Goal: Task Accomplishment & Management: Use online tool/utility

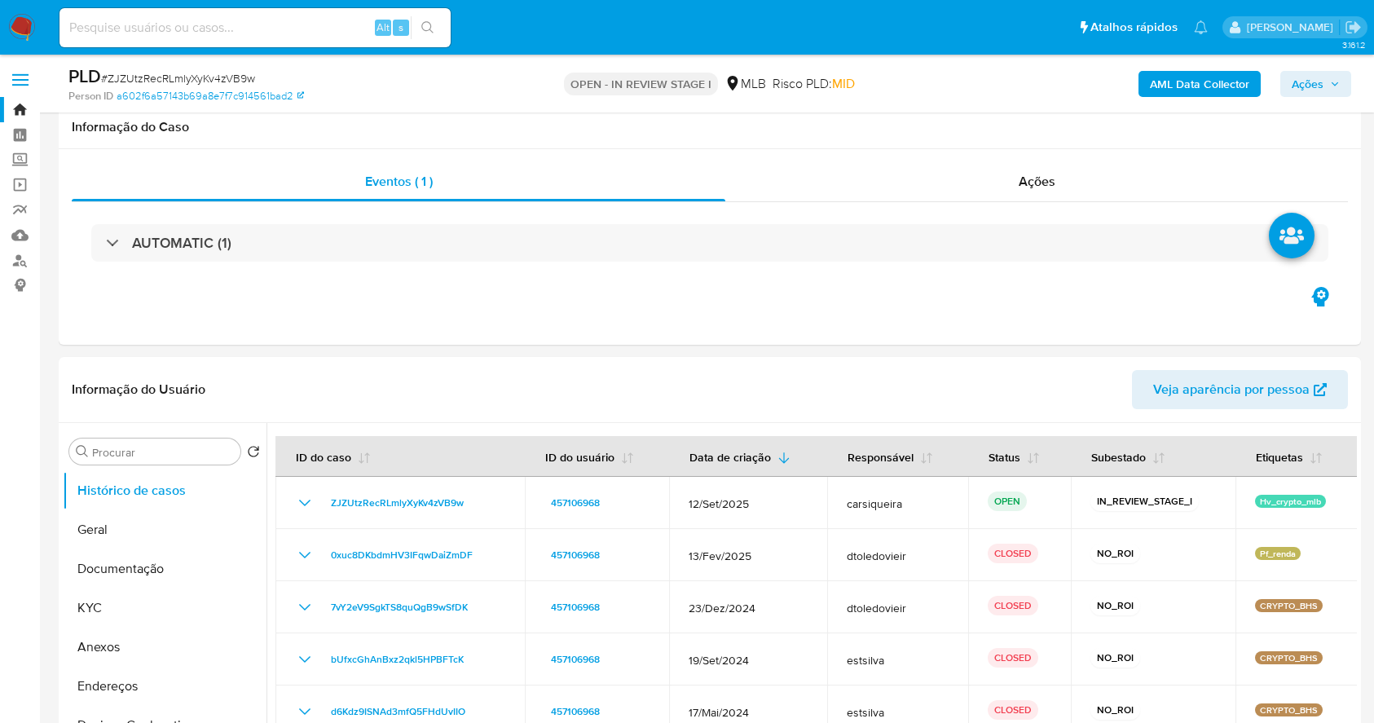
select select "10"
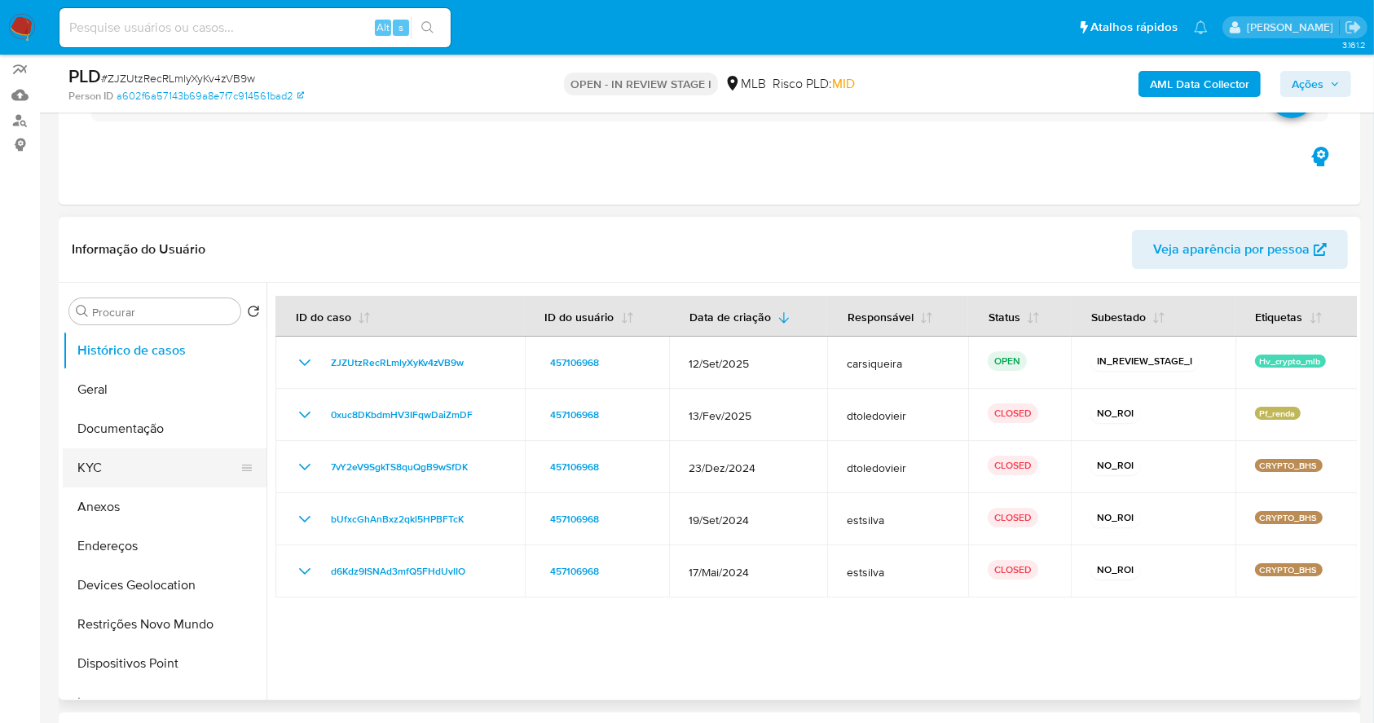
click at [130, 473] on button "KYC" at bounding box center [158, 467] width 191 height 39
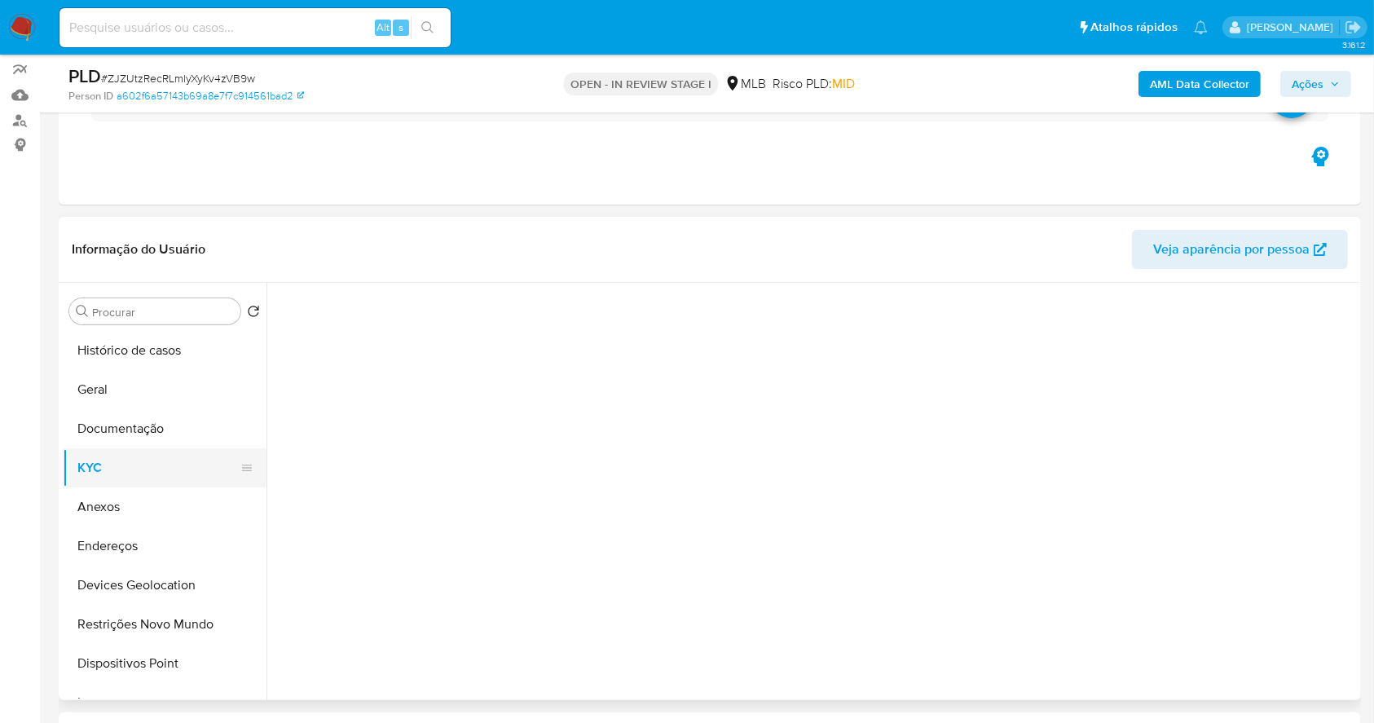
click at [130, 473] on button "KYC" at bounding box center [158, 467] width 191 height 39
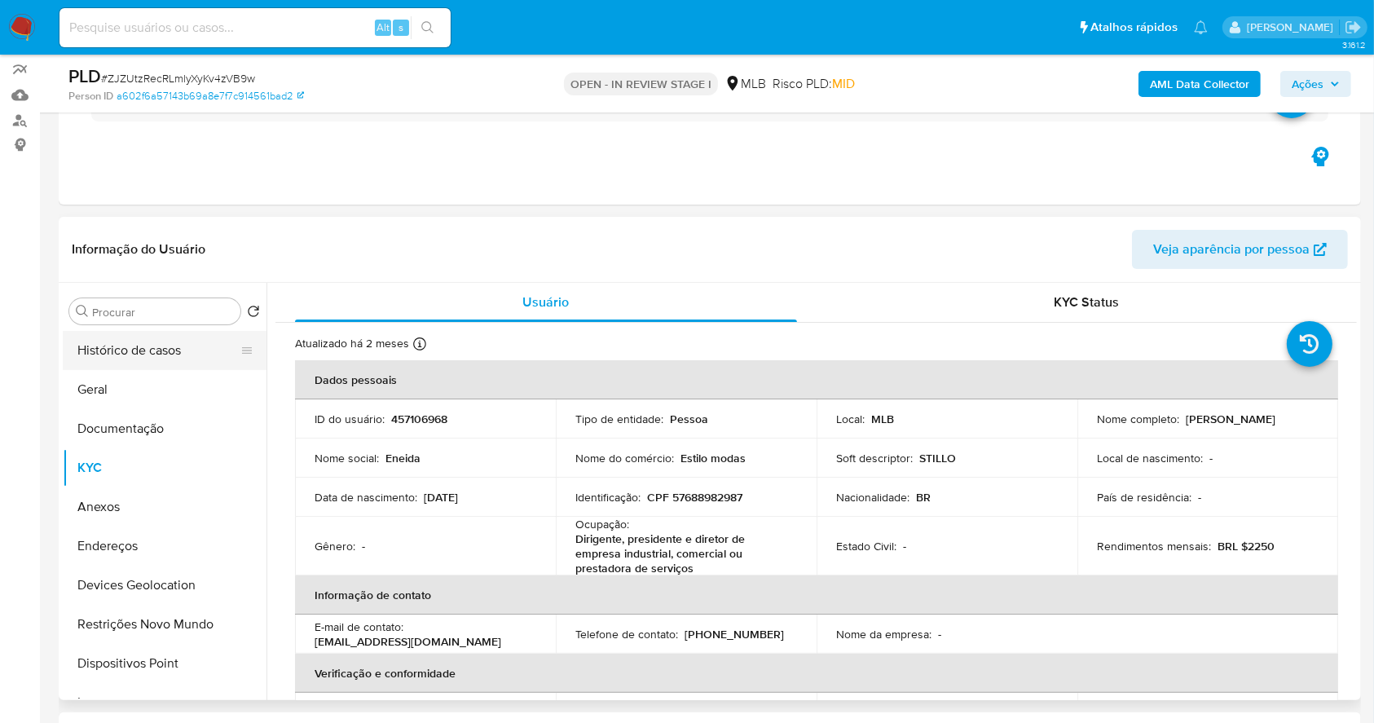
click at [160, 348] on button "Histórico de casos" at bounding box center [158, 350] width 191 height 39
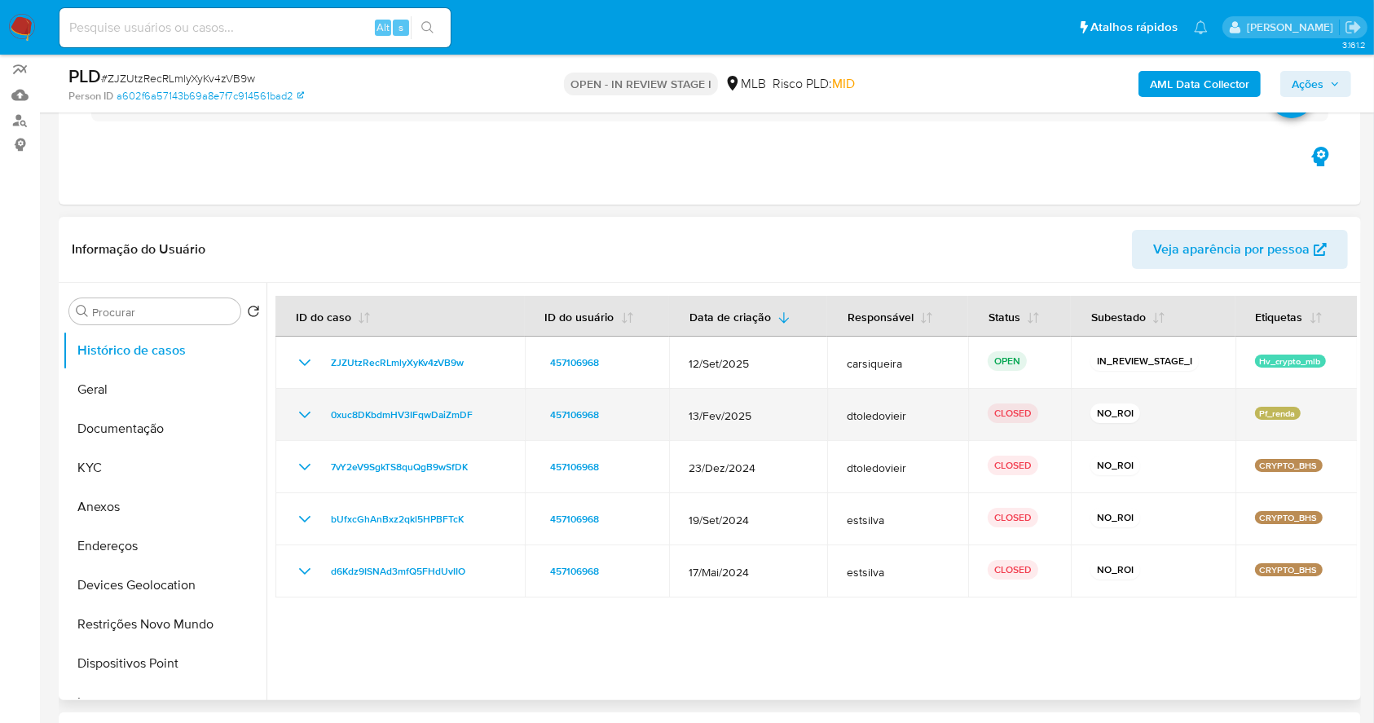
click at [306, 421] on icon "Mostrar/Ocultar" at bounding box center [305, 415] width 20 height 20
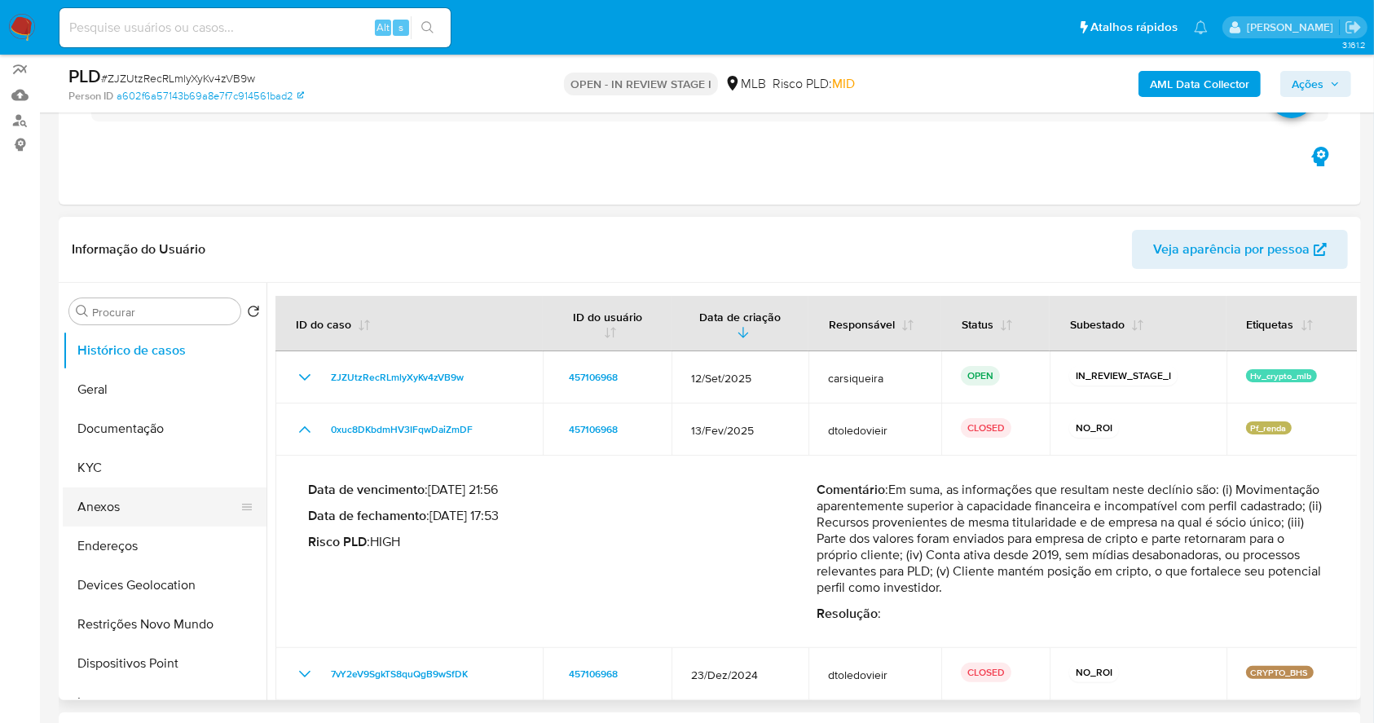
click at [139, 513] on button "Anexos" at bounding box center [158, 506] width 191 height 39
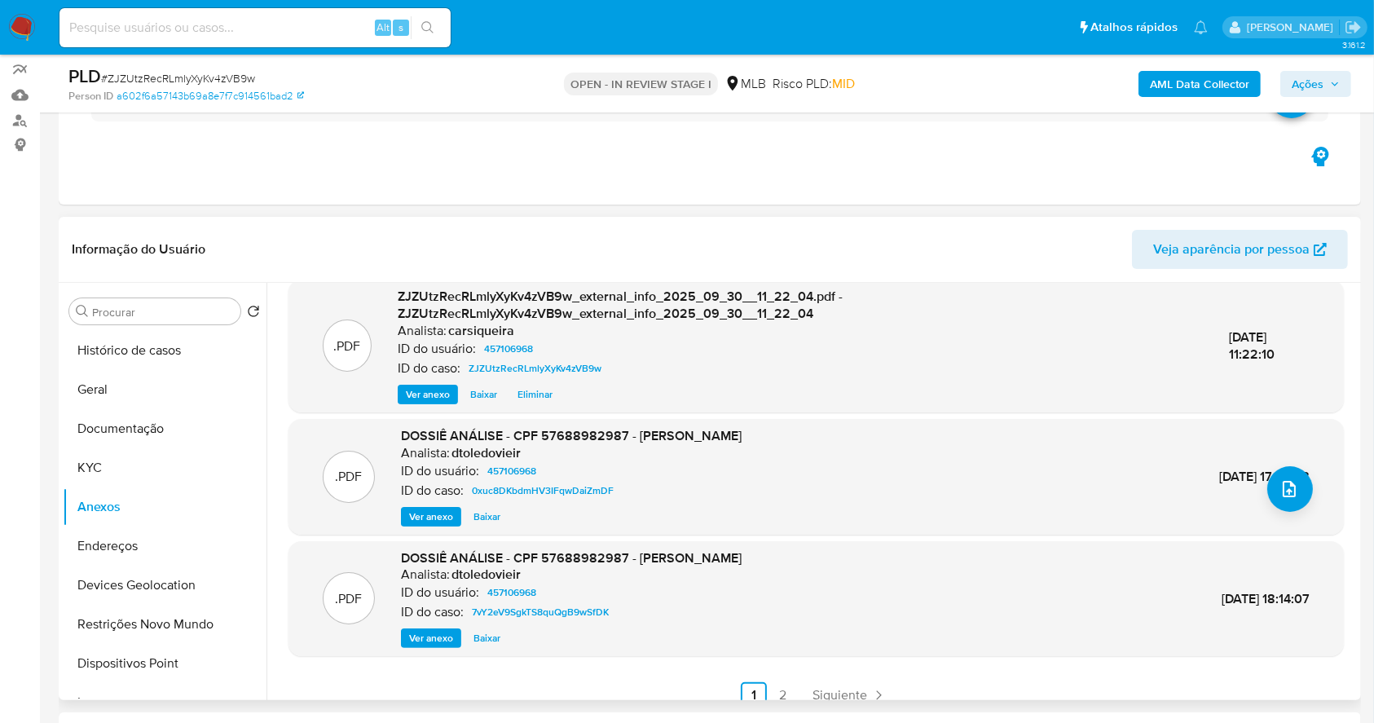
scroll to position [172, 0]
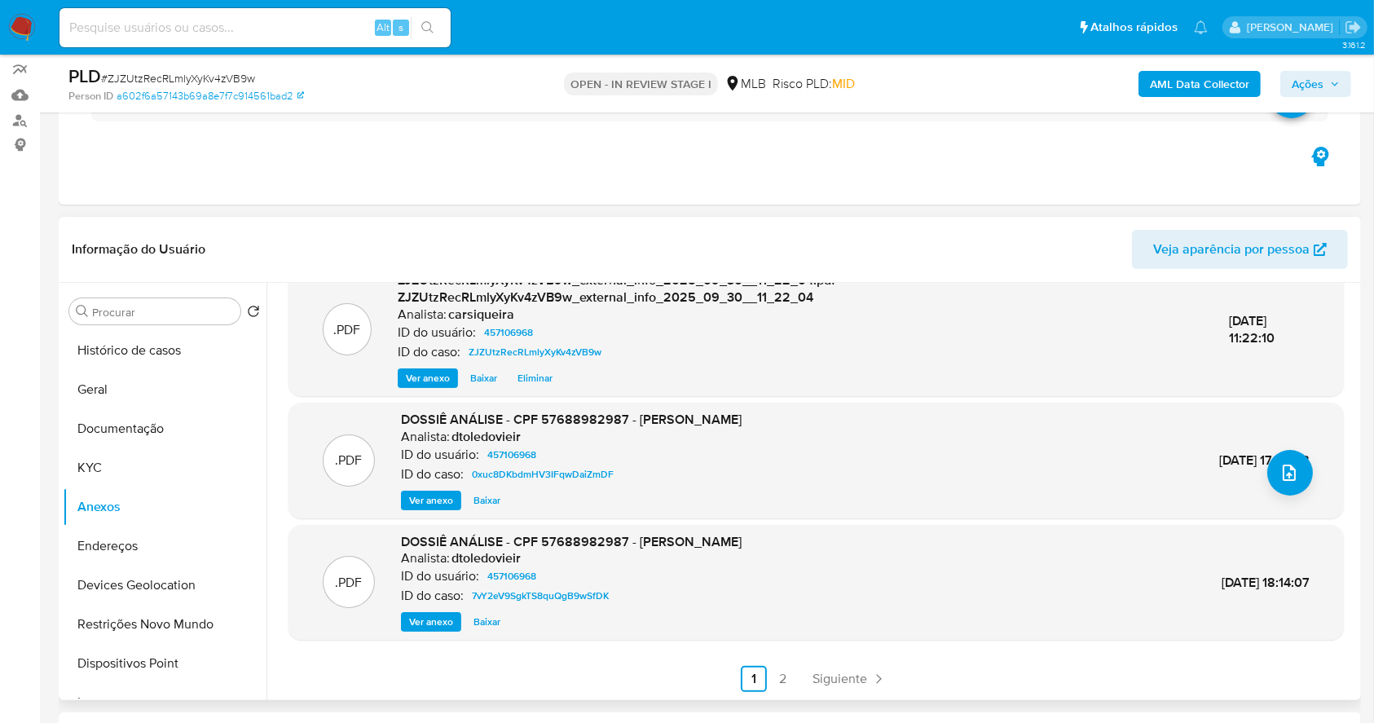
click at [426, 511] on div ".PDF DOSSIÊ ANÁLISE - CPF 57688982987 - ENEIDA VIEIRA DE ALMEIDA Analista: dtol…" at bounding box center [815, 461] width 1055 height 116
click at [422, 499] on span "Ver anexo" at bounding box center [431, 500] width 44 height 16
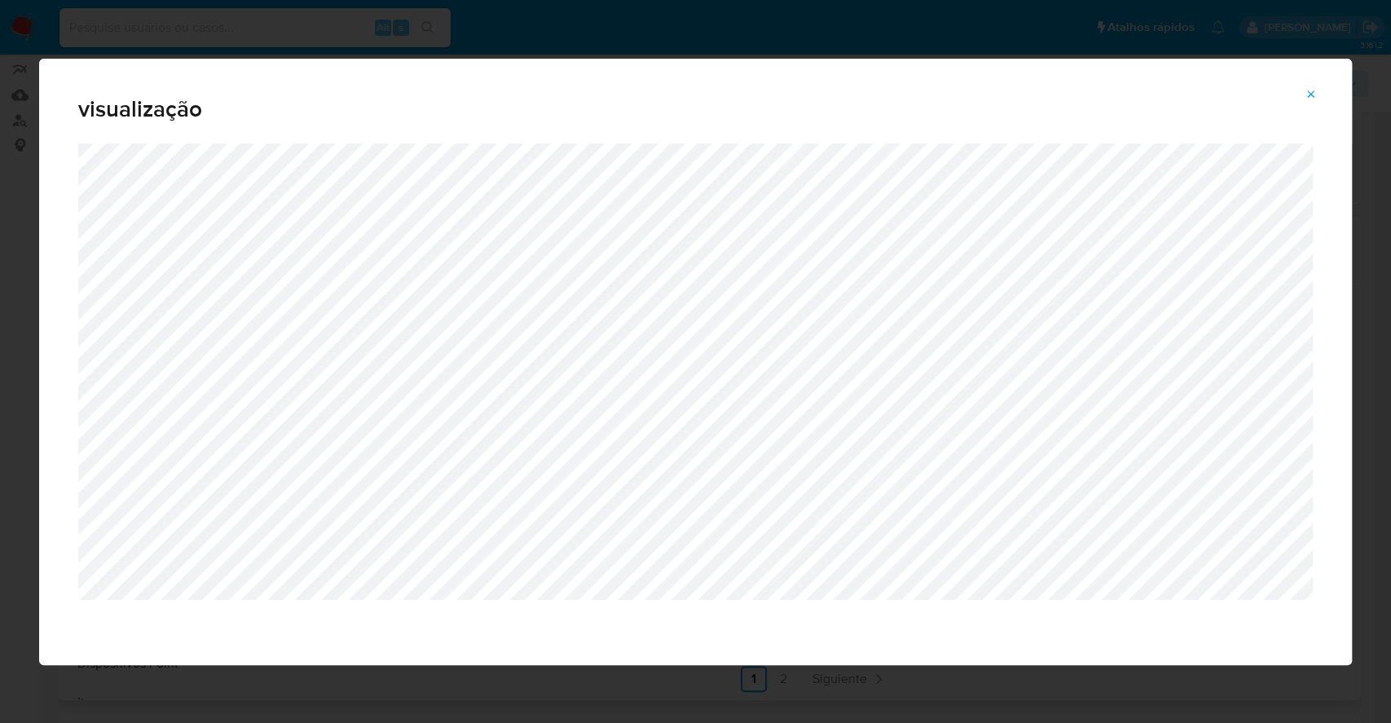
click at [1317, 94] on button "Attachment preview" at bounding box center [1311, 94] width 36 height 26
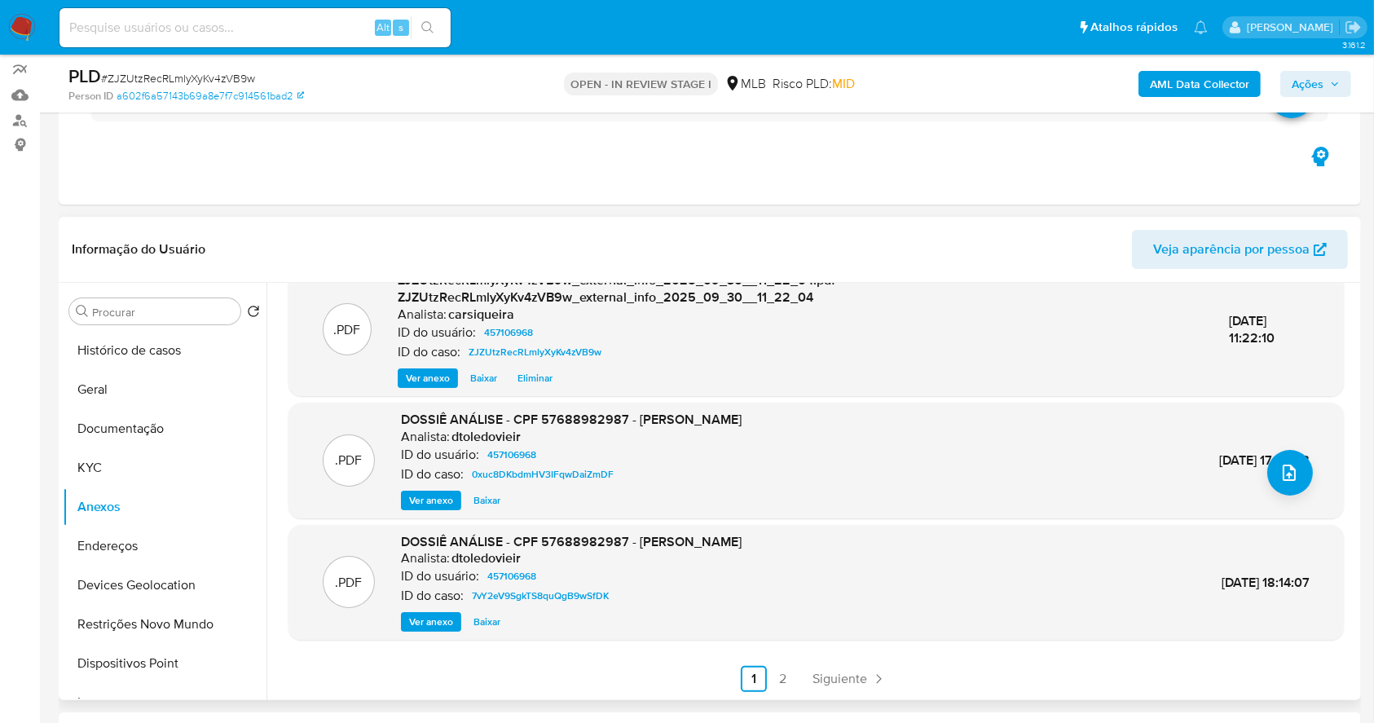
click at [1295, 92] on span "Ações" at bounding box center [1308, 84] width 32 height 26
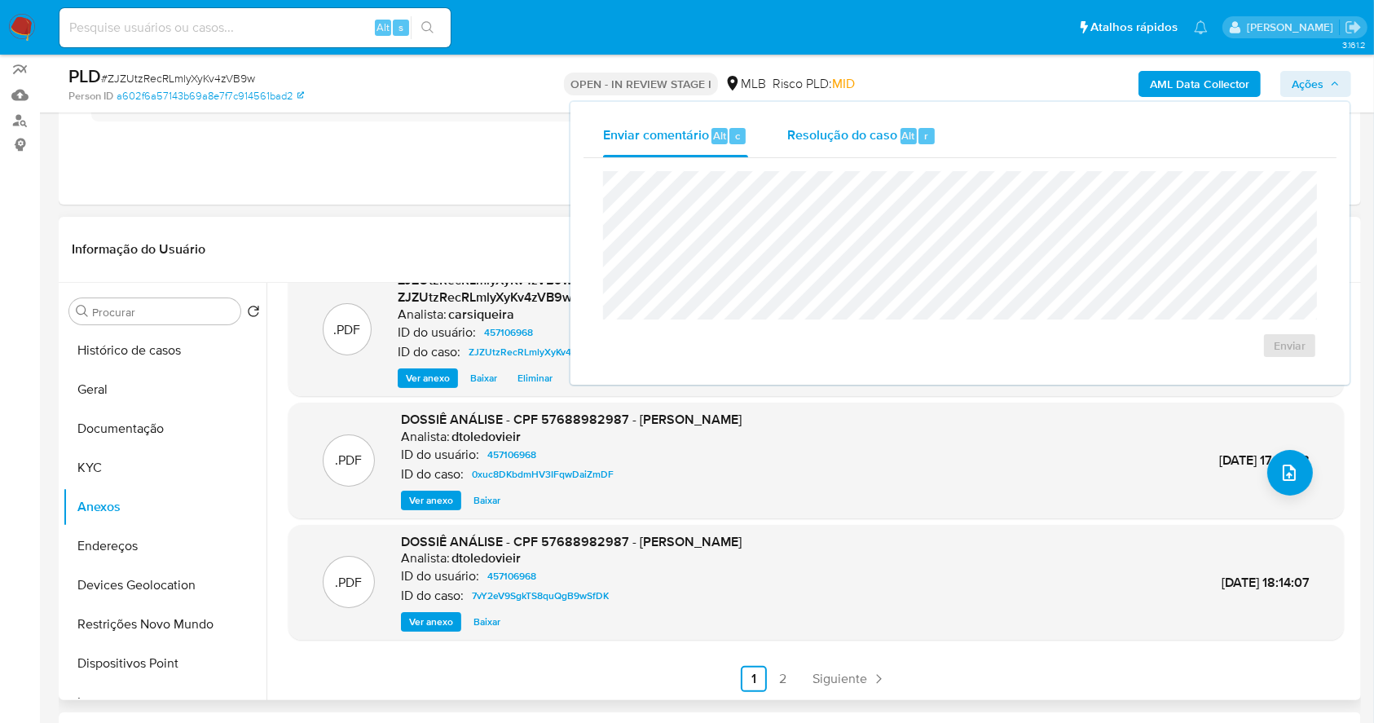
click at [843, 136] on span "Resolução do caso" at bounding box center [842, 134] width 110 height 19
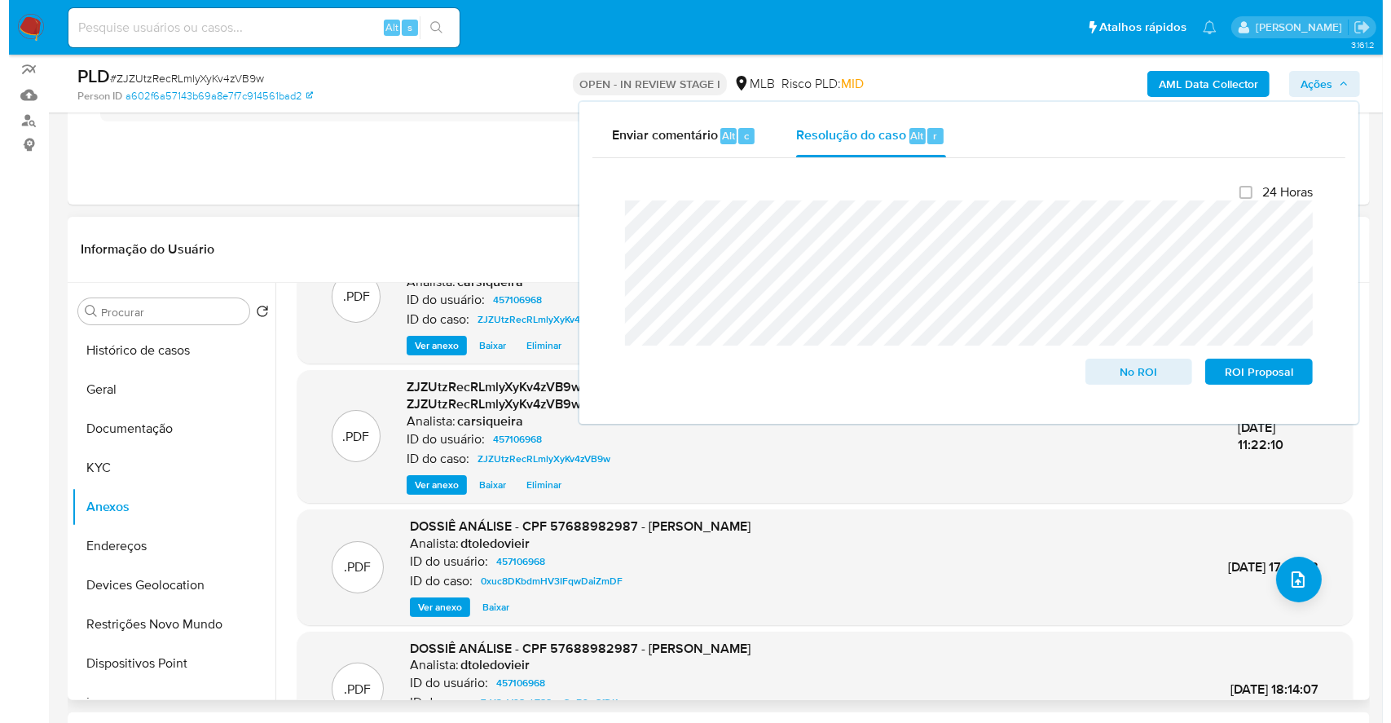
scroll to position [0, 0]
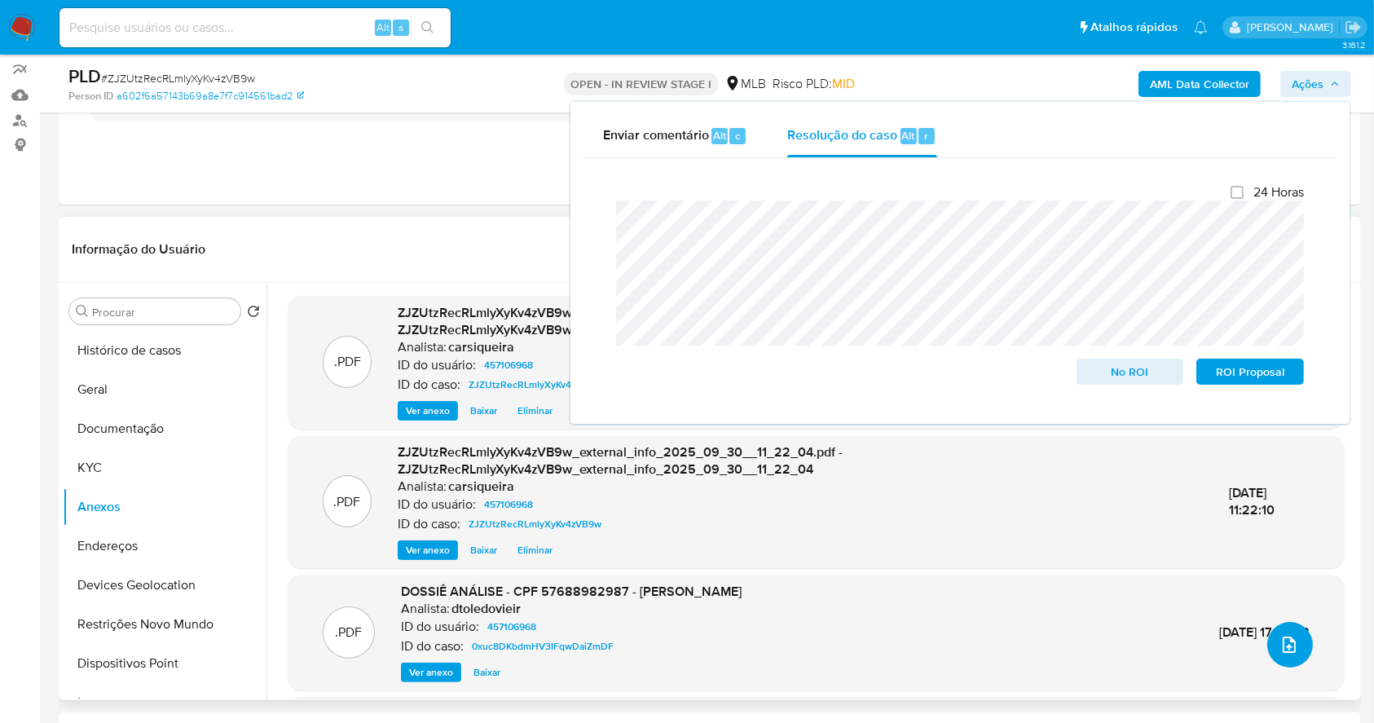
click at [1279, 640] on icon "upload-file" at bounding box center [1289, 645] width 20 height 20
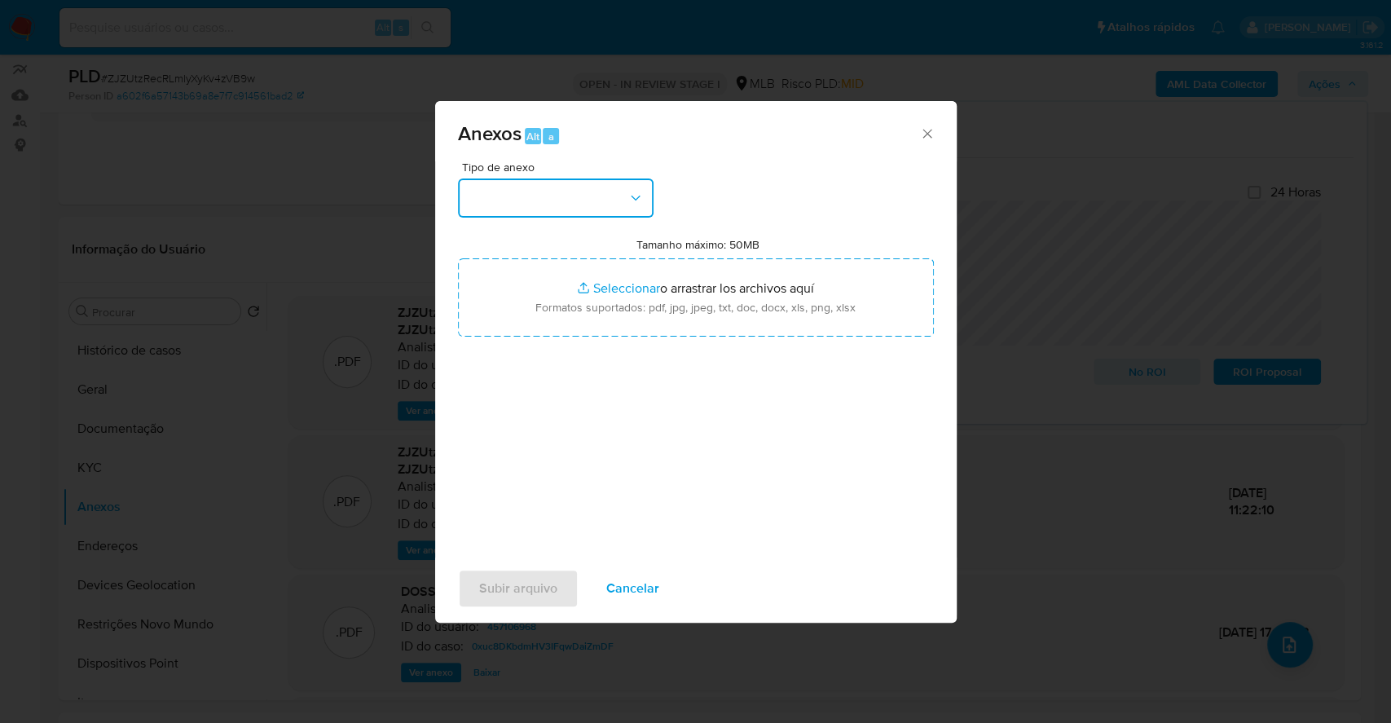
click at [559, 196] on button "button" at bounding box center [556, 197] width 196 height 39
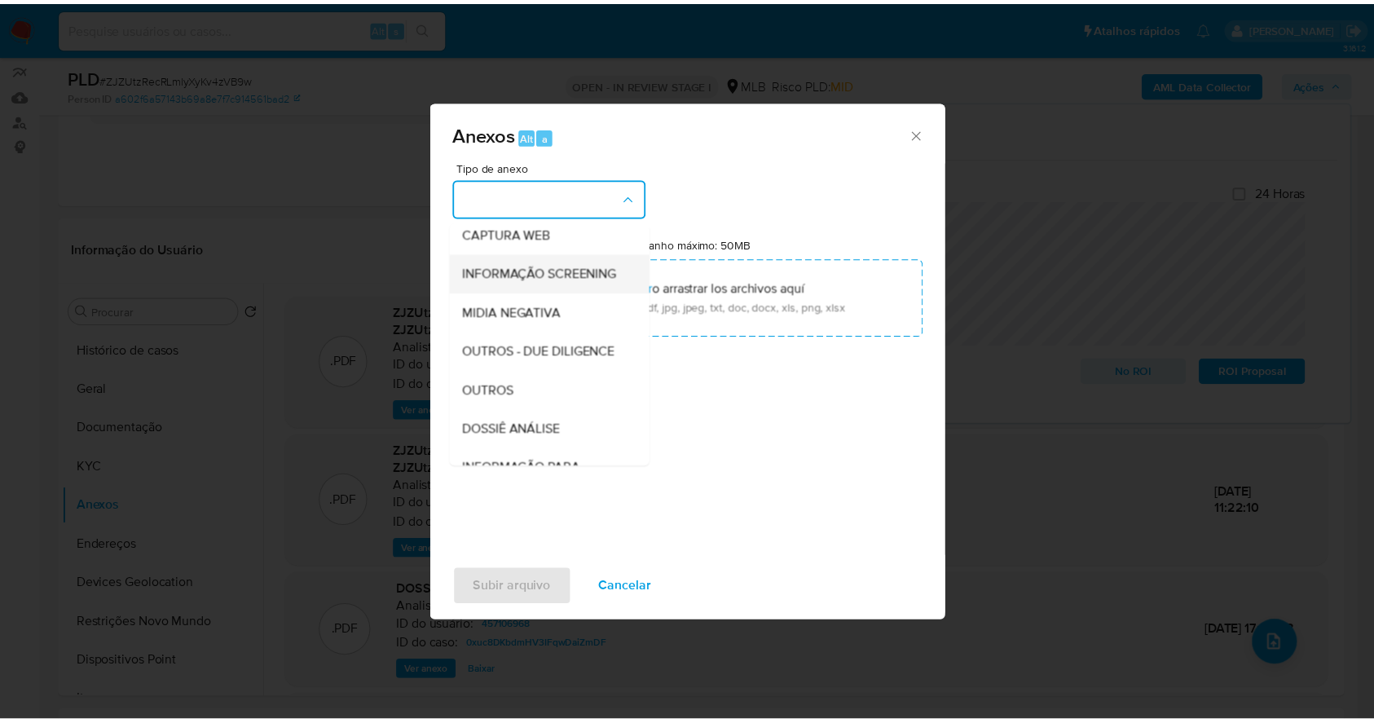
scroll to position [250, 0]
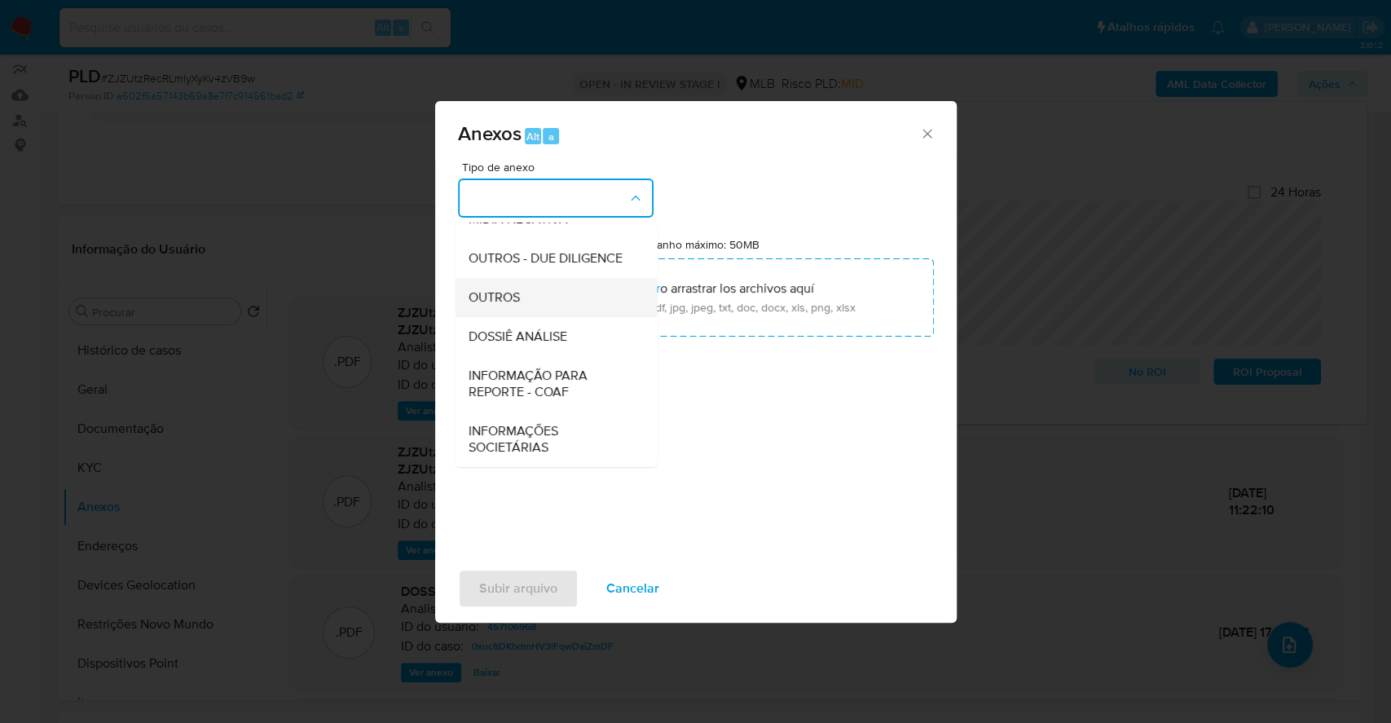
click at [509, 286] on div "OUTROS" at bounding box center [551, 297] width 166 height 39
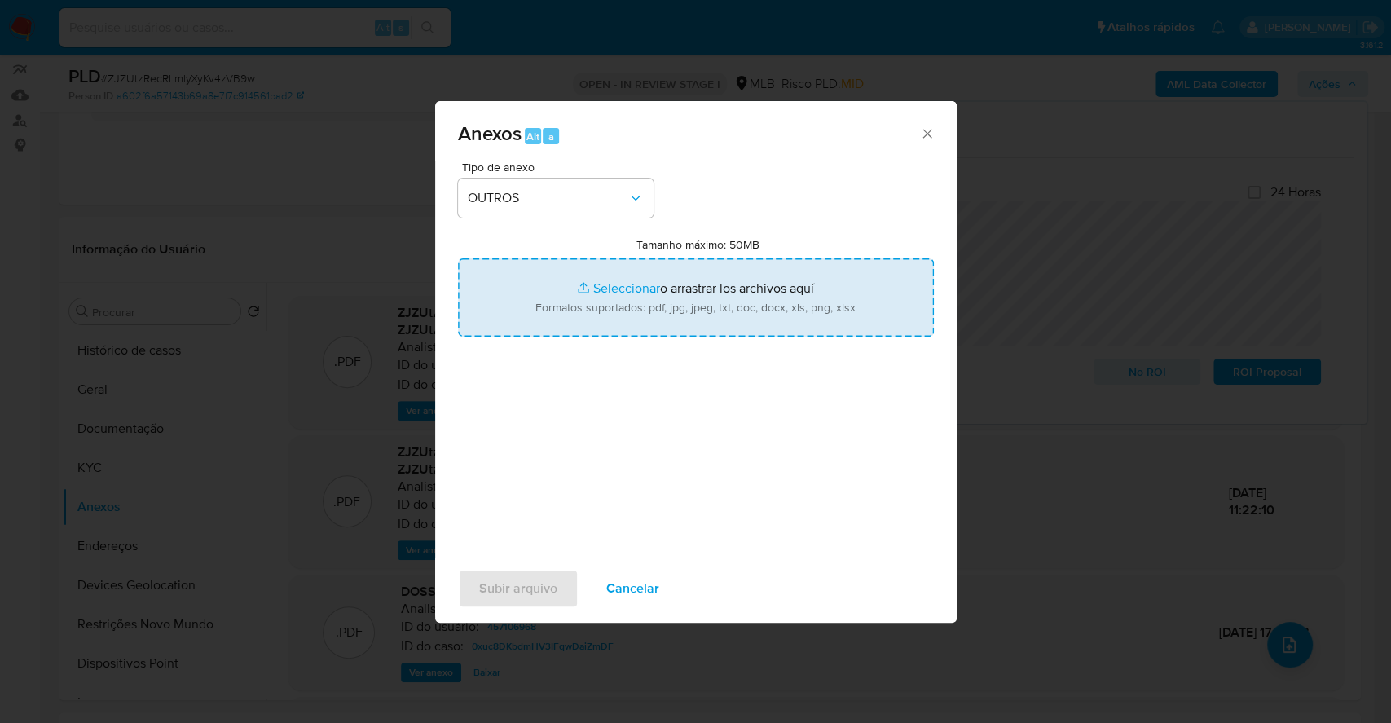
click at [614, 285] on input "Tamanho máximo: 50MB Seleccionar archivos" at bounding box center [696, 297] width 476 height 78
type input "C:\fakepath\Mulan 457106968_2025_09_30_09_41_45.xlsx"
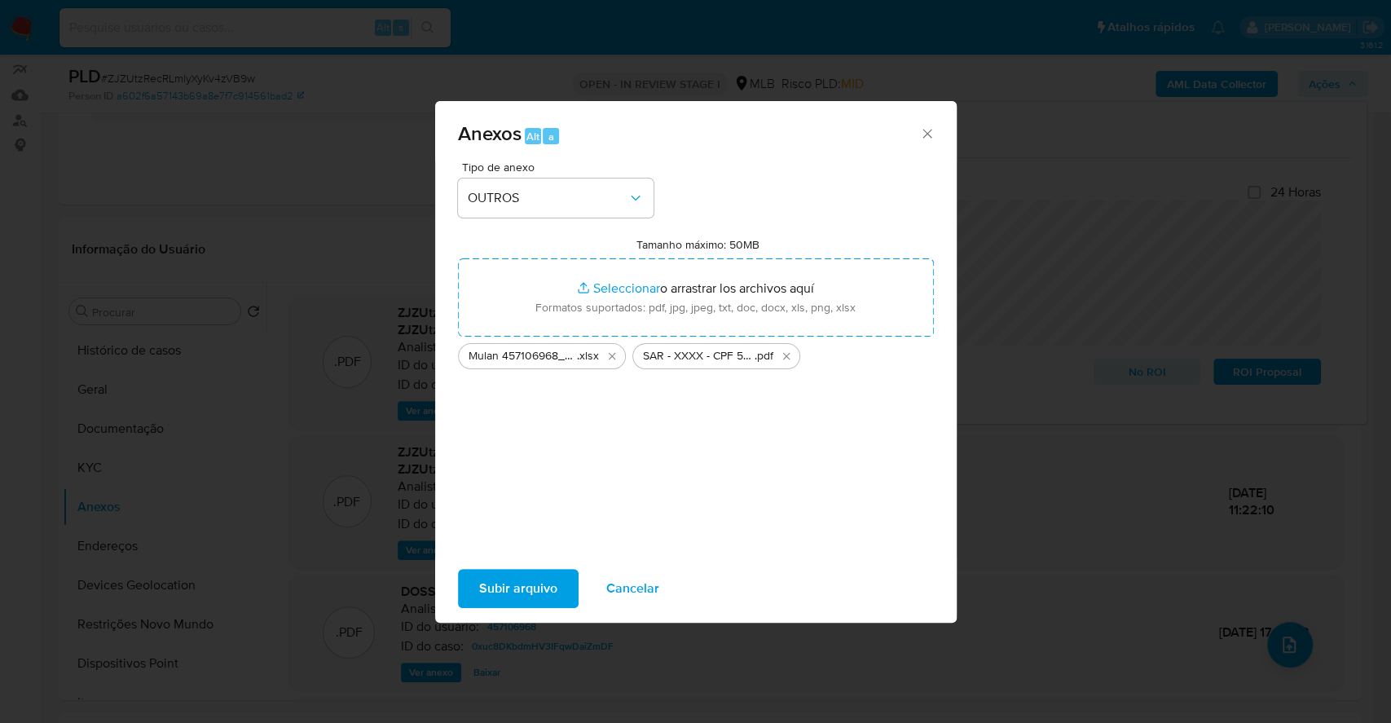
click at [537, 588] on span "Subir arquivo" at bounding box center [518, 588] width 78 height 36
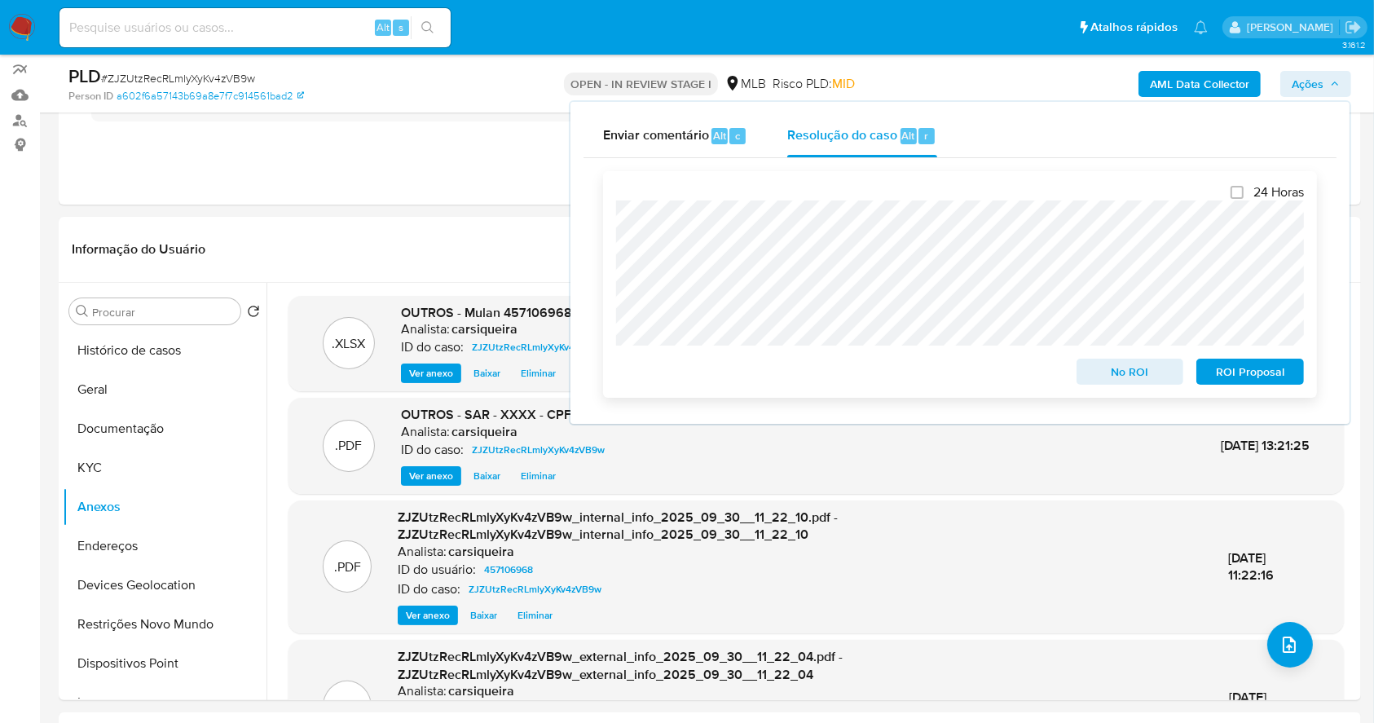
click at [1265, 375] on span "ROI Proposal" at bounding box center [1250, 371] width 85 height 23
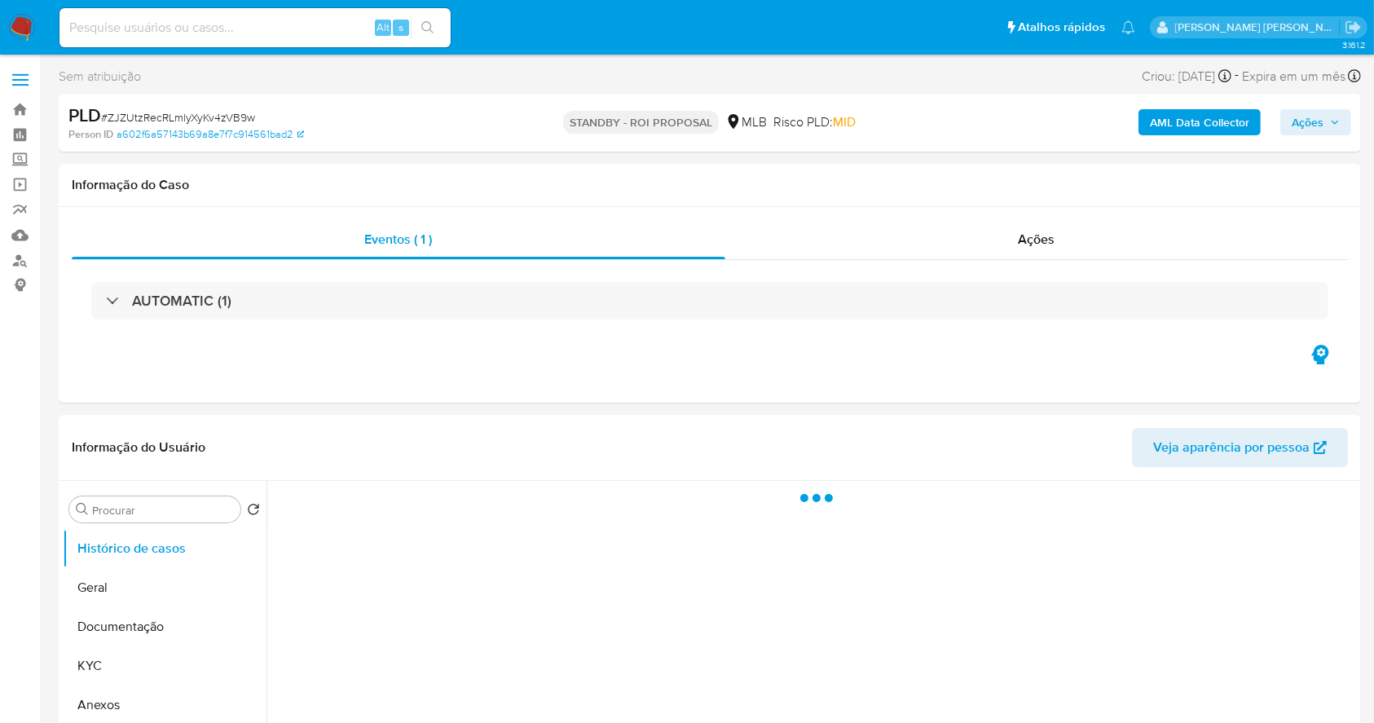
select select "10"
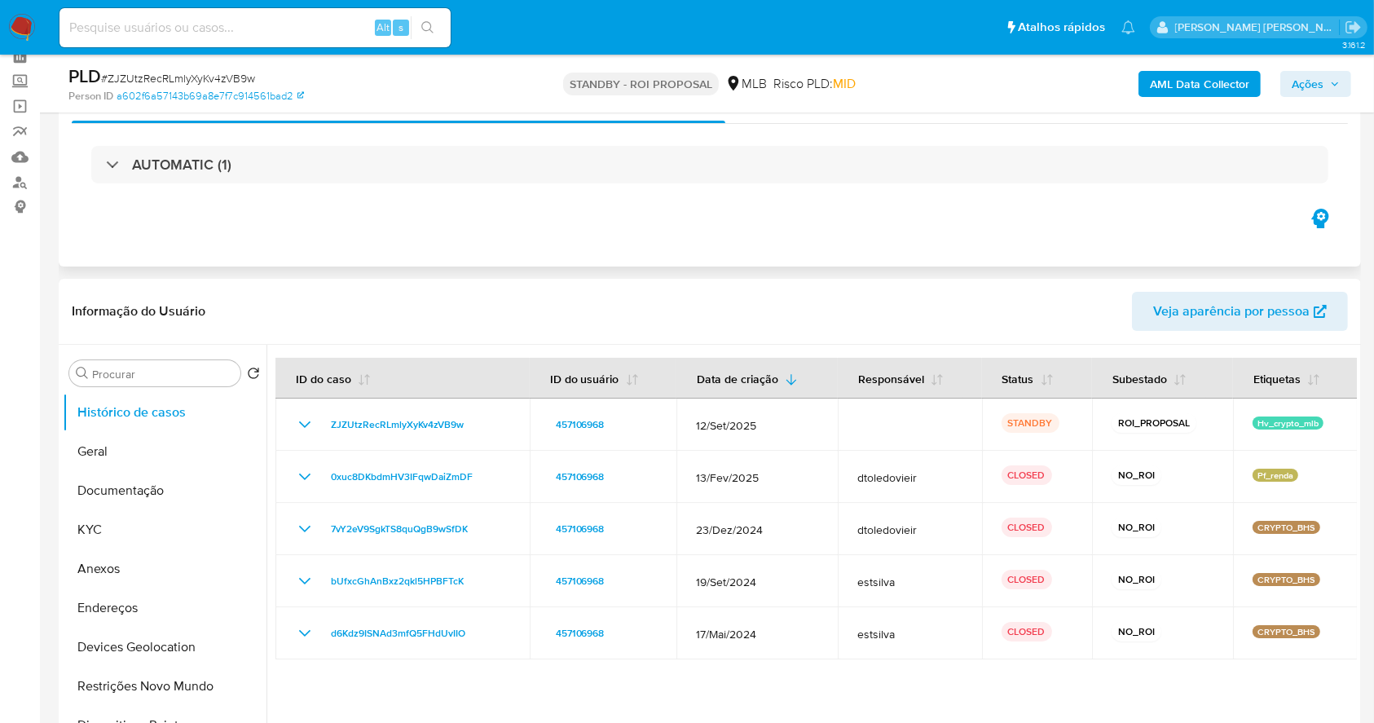
scroll to position [217, 0]
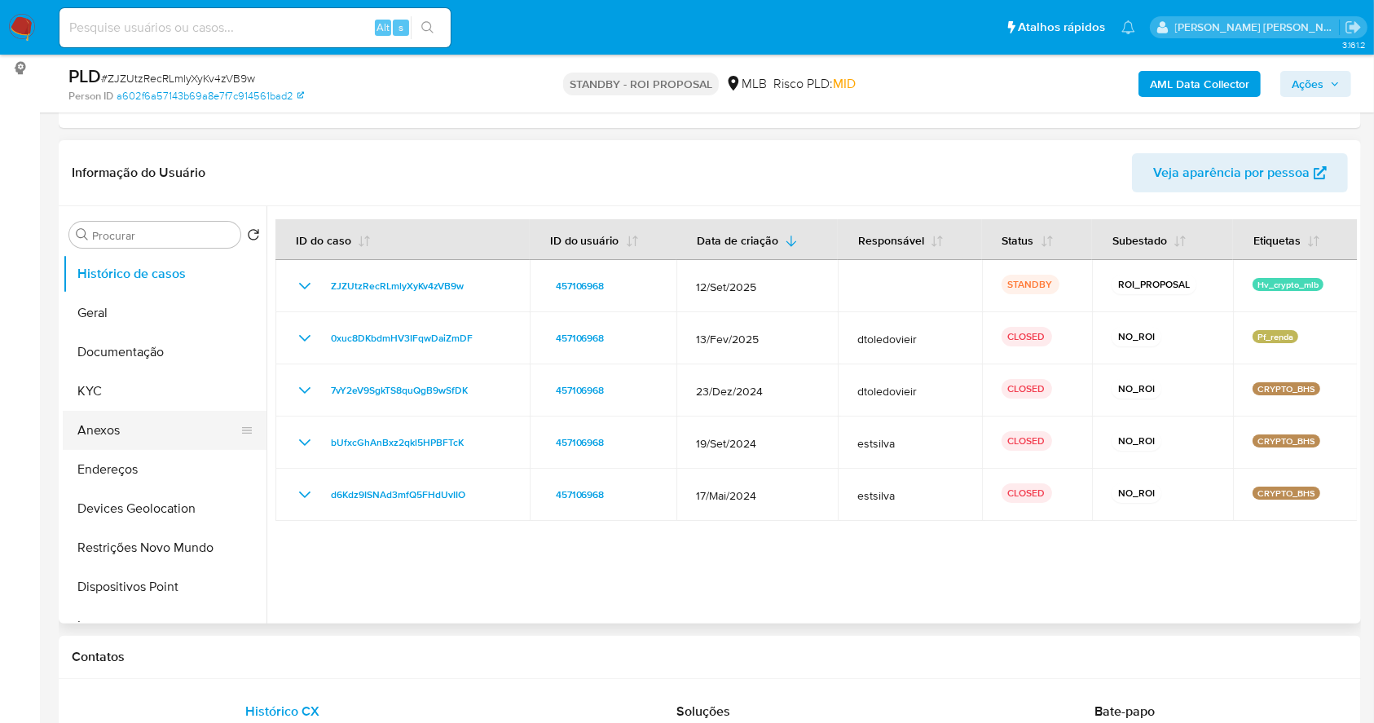
click at [150, 431] on button "Anexos" at bounding box center [158, 430] width 191 height 39
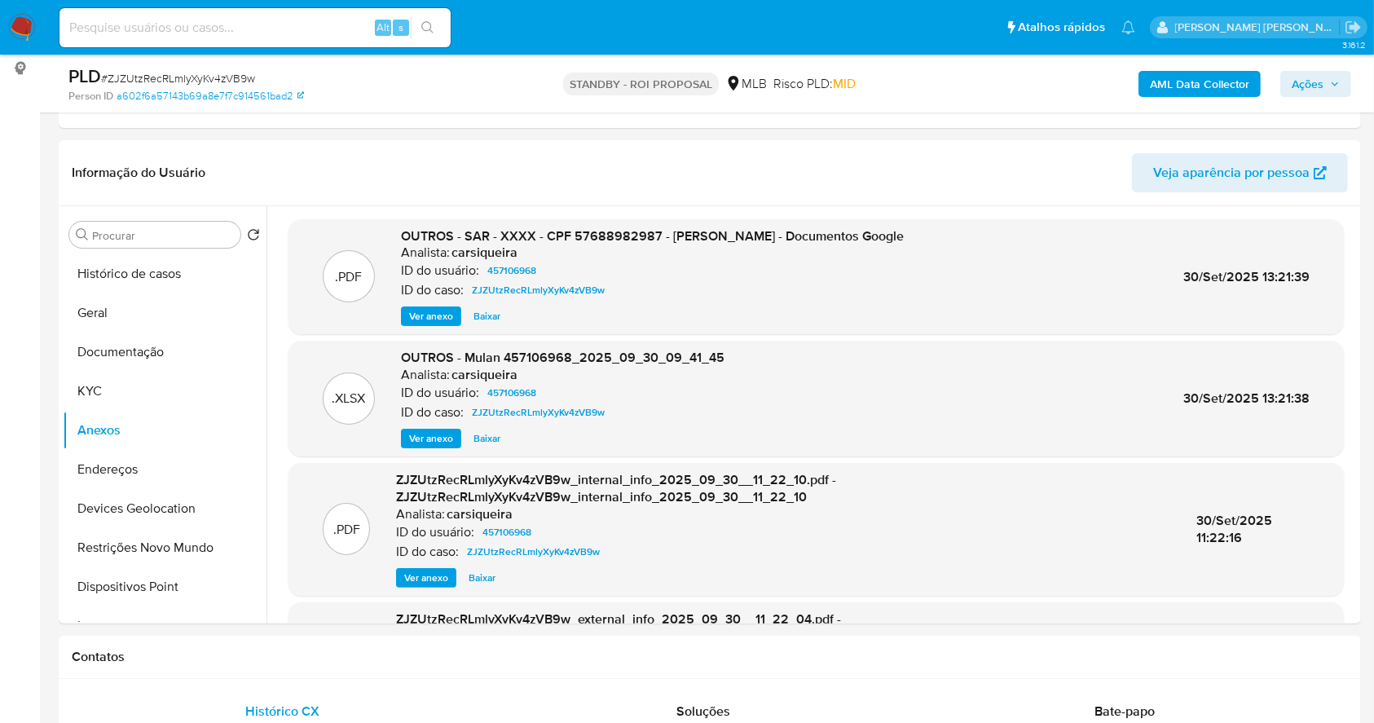
click at [26, 11] on nav "Pausado Ver notificaciones Alt s Atalhos rápidos Presiona las siguientes teclas…" at bounding box center [687, 27] width 1374 height 55
click at [17, 15] on img at bounding box center [22, 28] width 28 height 28
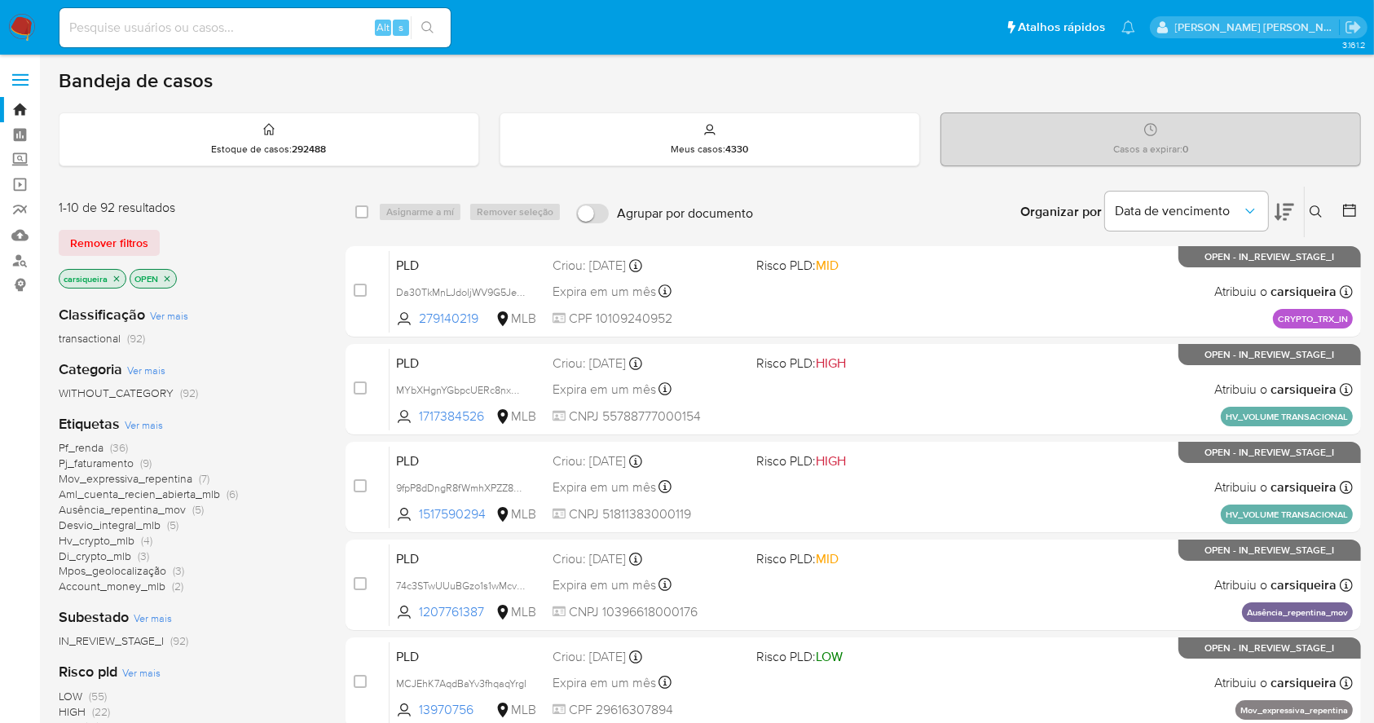
click at [287, 17] on input at bounding box center [254, 27] width 391 height 21
paste input "RUuaSCurBVPPAcFFm1osFMMu"
type input "RUuaSCurBVPPAcFFm1osFMMu"
click at [430, 20] on button "search-icon" at bounding box center [427, 27] width 33 height 23
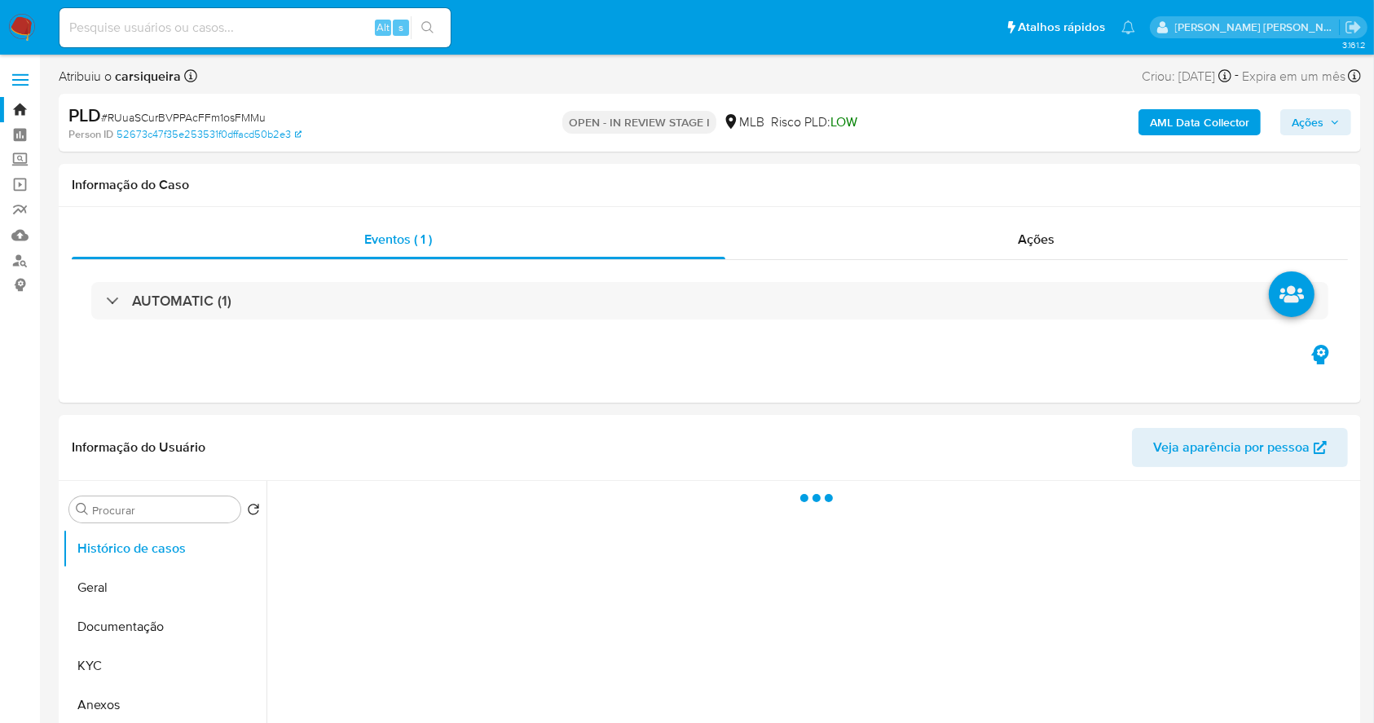
select select "10"
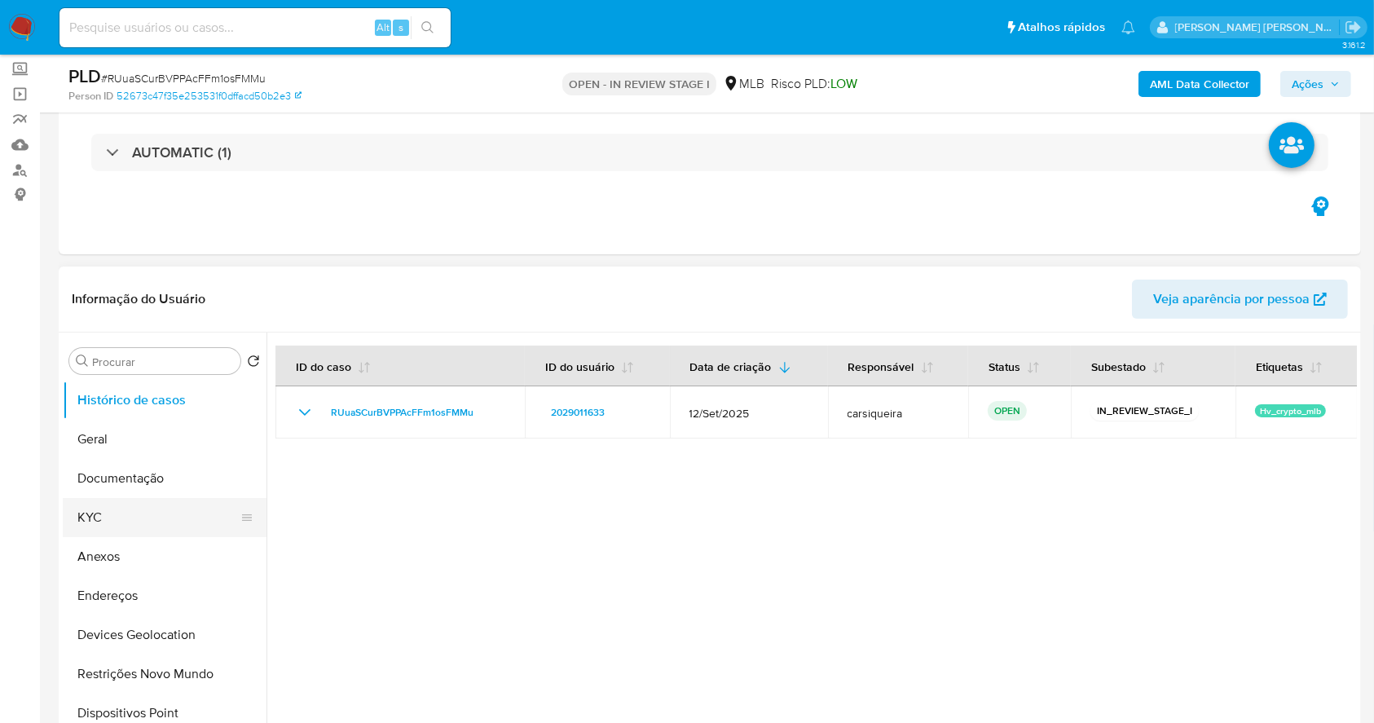
scroll to position [217, 0]
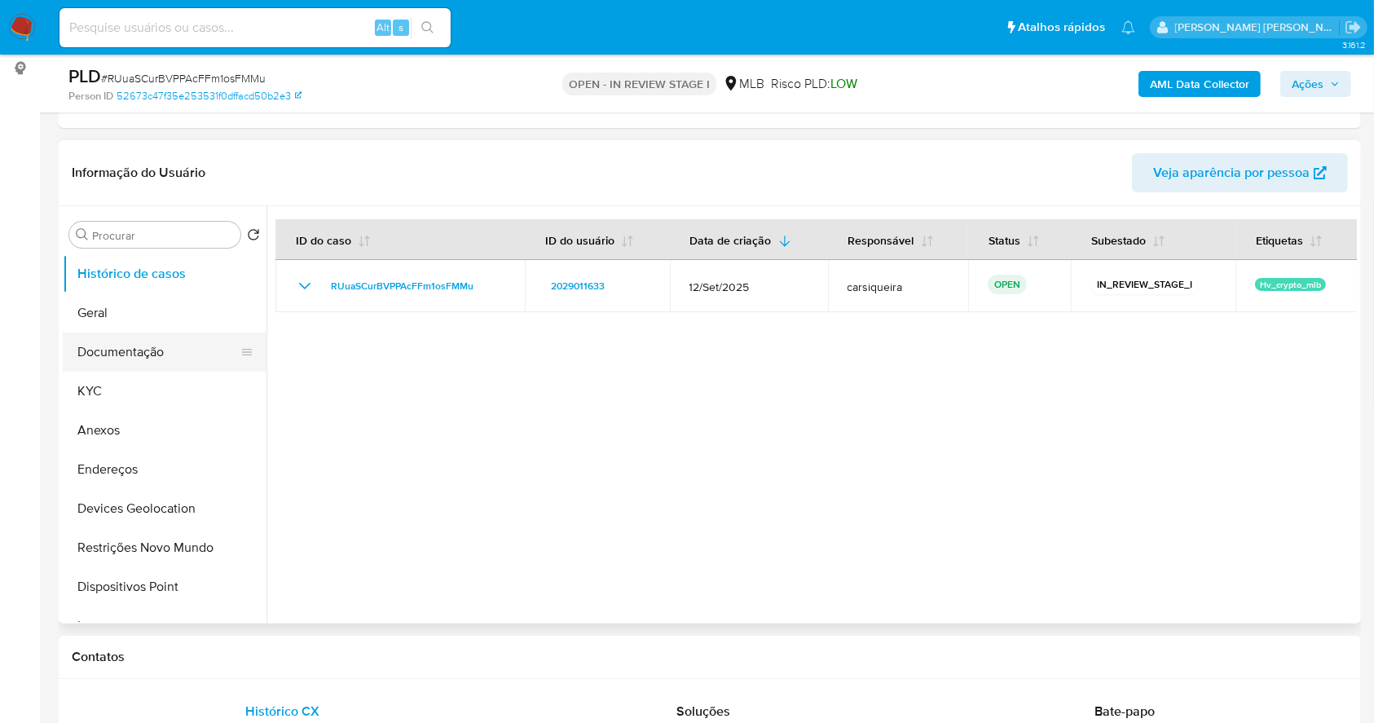
click at [117, 335] on button "Documentação" at bounding box center [158, 351] width 191 height 39
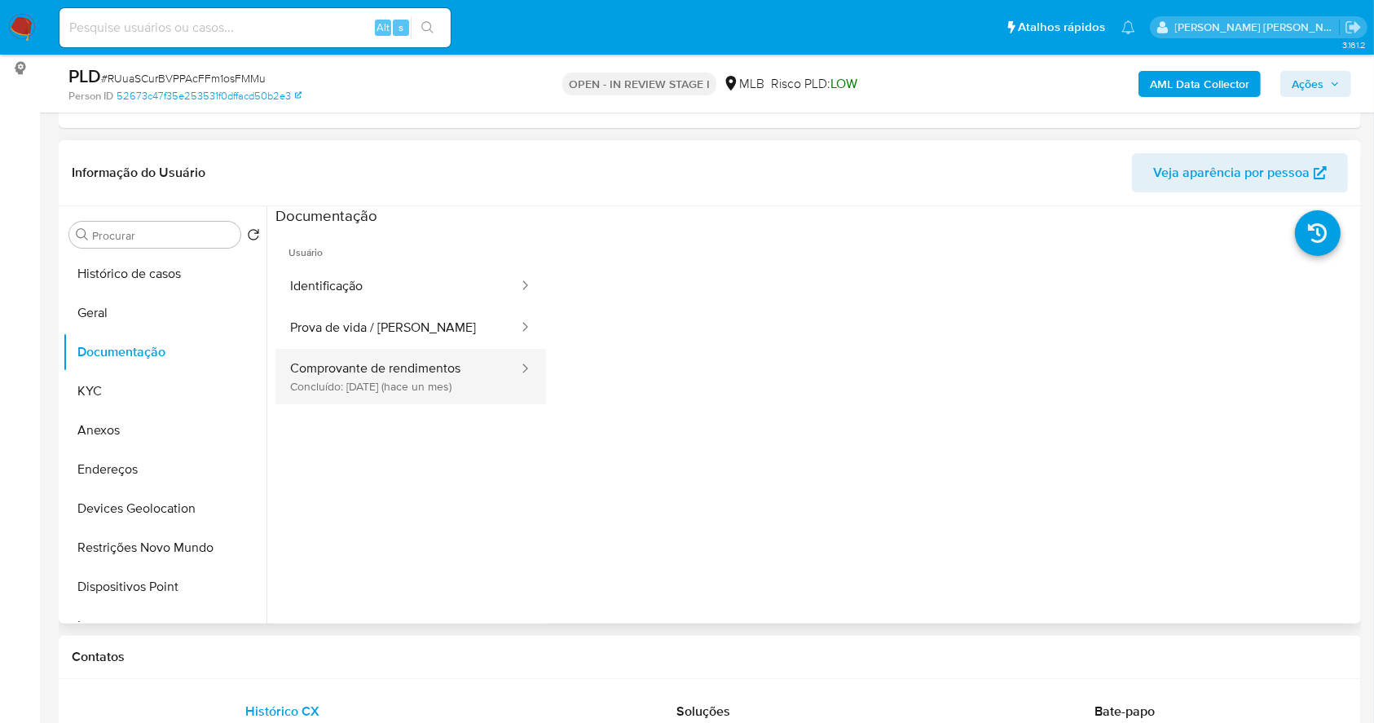
click at [405, 398] on button "Comprovante de rendimentos Concluído: 03/09/2025 (hace un mes)" at bounding box center [397, 376] width 244 height 55
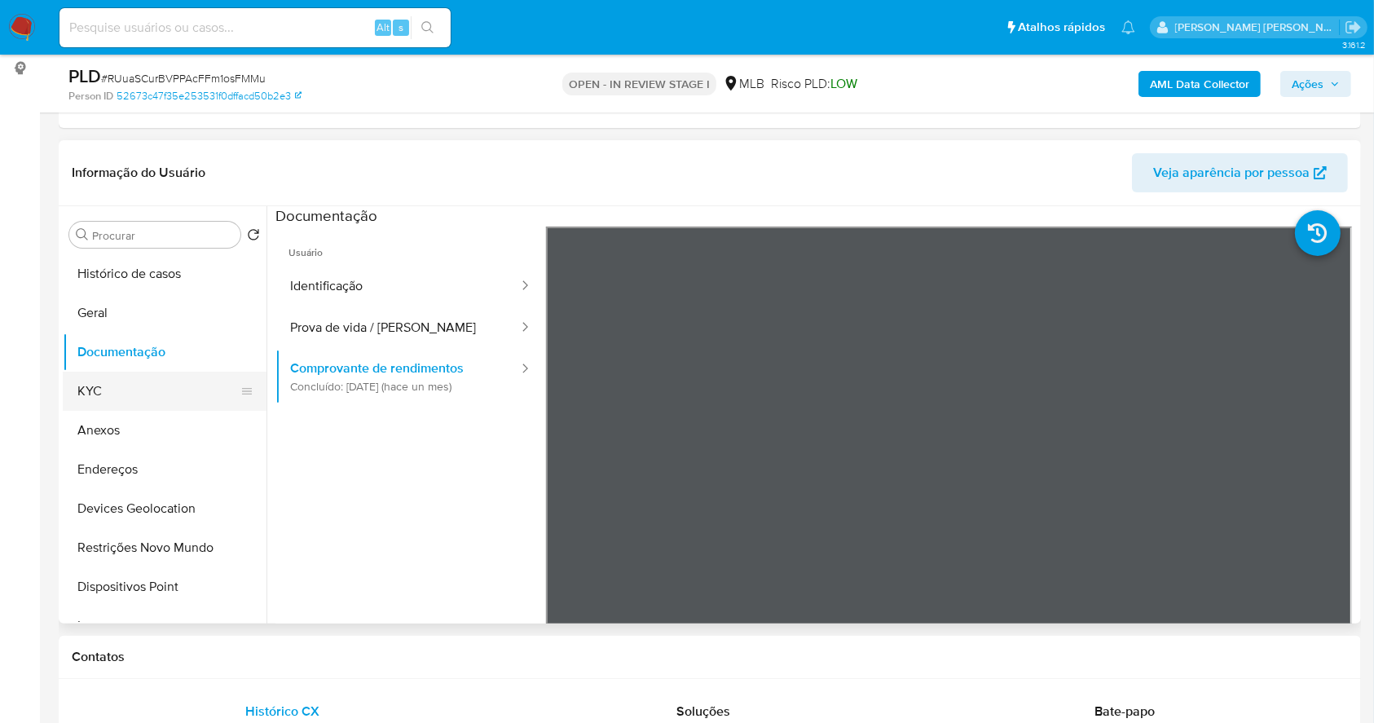
click at [111, 396] on button "KYC" at bounding box center [158, 391] width 191 height 39
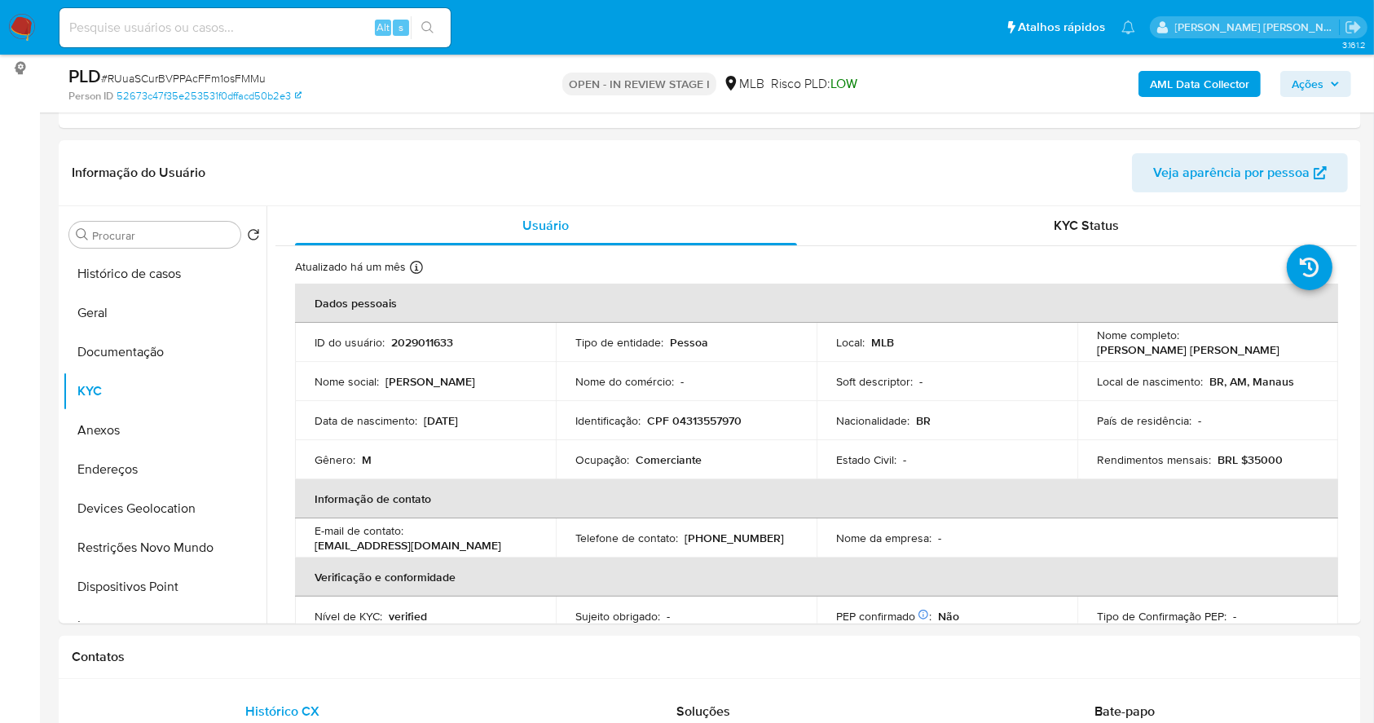
scroll to position [218, 0]
click at [112, 351] on button "Documentação" at bounding box center [158, 350] width 191 height 39
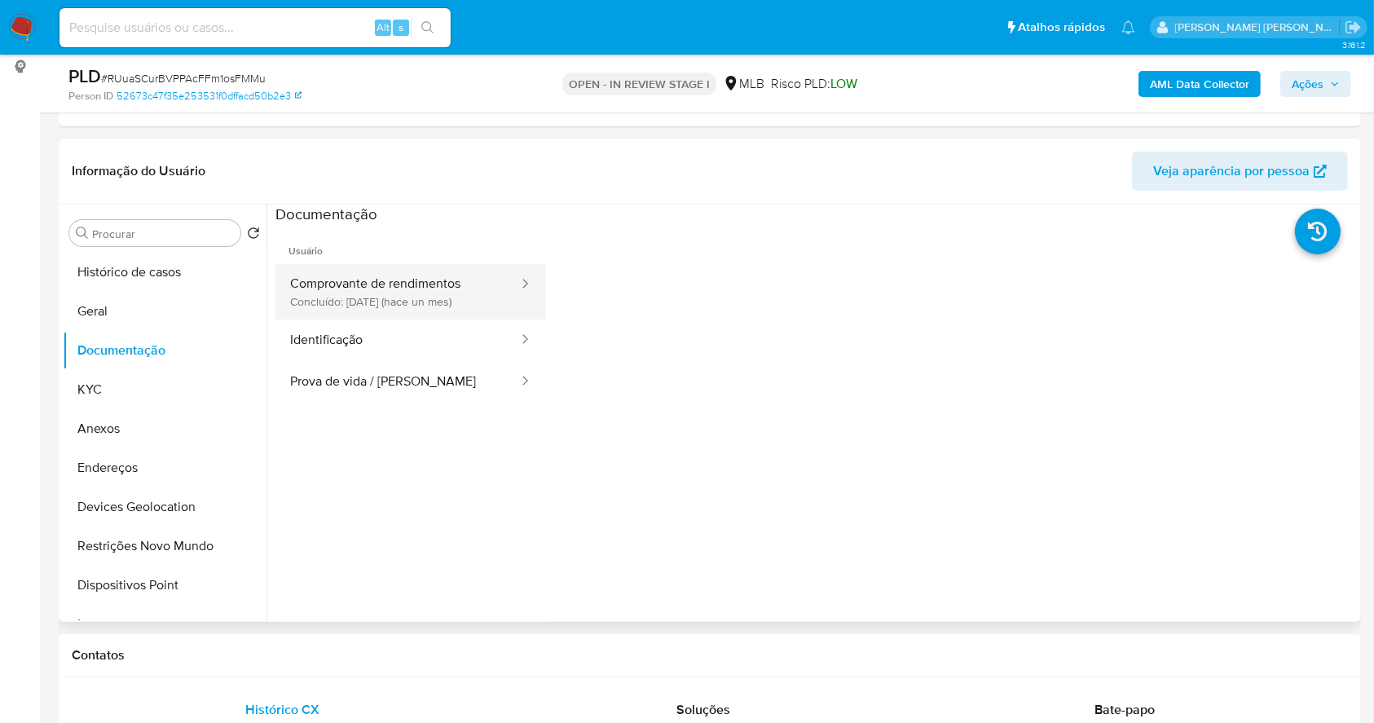
click at [457, 284] on button "Comprovante de rendimentos Concluído: 03/09/2025 (hace un mes)" at bounding box center [397, 291] width 244 height 55
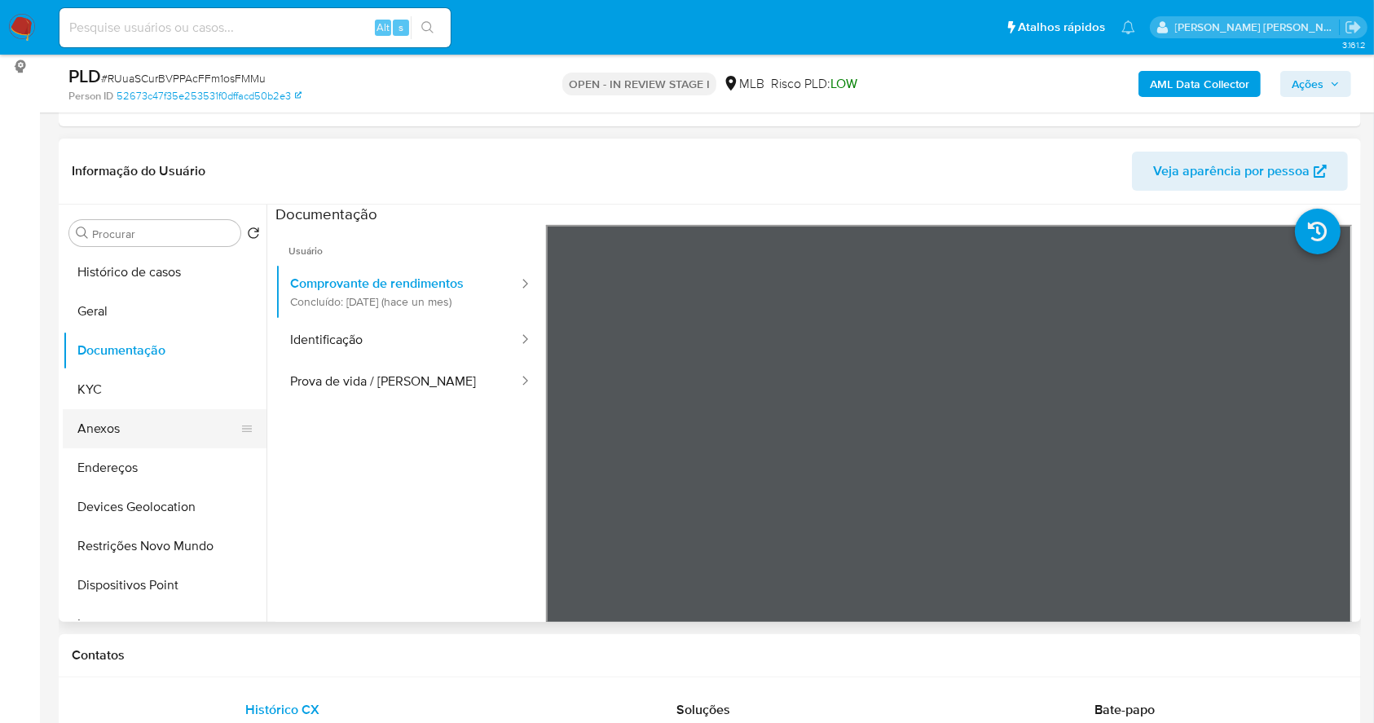
click at [111, 428] on button "Anexos" at bounding box center [158, 428] width 191 height 39
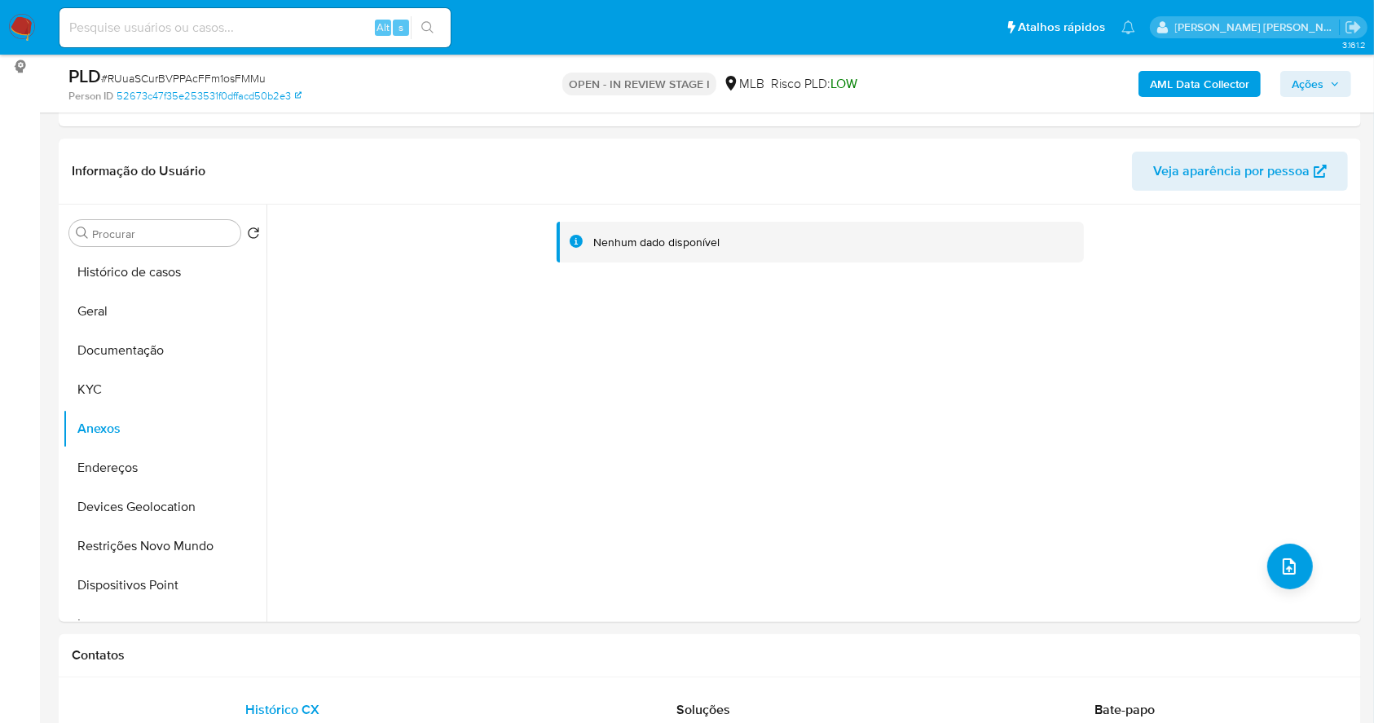
click at [1169, 86] on b "AML Data Collector" at bounding box center [1199, 84] width 99 height 26
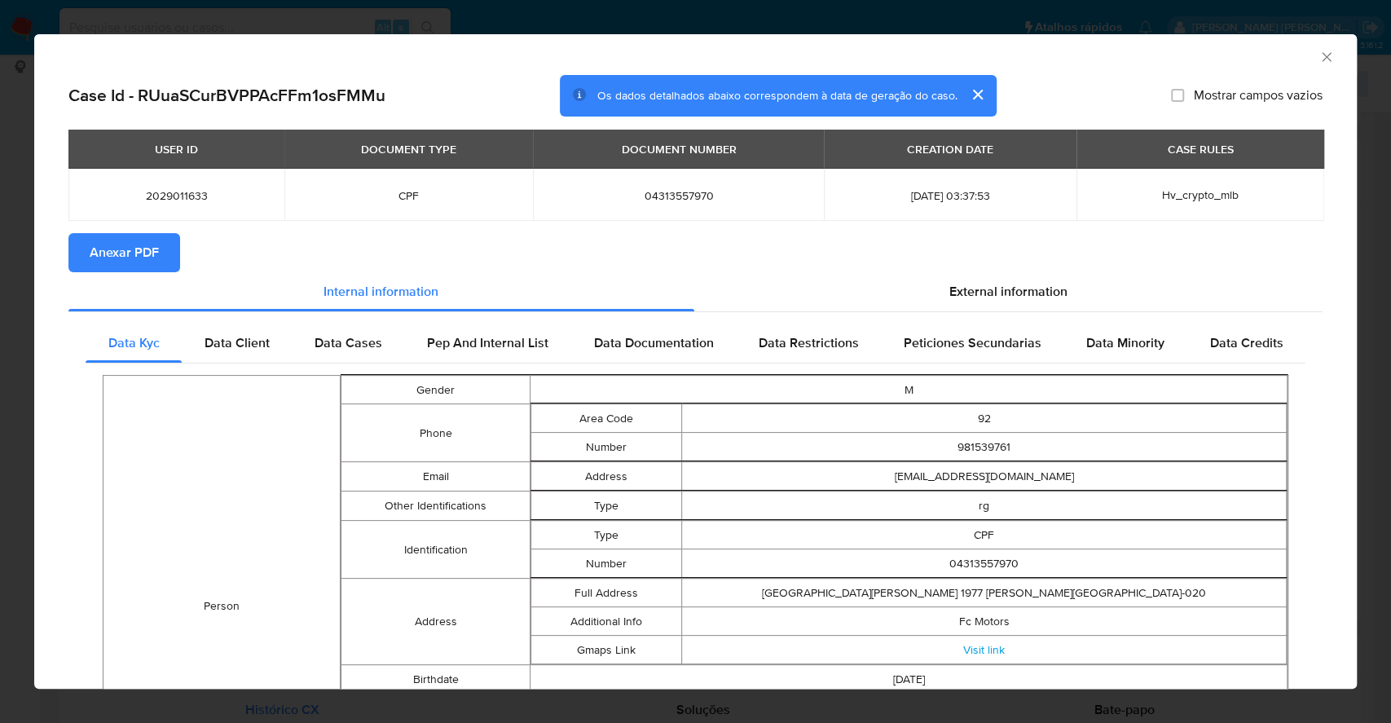
click at [125, 255] on span "Anexar PDF" at bounding box center [124, 253] width 69 height 36
click at [0, 300] on div "AML Data Collector Case Id - RUuaSCurBVPPAcFFm1osFMMu Os dados detalhados abaix…" at bounding box center [695, 361] width 1391 height 723
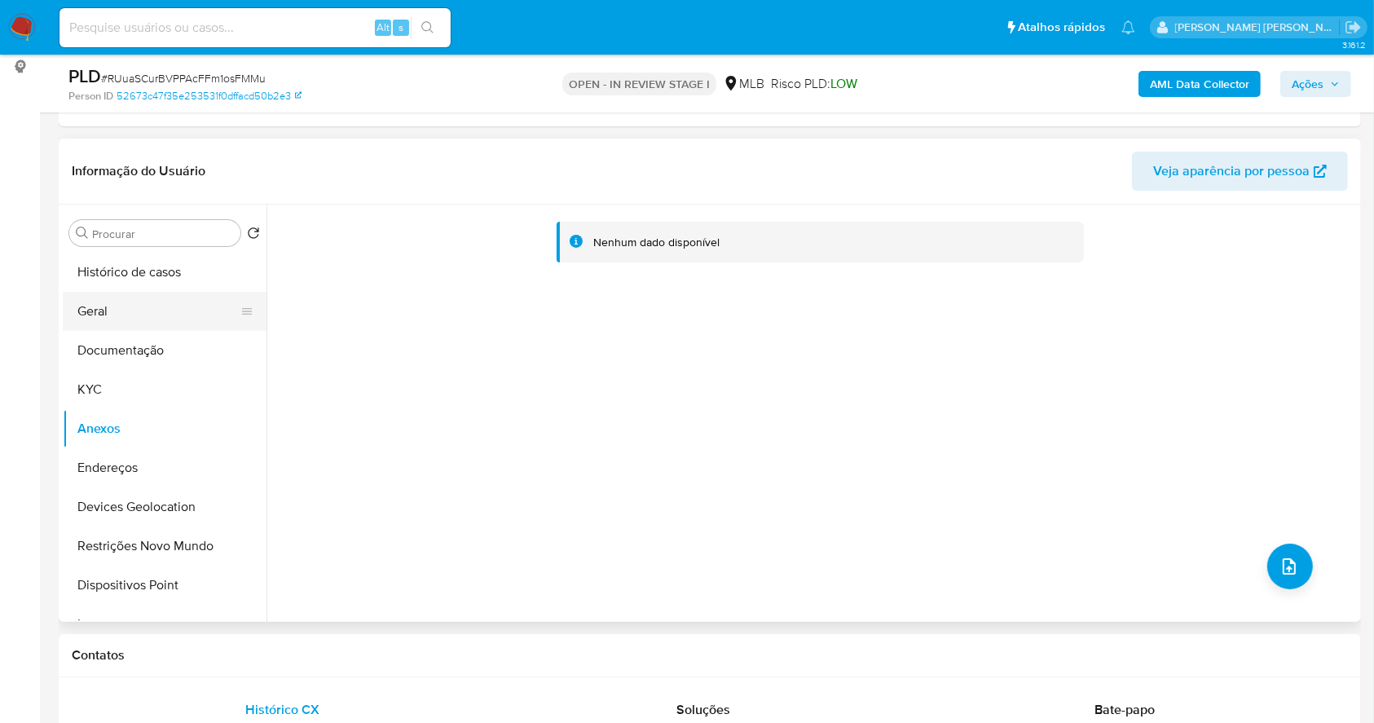
click at [146, 317] on button "Geral" at bounding box center [158, 311] width 191 height 39
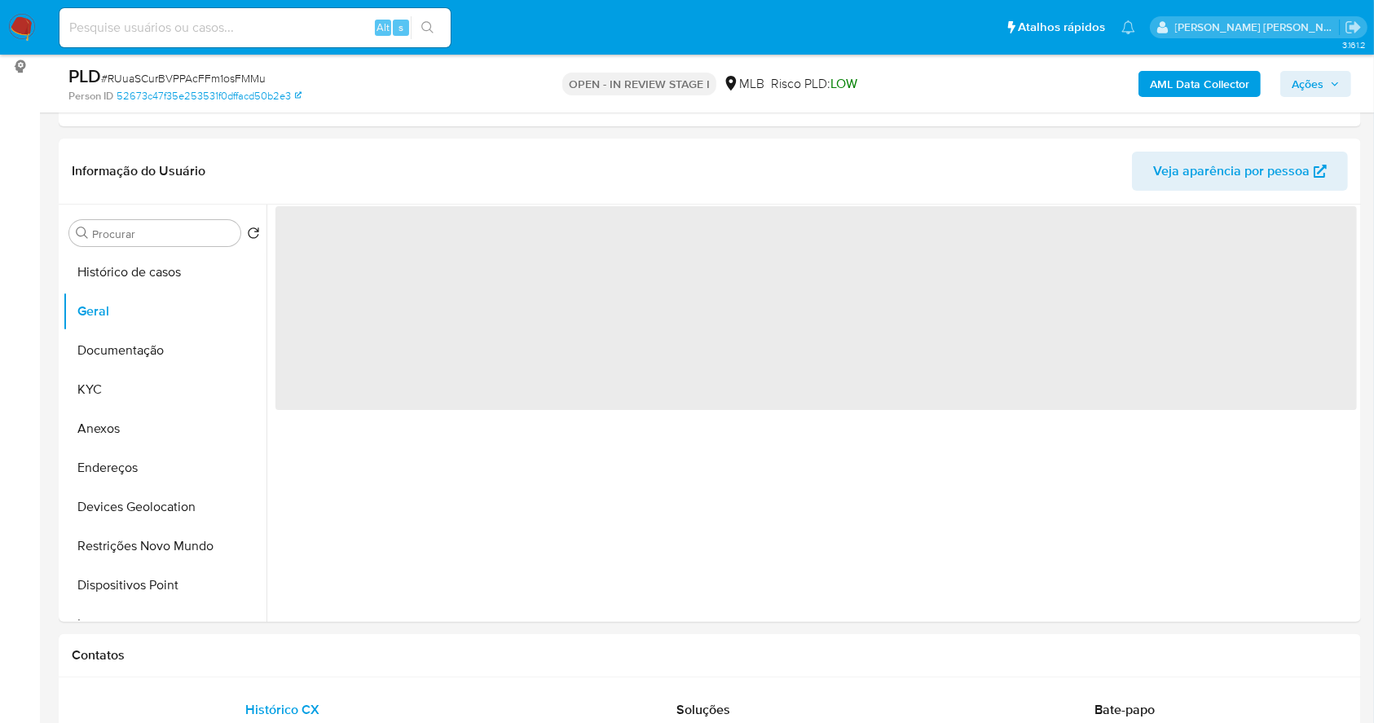
scroll to position [240, 0]
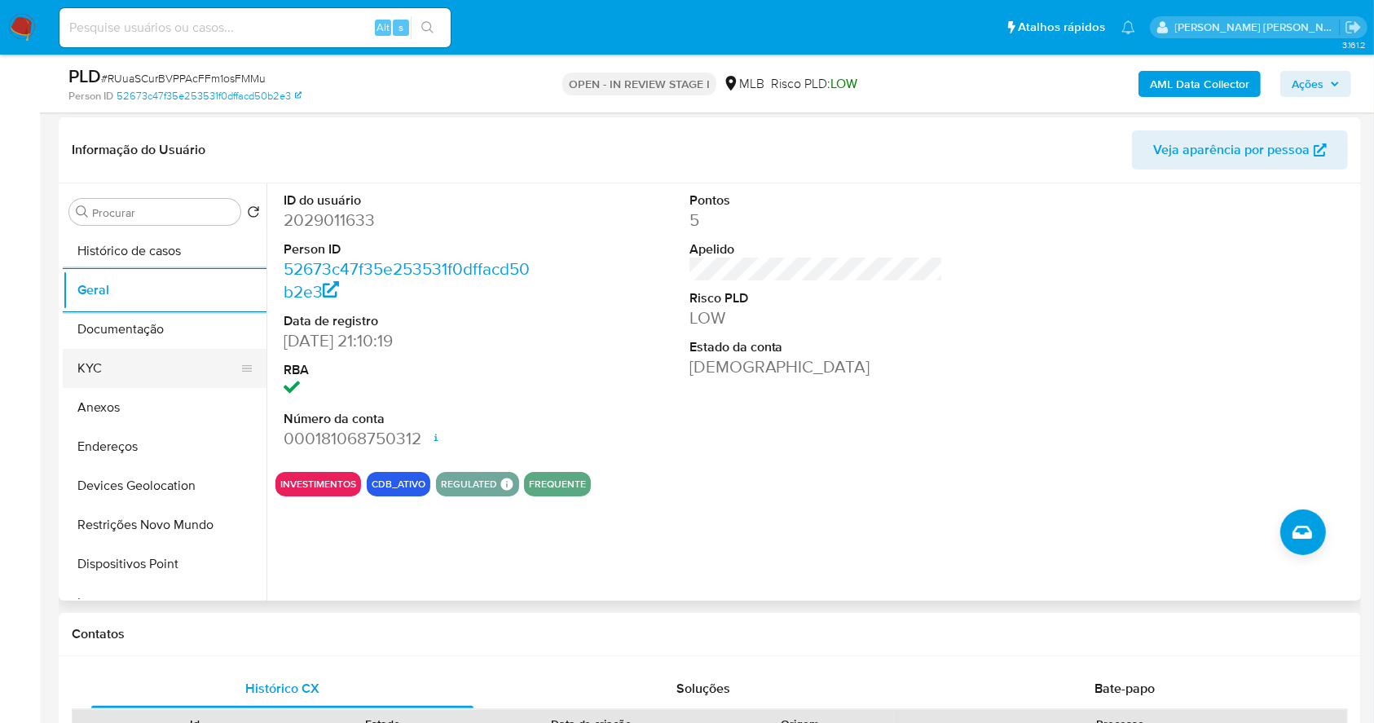
click at [170, 380] on button "KYC" at bounding box center [158, 368] width 191 height 39
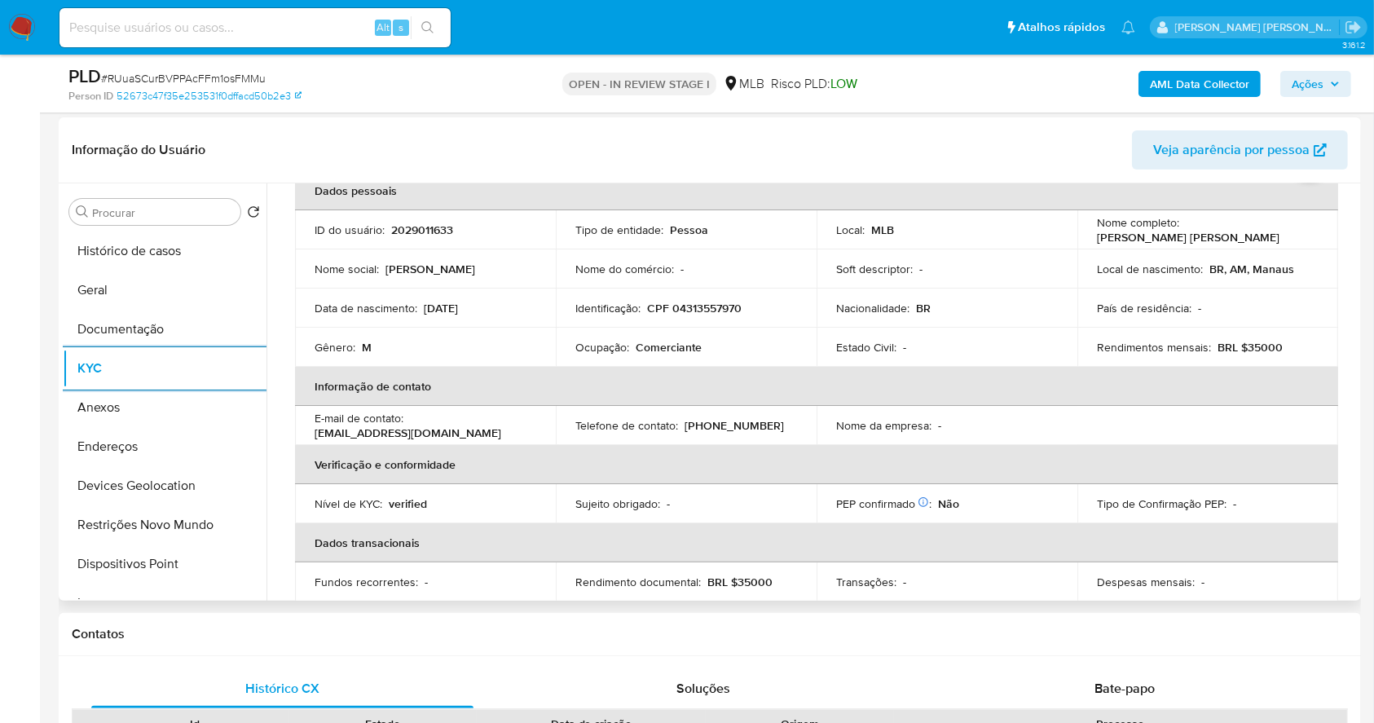
scroll to position [693, 0]
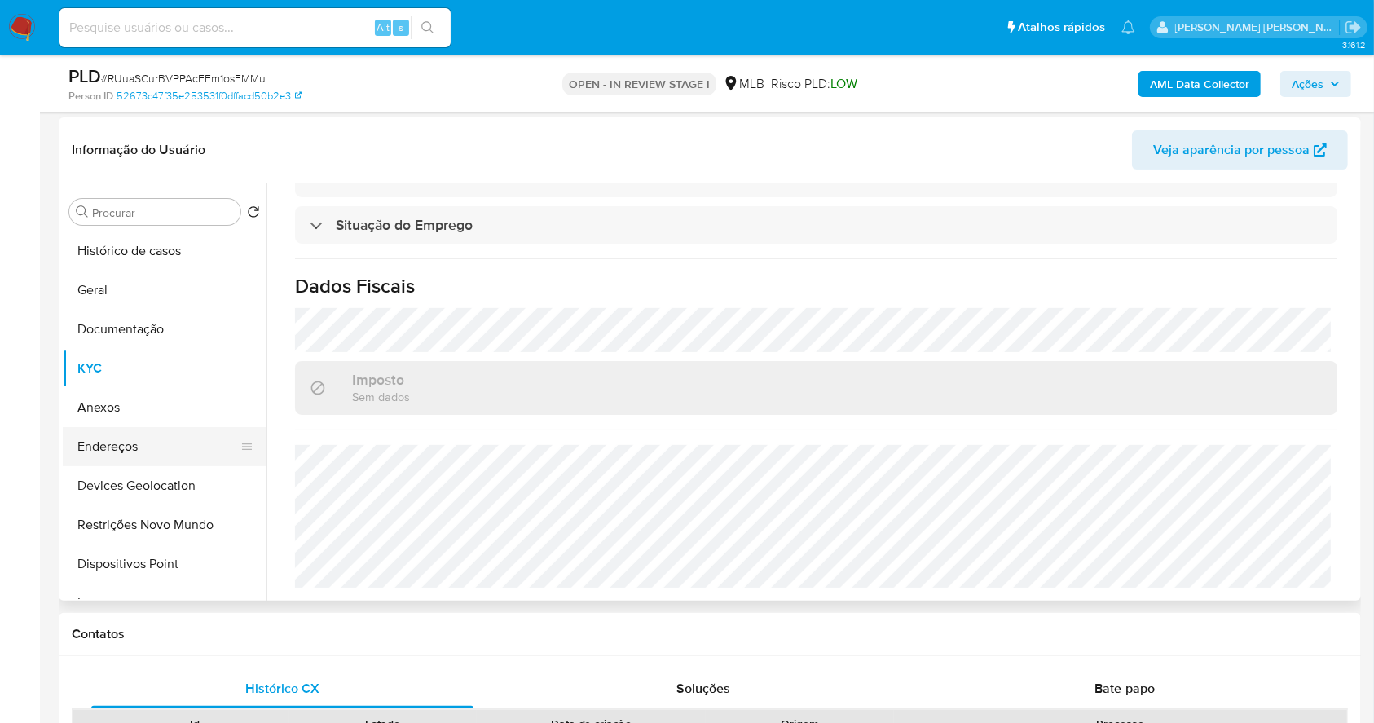
click at [177, 440] on button "Endereços" at bounding box center [158, 446] width 191 height 39
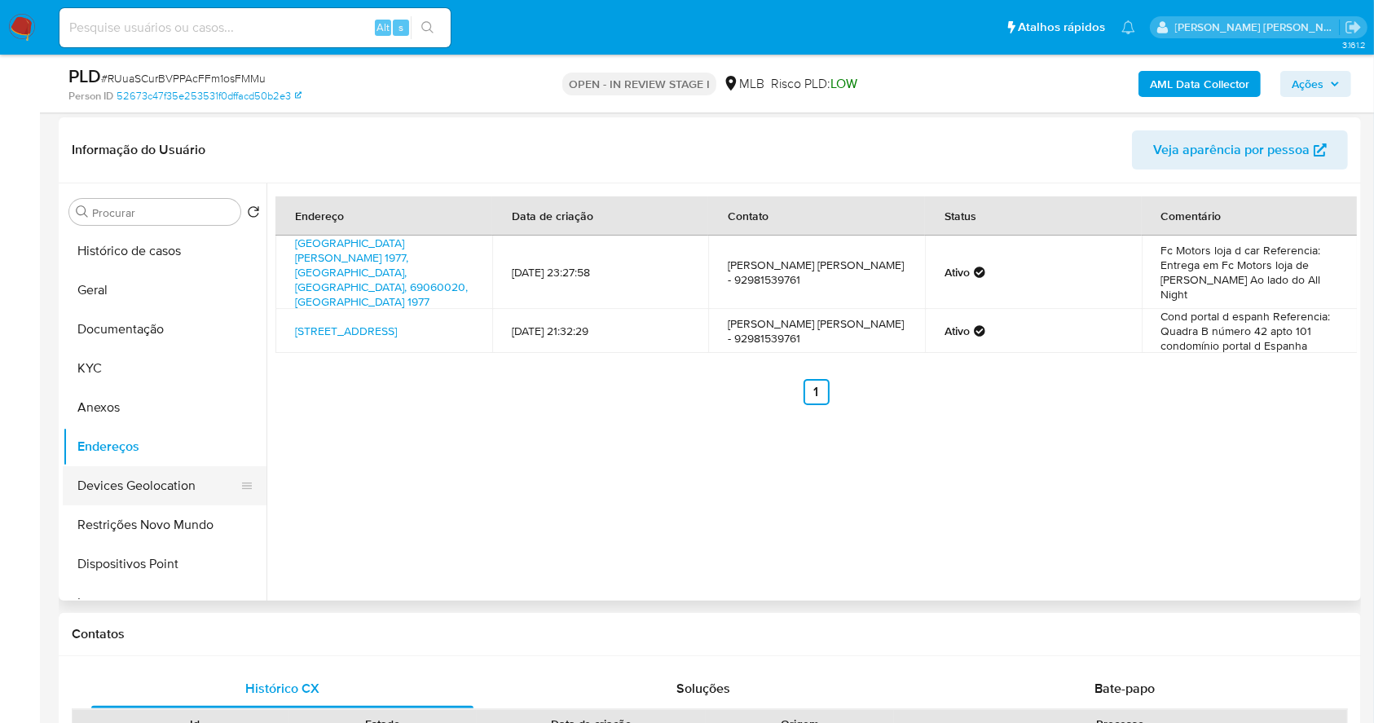
click at [212, 480] on button "Devices Geolocation" at bounding box center [158, 485] width 191 height 39
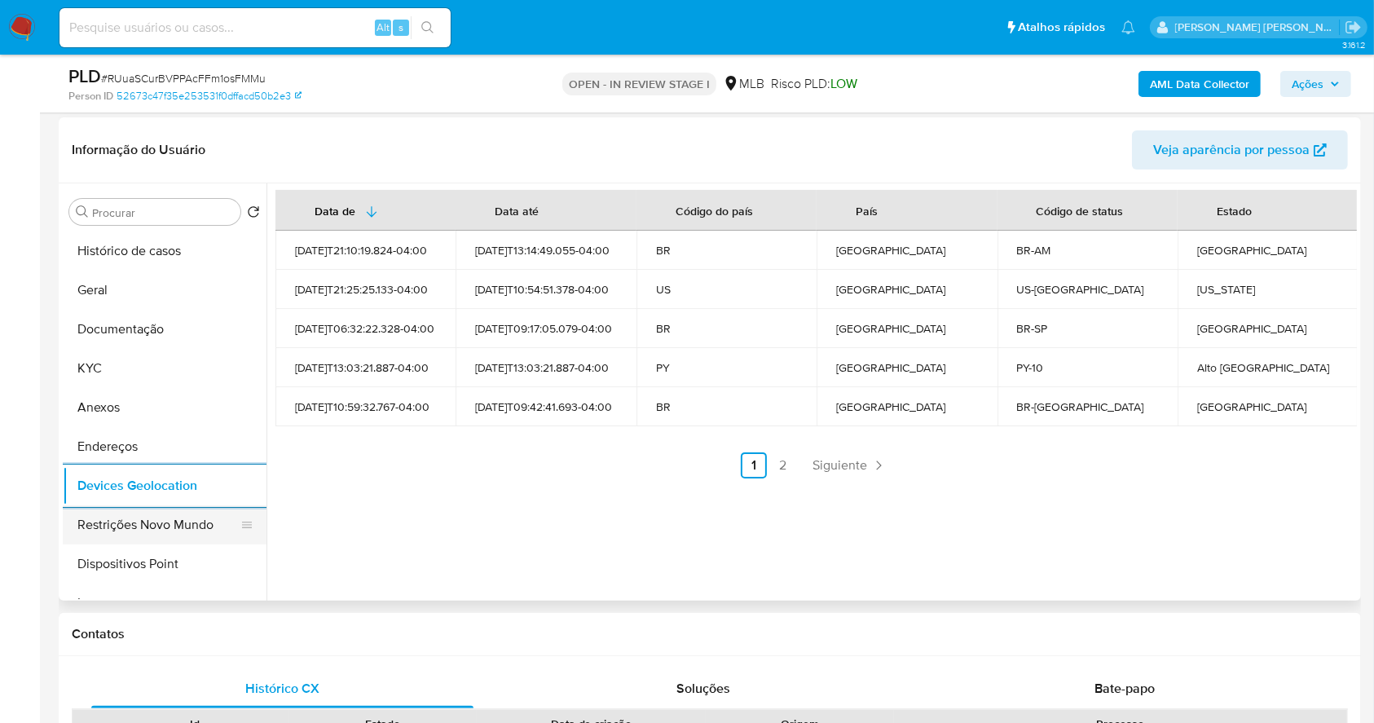
click at [159, 527] on button "Restrições Novo Mundo" at bounding box center [158, 524] width 191 height 39
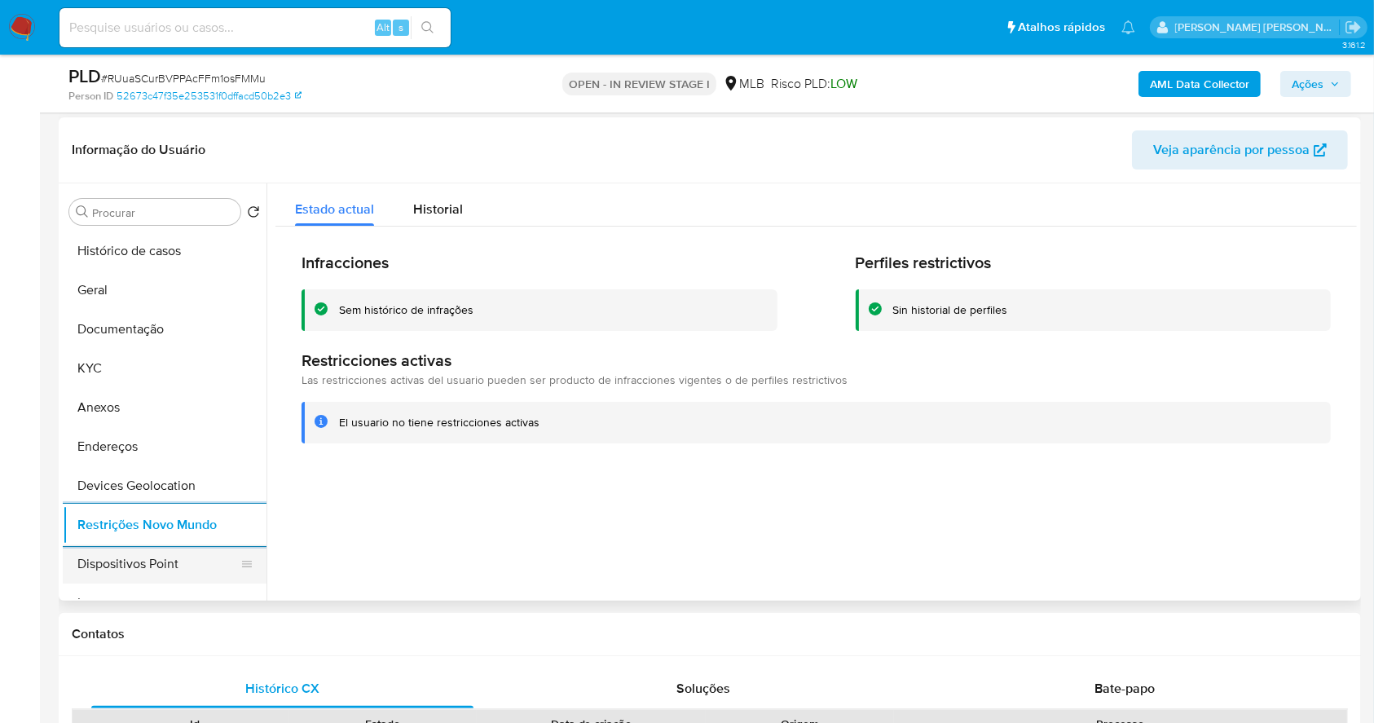
click at [161, 556] on button "Dispositivos Point" at bounding box center [158, 563] width 191 height 39
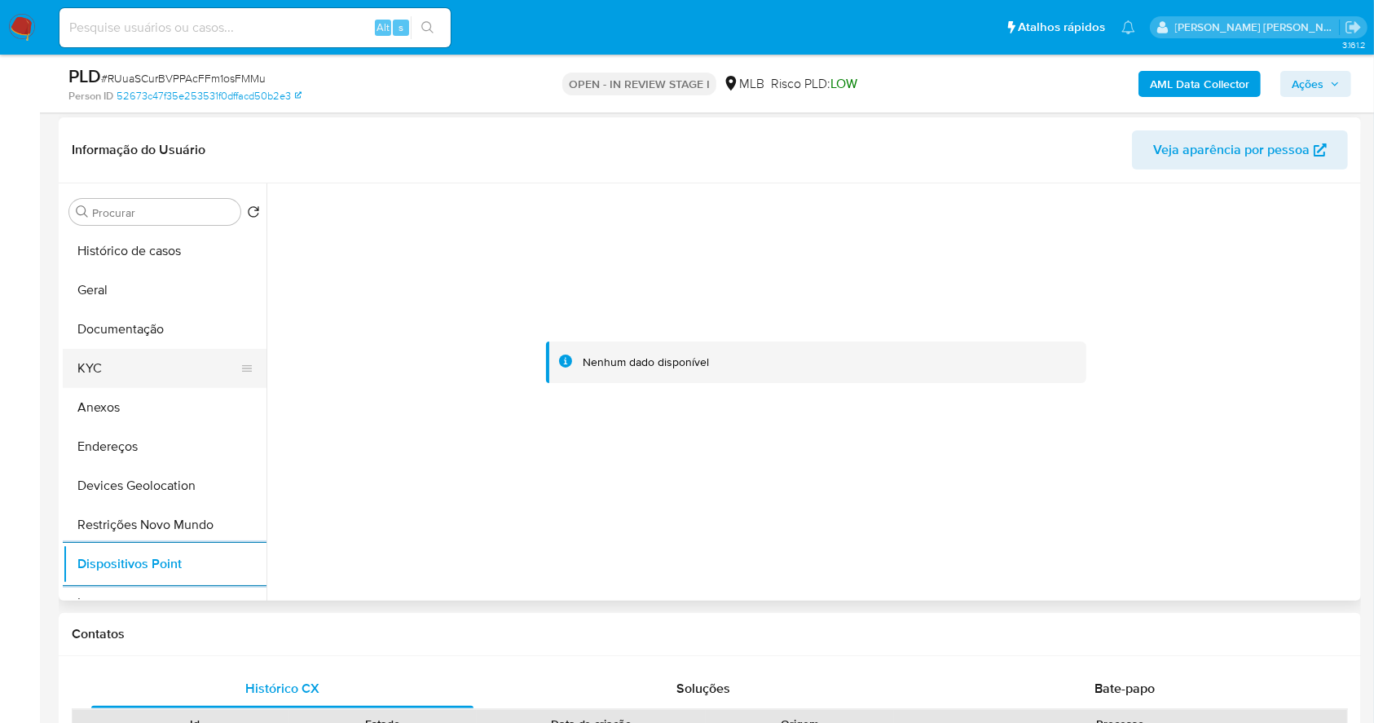
click at [94, 374] on button "KYC" at bounding box center [158, 368] width 191 height 39
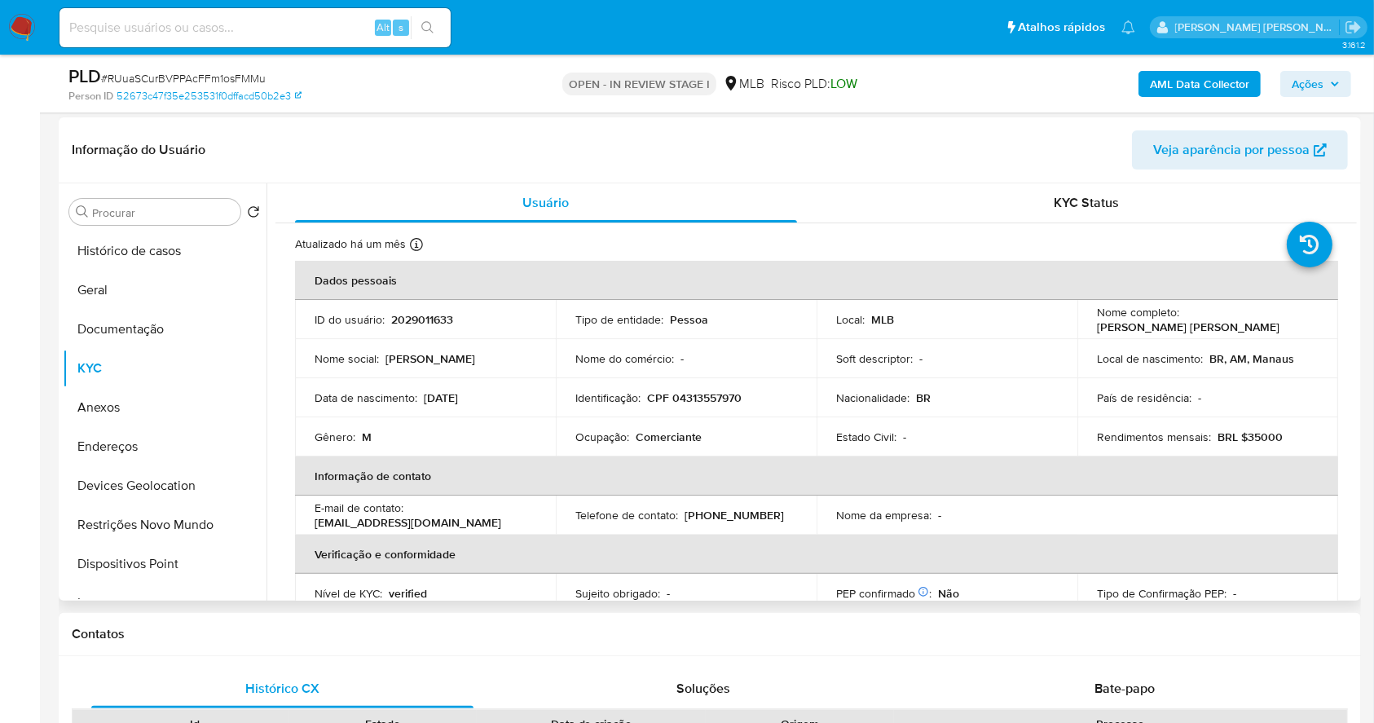
click at [709, 406] on td "Identificação : CPF 04313557970" at bounding box center [686, 397] width 261 height 39
click at [700, 402] on p "CPF 04313557970" at bounding box center [694, 397] width 95 height 15
copy p "04313557970"
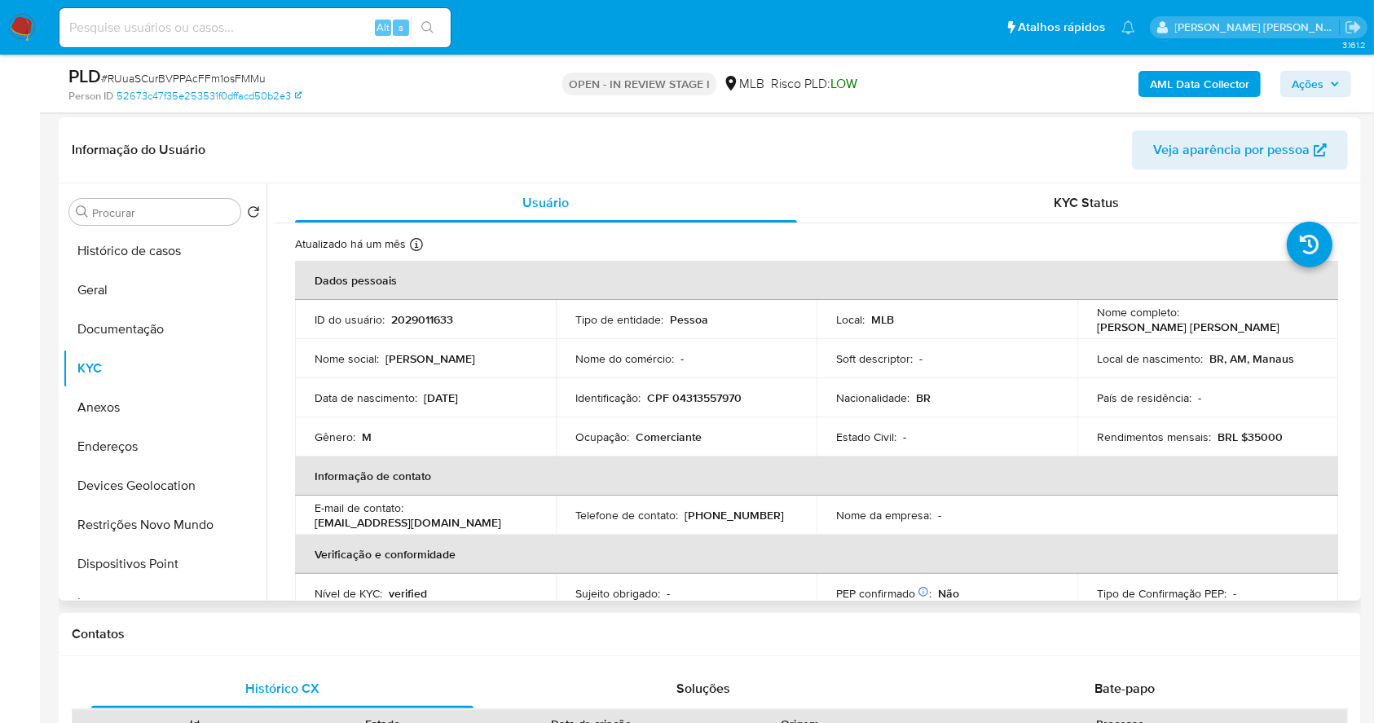
click at [703, 372] on td "Nome do comércio : -" at bounding box center [686, 358] width 261 height 39
click at [727, 403] on p "CPF 04313557970" at bounding box center [694, 397] width 95 height 15
copy p "04313557970"
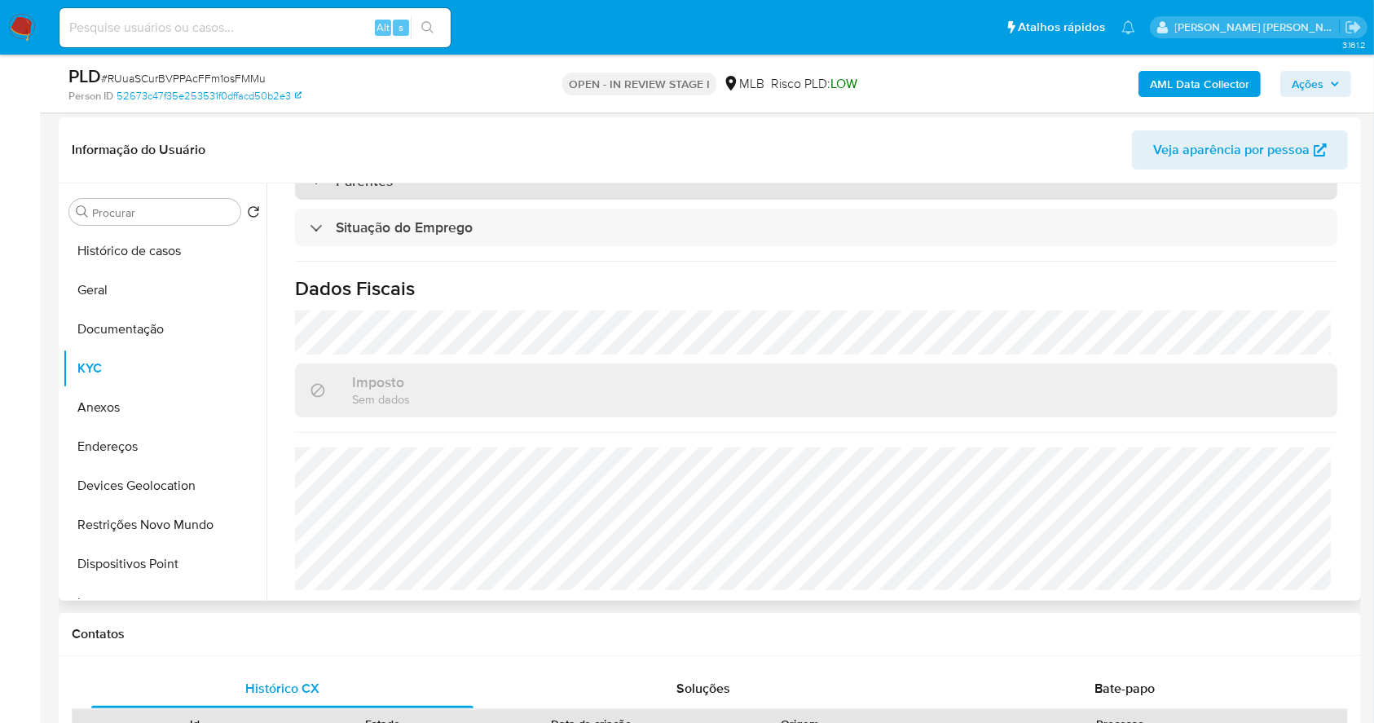
scroll to position [693, 0]
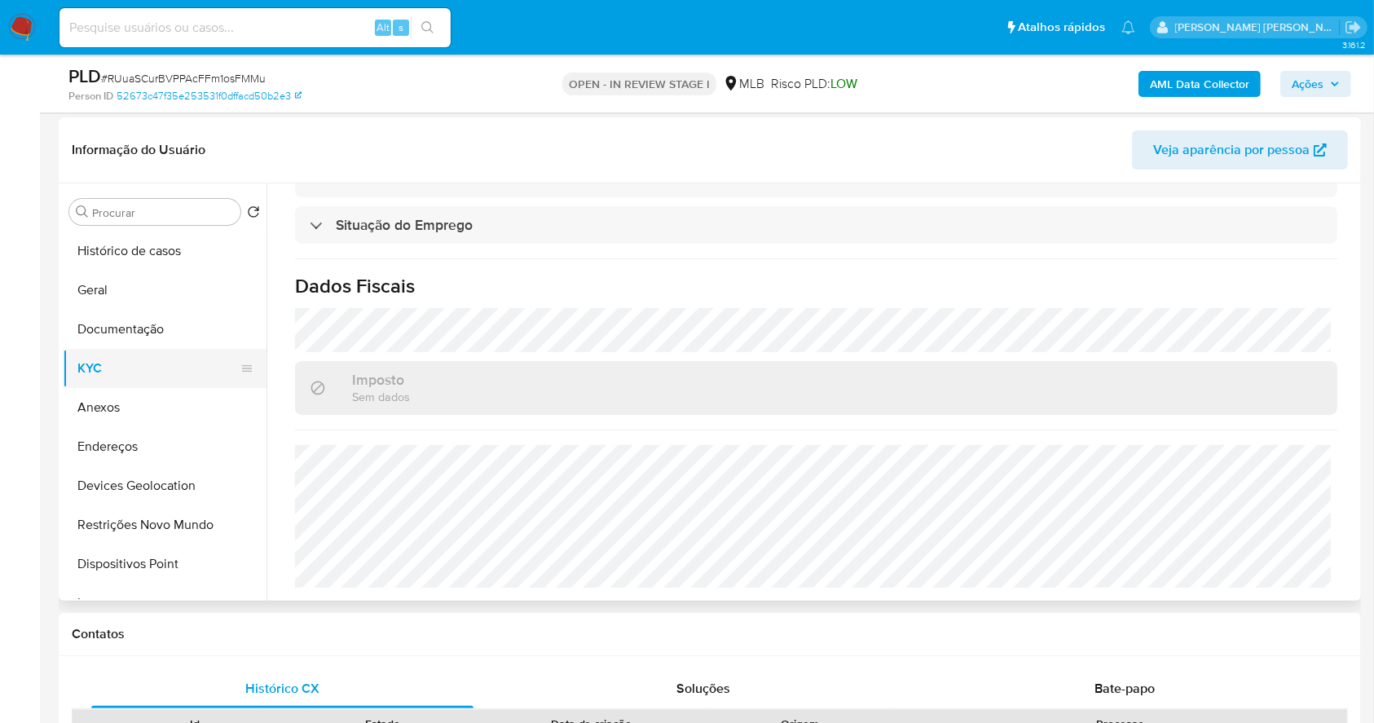
click at [143, 372] on button "KYC" at bounding box center [158, 368] width 191 height 39
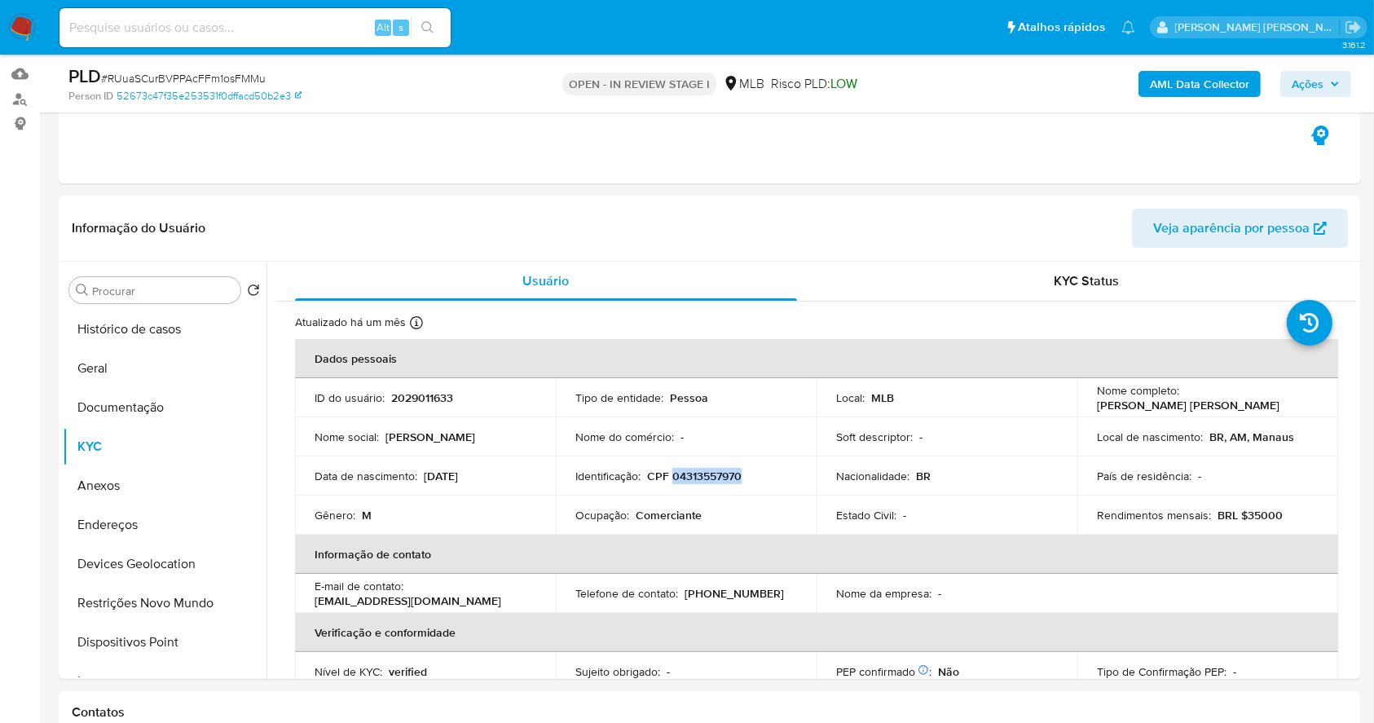
scroll to position [326, 0]
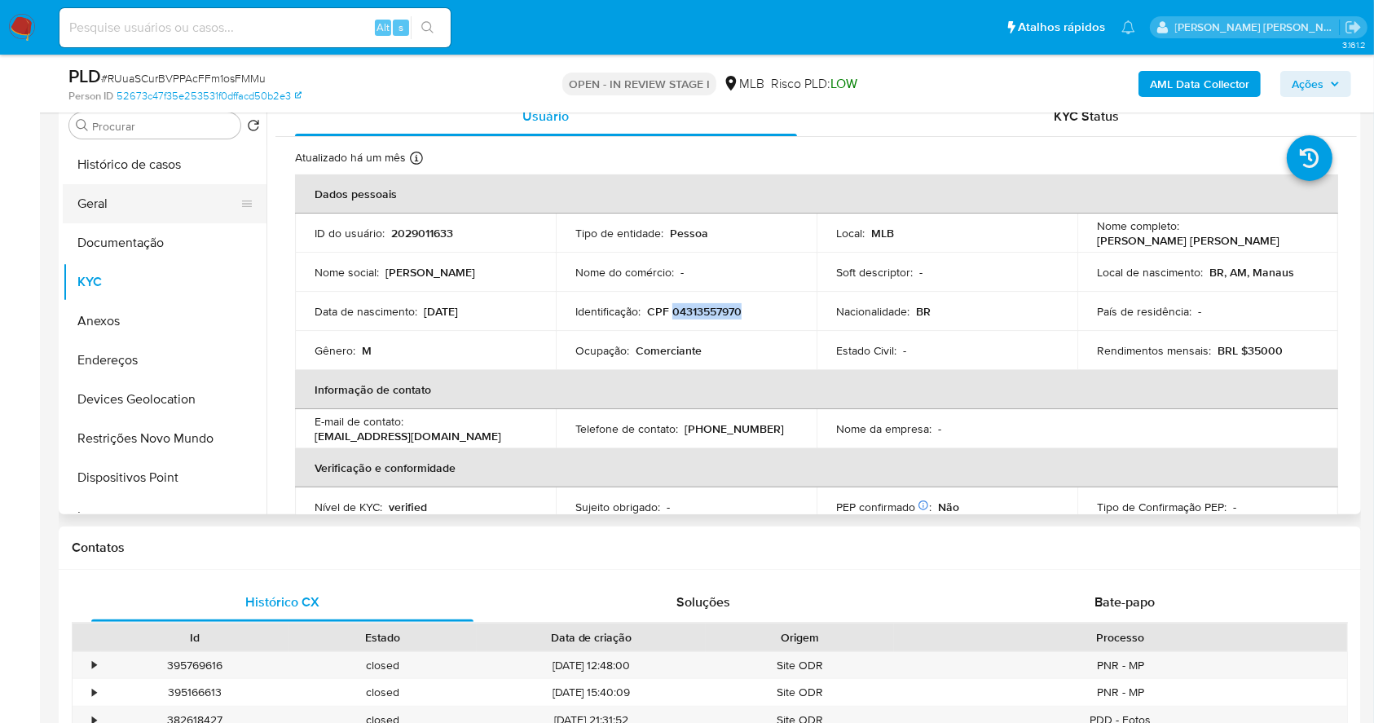
click at [117, 207] on button "Geral" at bounding box center [158, 203] width 191 height 39
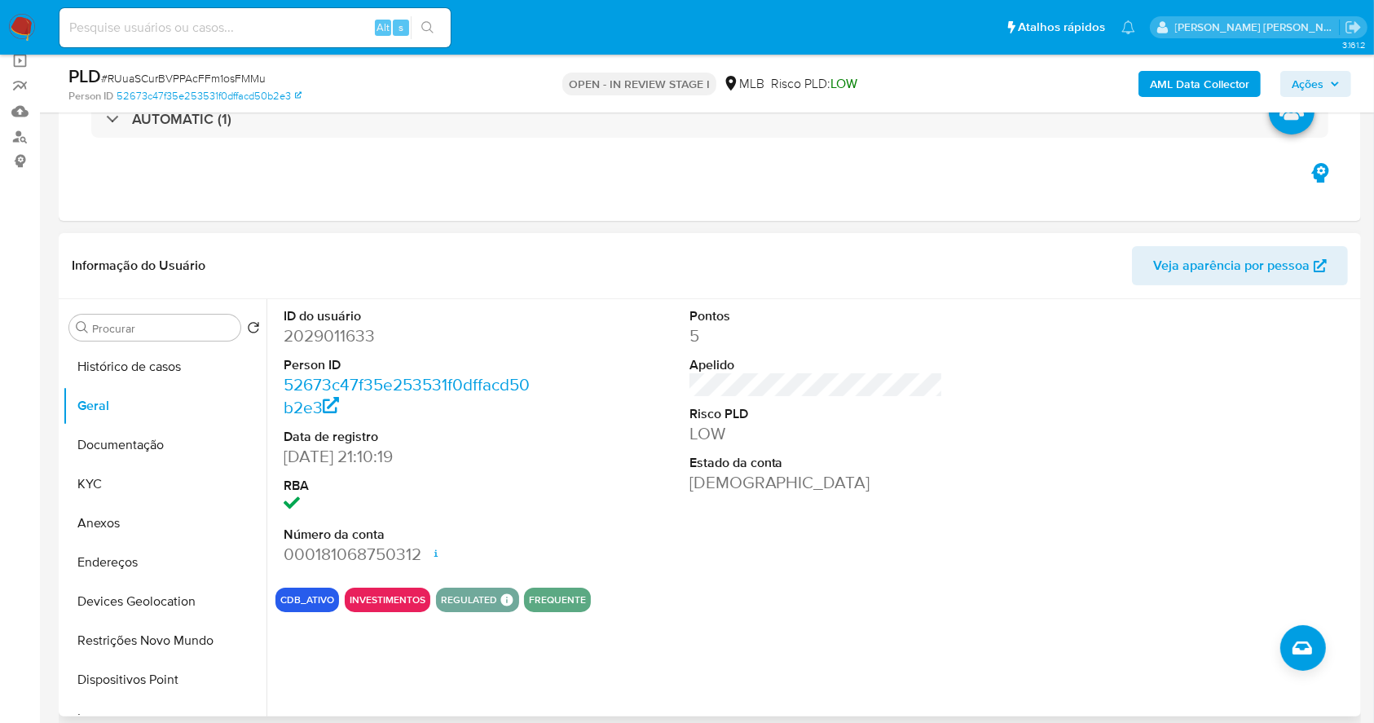
scroll to position [108, 0]
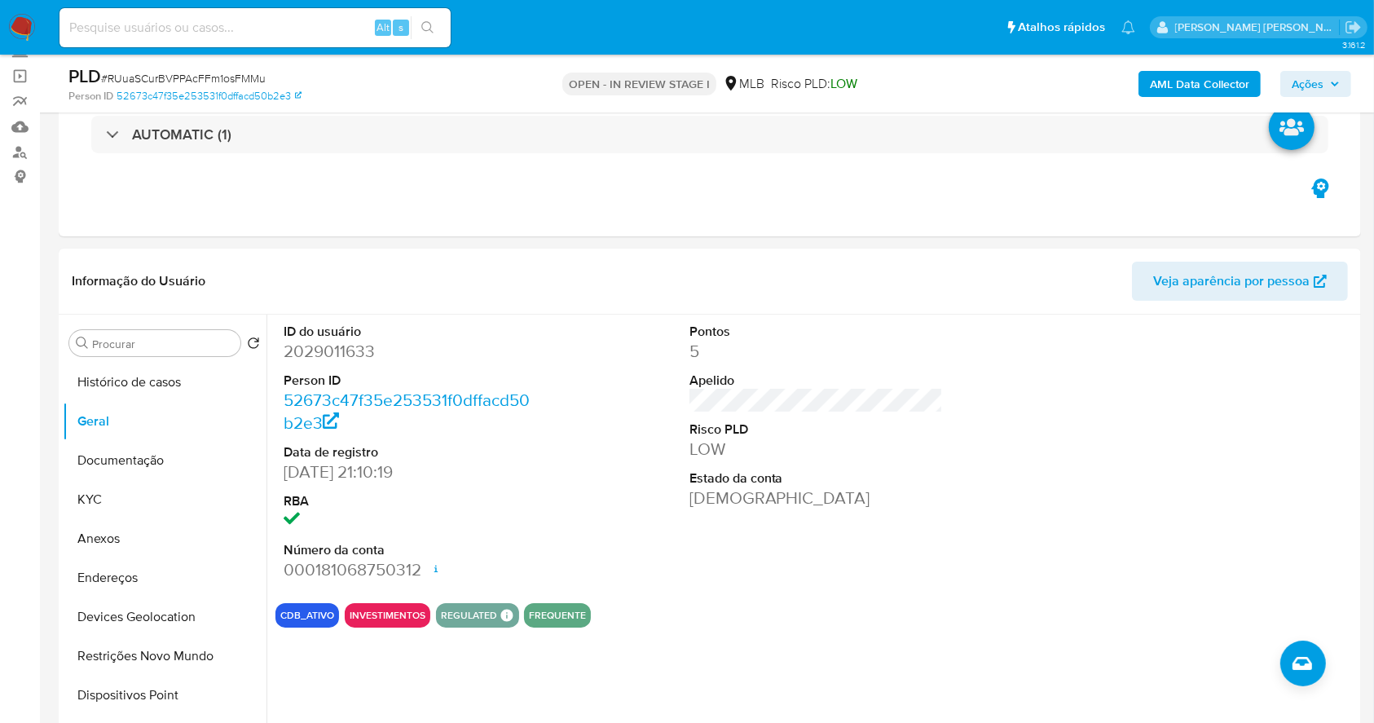
click at [1327, 77] on span "Ações" at bounding box center [1316, 84] width 48 height 23
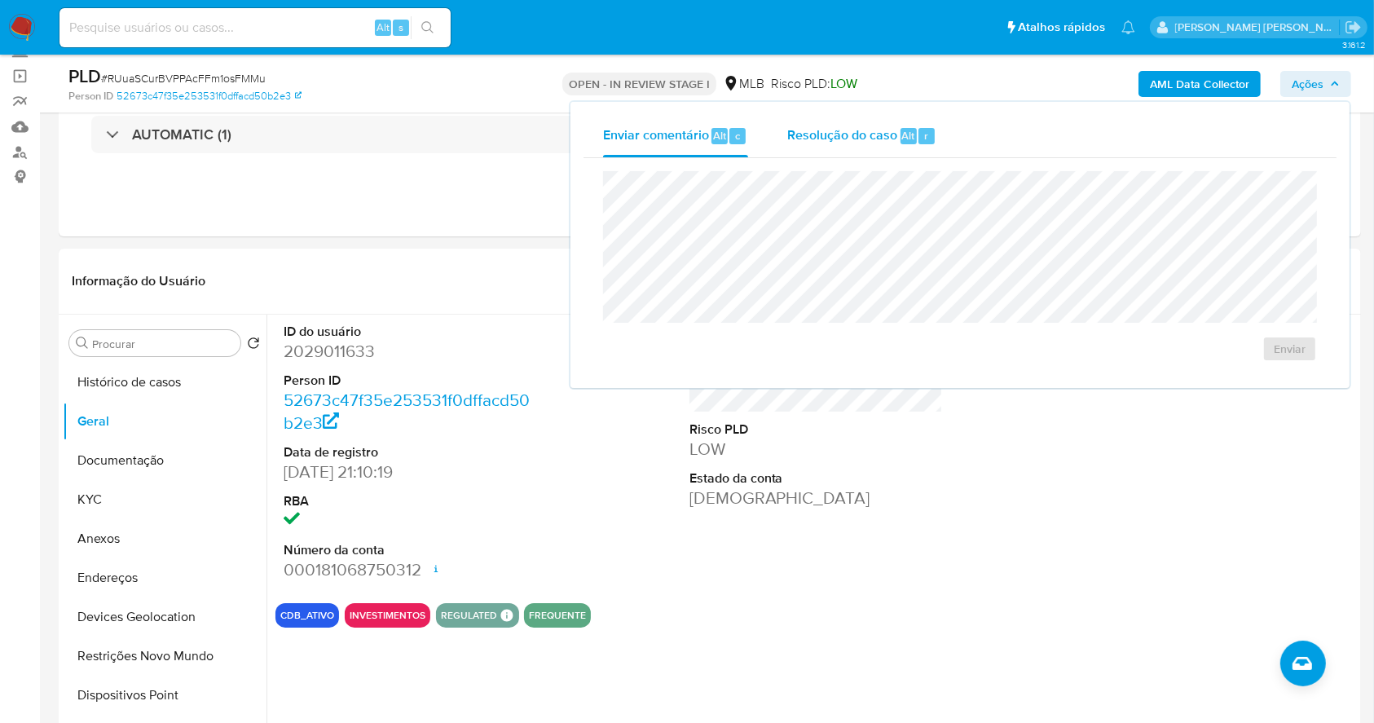
click at [875, 136] on span "Resolução do caso" at bounding box center [842, 134] width 110 height 19
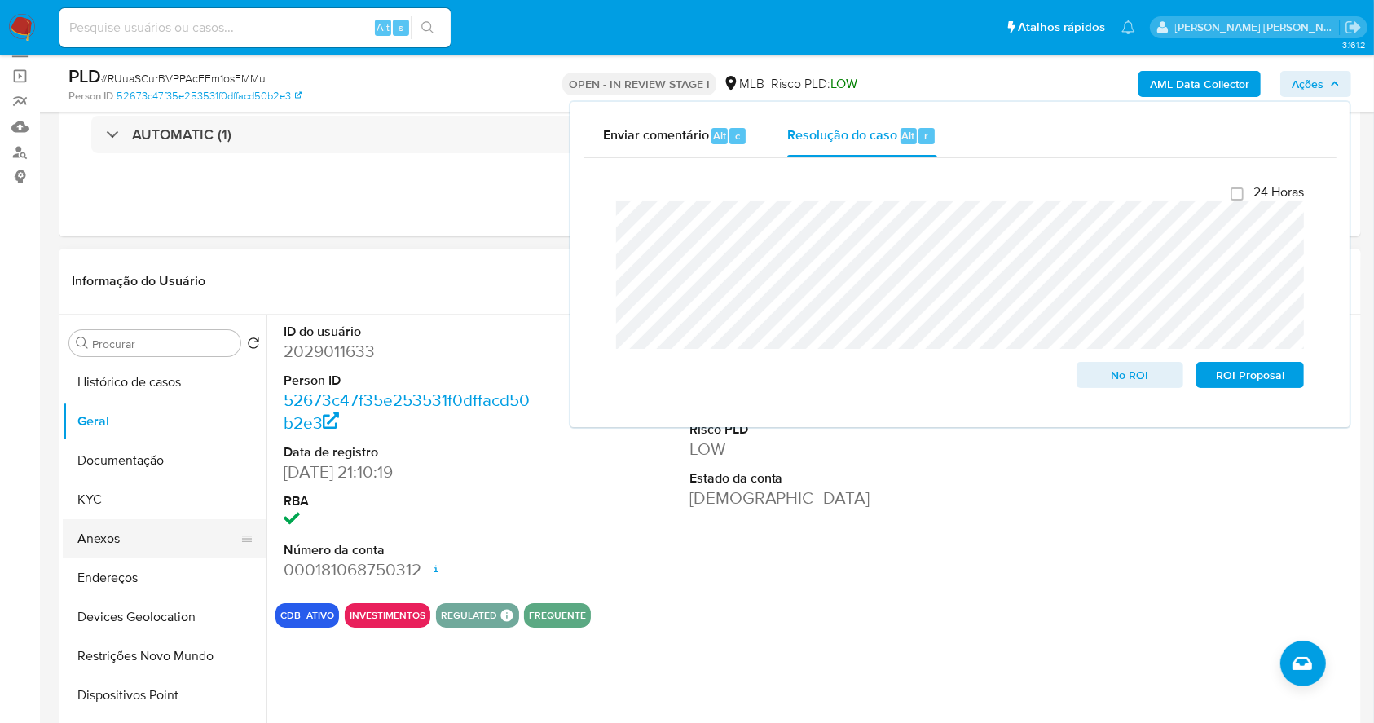
click at [112, 548] on button "Anexos" at bounding box center [158, 538] width 191 height 39
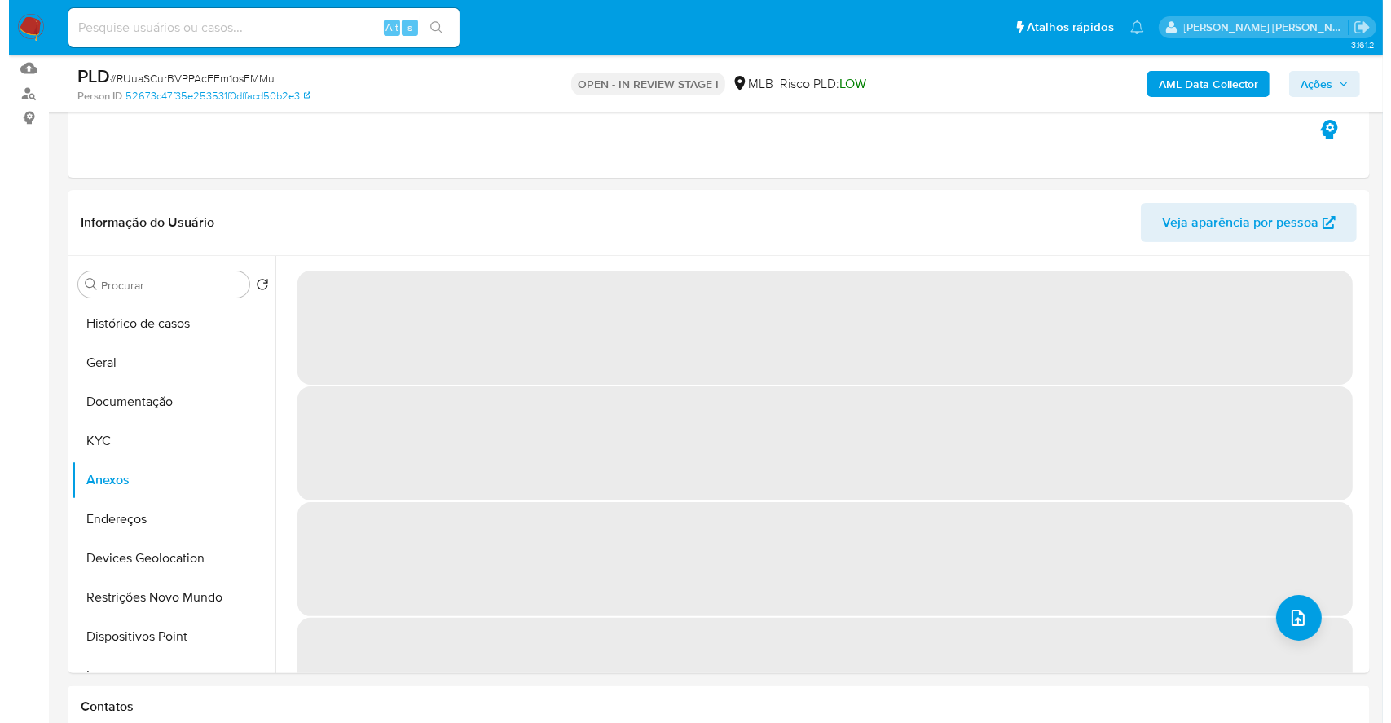
scroll to position [199, 0]
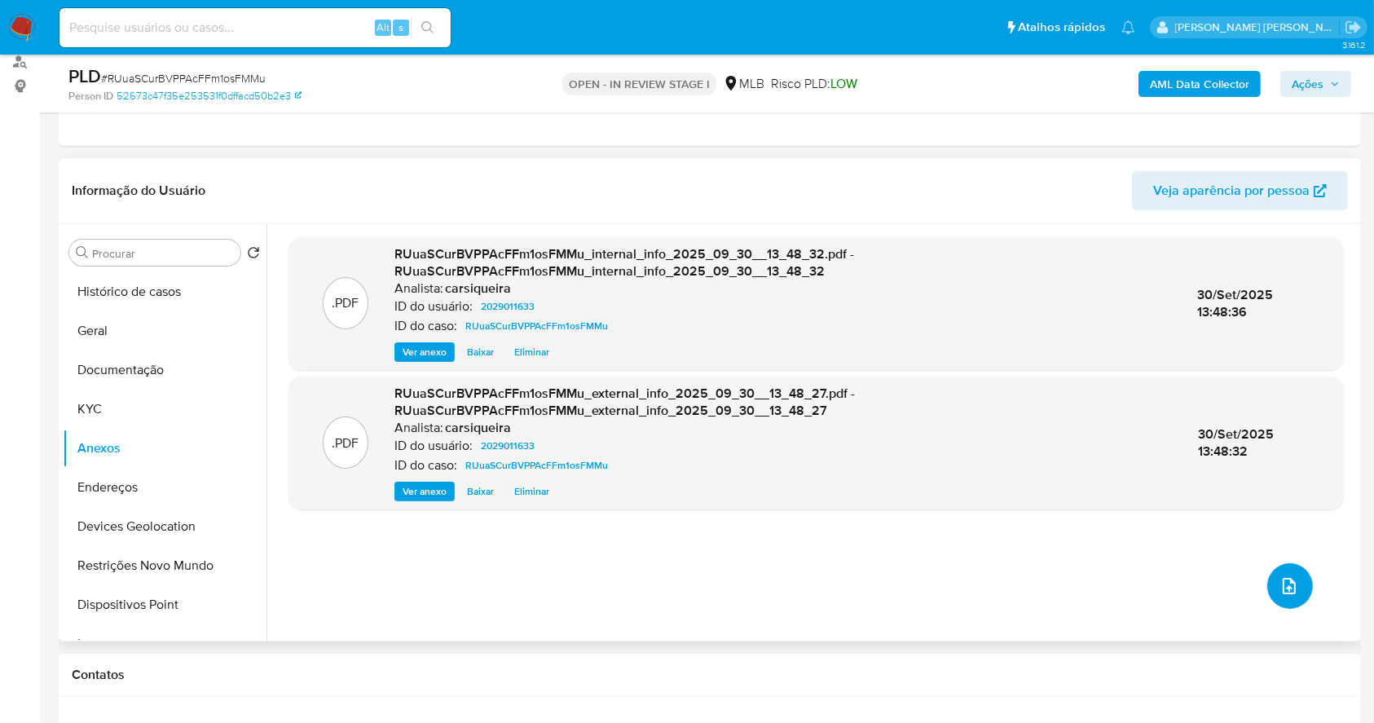
click at [1282, 583] on icon "upload-file" at bounding box center [1289, 586] width 20 height 20
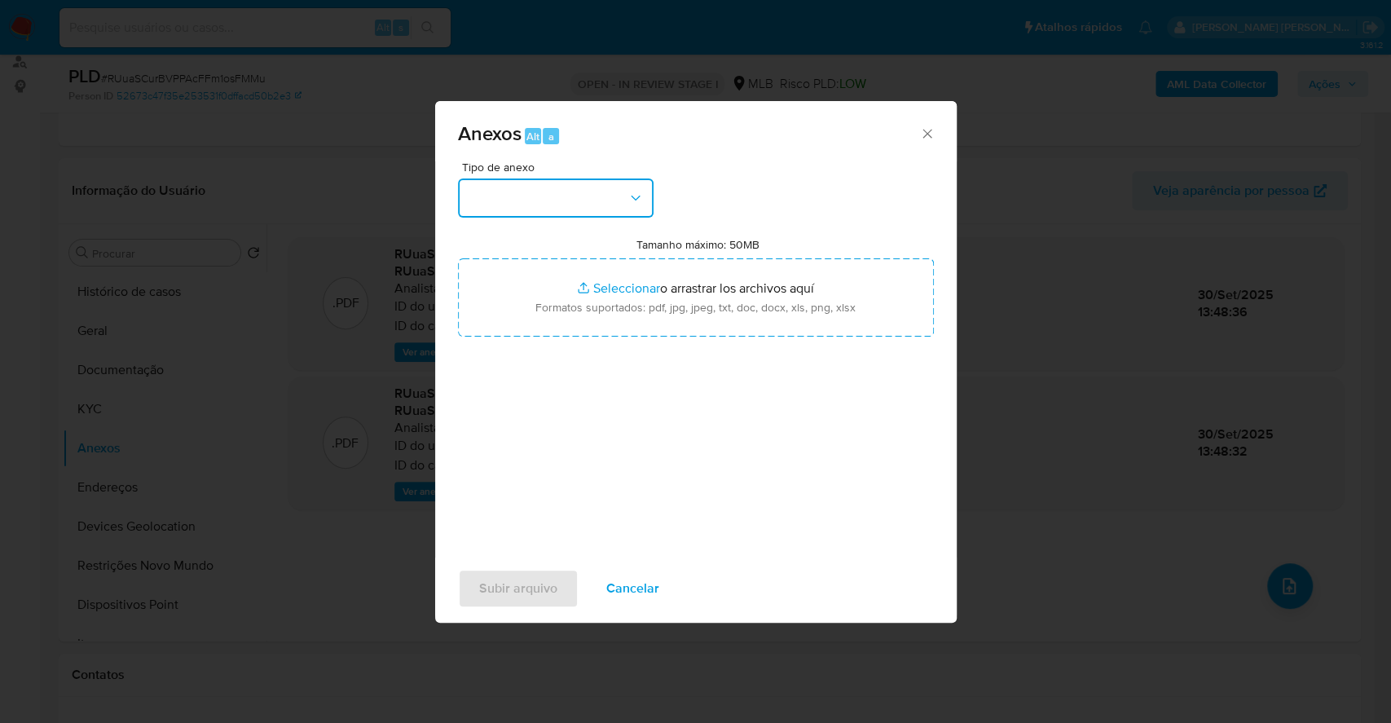
click at [551, 200] on button "button" at bounding box center [556, 197] width 196 height 39
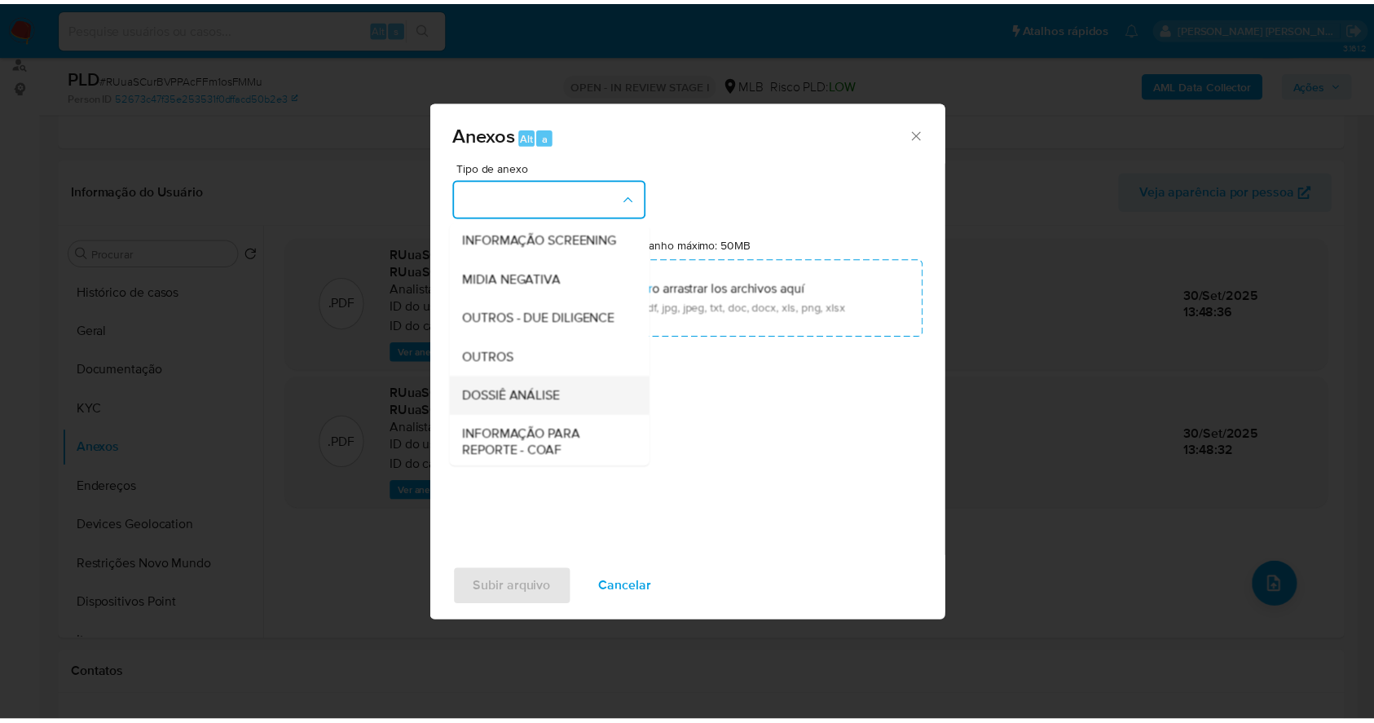
scroll to position [250, 0]
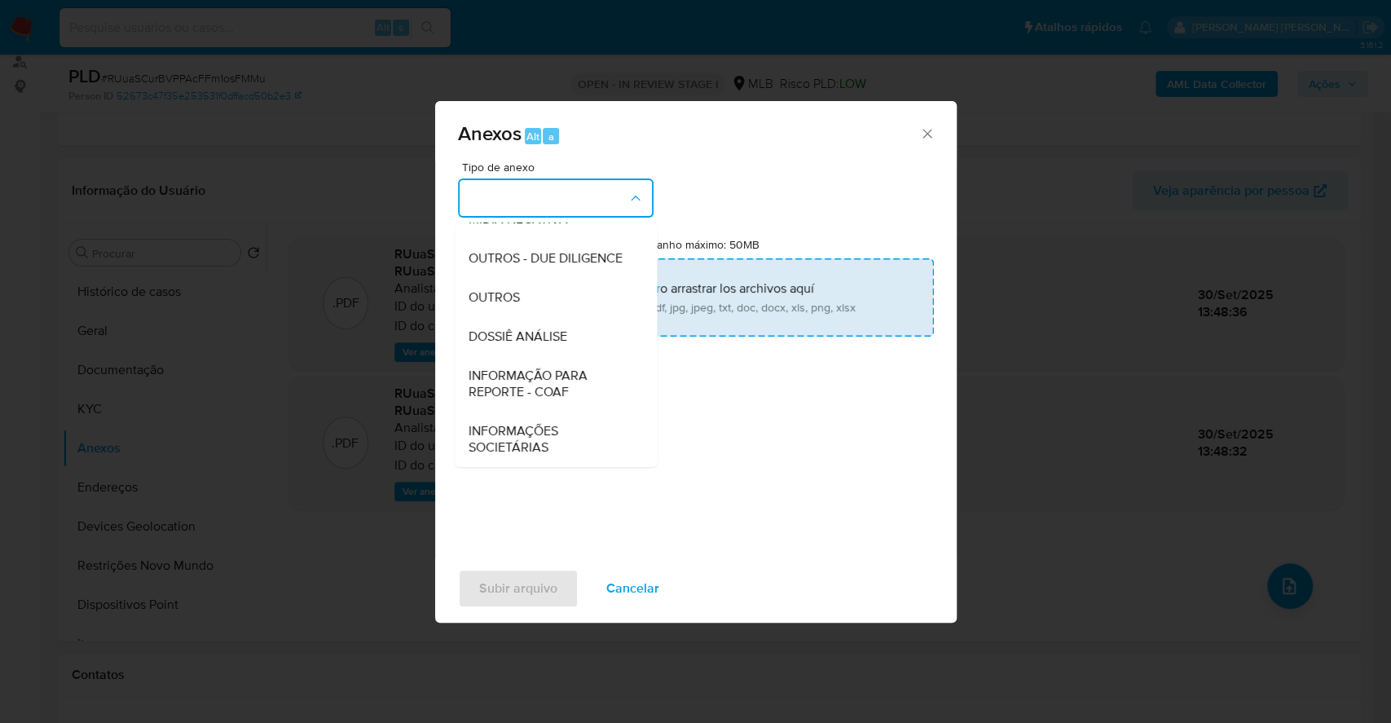
click at [535, 299] on div "OUTROS" at bounding box center [551, 297] width 166 height 39
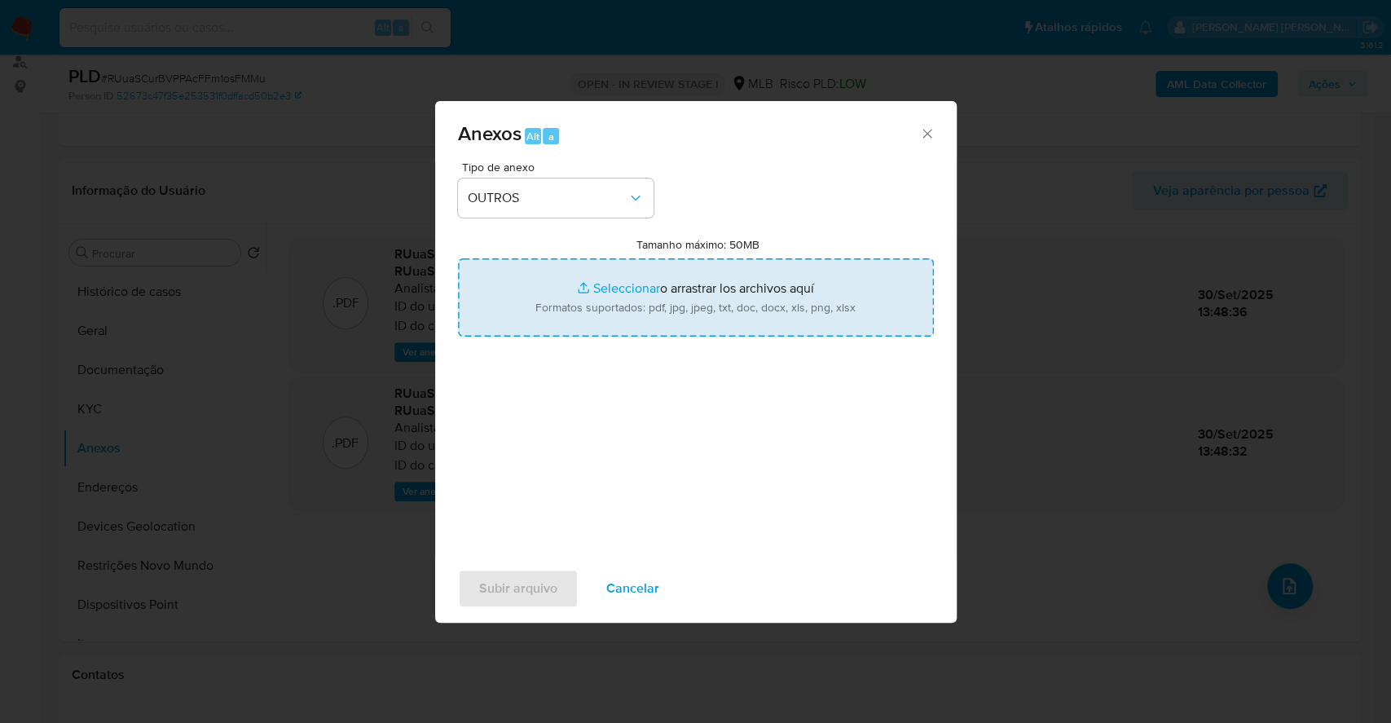
click at [620, 284] on input "Tamanho máximo: 50MB Seleccionar archivos" at bounding box center [696, 297] width 476 height 78
type input "C:\fakepath\DECLINIO - RUuaSCurBVPPAcFFm1osFMMu - CPF 04313557970 - FERNANDO DA…"
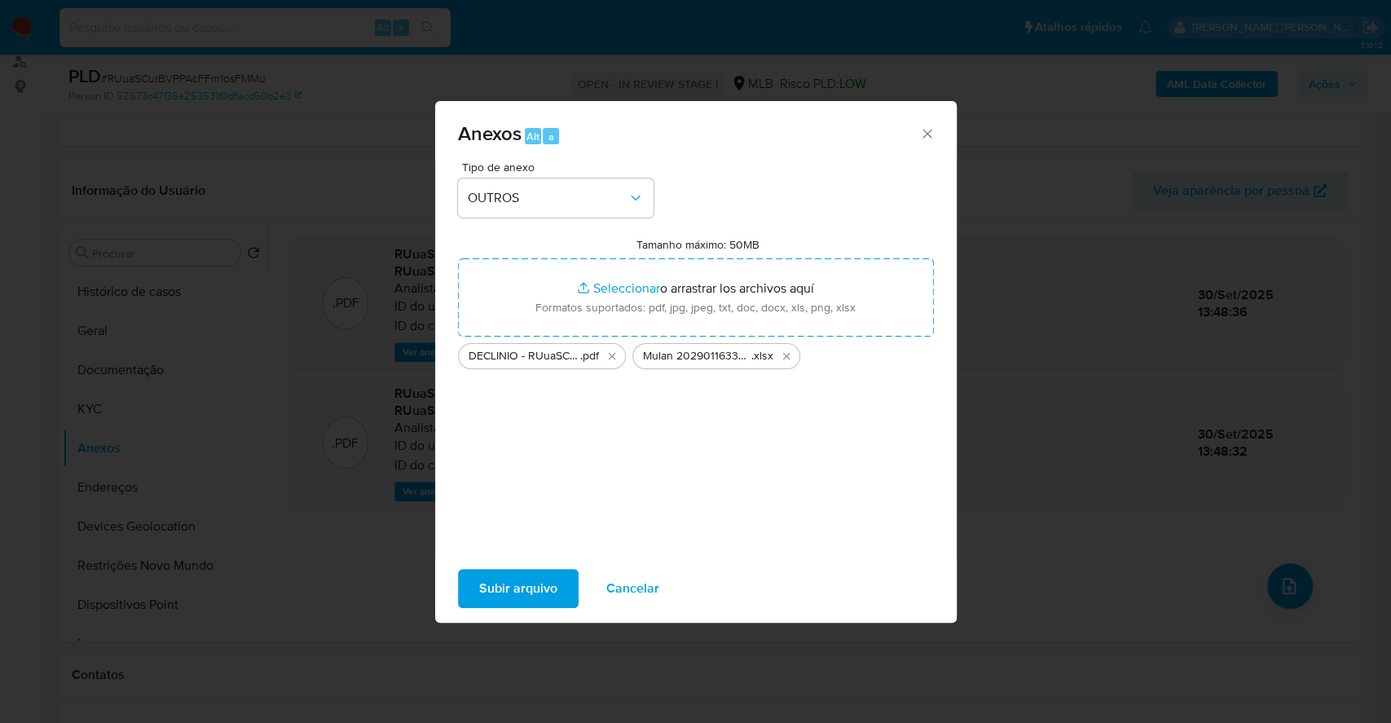
click at [535, 581] on span "Subir arquivo" at bounding box center [518, 588] width 78 height 36
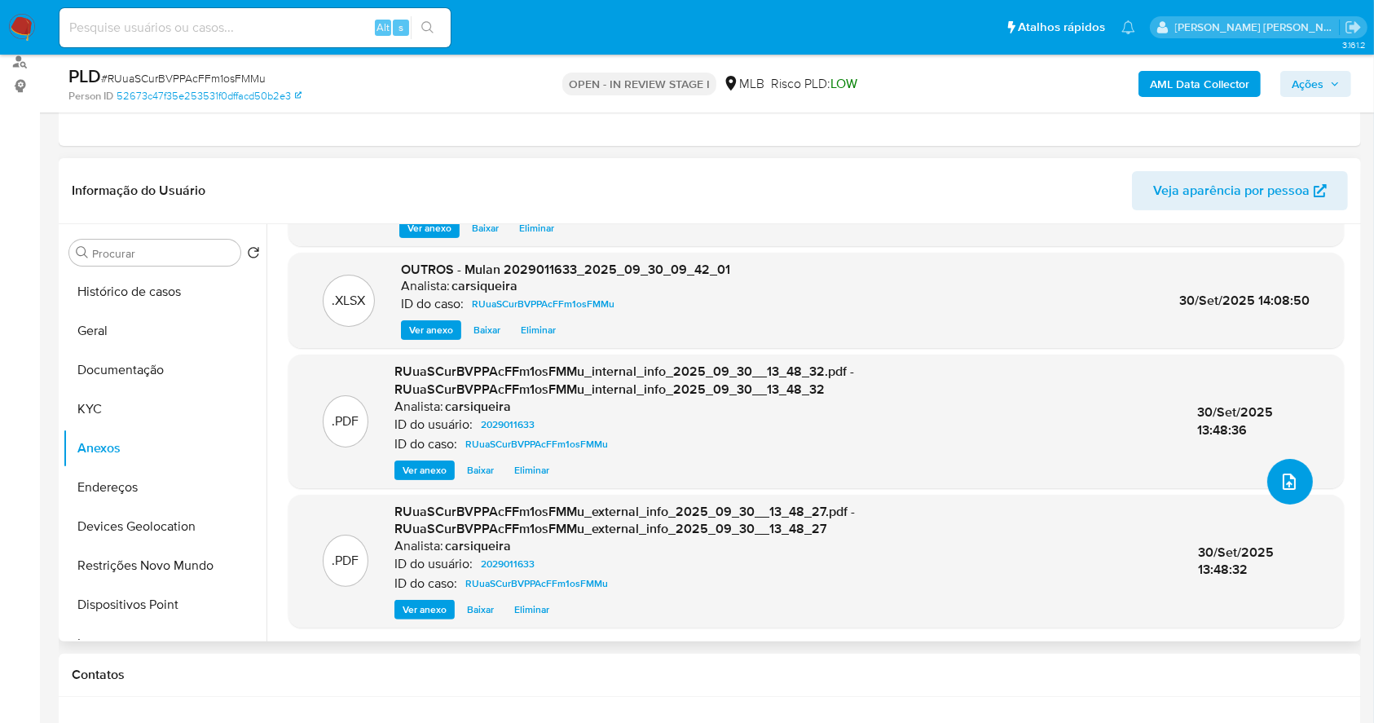
scroll to position [0, 0]
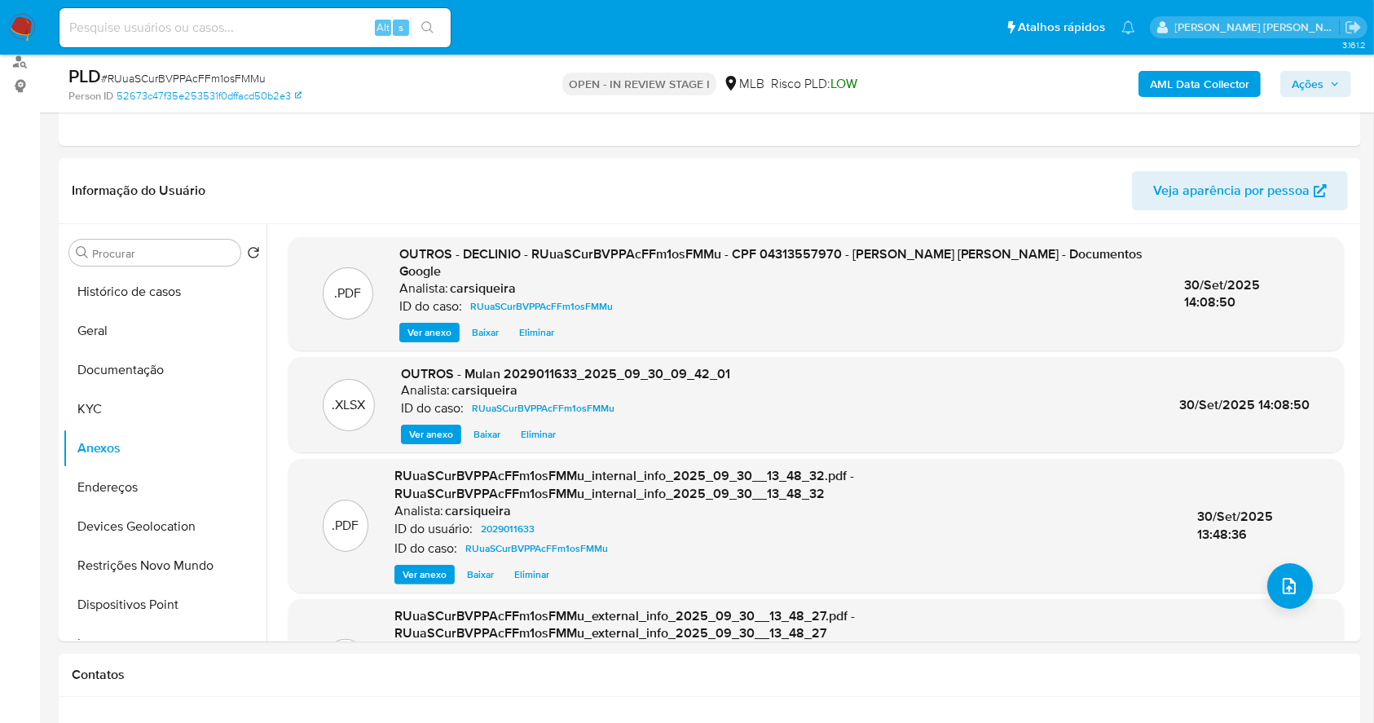
click at [1321, 84] on span "Ações" at bounding box center [1308, 84] width 32 height 26
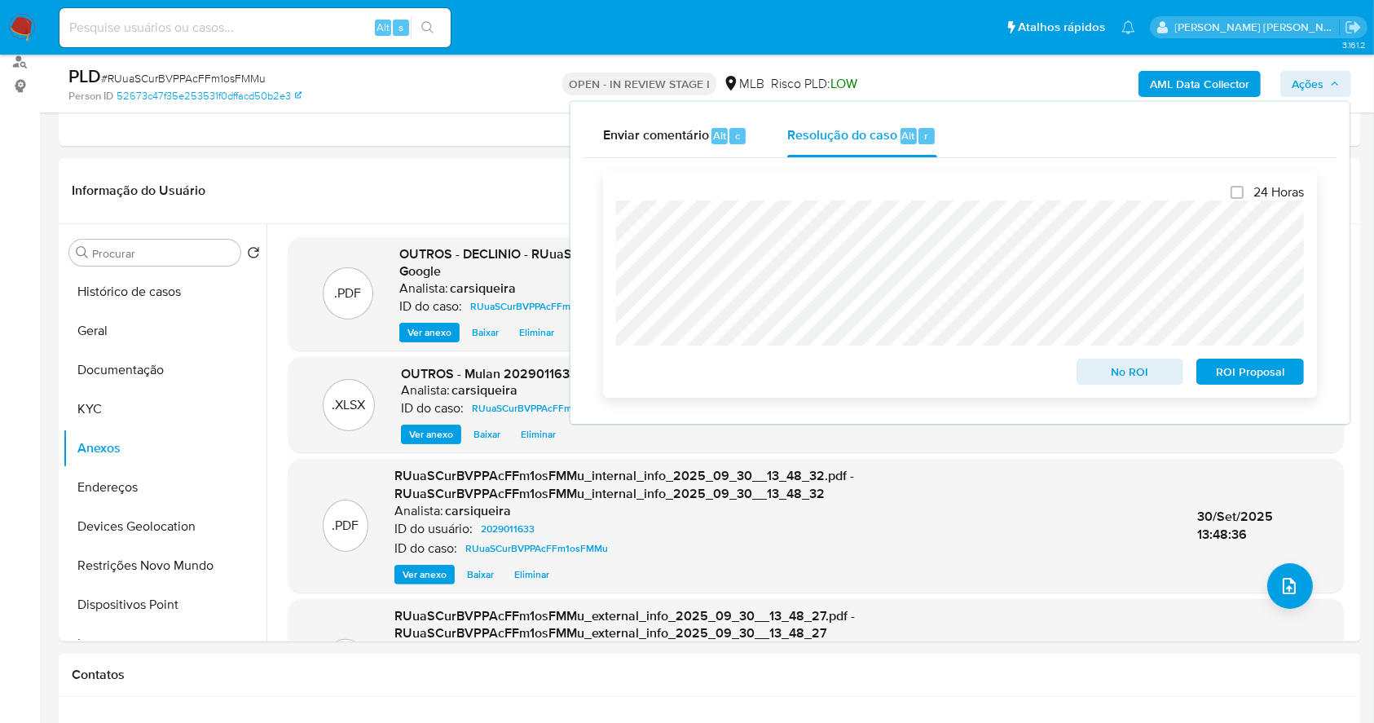
click at [1121, 372] on span "No ROI" at bounding box center [1130, 371] width 85 height 23
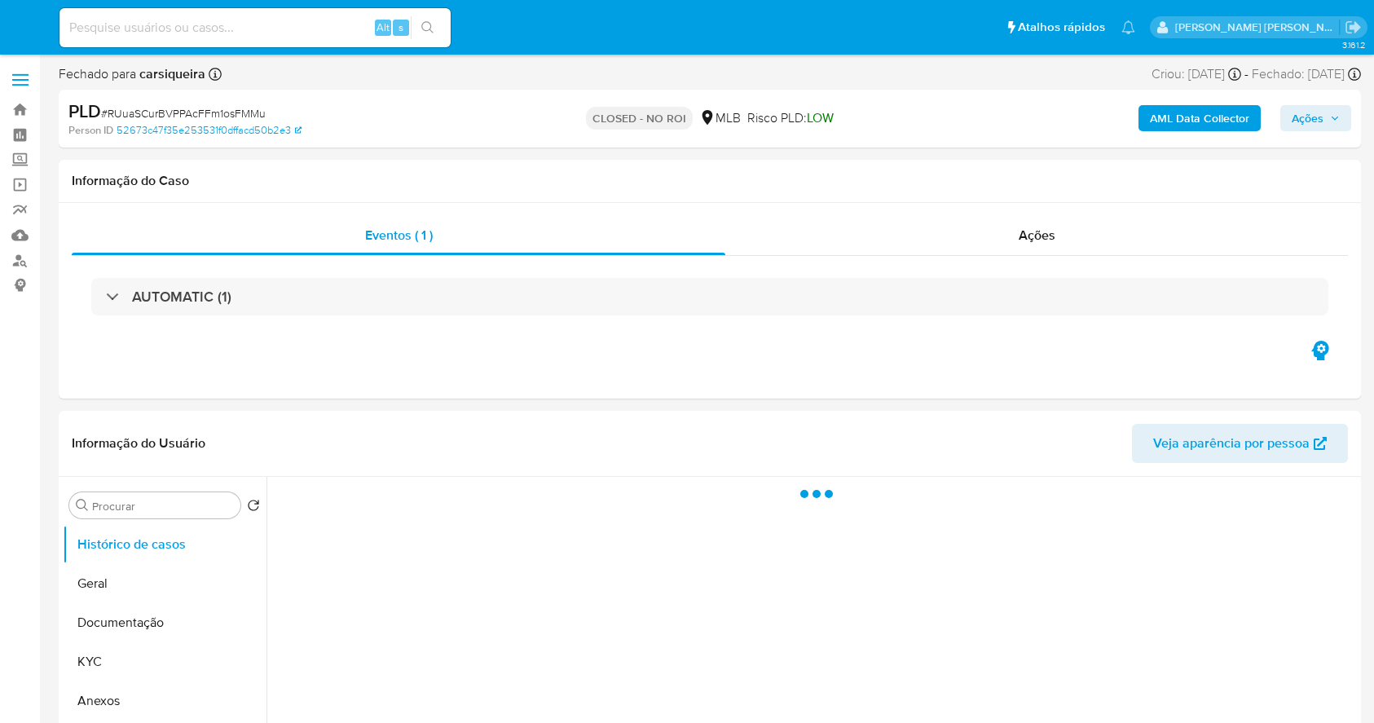
select select "10"
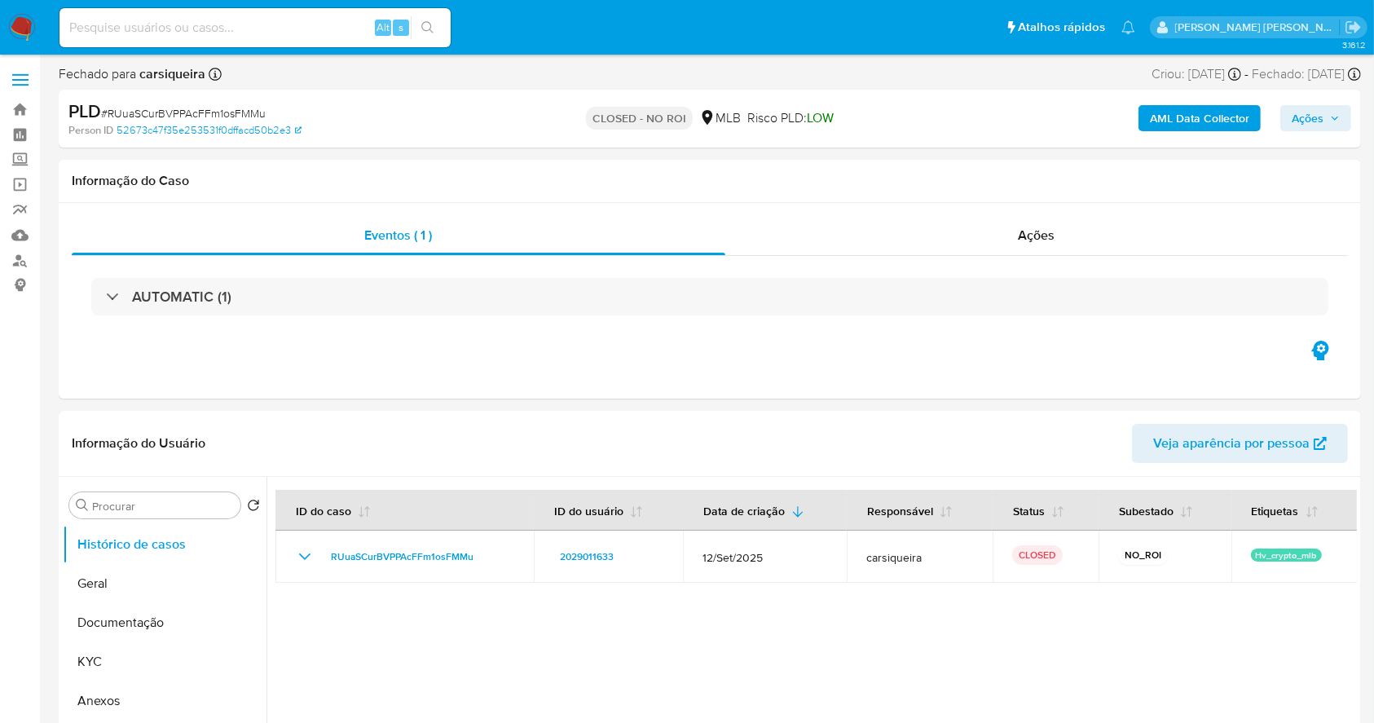
click at [13, 21] on img at bounding box center [22, 28] width 28 height 28
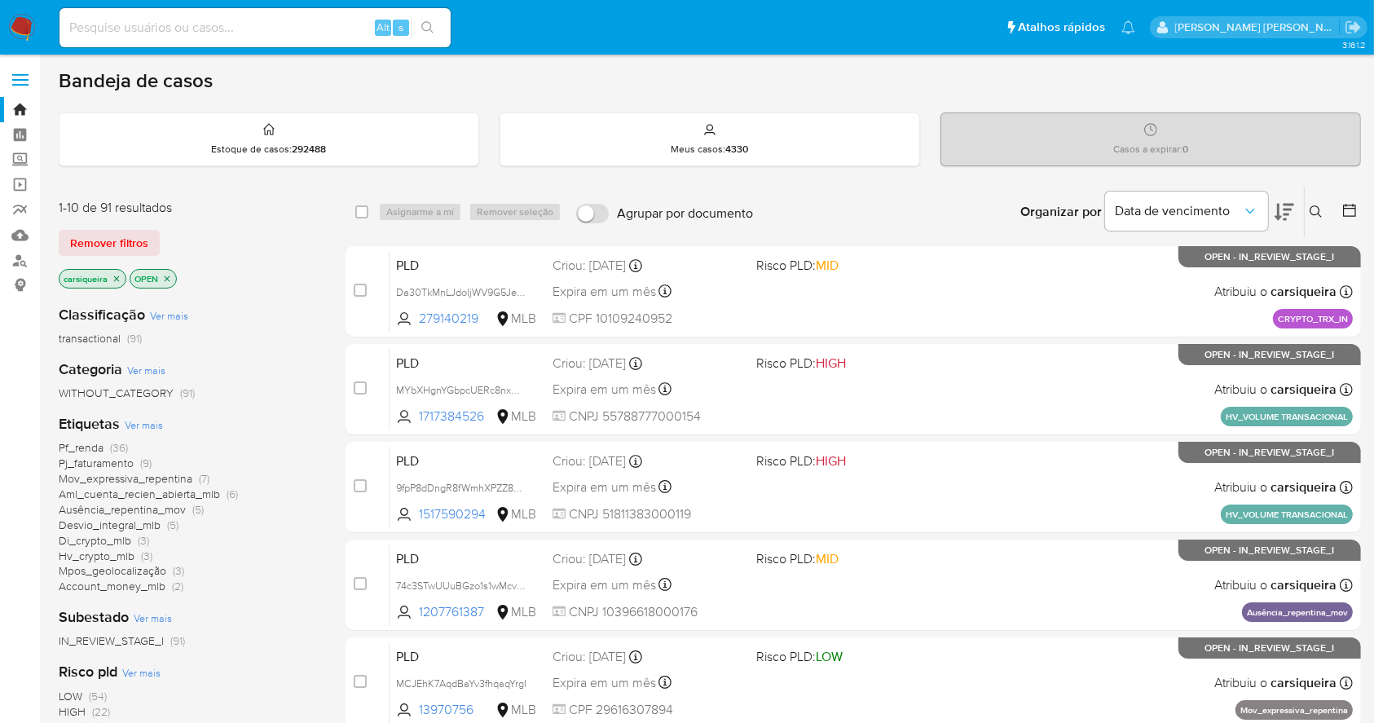
click at [16, 7] on nav "Pausado Ver notificaciones Alt s Atalhos rápidos Presiona las siguientes teclas…" at bounding box center [687, 27] width 1374 height 55
click at [216, 377] on div "Categoria Ver mais WITHOUT_CATEGORY (91)" at bounding box center [189, 380] width 261 height 42
drag, startPoint x: 275, startPoint y: 28, endPoint x: 351, endPoint y: 28, distance: 76.6
click at [274, 28] on input at bounding box center [254, 27] width 391 height 21
paste input "gC433dwQg9yFa9GC1RcCl3Et"
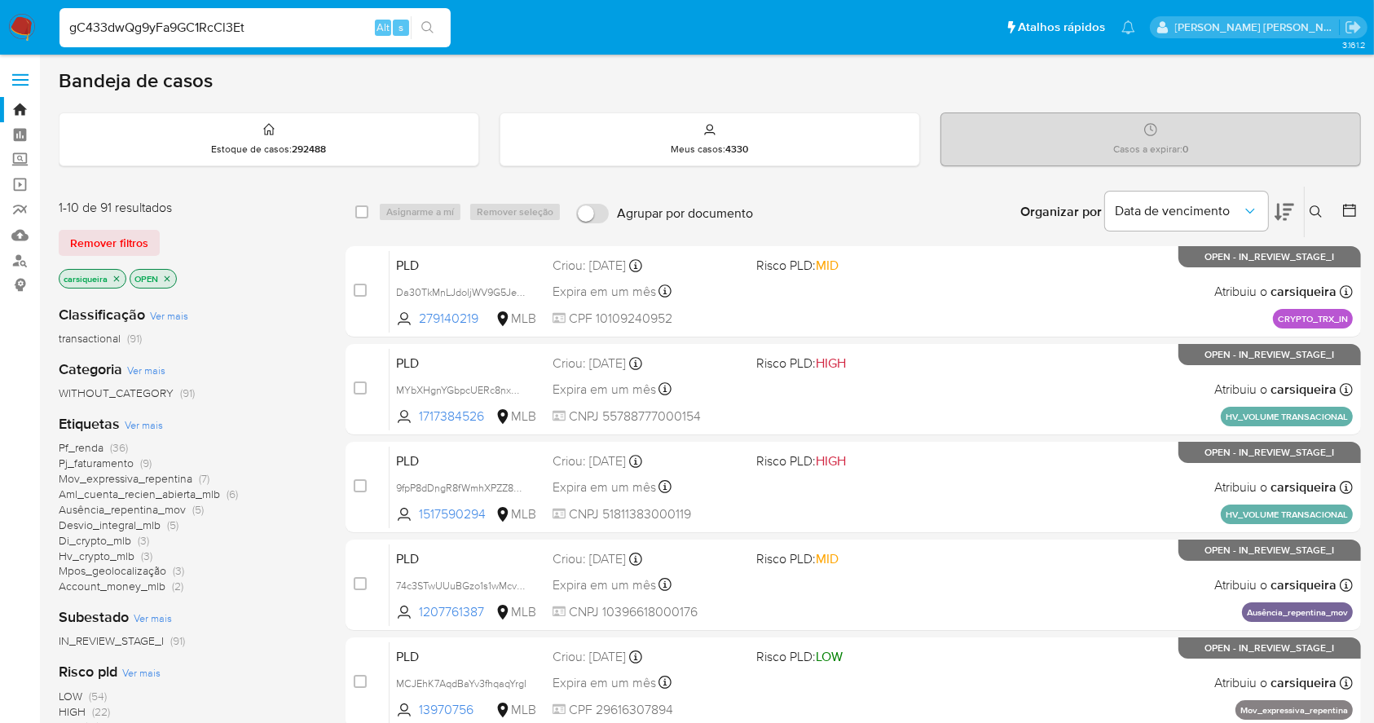
type input "gC433dwQg9yFa9GC1RcCl3Et"
click at [433, 29] on icon "search-icon" at bounding box center [427, 27] width 13 height 13
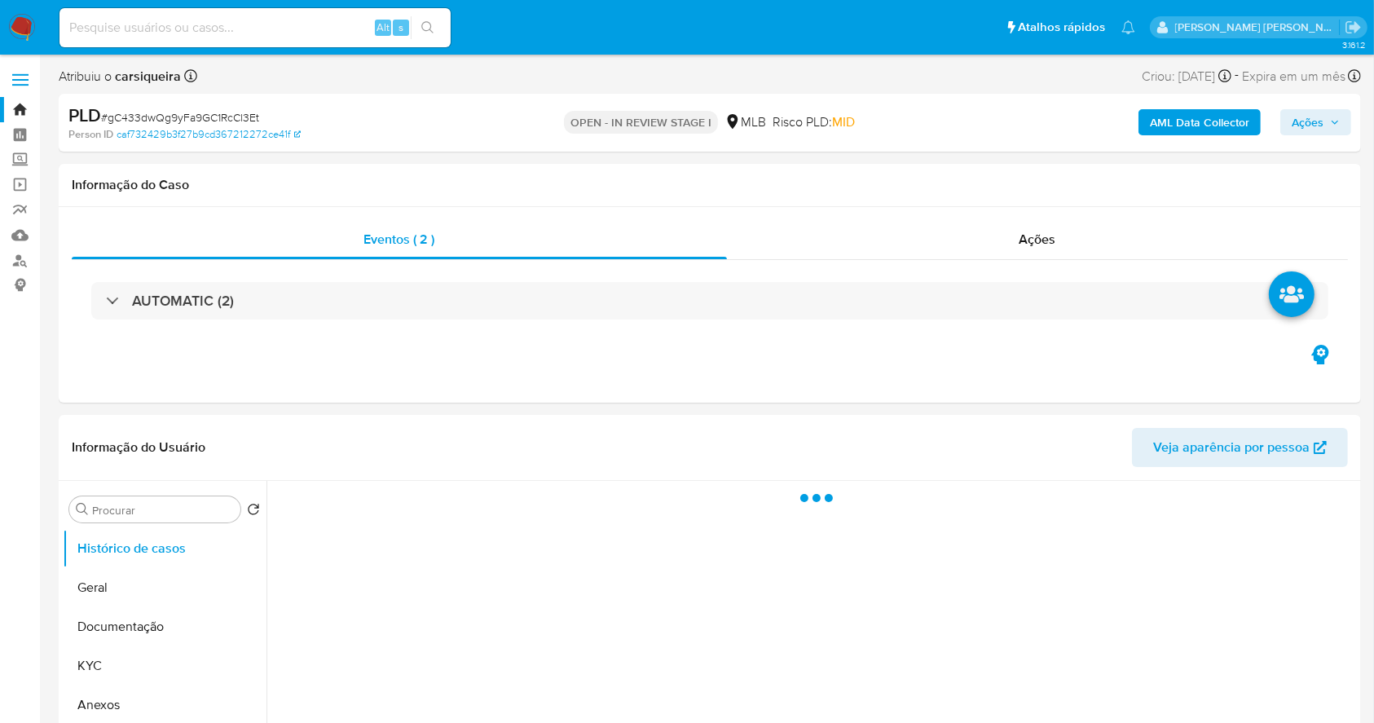
select select "10"
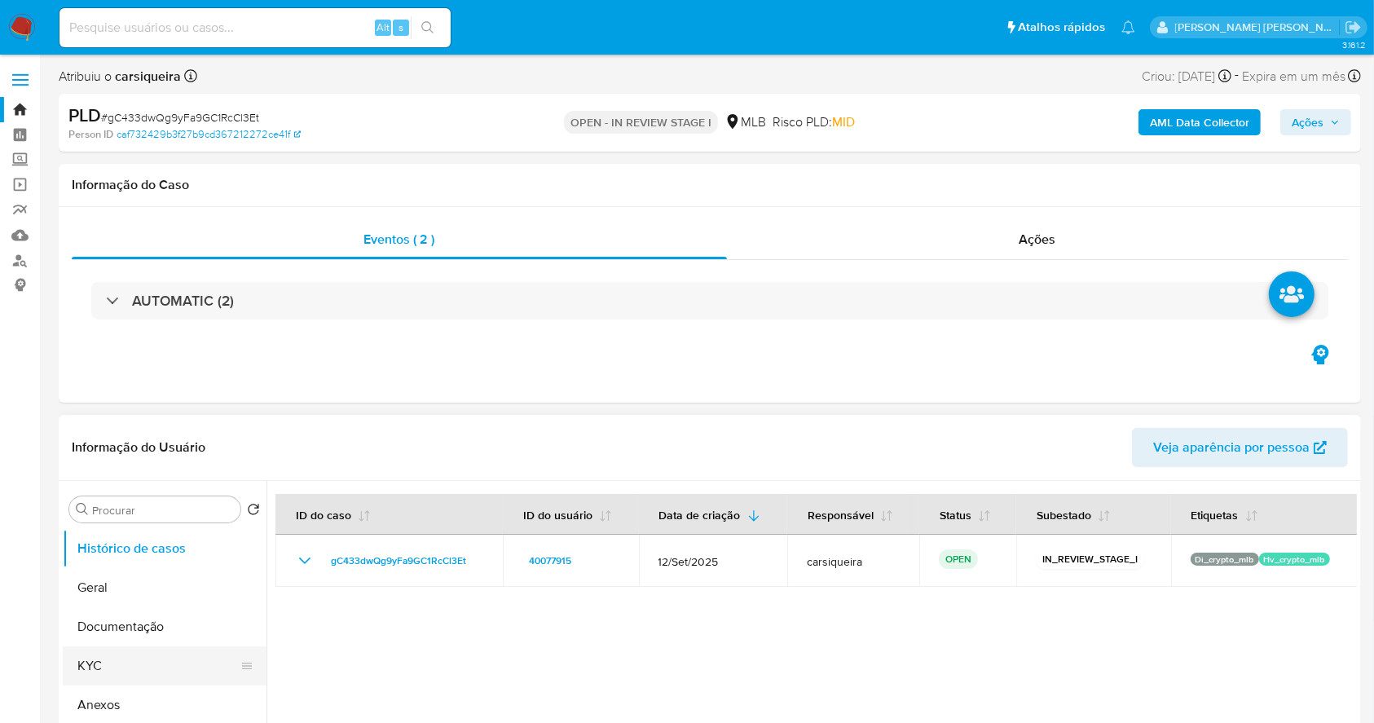
click at [130, 654] on button "KYC" at bounding box center [158, 665] width 191 height 39
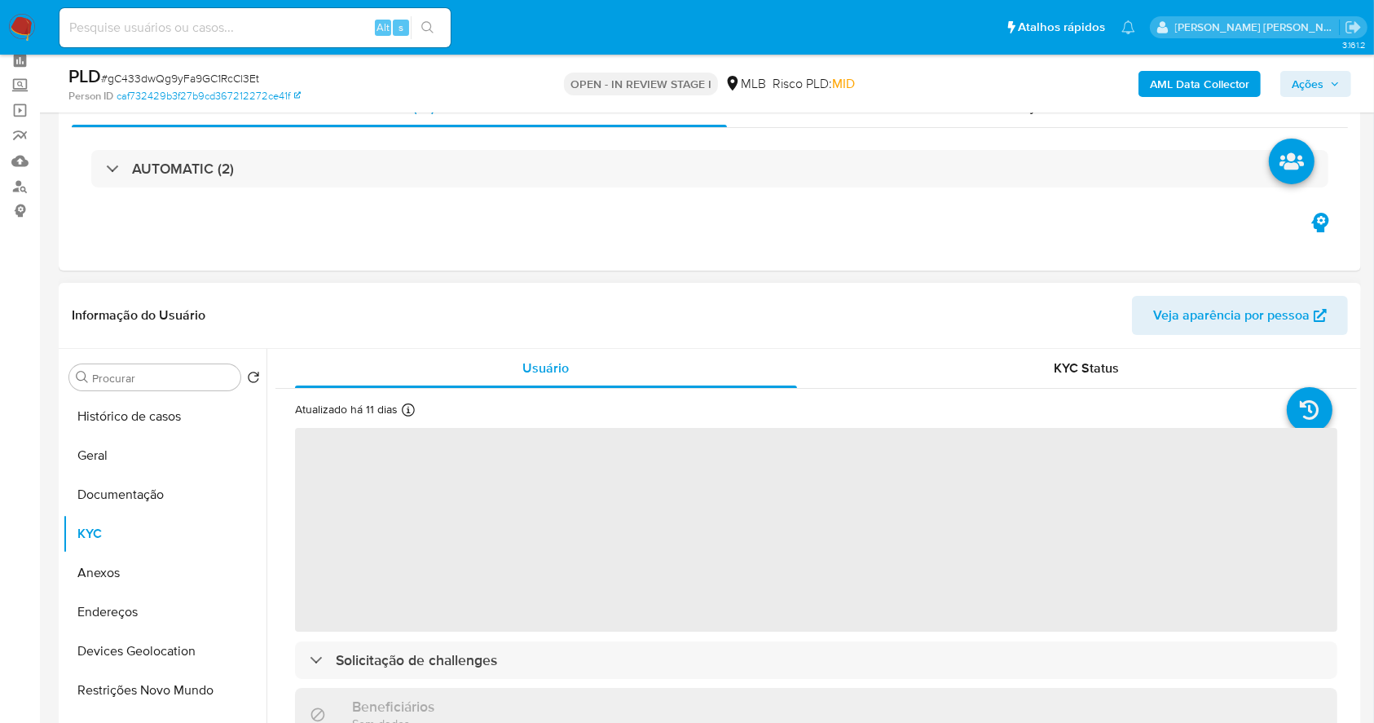
scroll to position [108, 0]
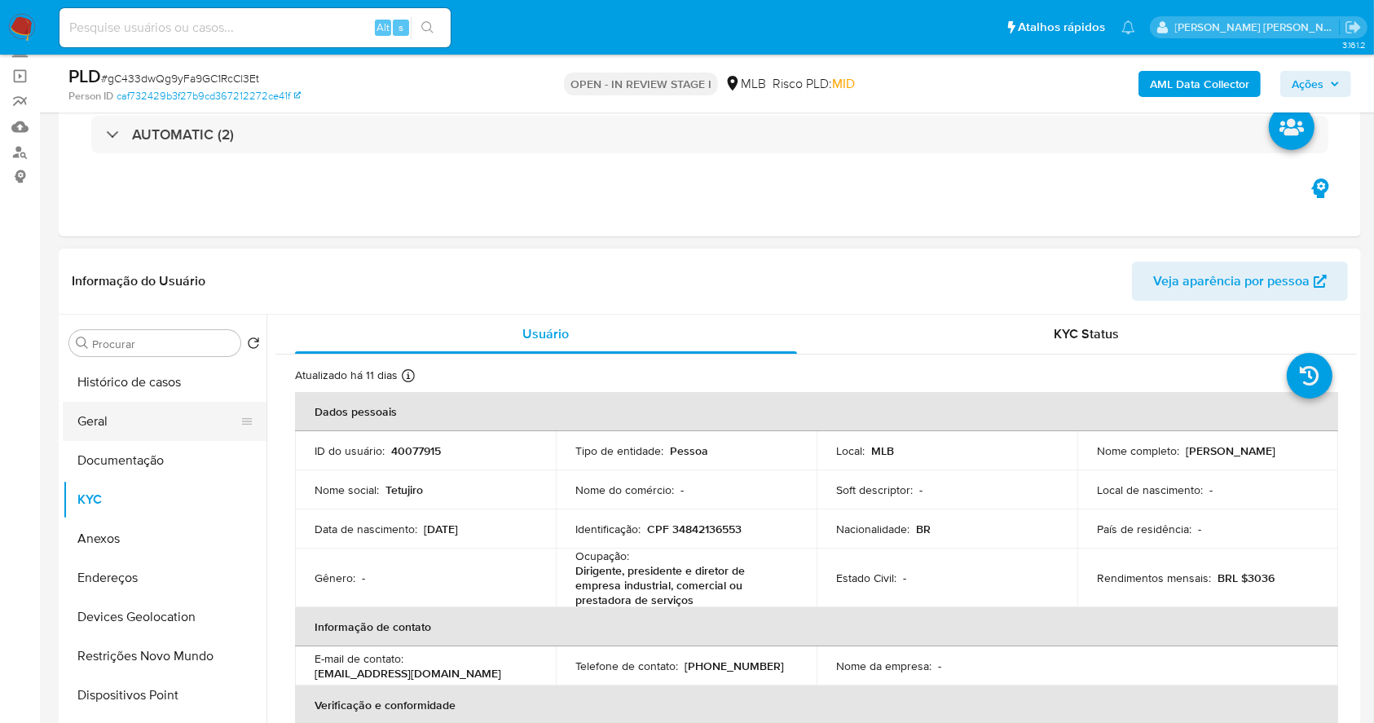
click at [150, 417] on button "Geral" at bounding box center [158, 421] width 191 height 39
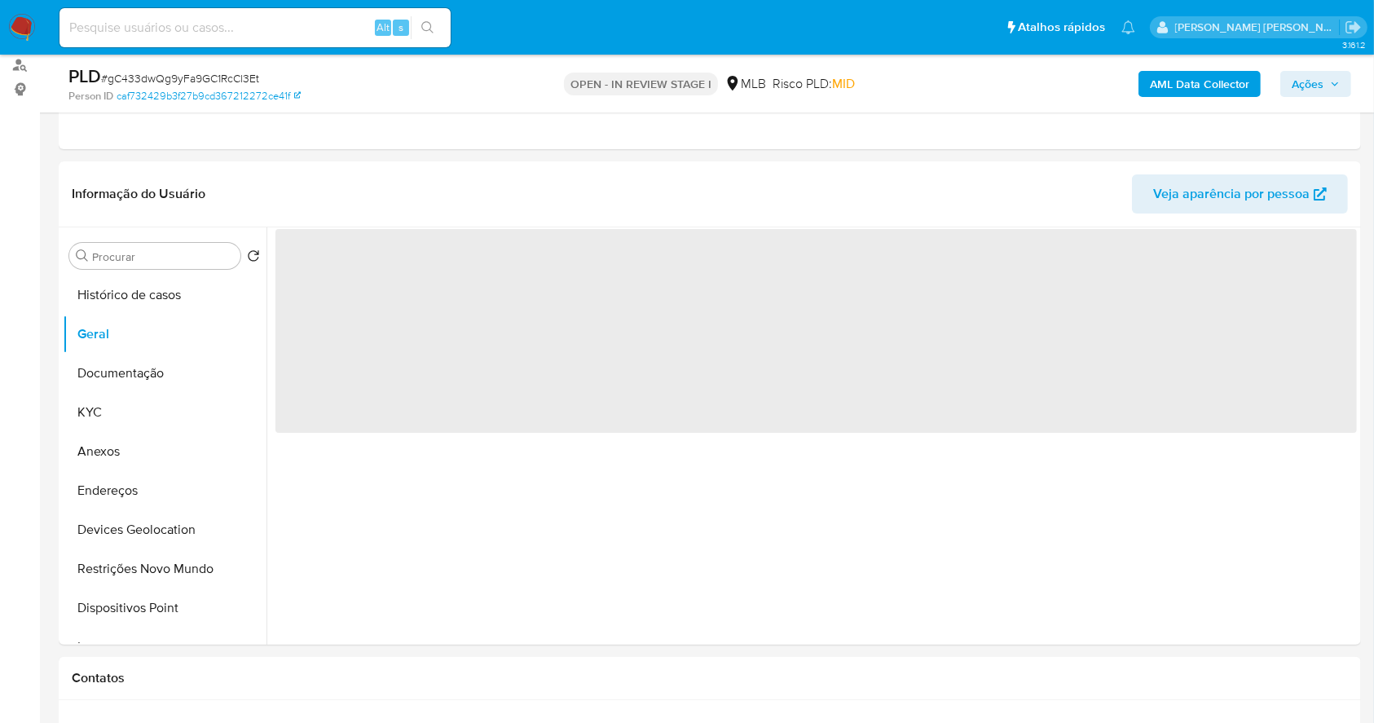
scroll to position [224, 0]
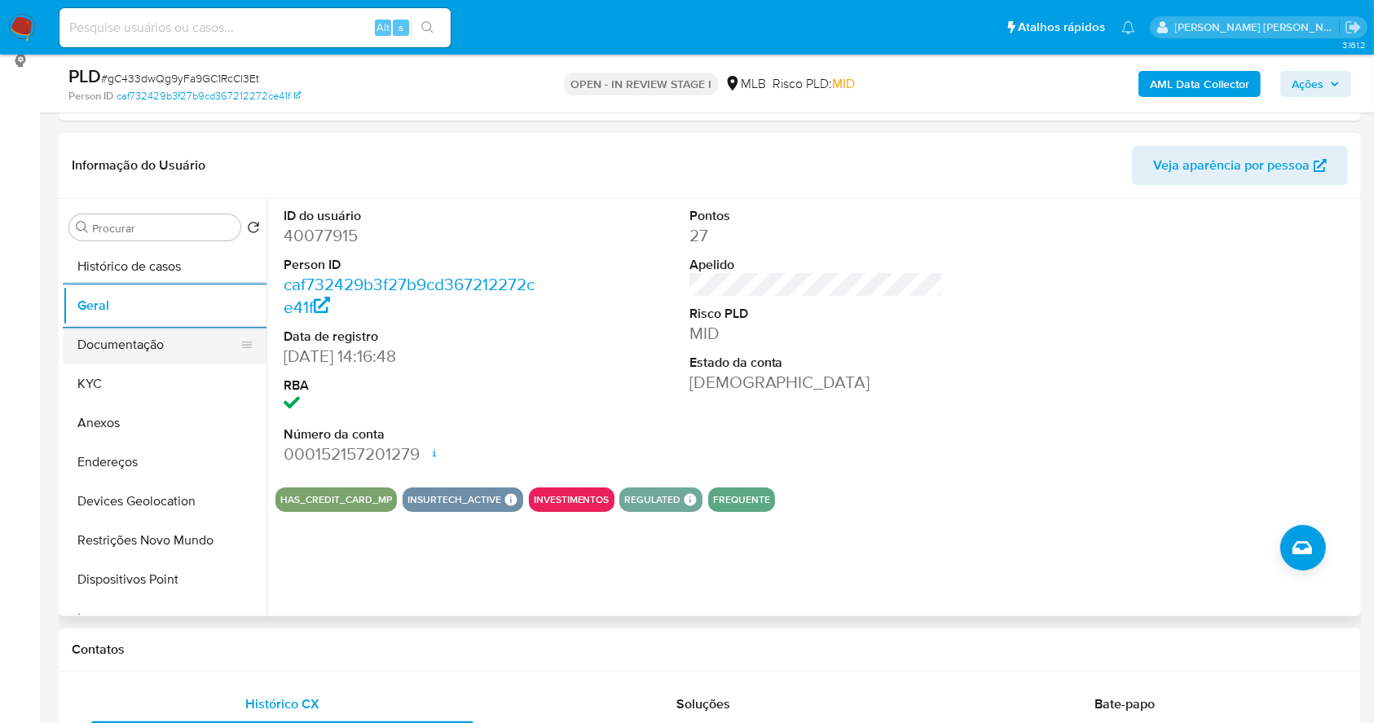
click at [197, 336] on button "Documentação" at bounding box center [158, 344] width 191 height 39
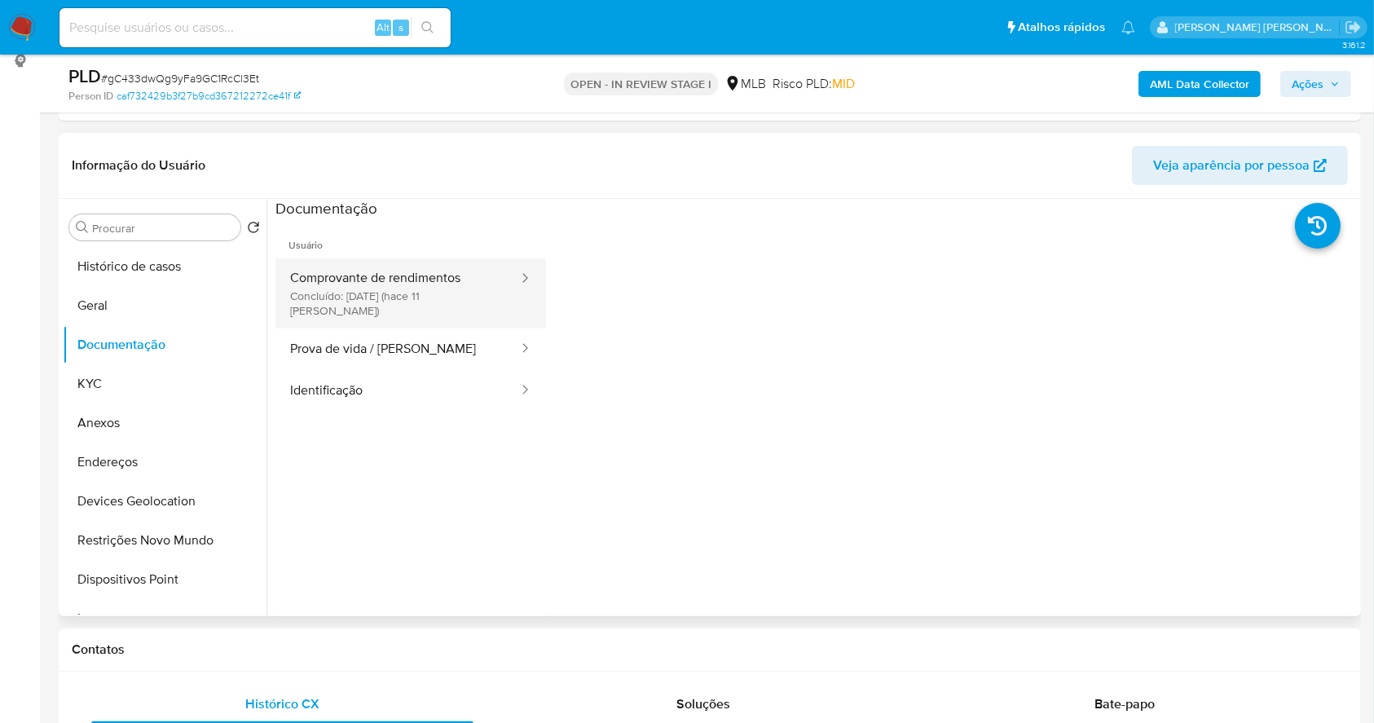
click at [463, 282] on button "Comprovante de rendimentos Concluído: [DATE] (hace 11 días)" at bounding box center [397, 293] width 244 height 70
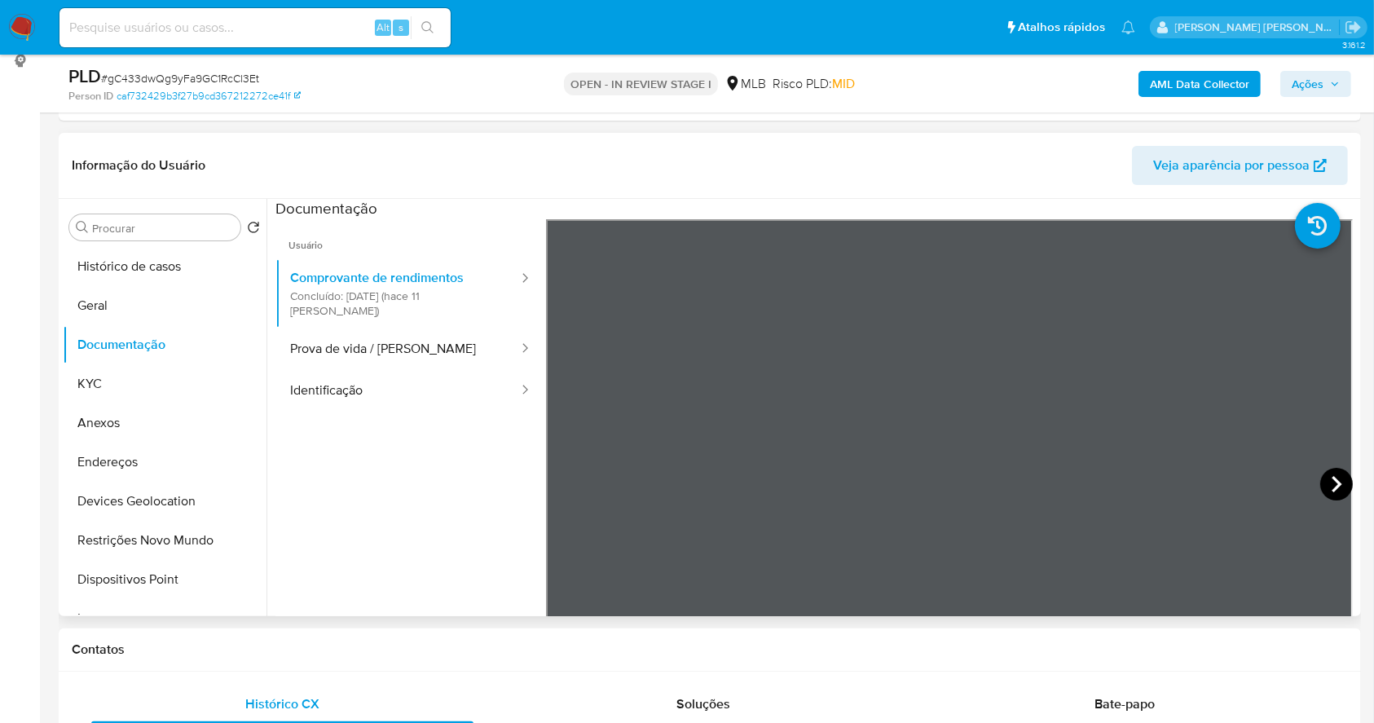
click at [1336, 473] on icon at bounding box center [1336, 484] width 33 height 33
click at [1191, 81] on b "AML Data Collector" at bounding box center [1199, 84] width 99 height 26
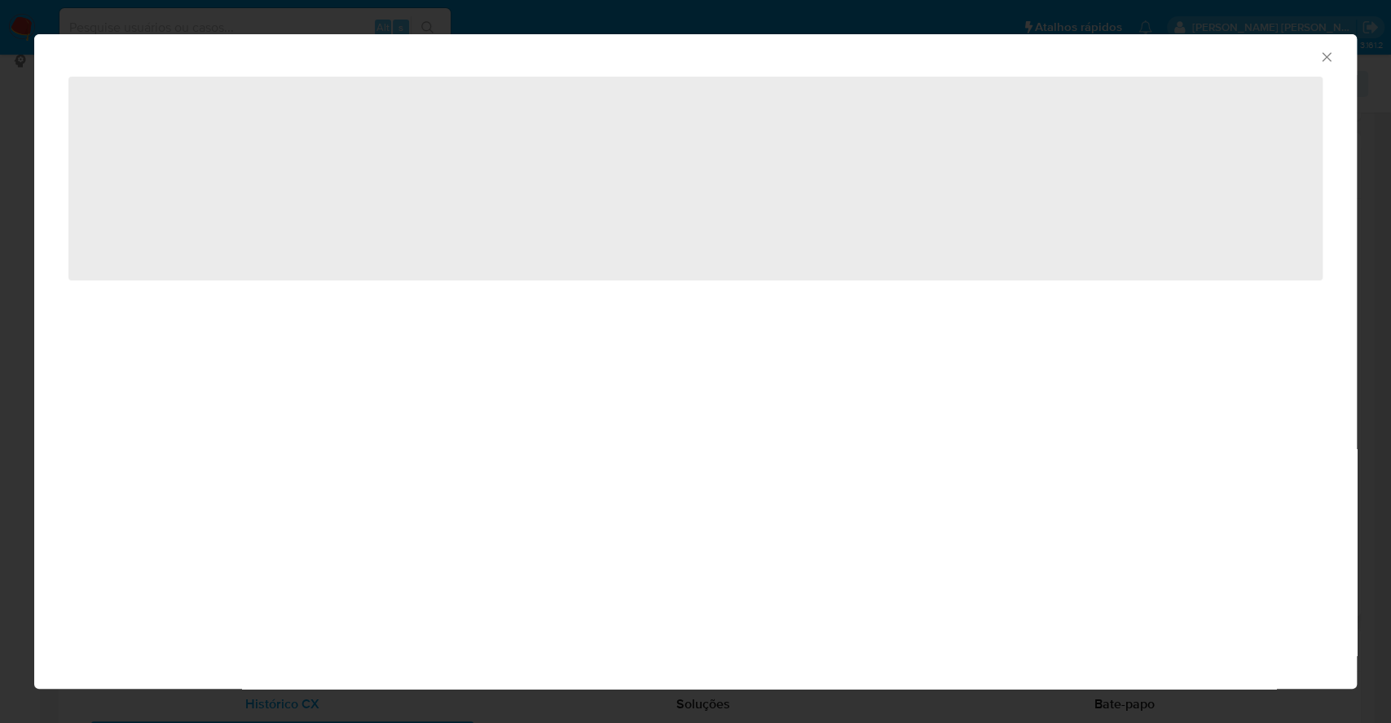
click at [1332, 55] on icon "Fechar a janela" at bounding box center [1327, 57] width 16 height 16
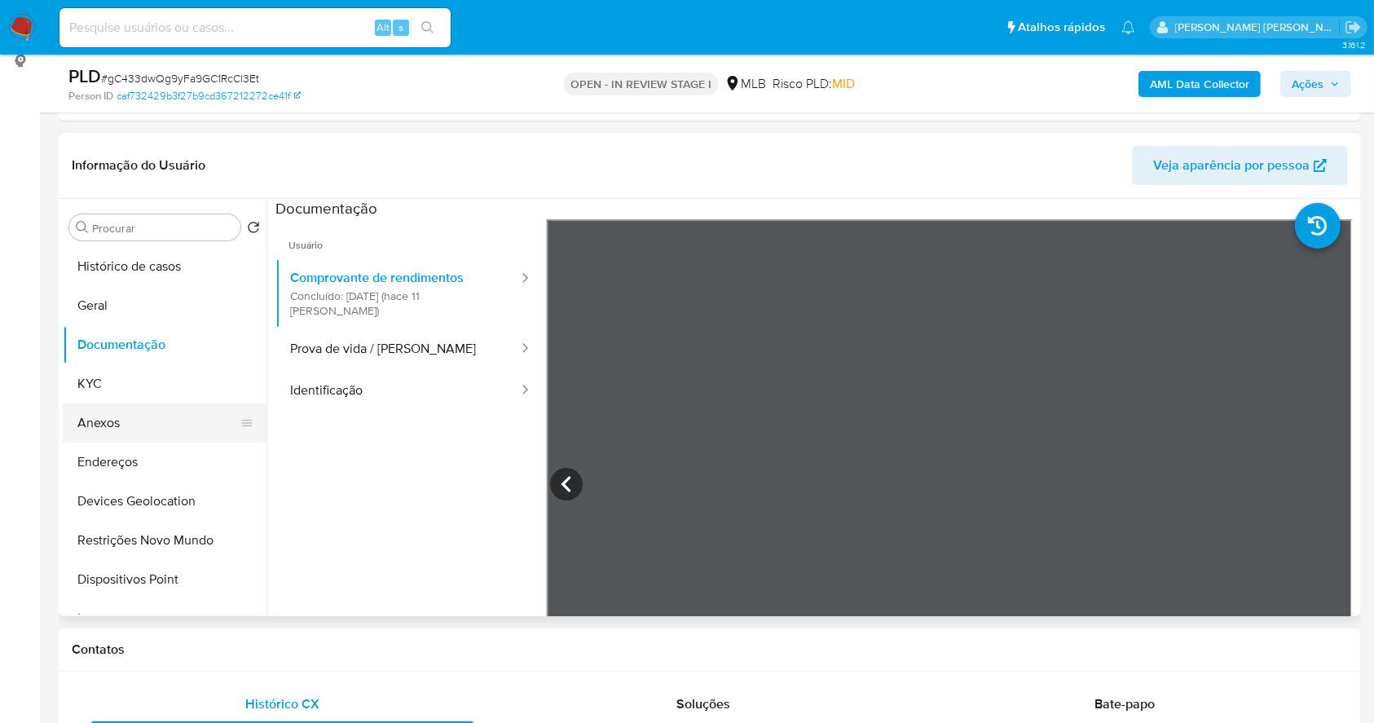
click at [125, 422] on button "Anexos" at bounding box center [158, 422] width 191 height 39
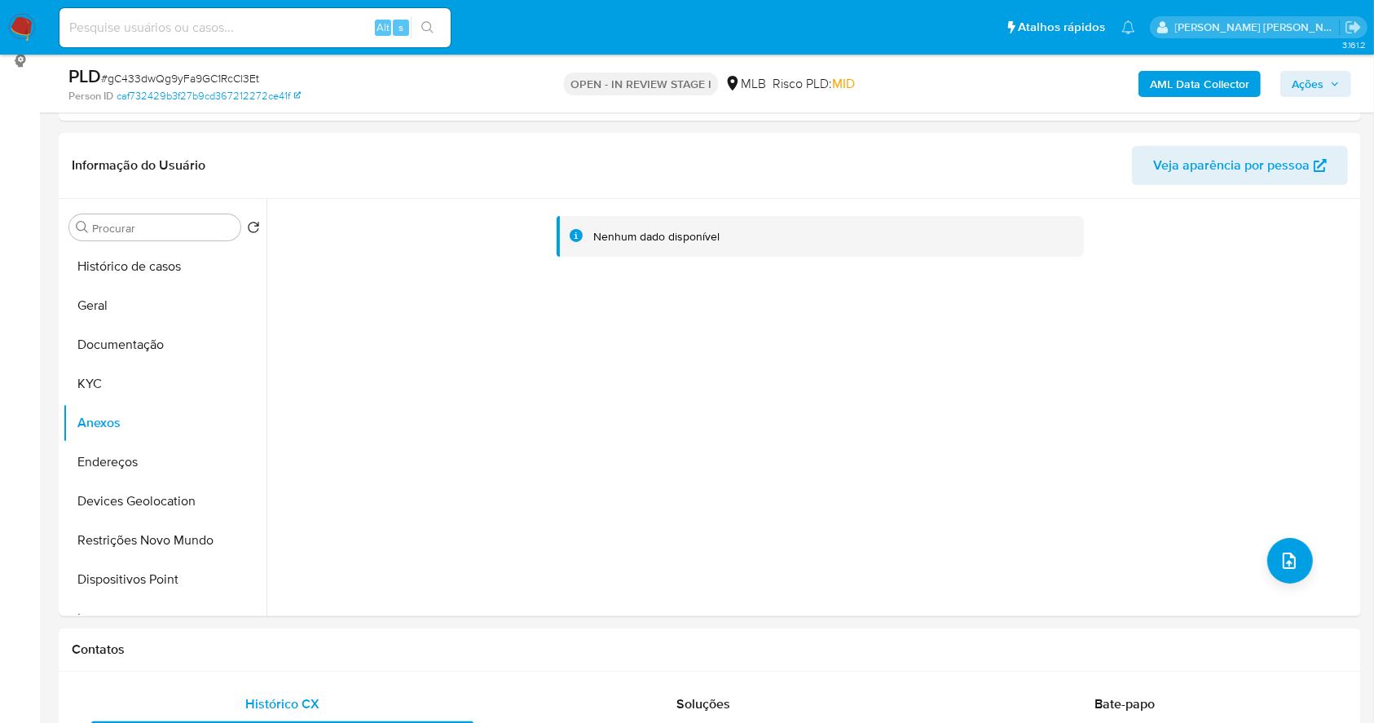
click at [1192, 75] on b "AML Data Collector" at bounding box center [1199, 84] width 99 height 26
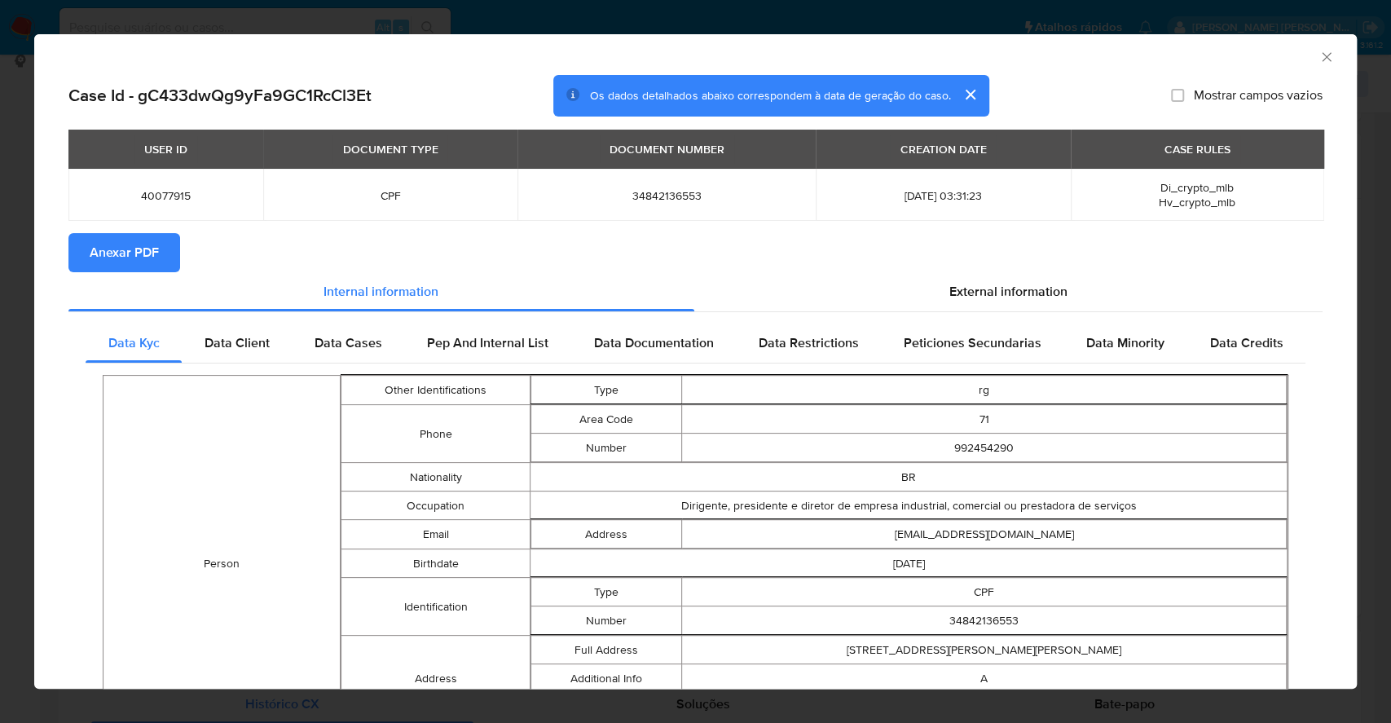
click at [130, 249] on span "Anexar PDF" at bounding box center [124, 253] width 69 height 36
click at [0, 325] on div "AML Data Collector Case Id - gC433dwQg9yFa9GC1RcCl3Et Os dados detalhados abaix…" at bounding box center [695, 361] width 1391 height 723
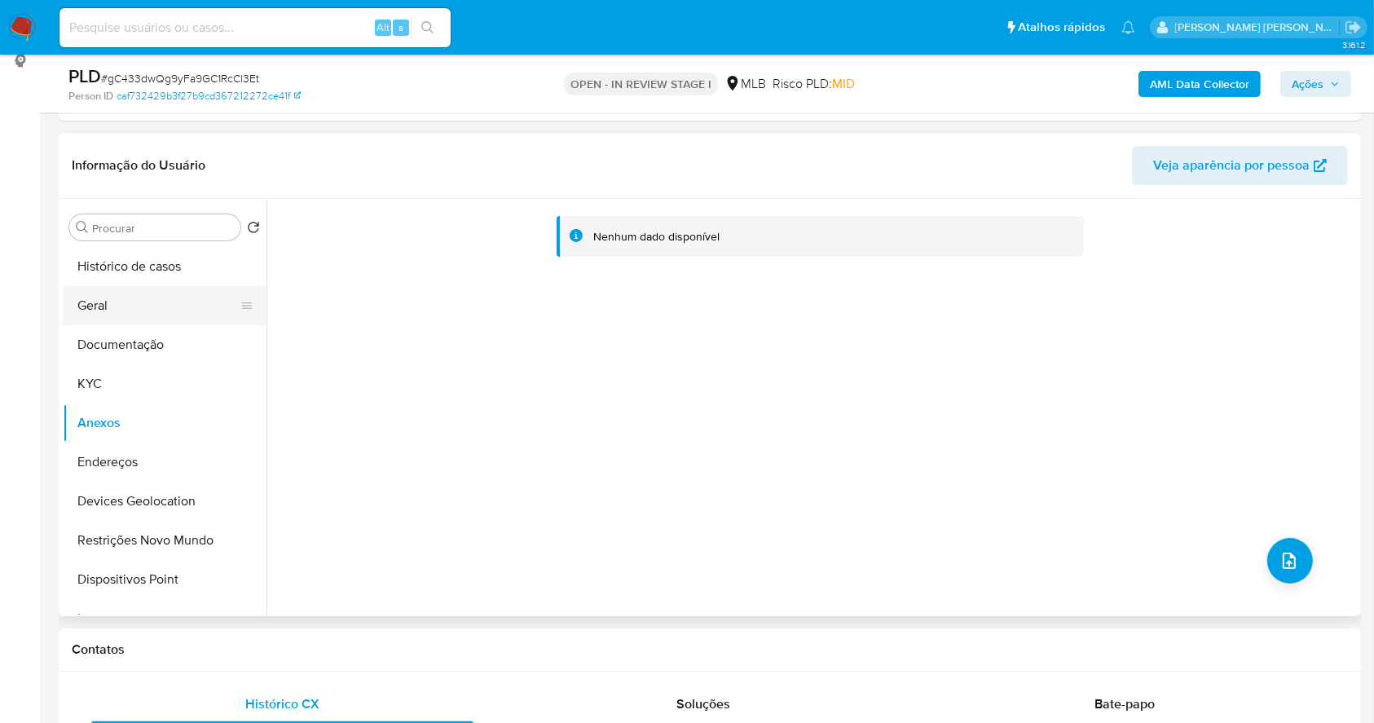
click at [133, 303] on button "Geral" at bounding box center [158, 305] width 191 height 39
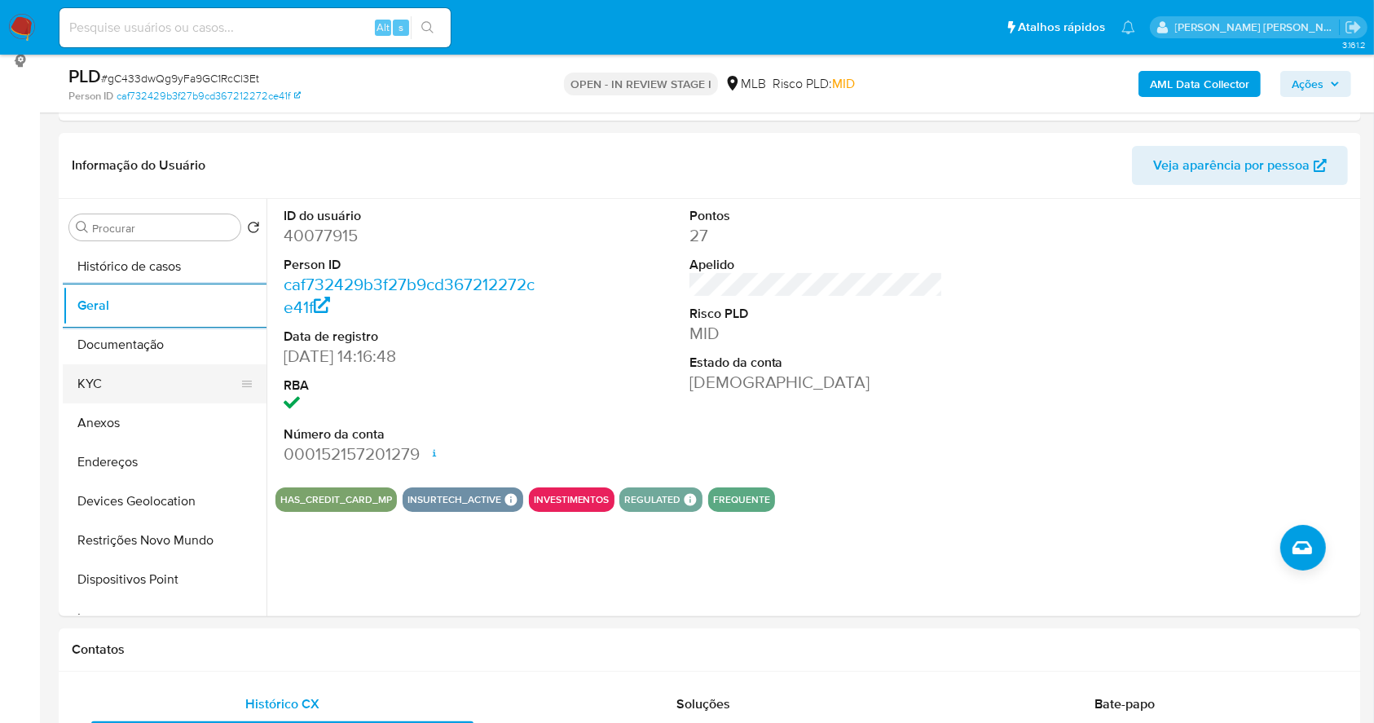
click at [102, 387] on button "KYC" at bounding box center [158, 383] width 191 height 39
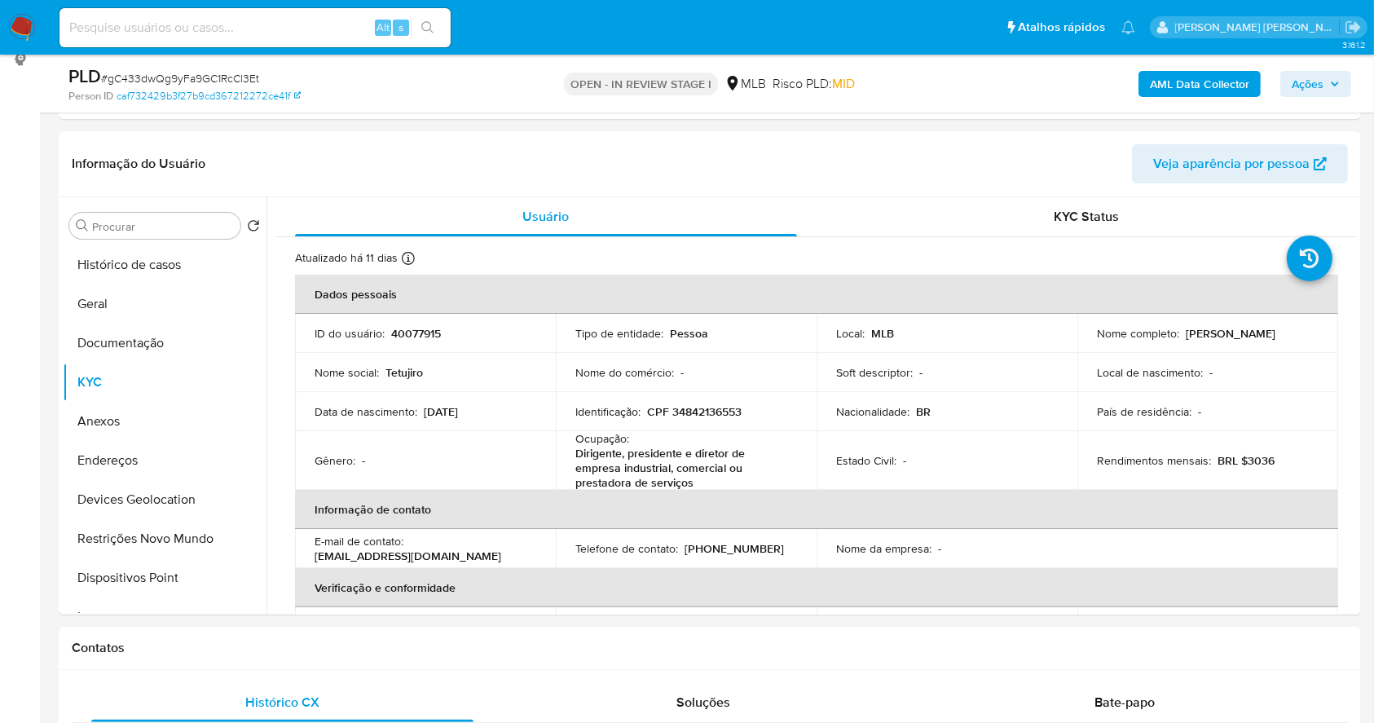
scroll to position [216, 0]
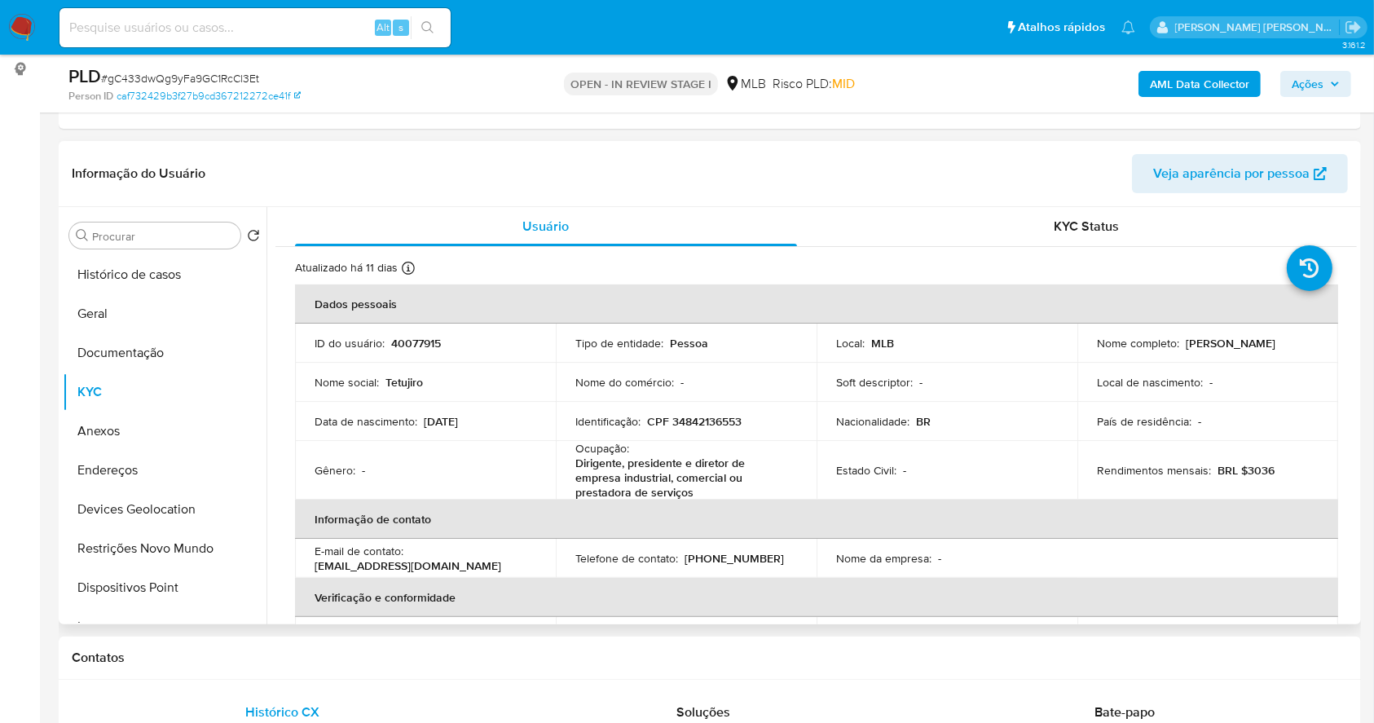
drag, startPoint x: 1349, startPoint y: 297, endPoint x: 1355, endPoint y: 340, distance: 42.8
click at [1355, 340] on div "Usuário KYC Status Atualizado há 11 dias Criado: 16/06/2020 02:07:14 Atualizado…" at bounding box center [811, 415] width 1090 height 417
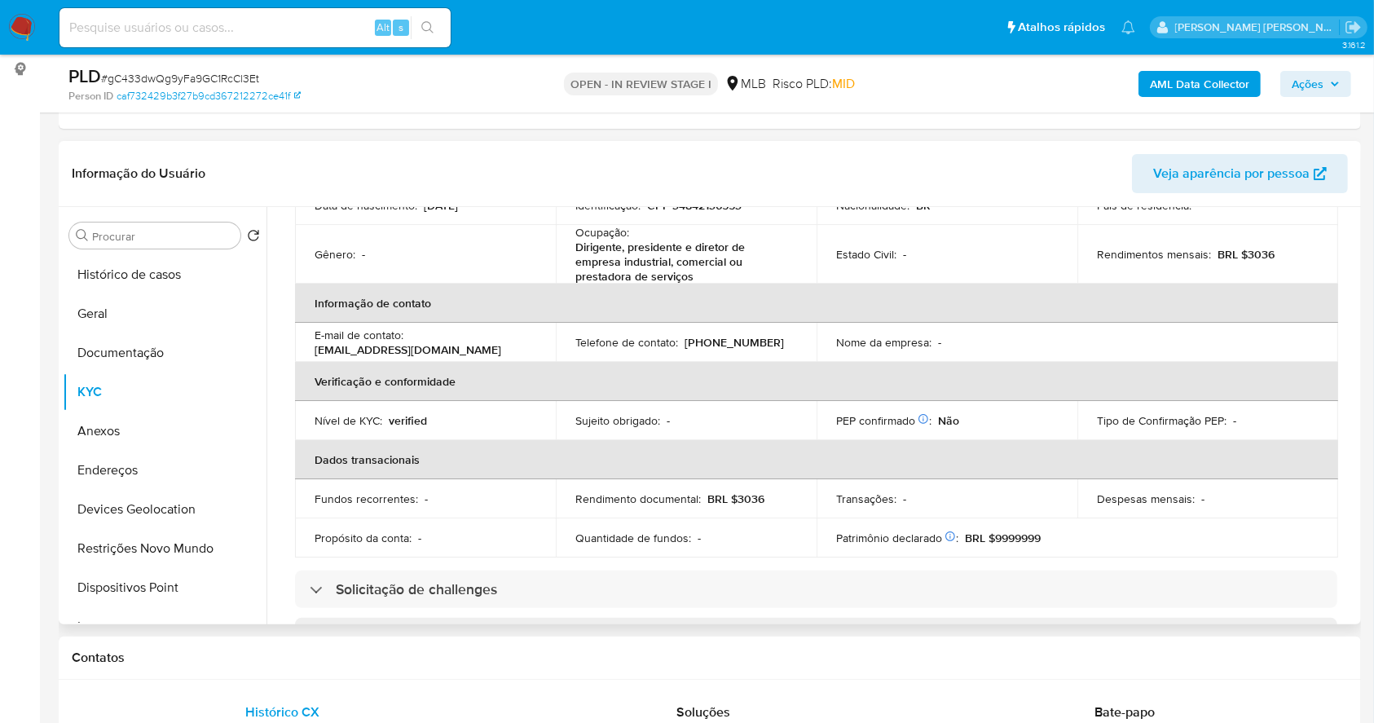
scroll to position [712, 0]
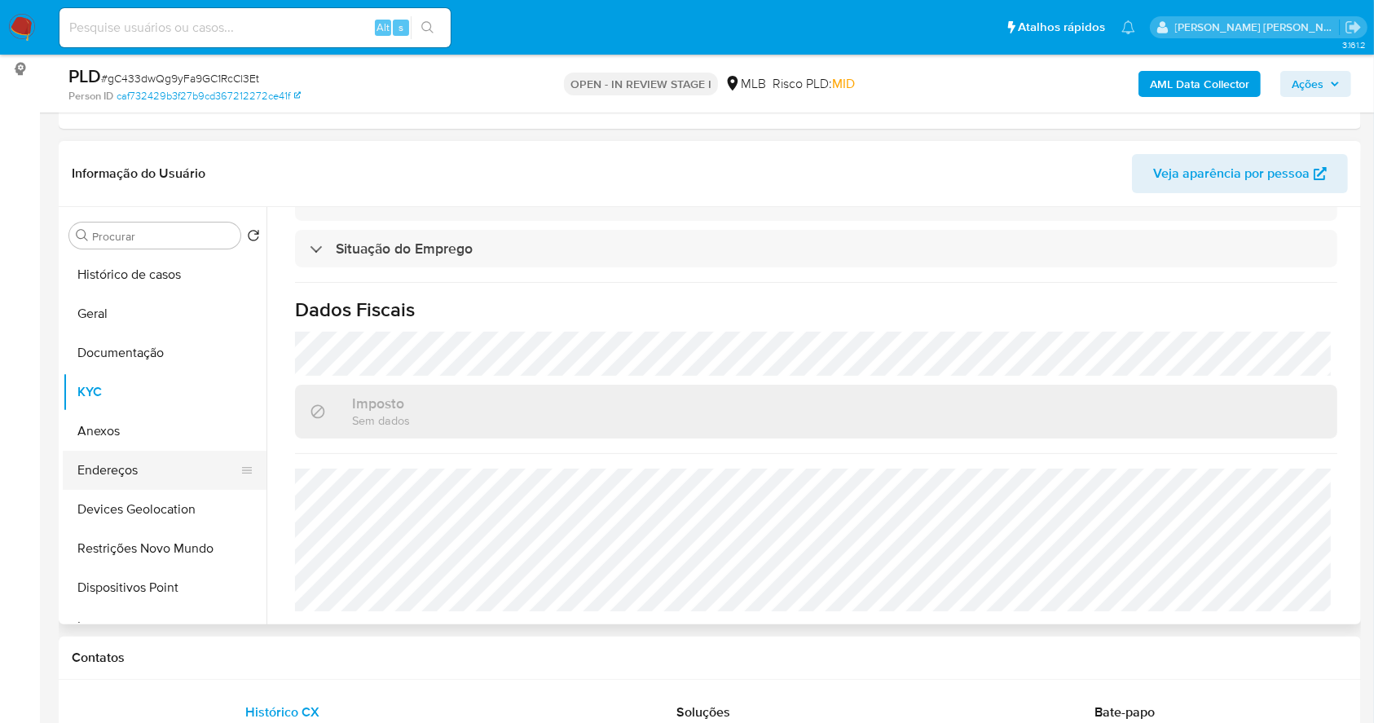
click at [166, 477] on button "Endereços" at bounding box center [158, 470] width 191 height 39
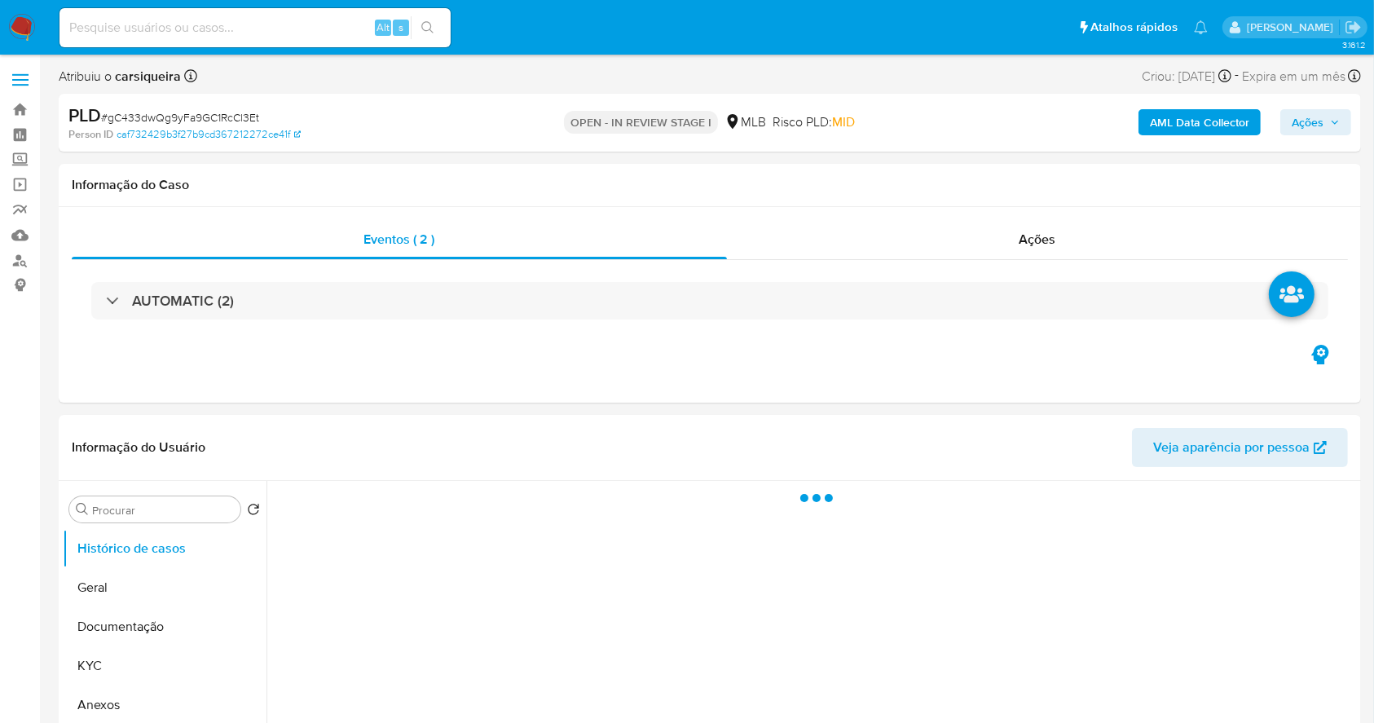
select select "10"
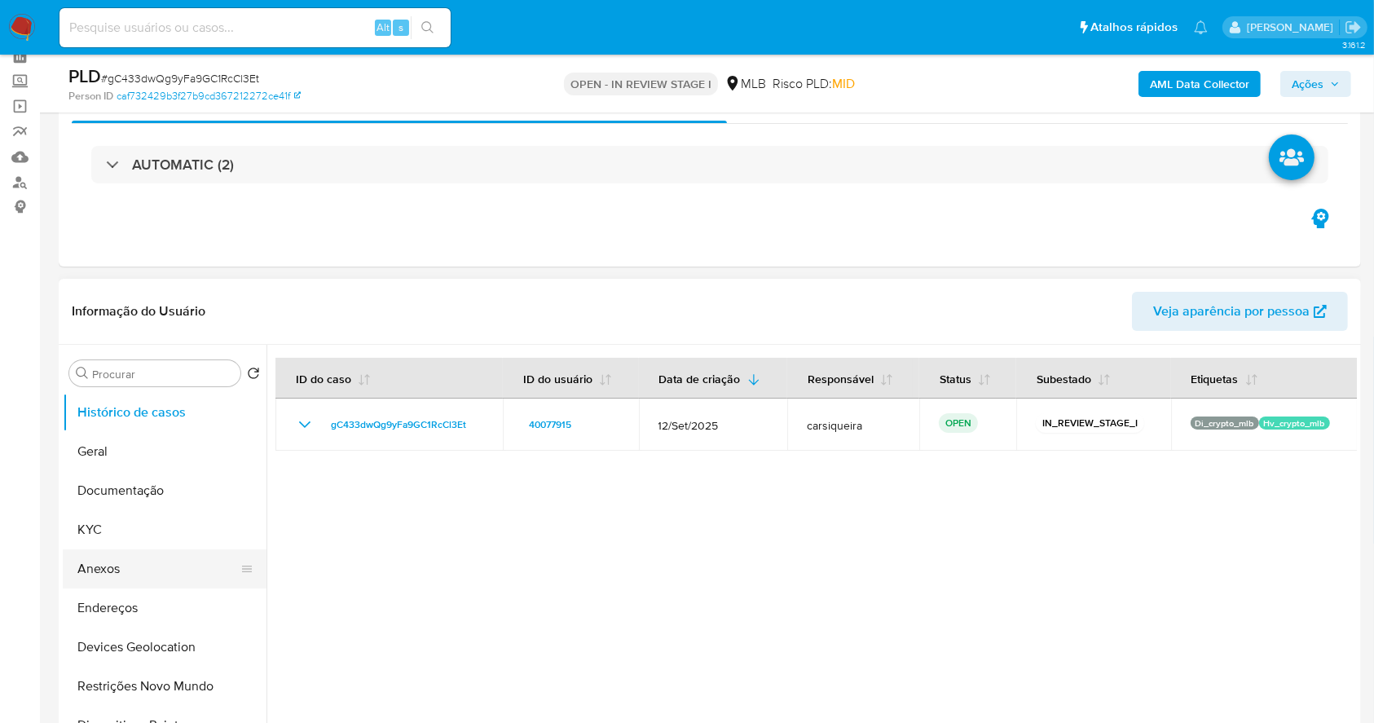
scroll to position [108, 0]
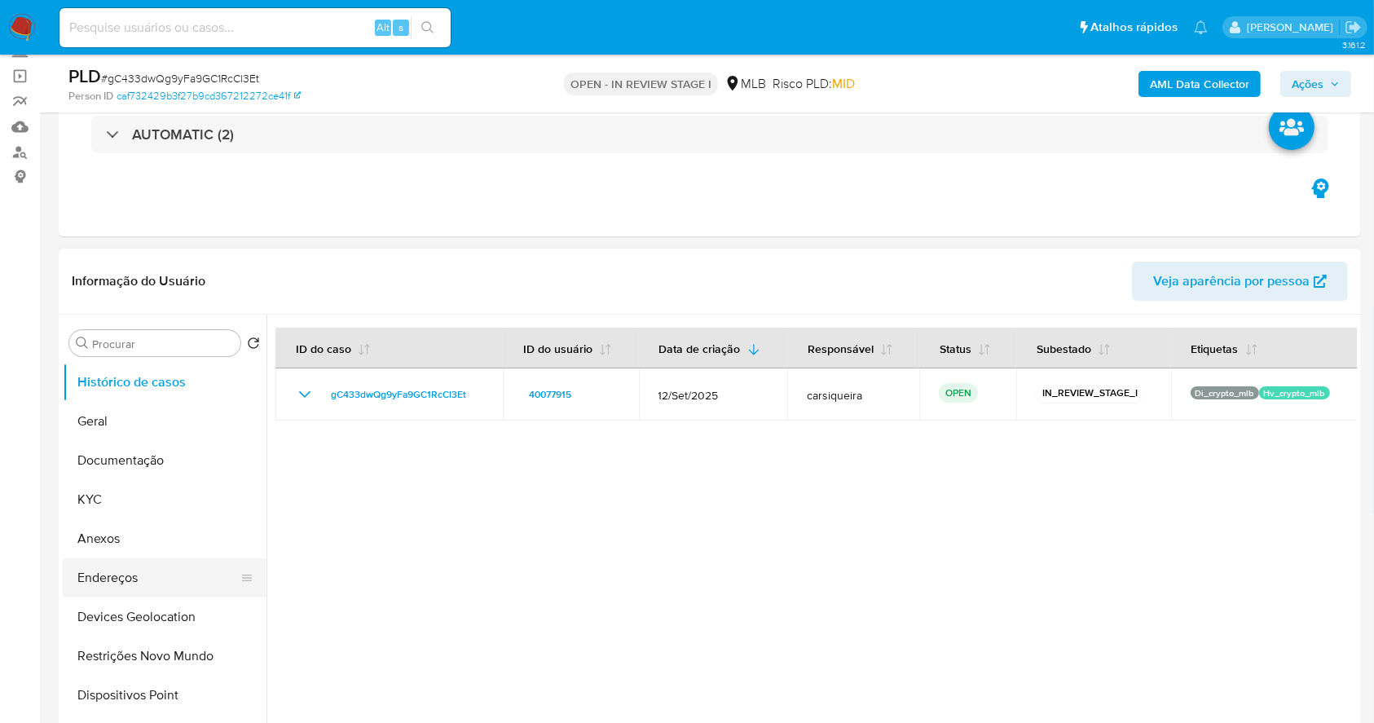
click at [143, 563] on button "Endereços" at bounding box center [158, 577] width 191 height 39
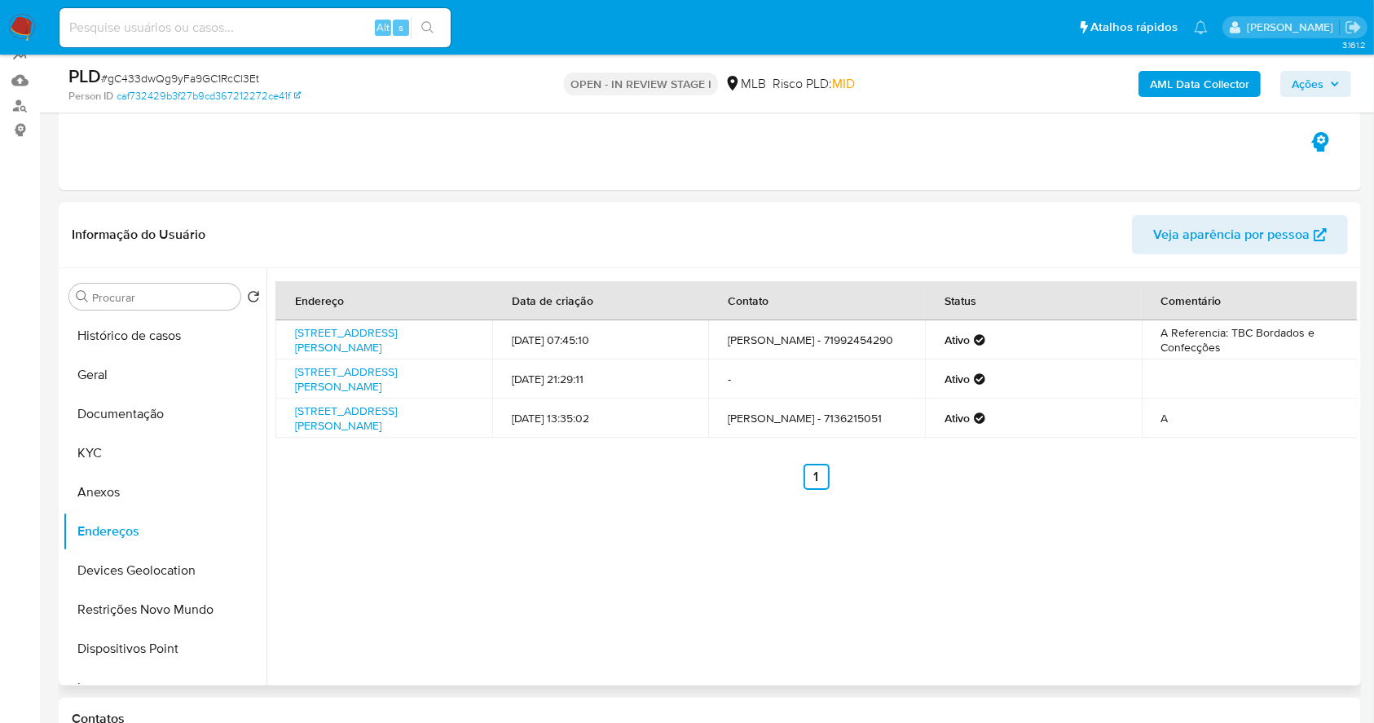
scroll to position [217, 0]
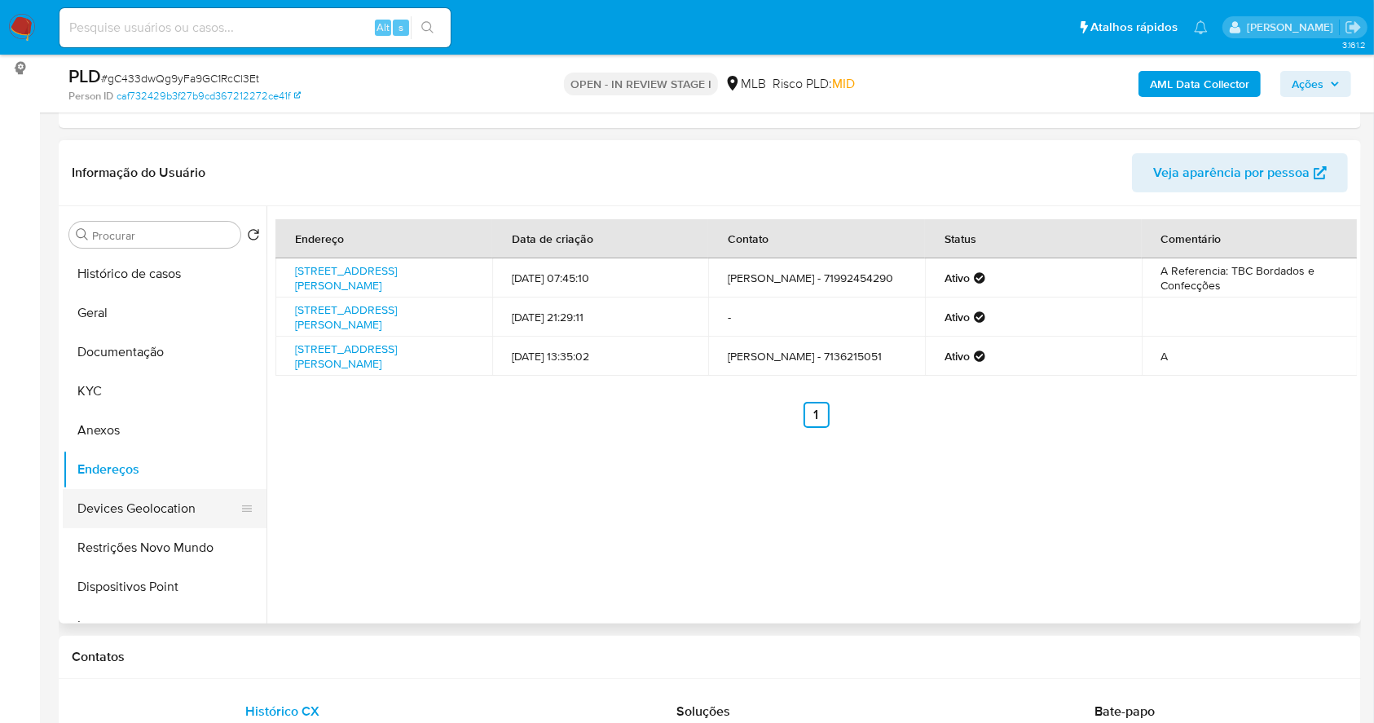
click at [203, 509] on button "Devices Geolocation" at bounding box center [158, 508] width 191 height 39
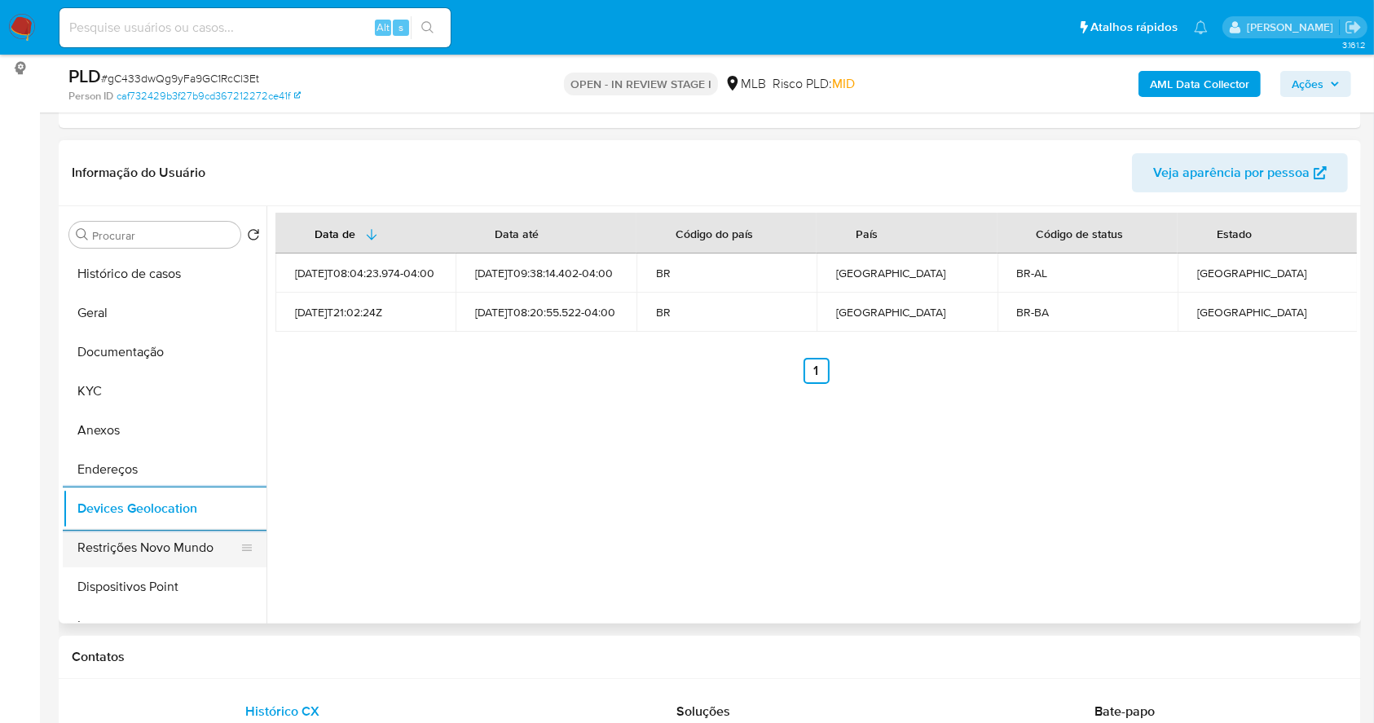
click at [143, 539] on button "Restrições Novo Mundo" at bounding box center [158, 547] width 191 height 39
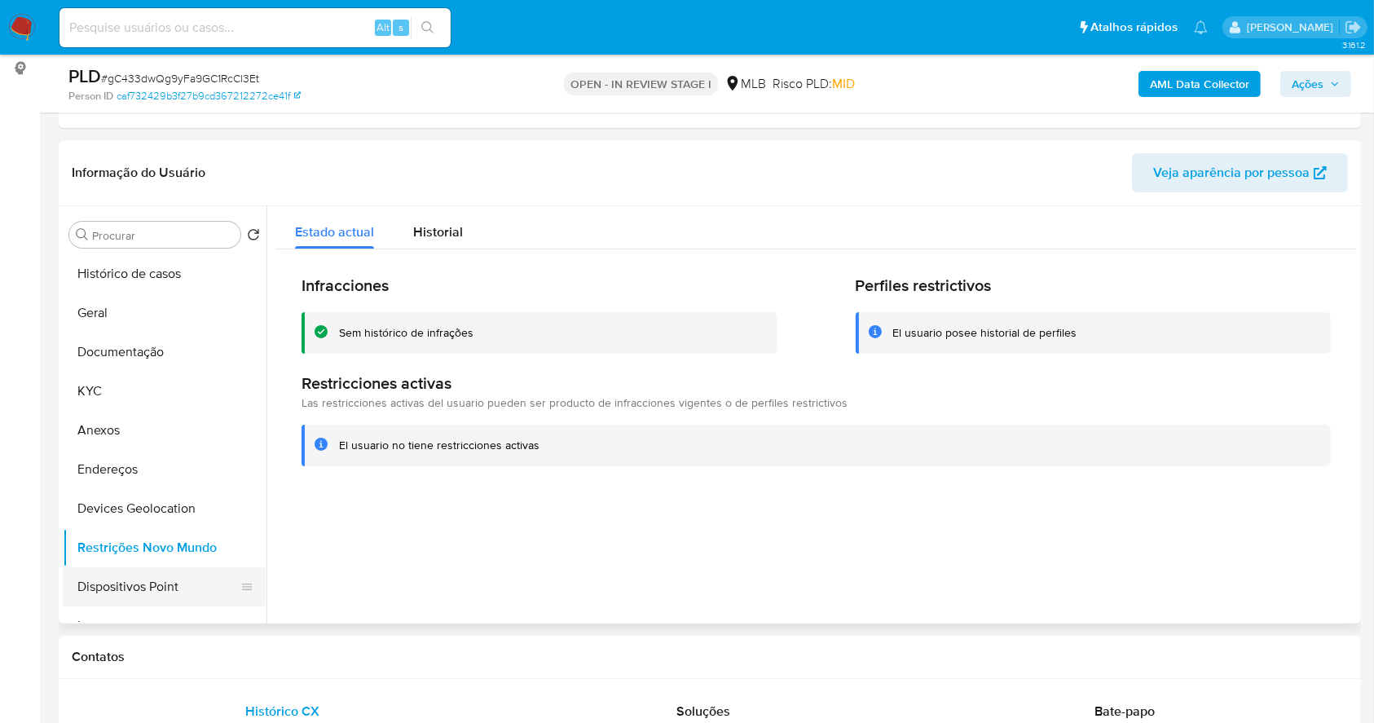
click at [175, 575] on button "Dispositivos Point" at bounding box center [158, 586] width 191 height 39
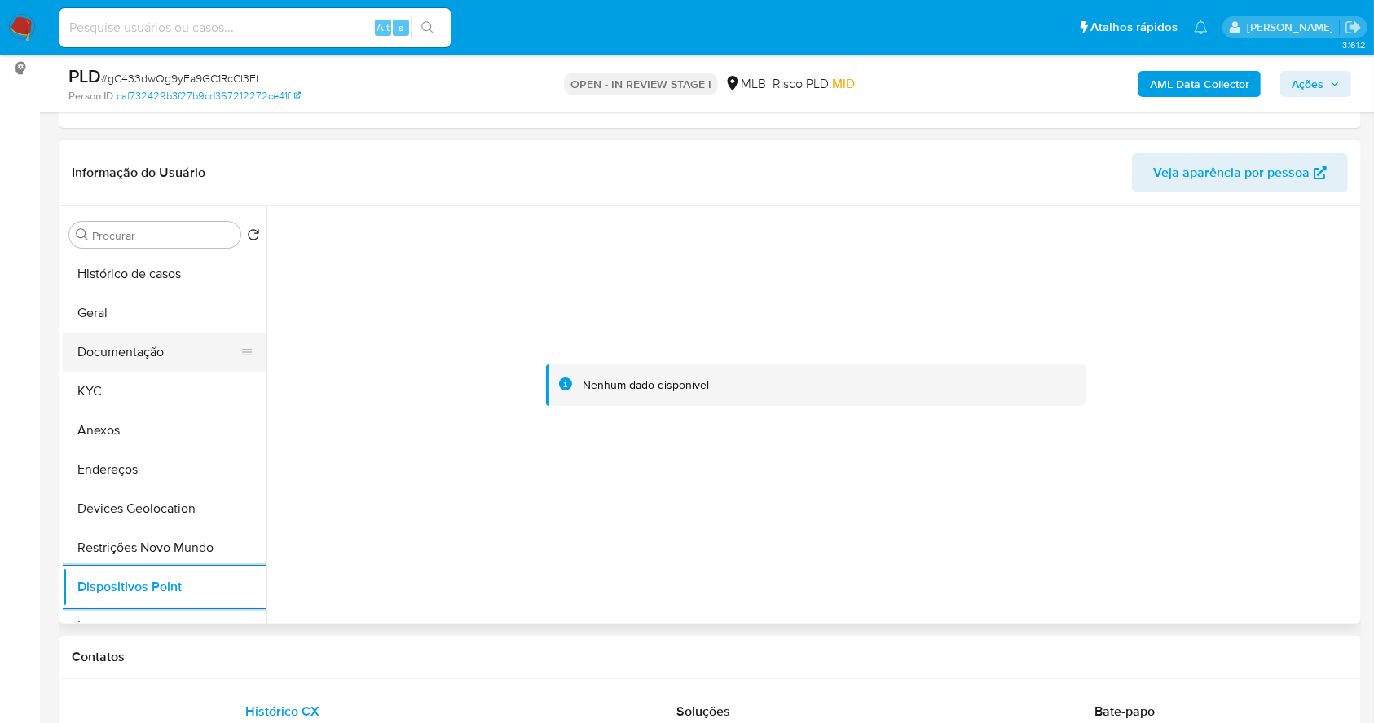
click at [123, 368] on button "Documentação" at bounding box center [158, 351] width 191 height 39
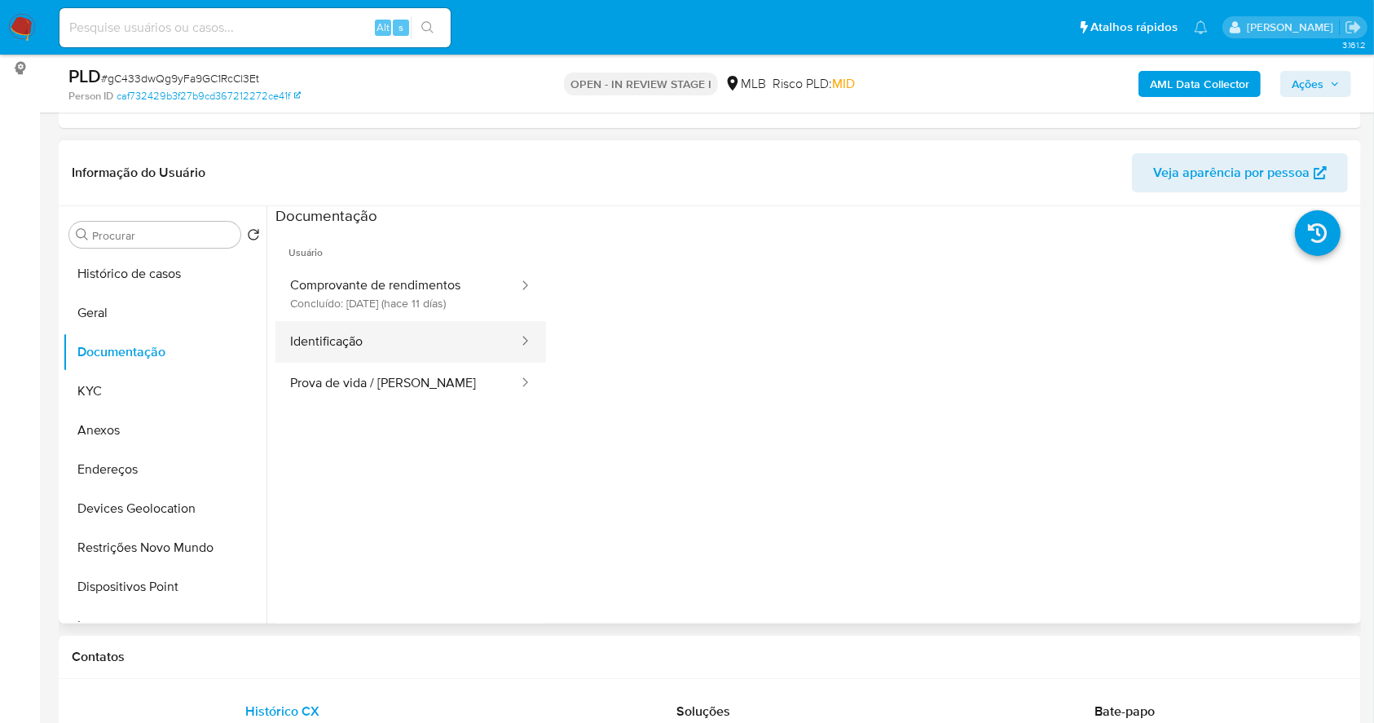
click at [385, 354] on button "Identificação" at bounding box center [397, 342] width 244 height 42
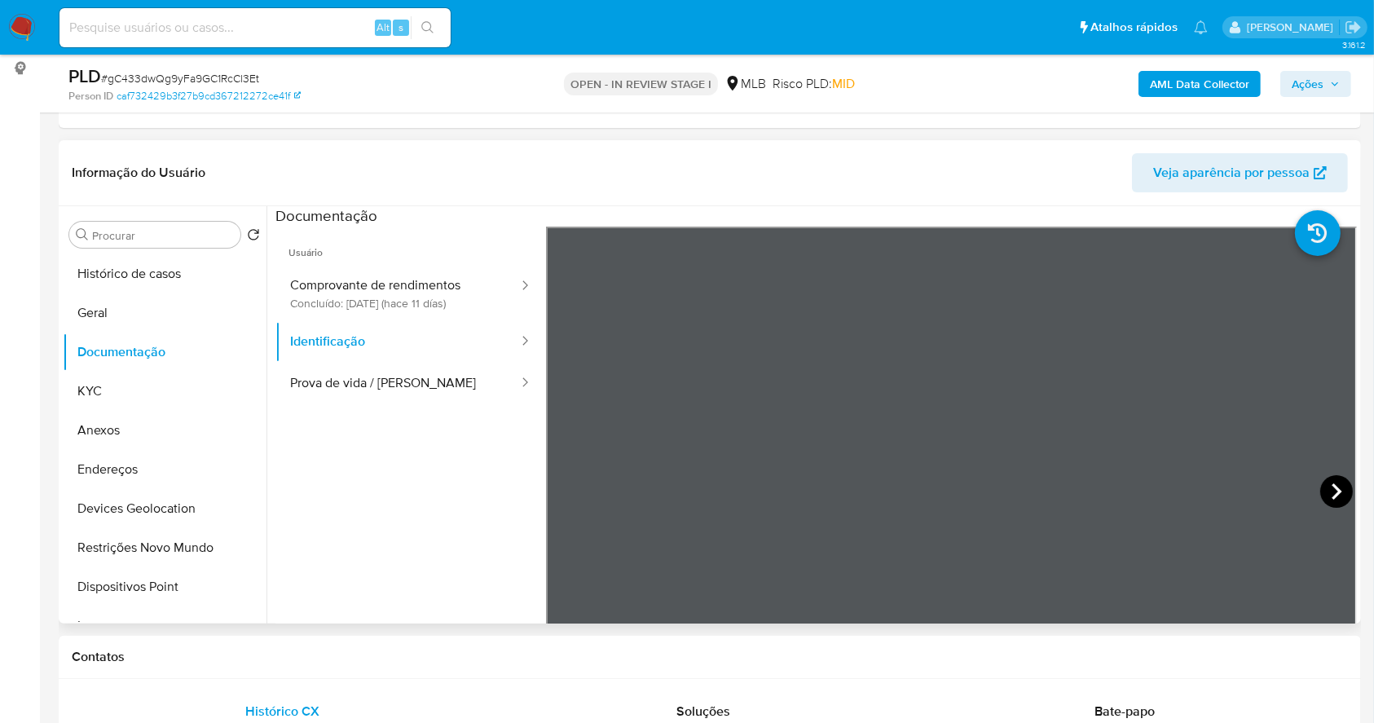
click at [1336, 478] on icon at bounding box center [1336, 491] width 33 height 33
click at [818, 196] on div "Informação do Usuário Veja aparência por pessoa Procurar Retornar ao pedido pad…" at bounding box center [710, 381] width 1302 height 483
click at [848, 212] on section at bounding box center [815, 477] width 1081 height 542
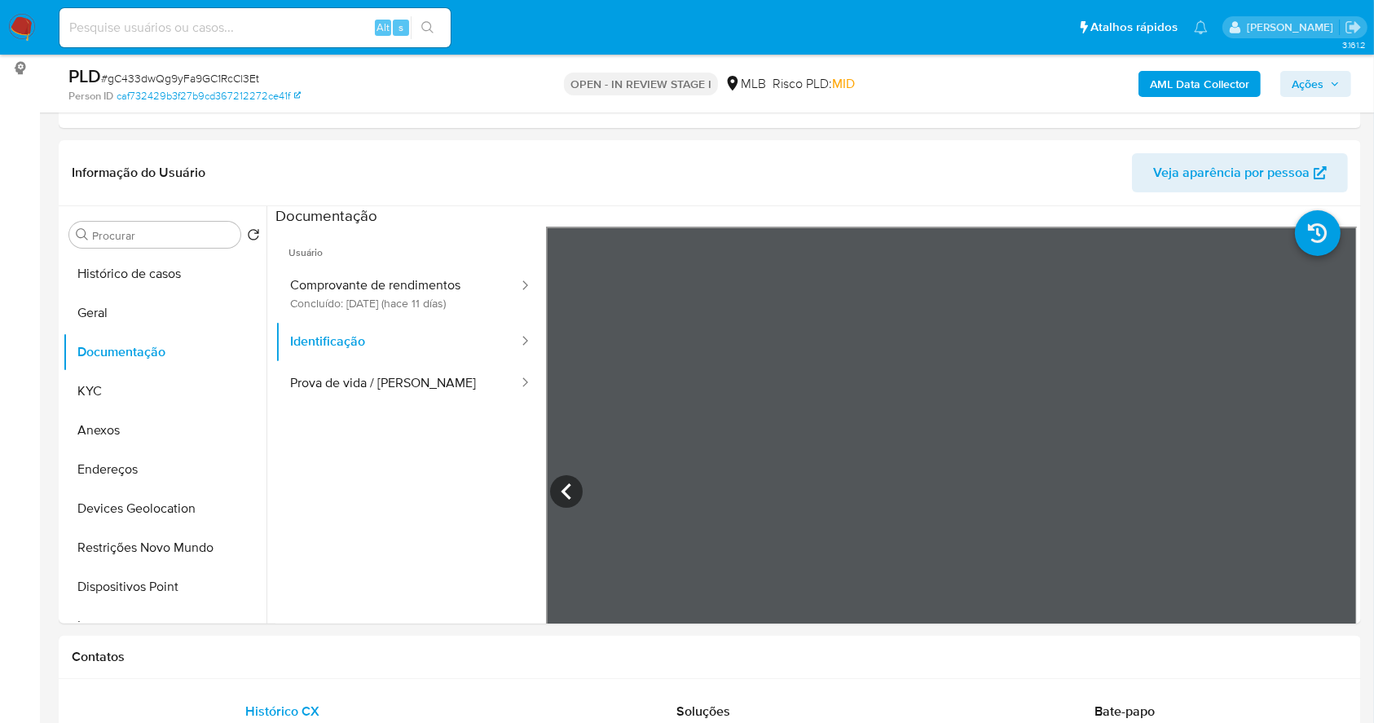
click at [144, 372] on button "KYC" at bounding box center [158, 391] width 191 height 39
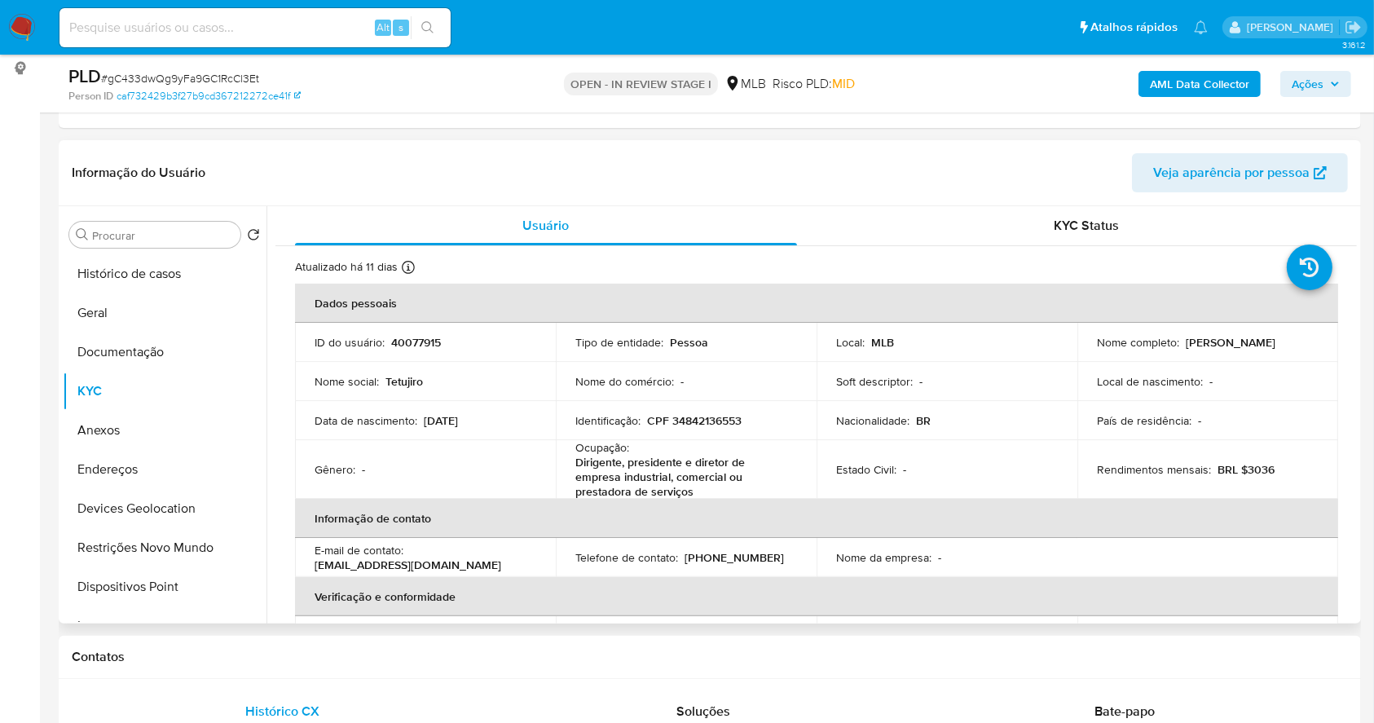
click at [691, 423] on p "CPF 34842136553" at bounding box center [694, 420] width 95 height 15
copy p "34842136553"
click at [719, 431] on td "Identificação : CPF 34842136553" at bounding box center [686, 420] width 261 height 39
click at [716, 419] on p "CPF 34842136553" at bounding box center [694, 420] width 95 height 15
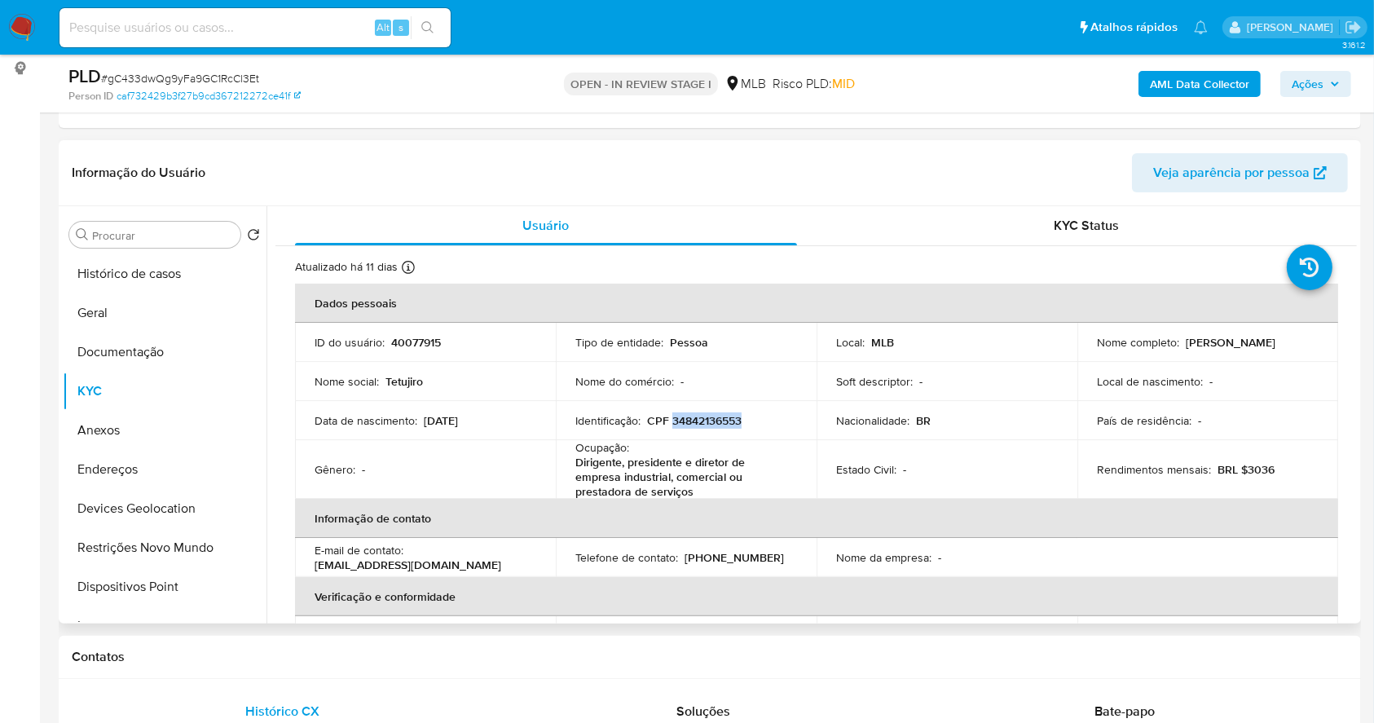
click at [716, 419] on p "CPF 34842136553" at bounding box center [694, 420] width 95 height 15
copy p "34842136553"
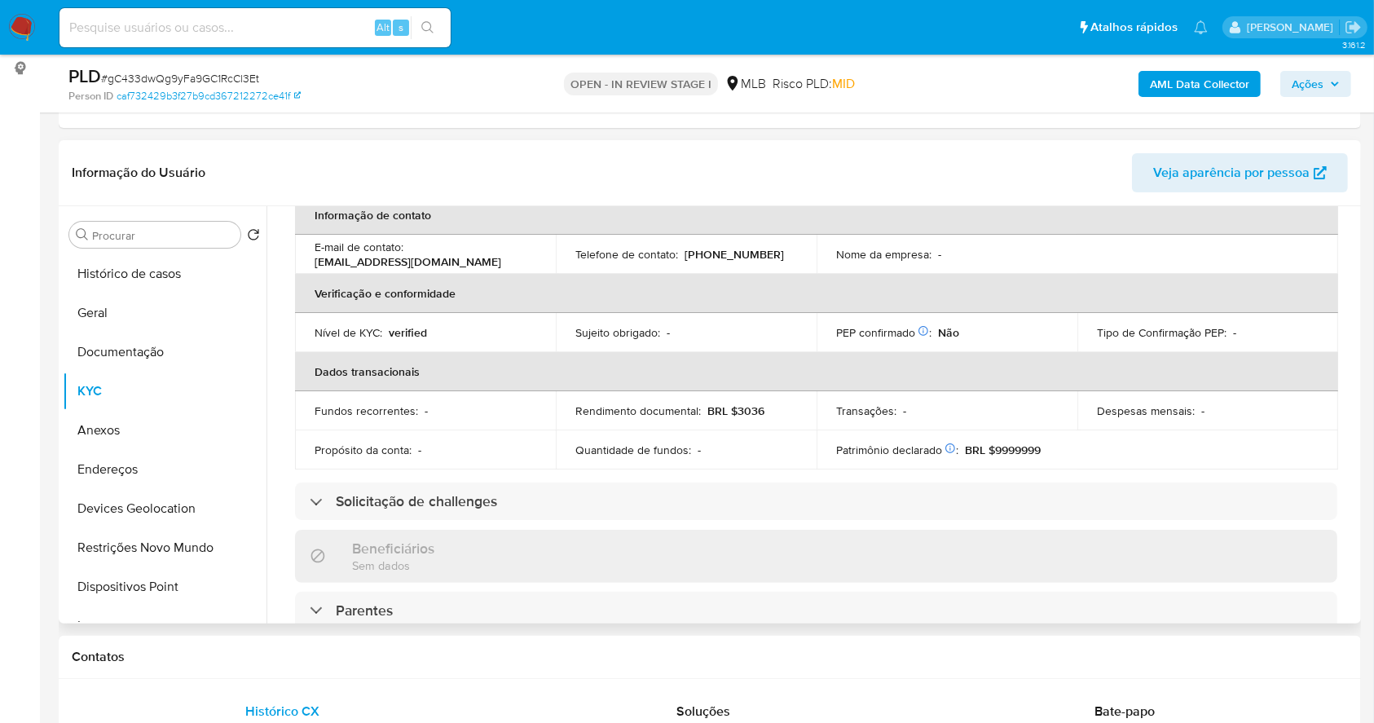
scroll to position [0, 0]
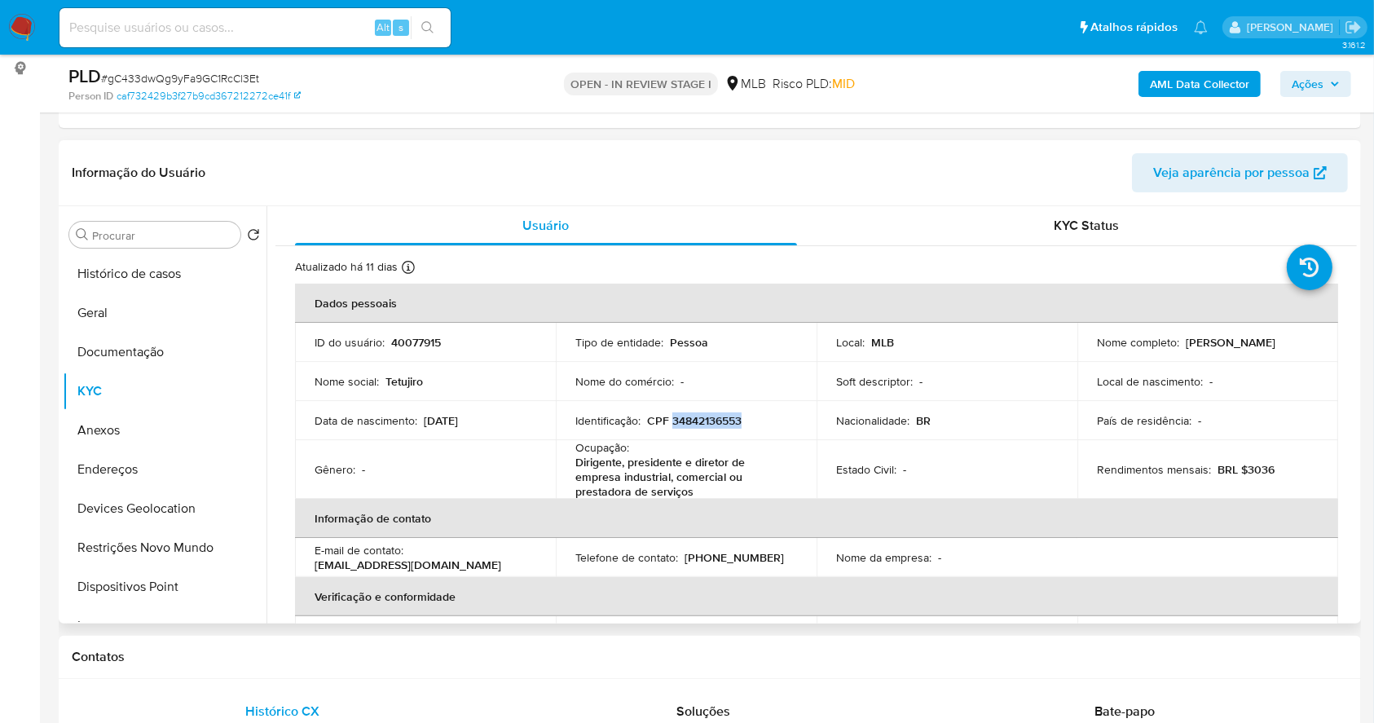
click at [702, 420] on p "CPF 34842136553" at bounding box center [694, 420] width 95 height 15
click at [135, 344] on button "Documentação" at bounding box center [158, 351] width 191 height 39
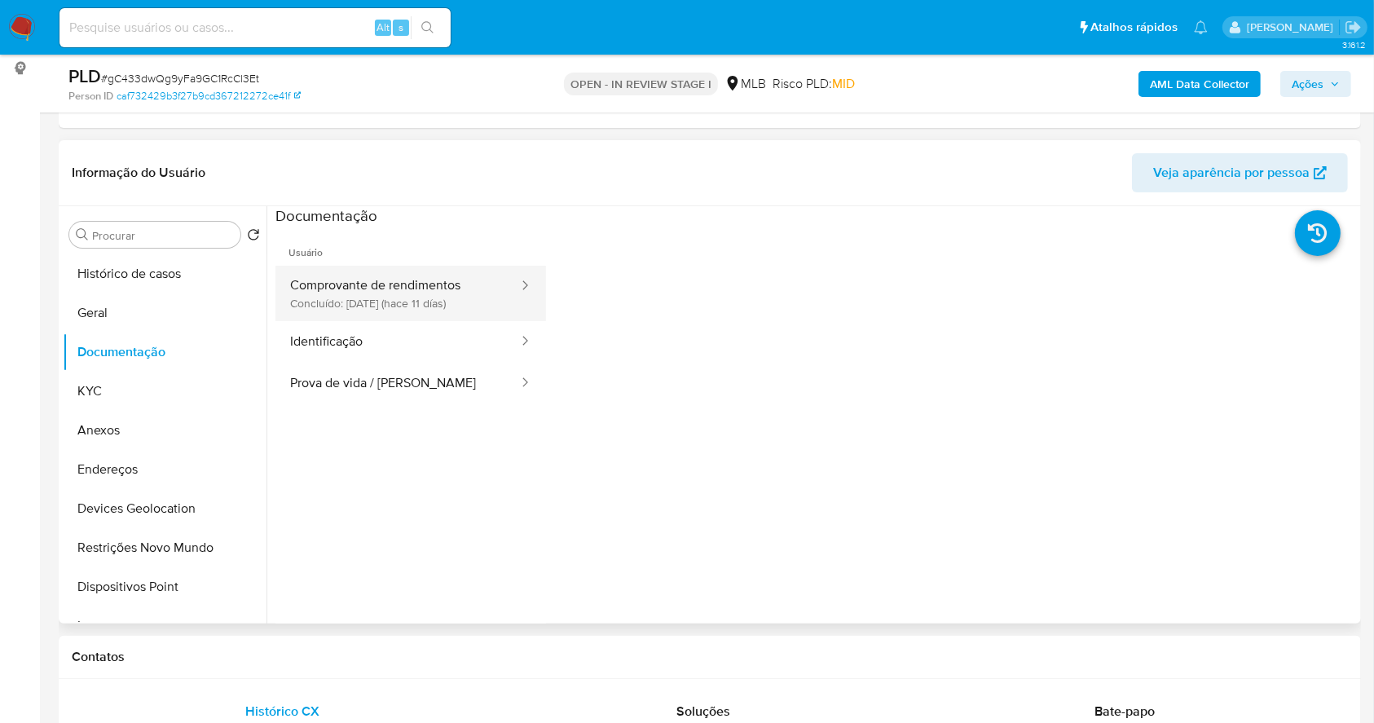
click at [408, 301] on button "Comprovante de rendimentos Concluído: [DATE] (hace 11 días)" at bounding box center [397, 293] width 244 height 55
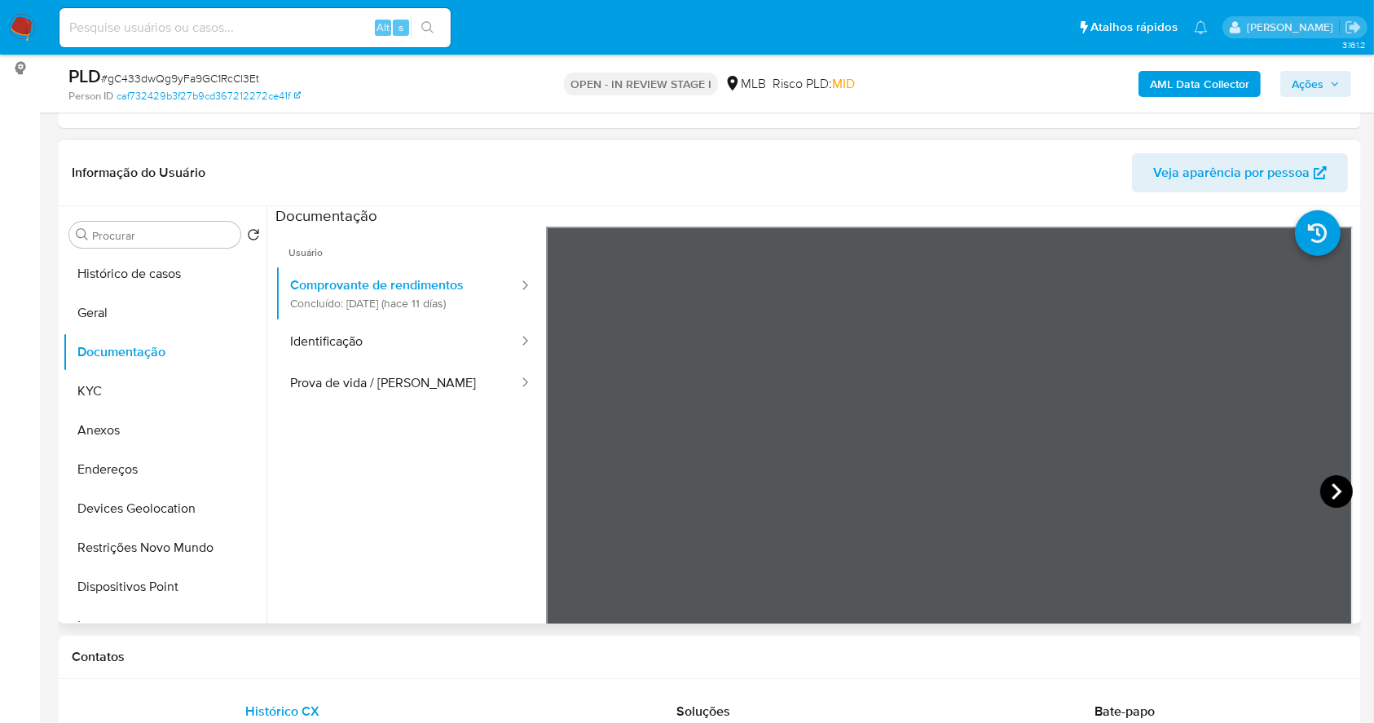
click at [1341, 486] on icon at bounding box center [1336, 491] width 33 height 33
click at [1333, 488] on icon at bounding box center [1337, 491] width 10 height 16
click at [149, 389] on button "KYC" at bounding box center [158, 391] width 191 height 39
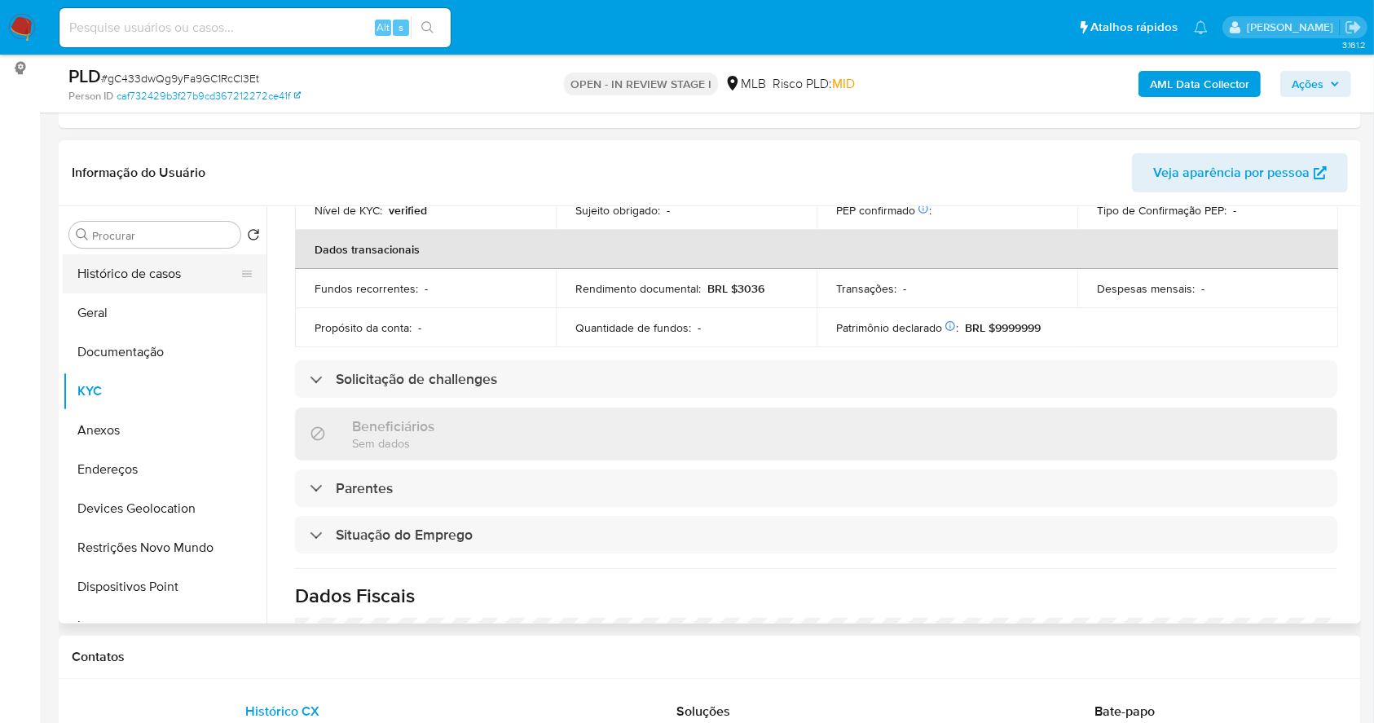
scroll to position [712, 0]
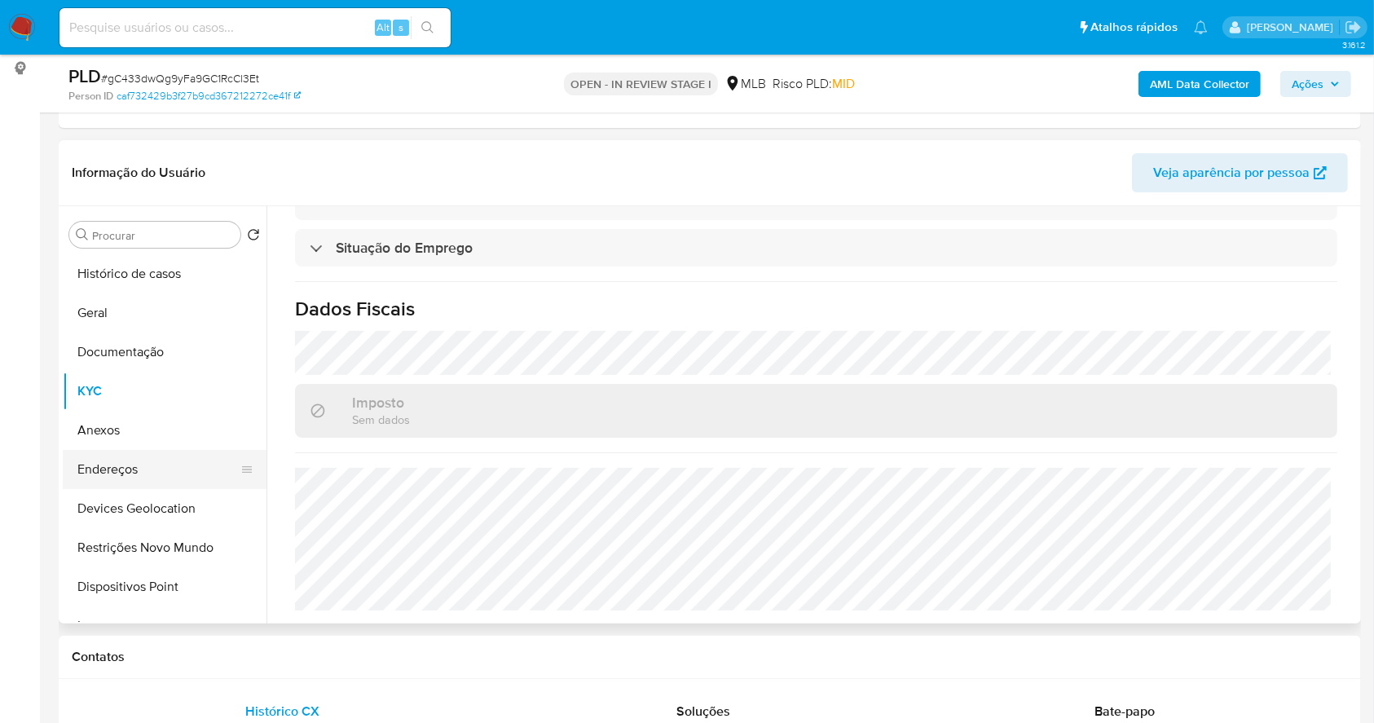
click at [132, 466] on button "Endereços" at bounding box center [158, 469] width 191 height 39
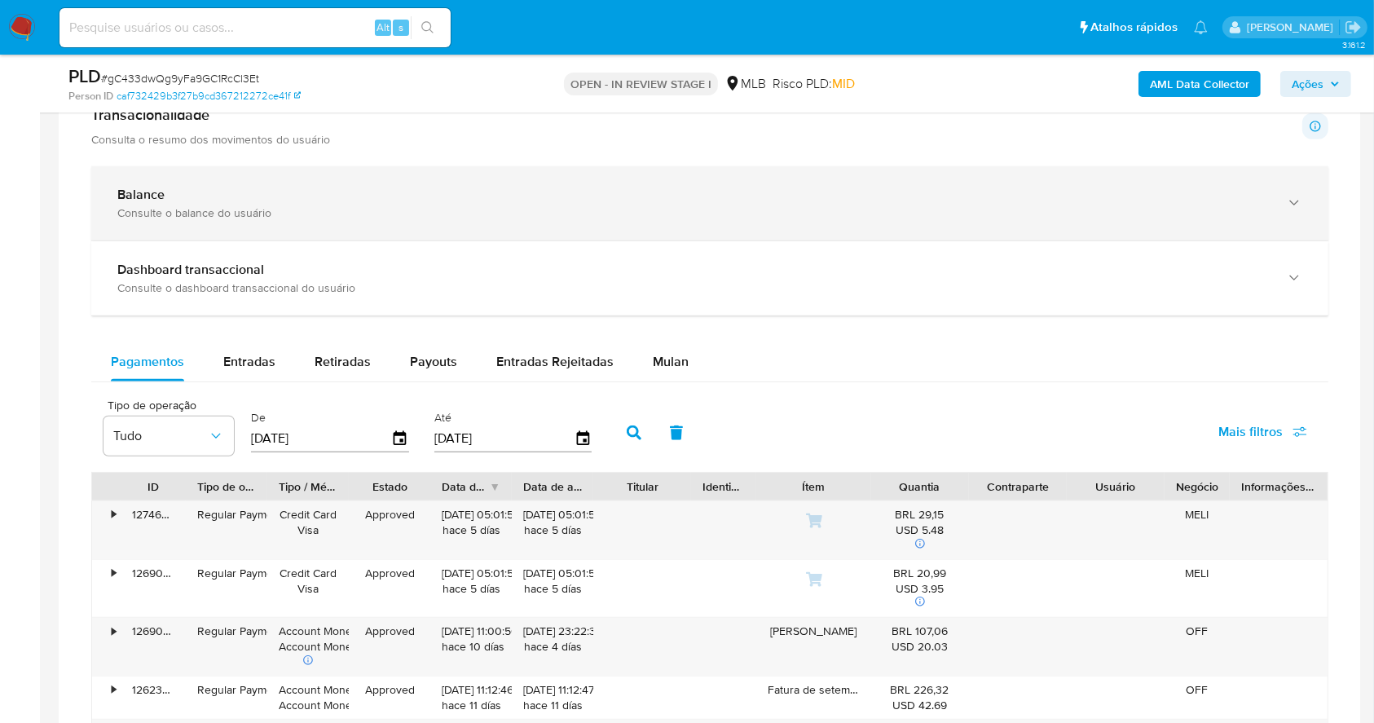
scroll to position [1037, 0]
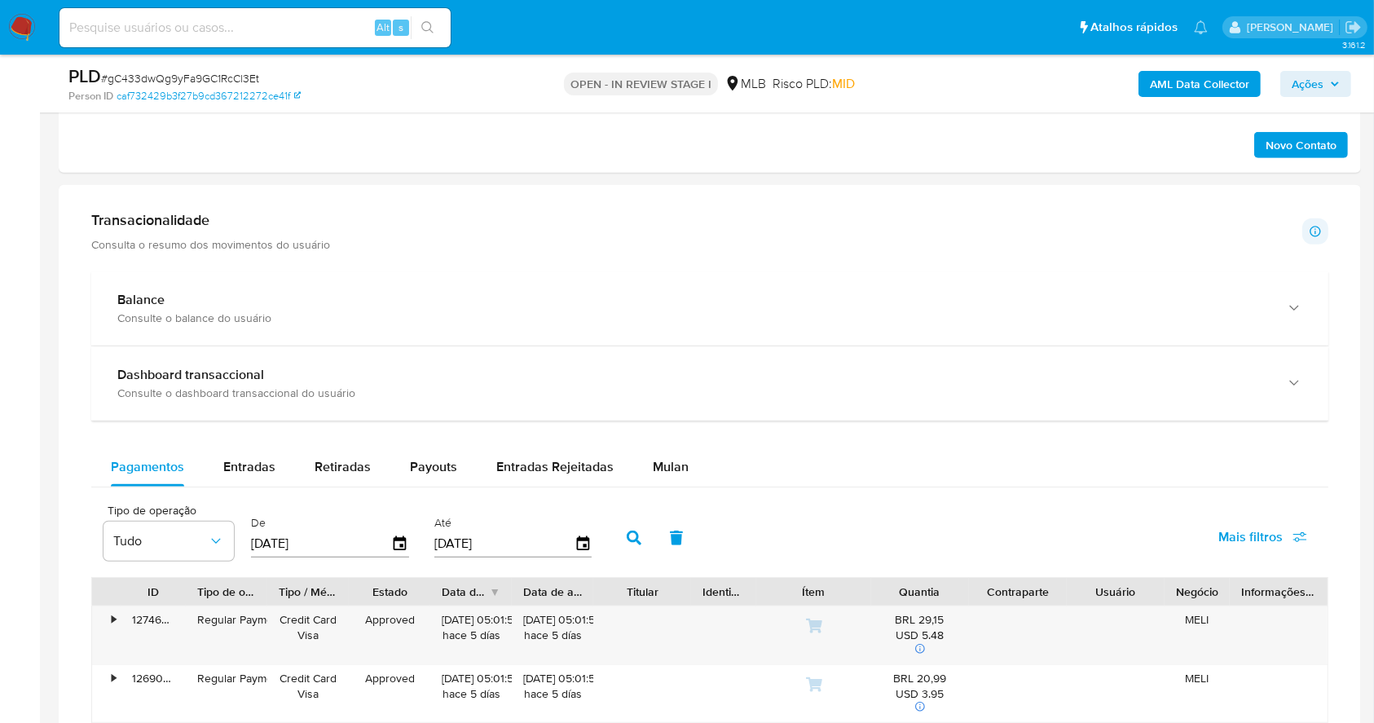
click at [238, 268] on div "Transacionalidade Consulta o resumo dos movimentos do usuário Informações trans…" at bounding box center [710, 692] width 1276 height 988
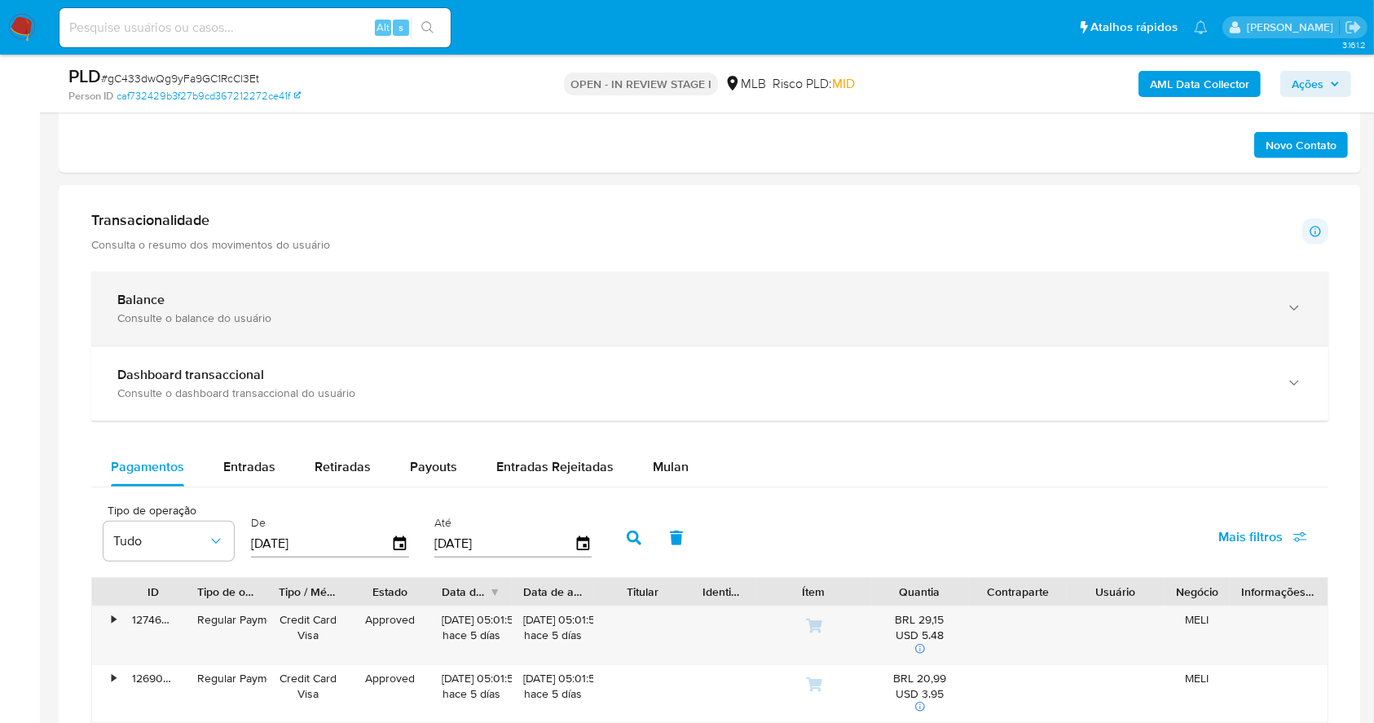
drag, startPoint x: 241, startPoint y: 290, endPoint x: 253, endPoint y: 290, distance: 11.4
click at [241, 292] on div "Balance" at bounding box center [693, 300] width 1152 height 16
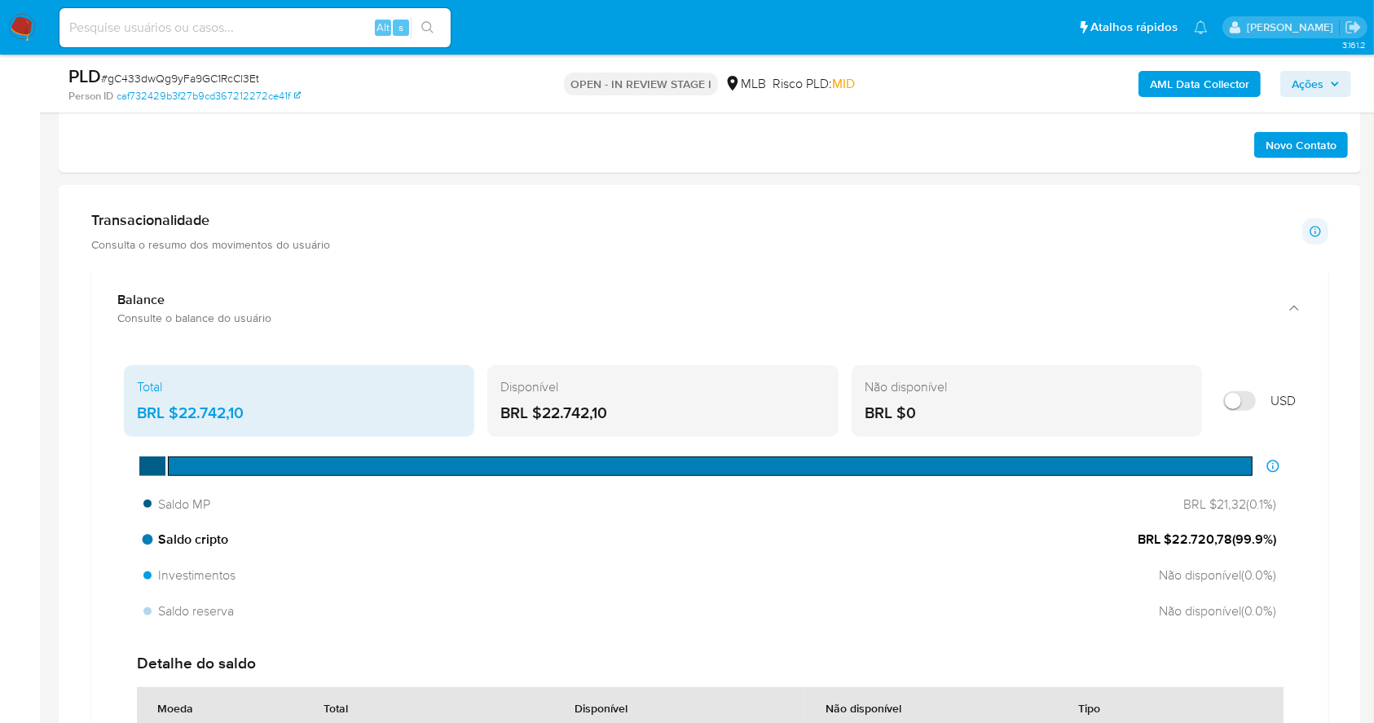
drag, startPoint x: 1230, startPoint y: 538, endPoint x: 1172, endPoint y: 539, distance: 57.9
click at [1172, 539] on span "BRL $22.720,78 ( 99.9 %)" at bounding box center [1207, 539] width 139 height 18
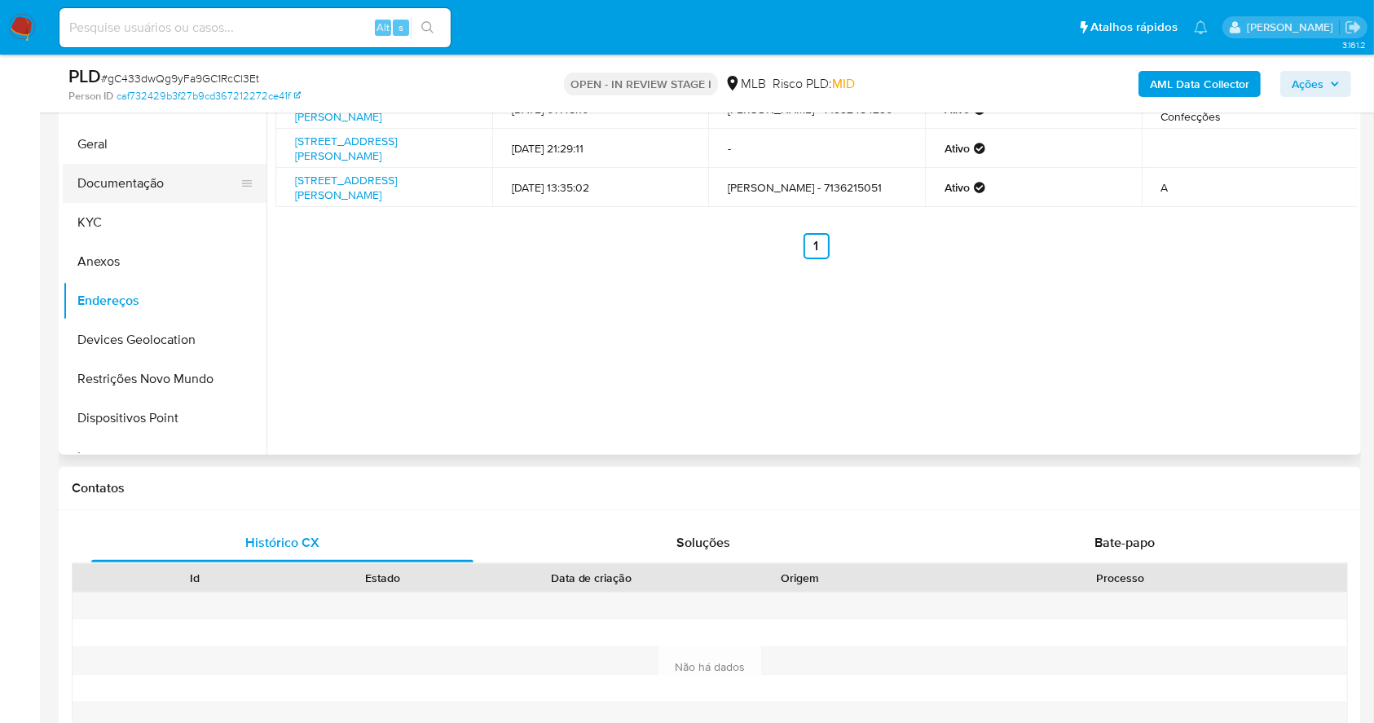
scroll to position [59, 0]
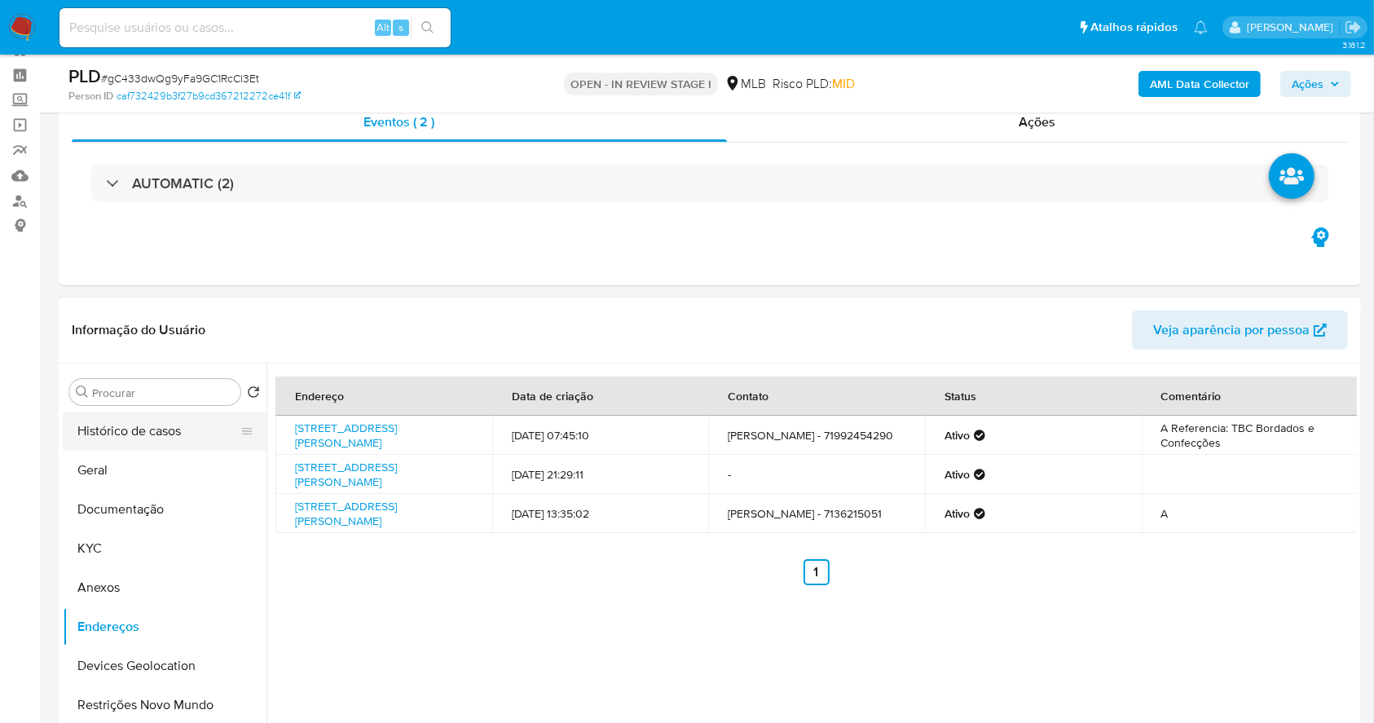
click at [153, 427] on button "Histórico de casos" at bounding box center [158, 431] width 191 height 39
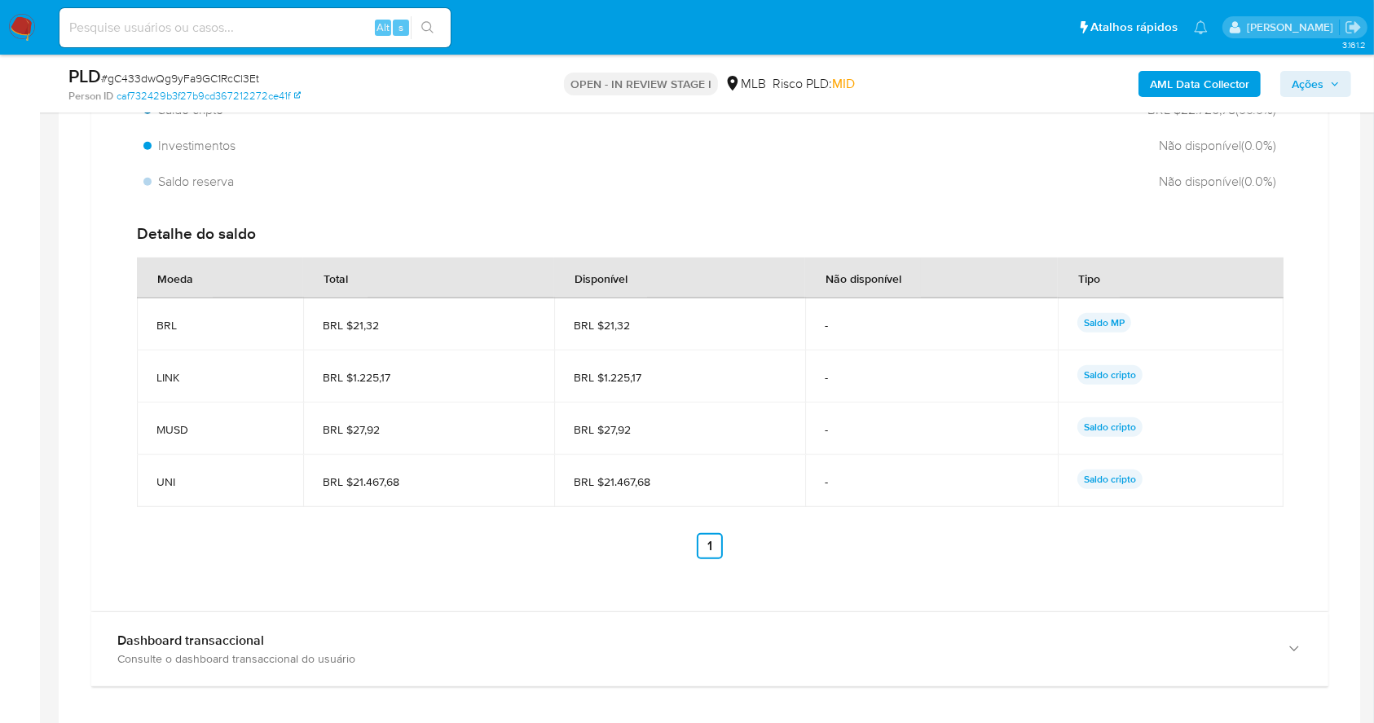
scroll to position [0, 0]
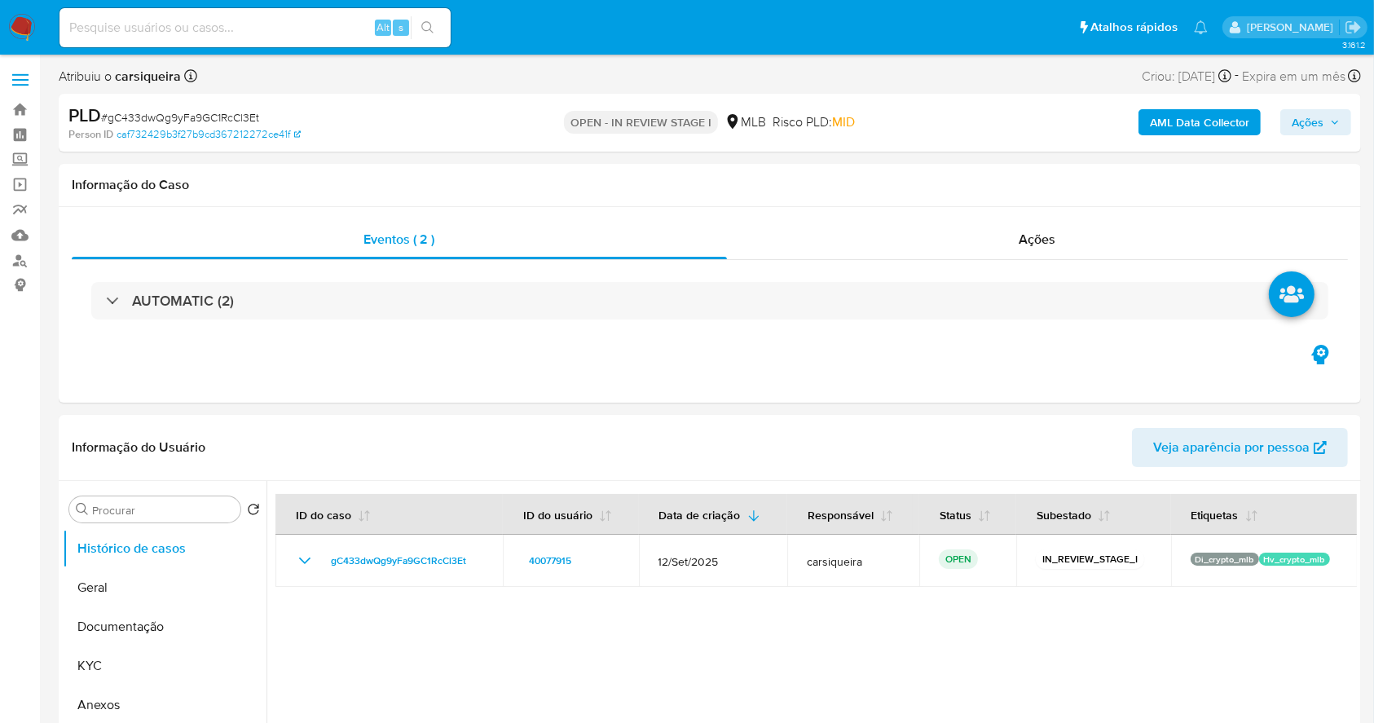
click at [1314, 121] on span "Ações" at bounding box center [1308, 122] width 32 height 26
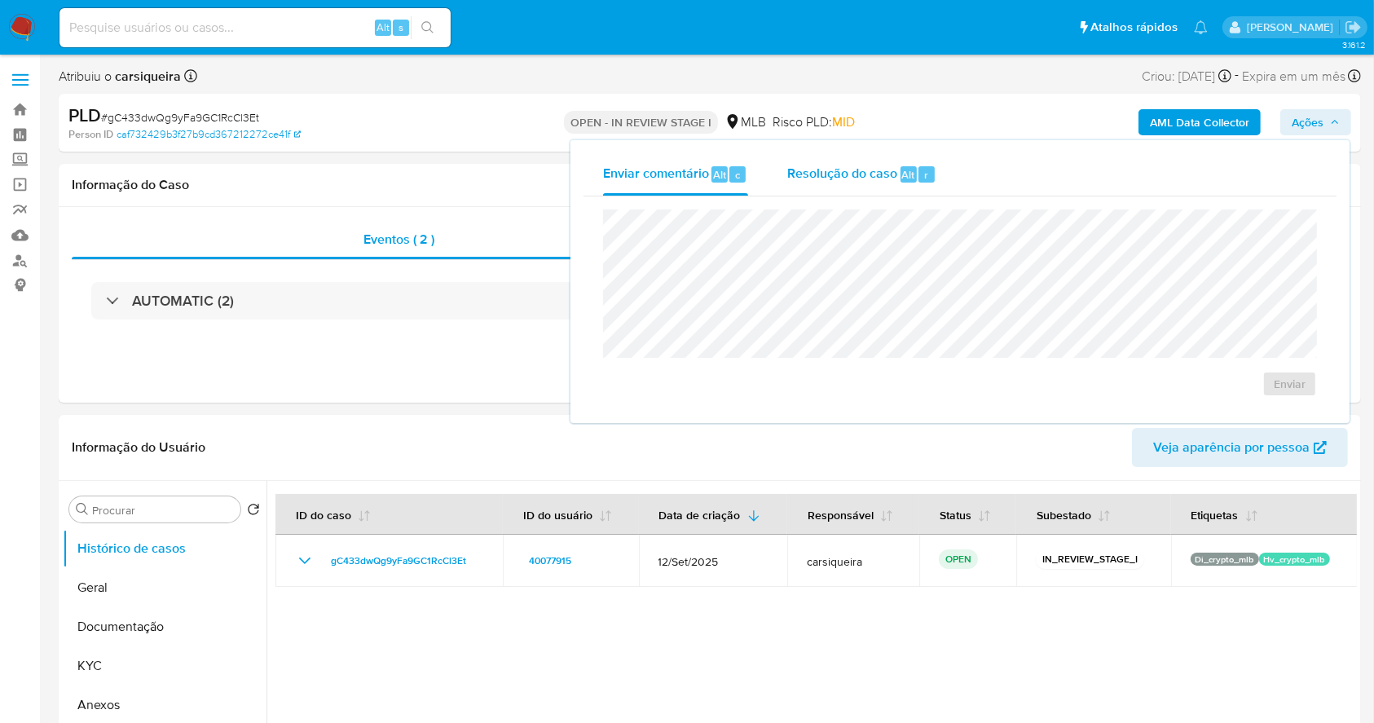
click at [801, 169] on span "Resolução do caso" at bounding box center [842, 174] width 110 height 19
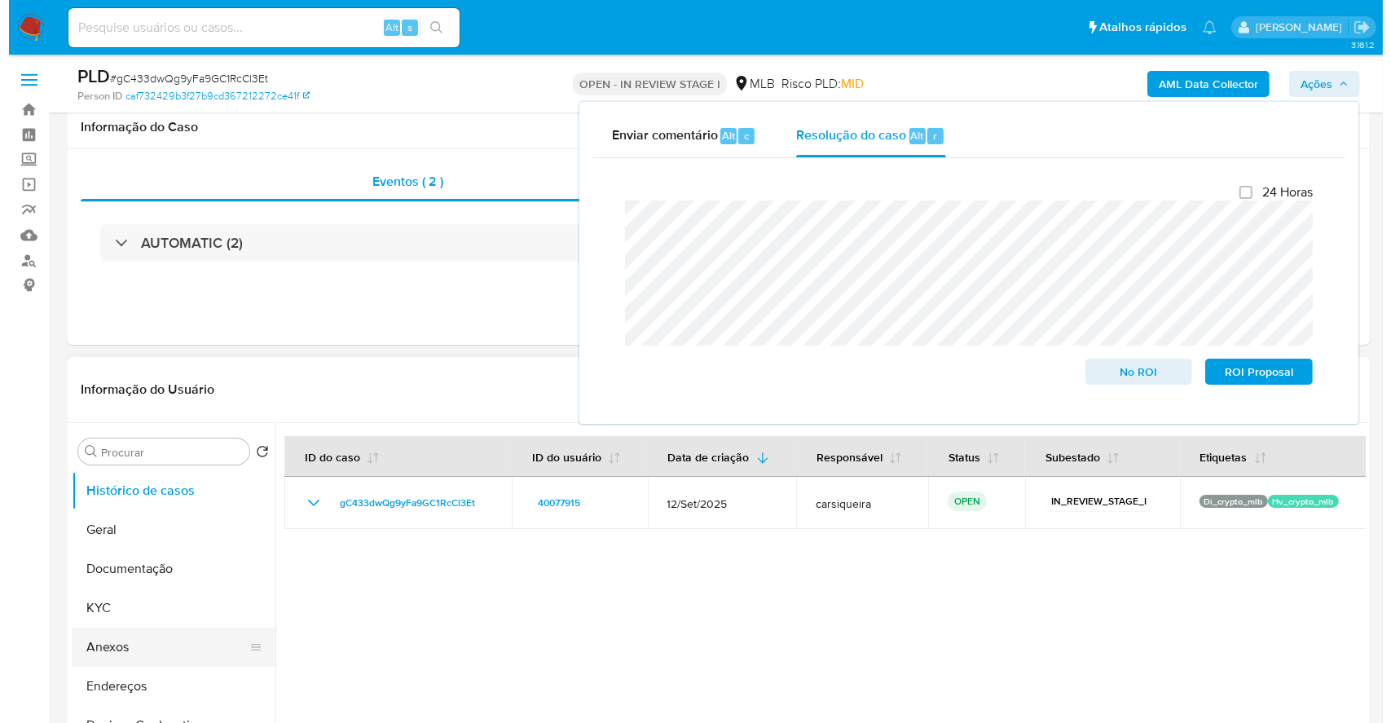
scroll to position [217, 0]
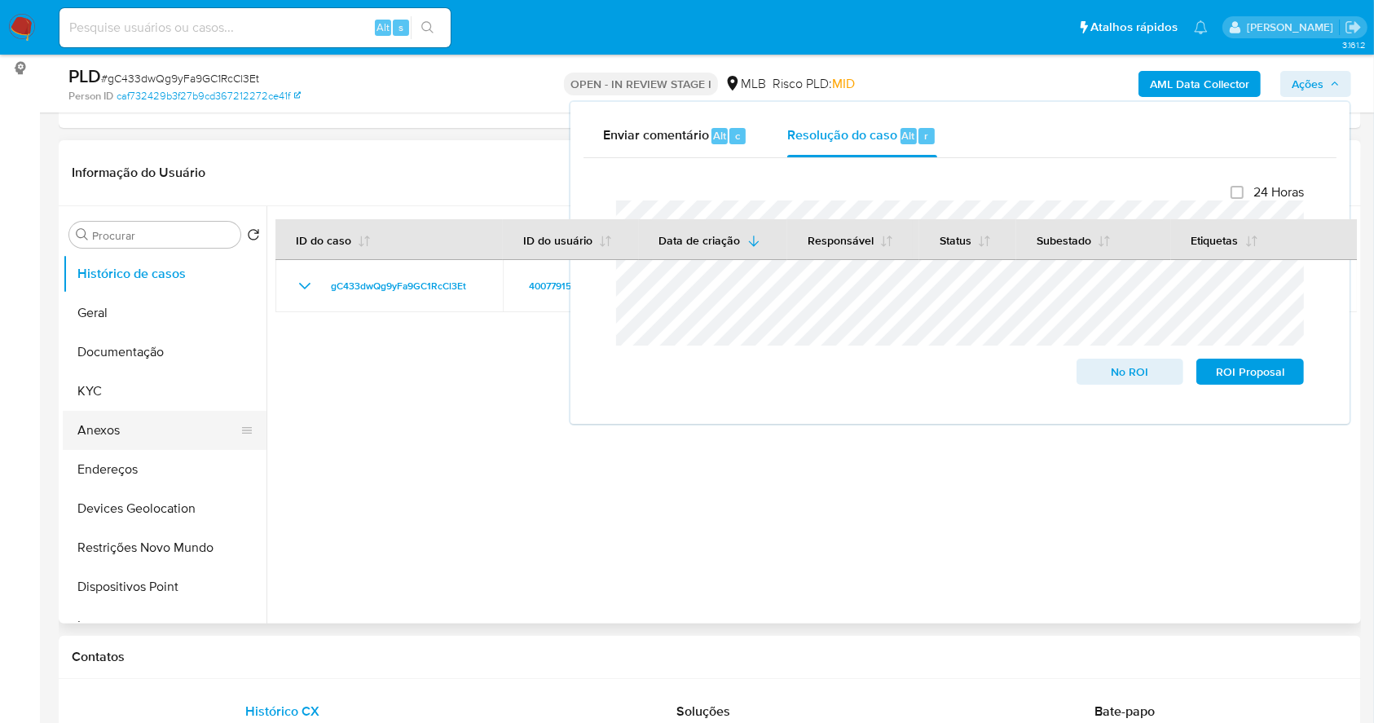
click at [111, 425] on button "Anexos" at bounding box center [158, 430] width 191 height 39
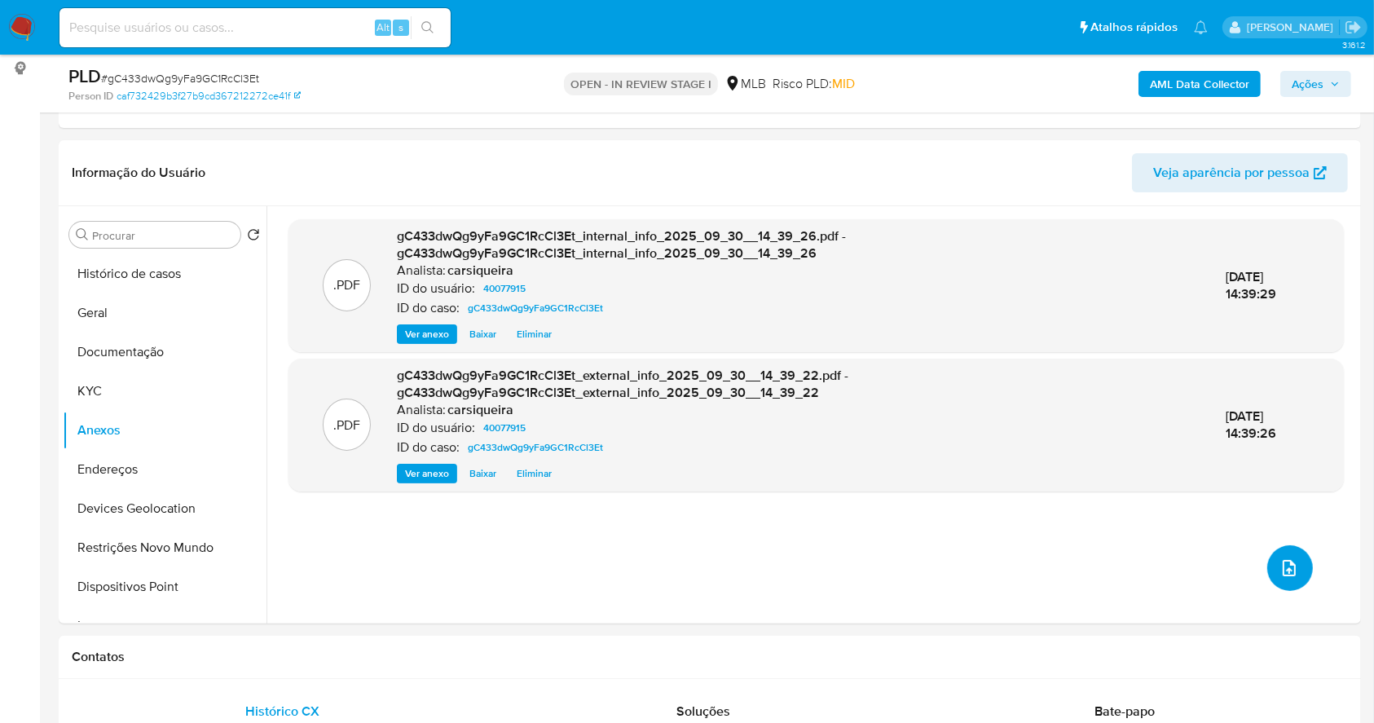
click at [1267, 563] on button "upload-file" at bounding box center [1290, 568] width 46 height 46
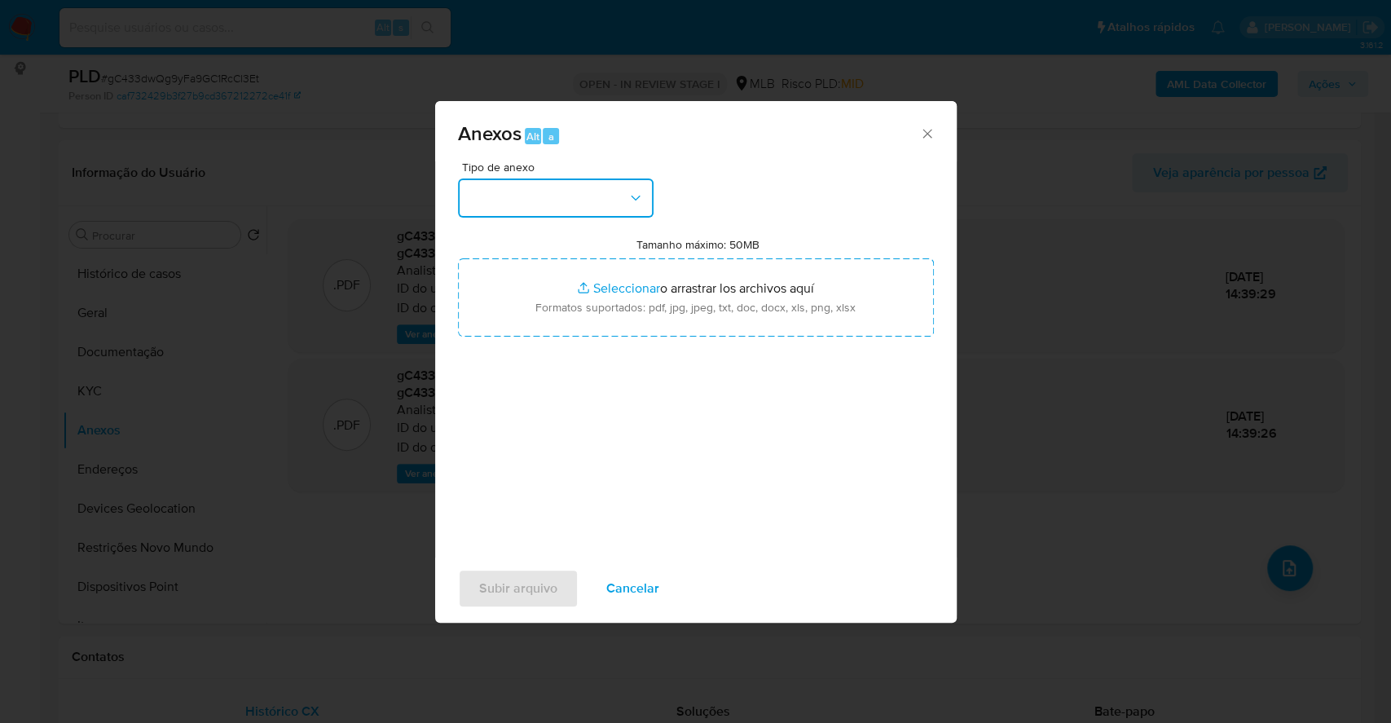
click at [540, 190] on button "button" at bounding box center [556, 197] width 196 height 39
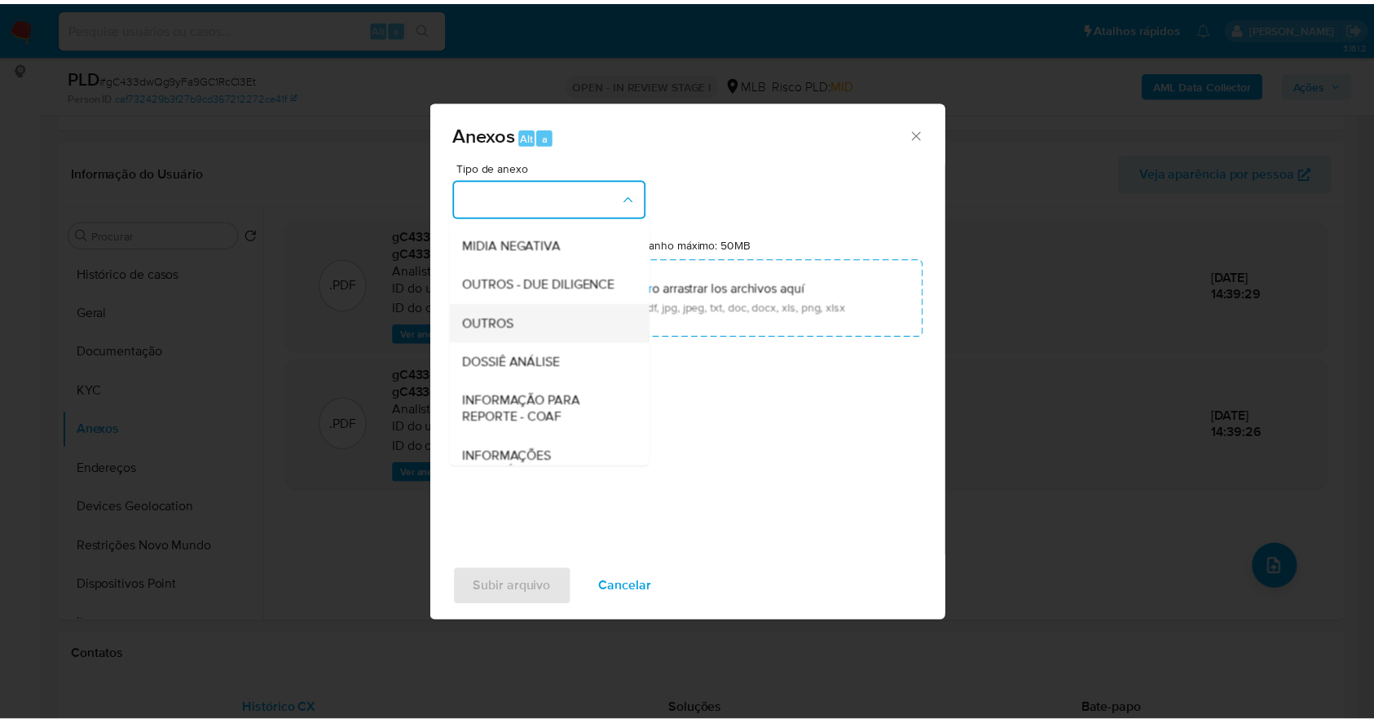
scroll to position [250, 0]
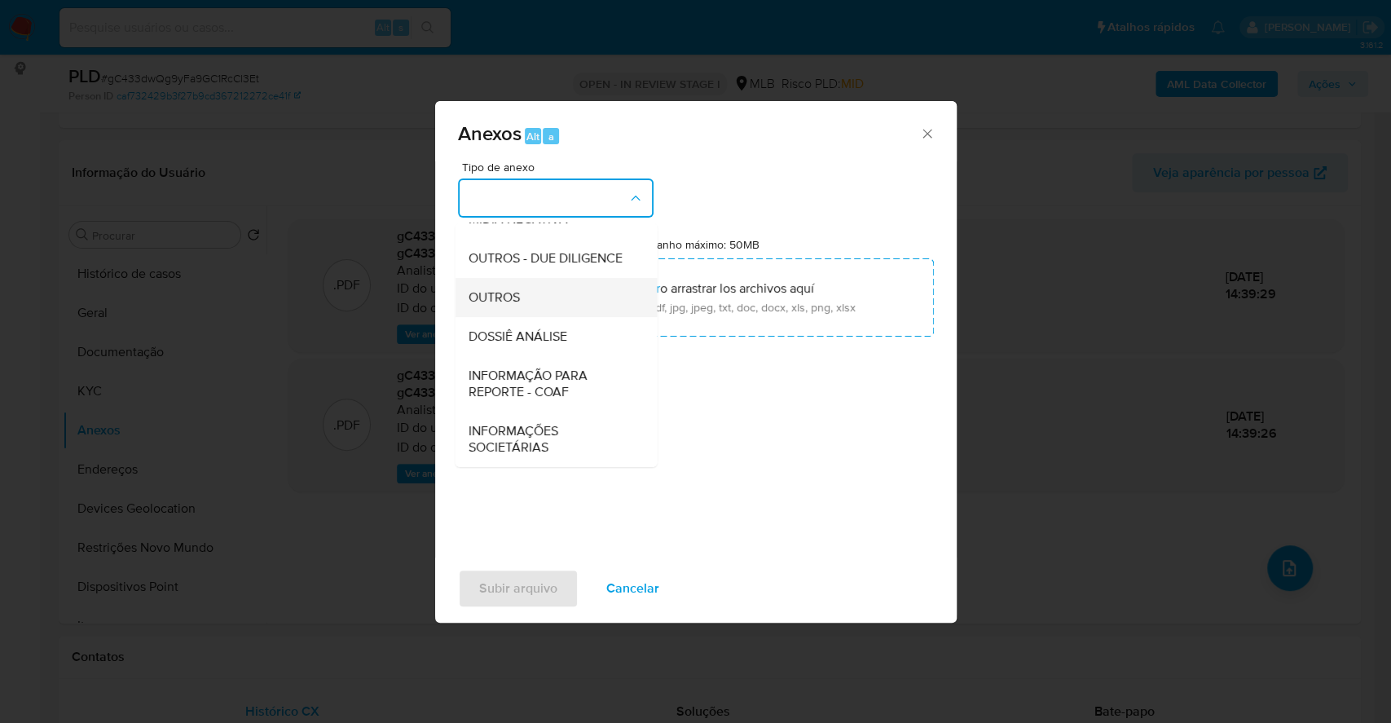
click at [535, 309] on div "OUTROS" at bounding box center [551, 297] width 166 height 39
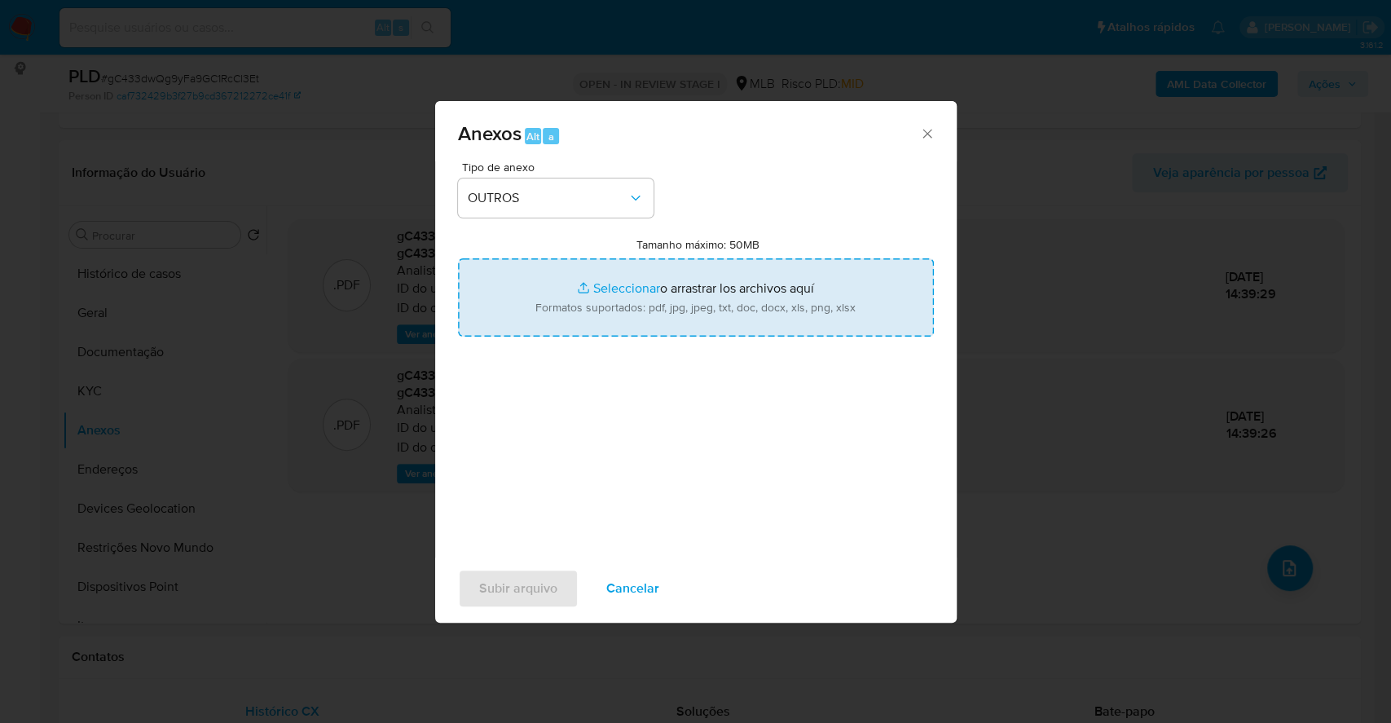
click at [597, 275] on input "Tamanho máximo: 50MB Seleccionar archivos" at bounding box center [696, 297] width 476 height 78
type input "C:\fakepath\DECLINIO - gC433dwQg9yFa9GC1RcCl3Et - CPF 34842136553 - TETUJIRO TS…"
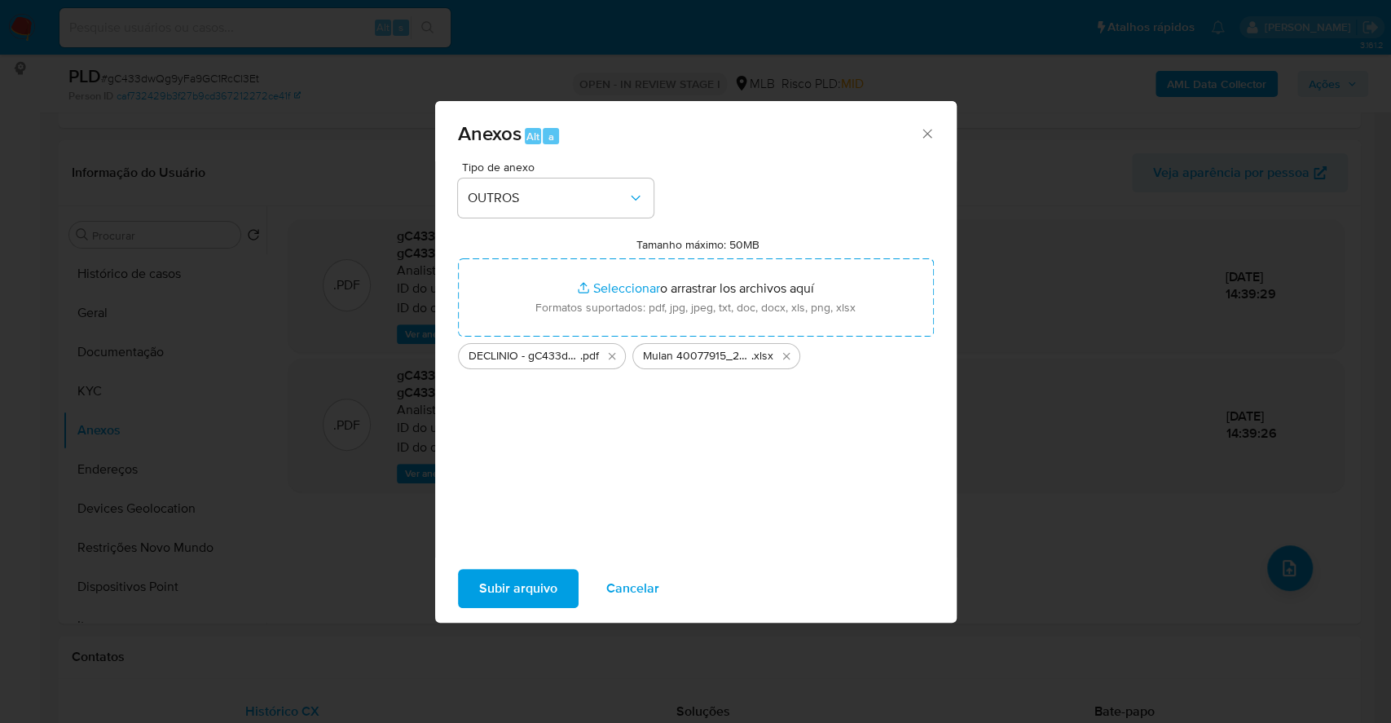
drag, startPoint x: 597, startPoint y: 275, endPoint x: 530, endPoint y: 578, distance: 310.6
click at [530, 578] on span "Subir arquivo" at bounding box center [518, 588] width 78 height 36
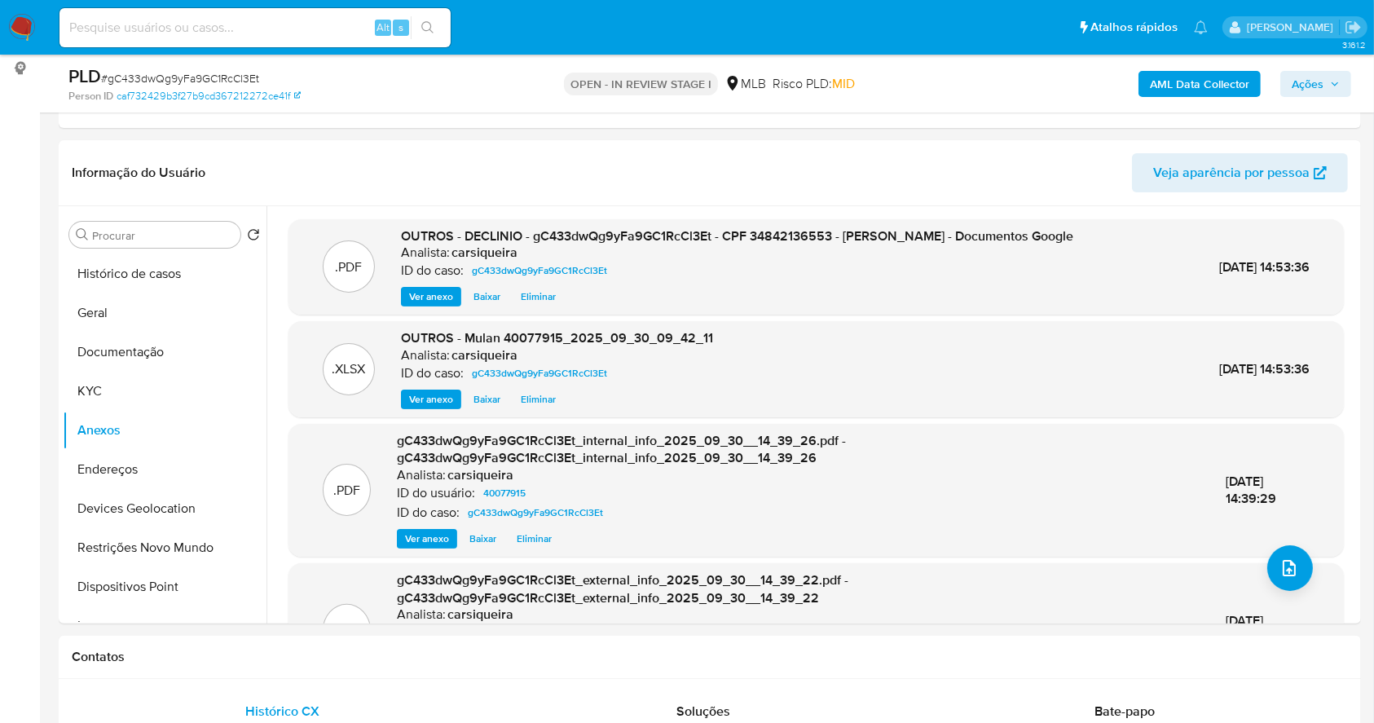
click at [1319, 85] on span "Ações" at bounding box center [1308, 84] width 32 height 26
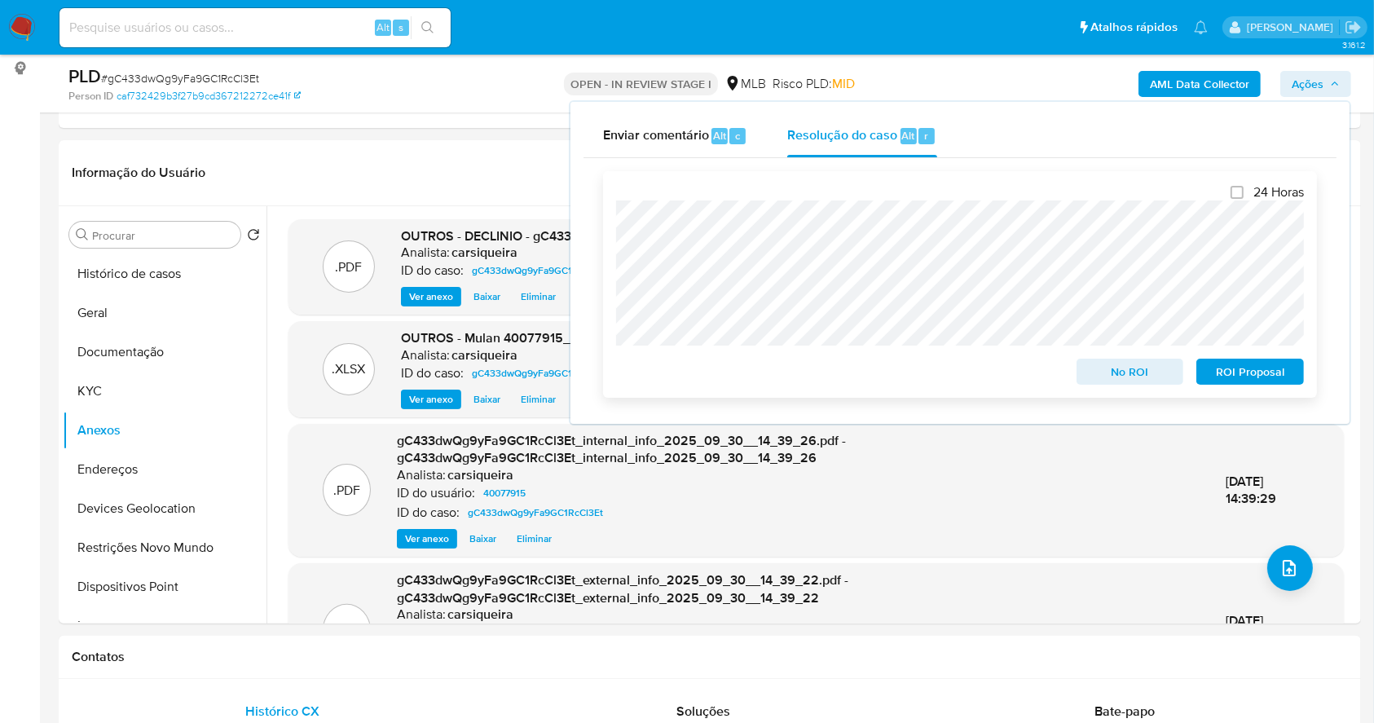
click at [1141, 372] on span "No ROI" at bounding box center [1130, 371] width 85 height 23
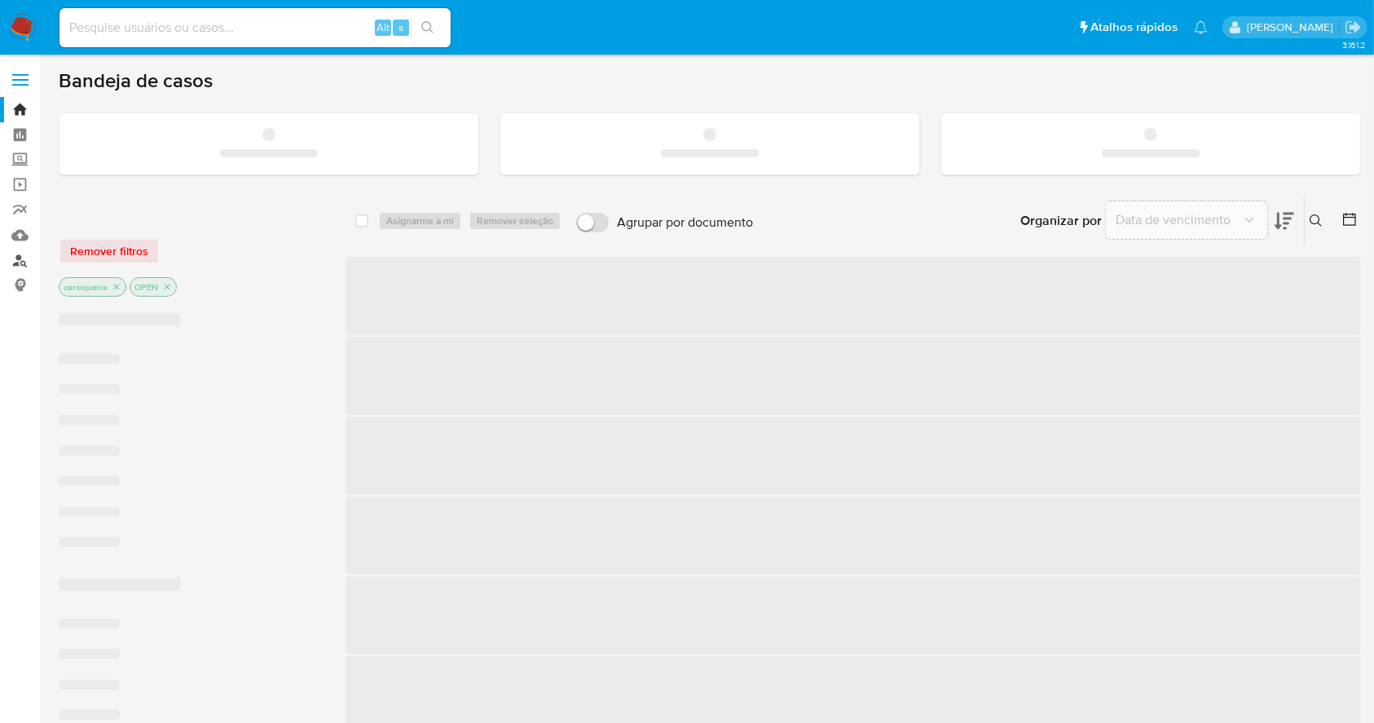
click at [20, 263] on link "Localizador de pessoas" at bounding box center [97, 260] width 194 height 25
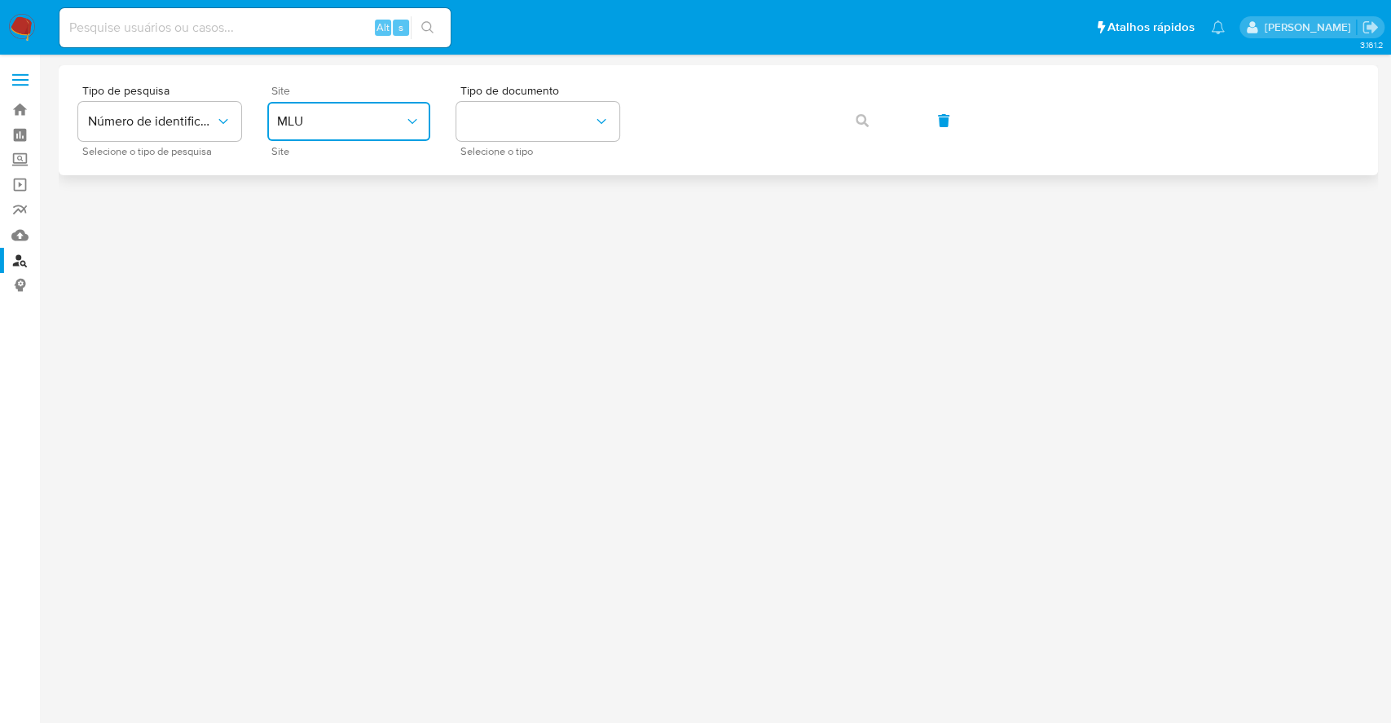
click at [361, 121] on span "MLU" at bounding box center [340, 121] width 127 height 16
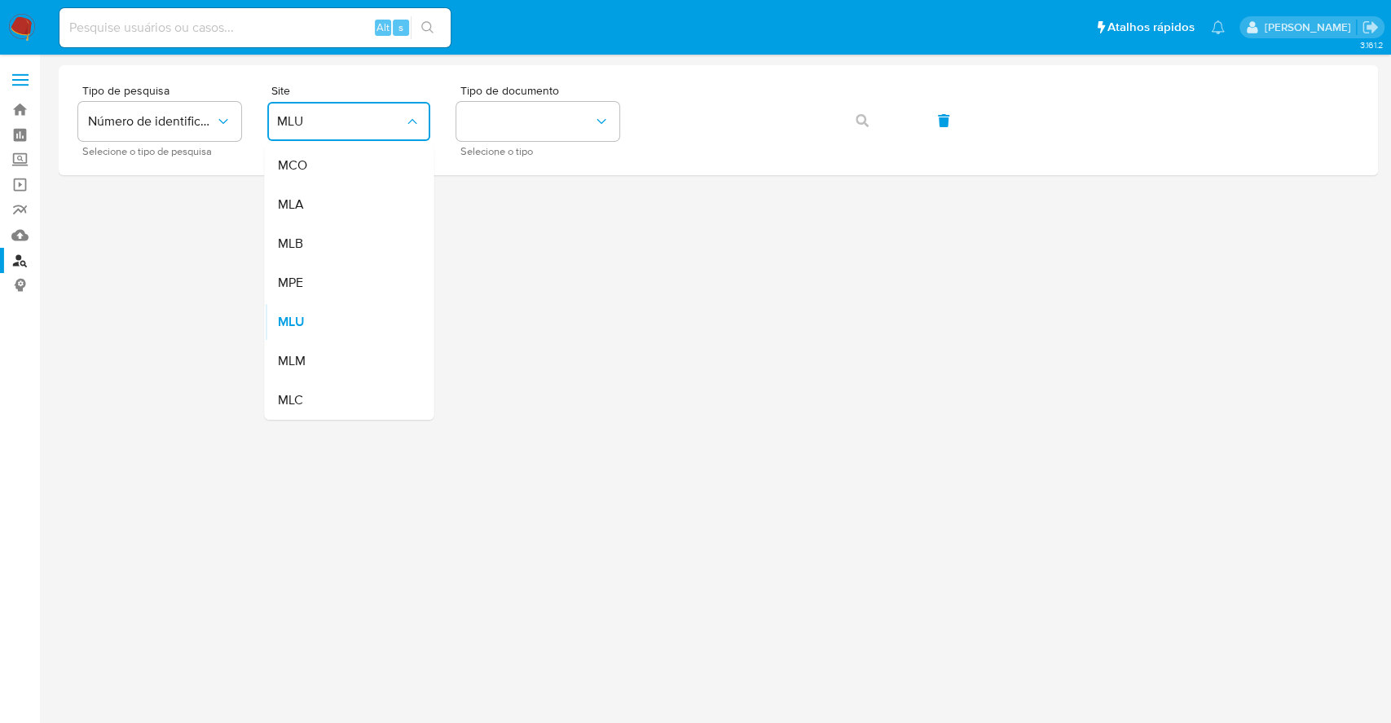
drag, startPoint x: 347, startPoint y: 238, endPoint x: 435, endPoint y: 195, distance: 98.0
click at [348, 241] on div "MLB" at bounding box center [344, 243] width 134 height 39
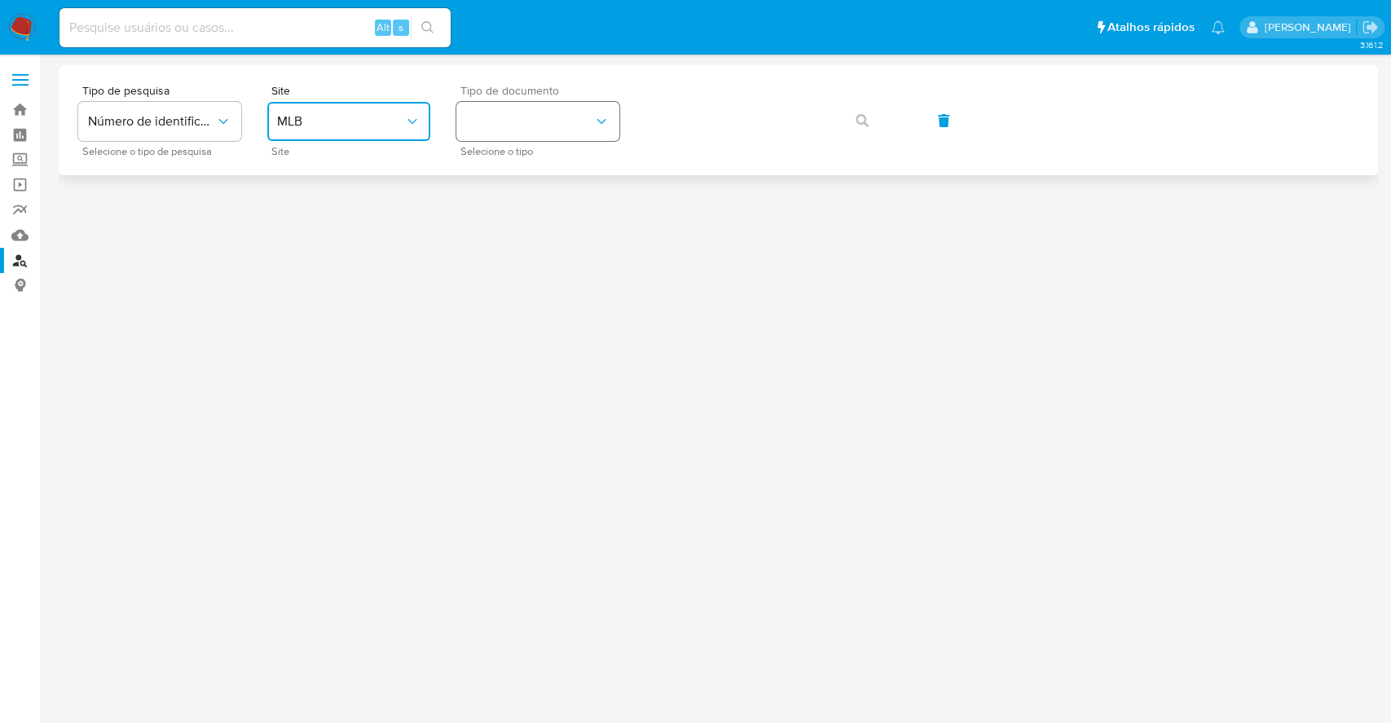
click at [509, 106] on button "identificationType" at bounding box center [537, 121] width 163 height 39
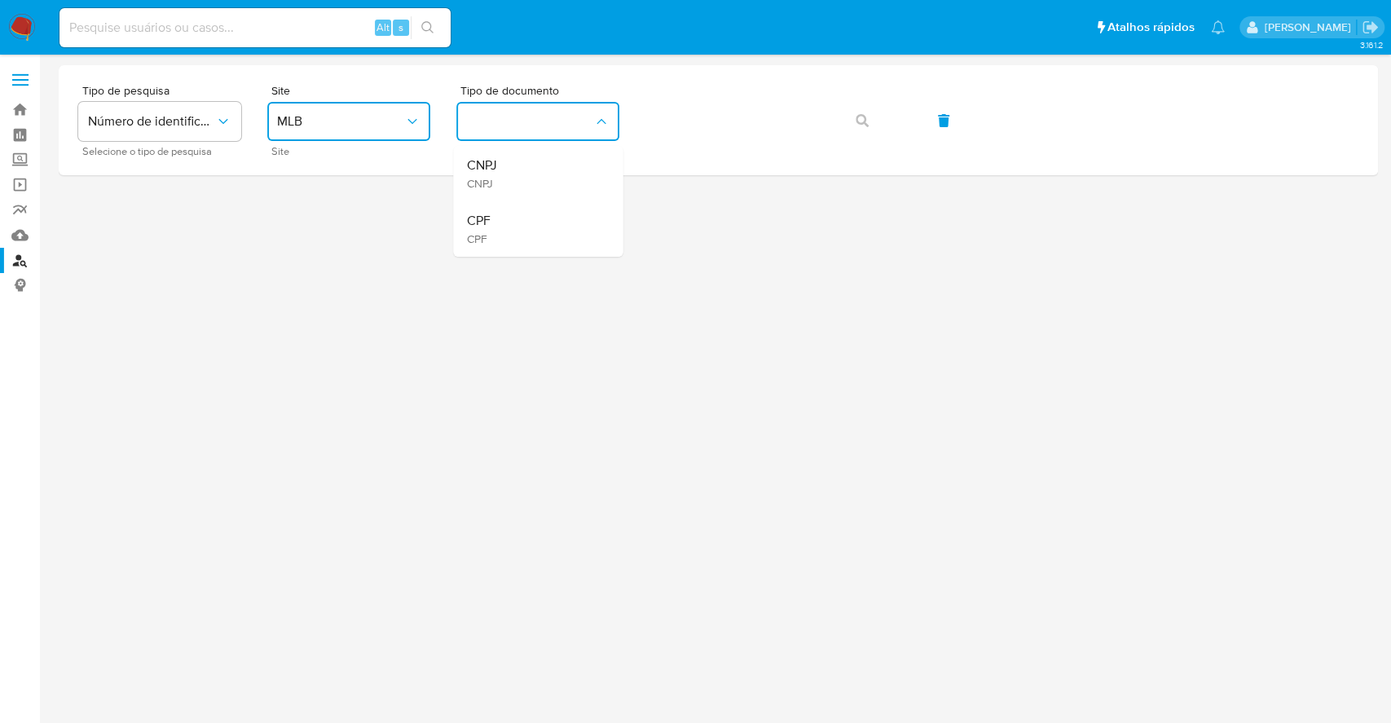
drag, startPoint x: 518, startPoint y: 218, endPoint x: 698, endPoint y: 184, distance: 182.5
click at [514, 218] on div "CPF CPF" at bounding box center [533, 228] width 134 height 55
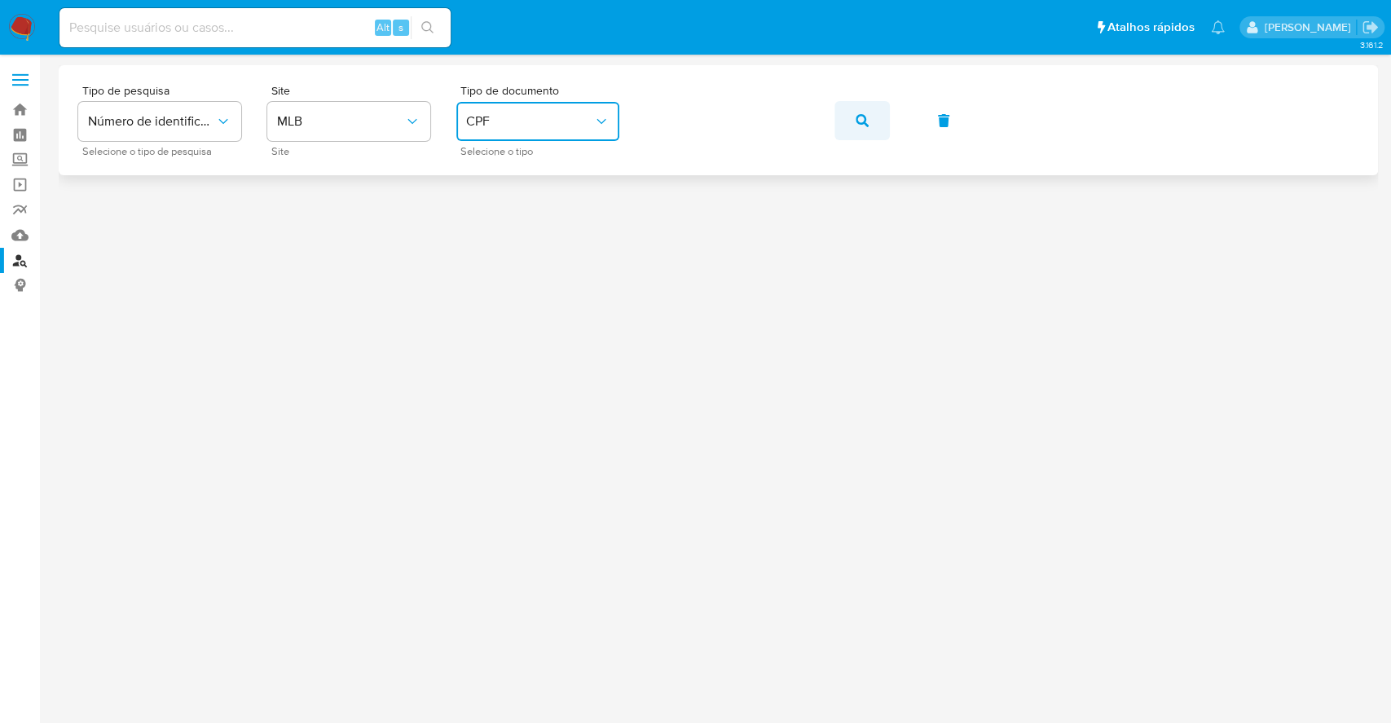
click at [852, 129] on button "button" at bounding box center [861, 120] width 55 height 39
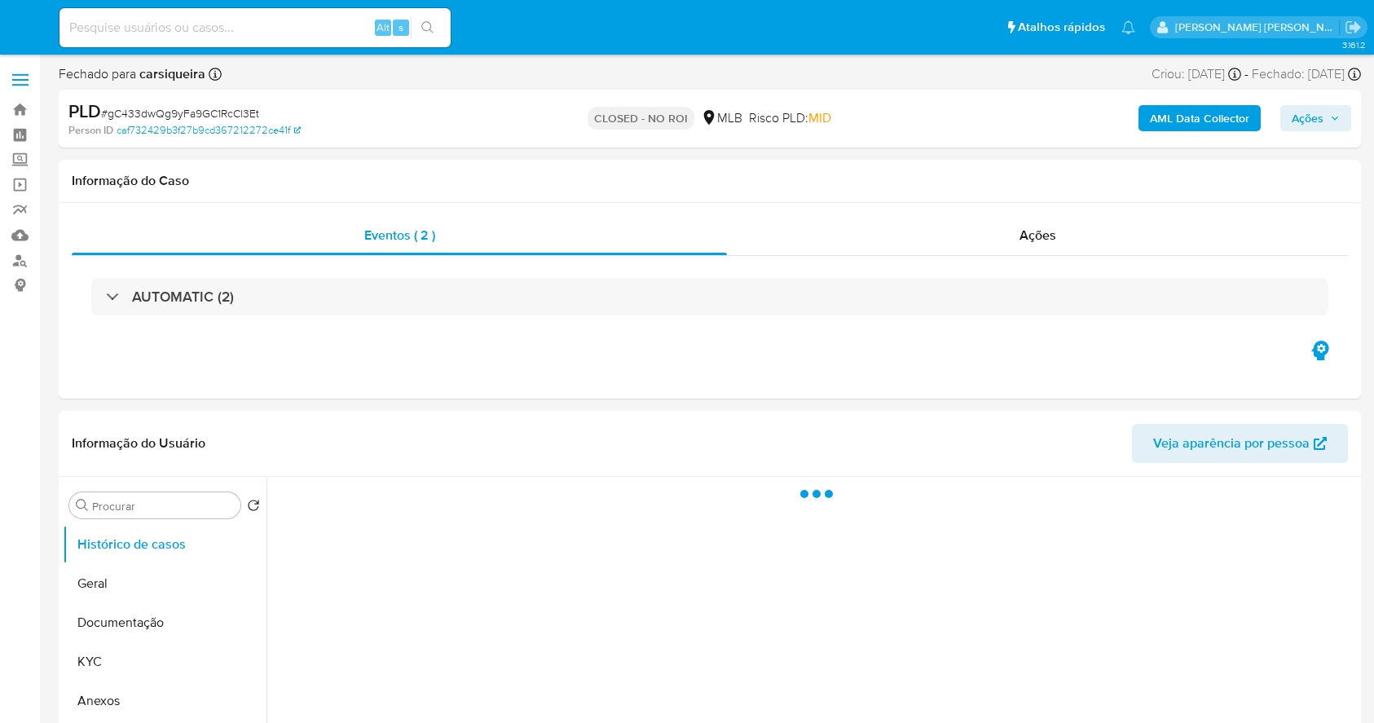
select select "10"
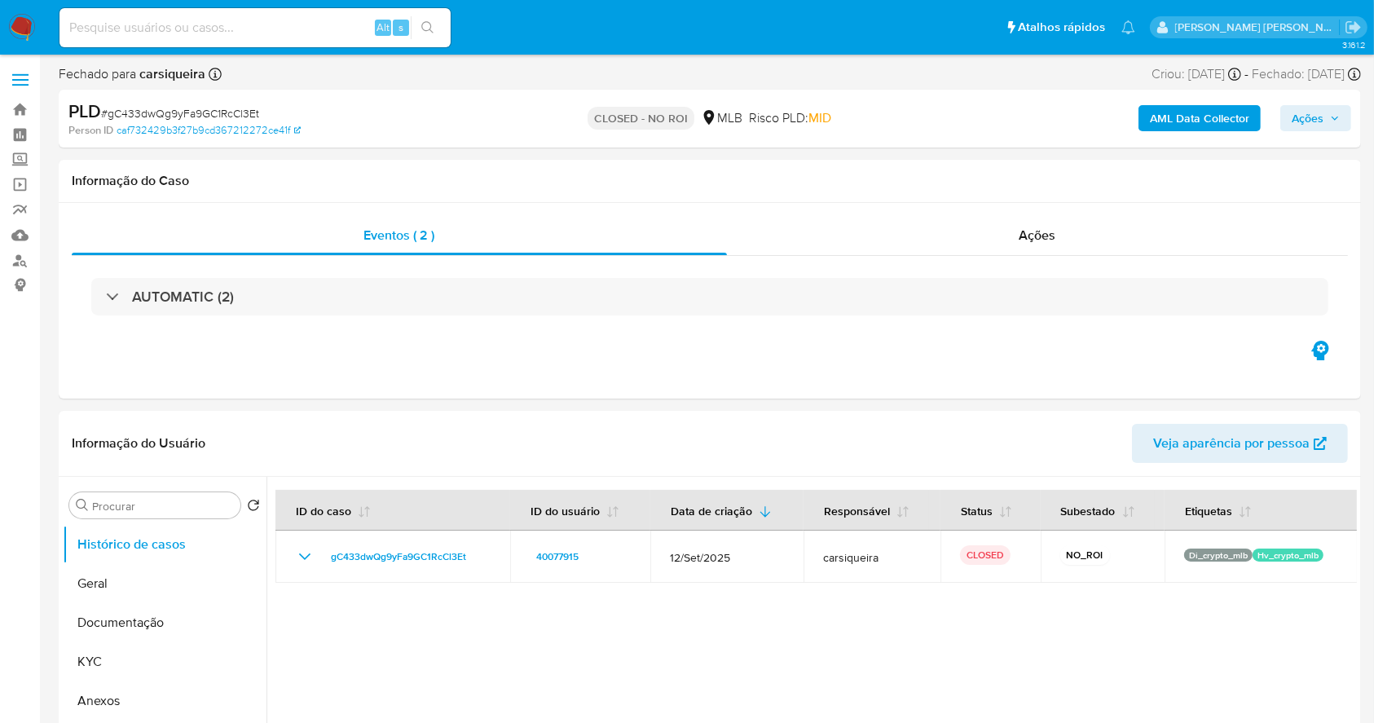
click at [24, 31] on img at bounding box center [22, 28] width 28 height 28
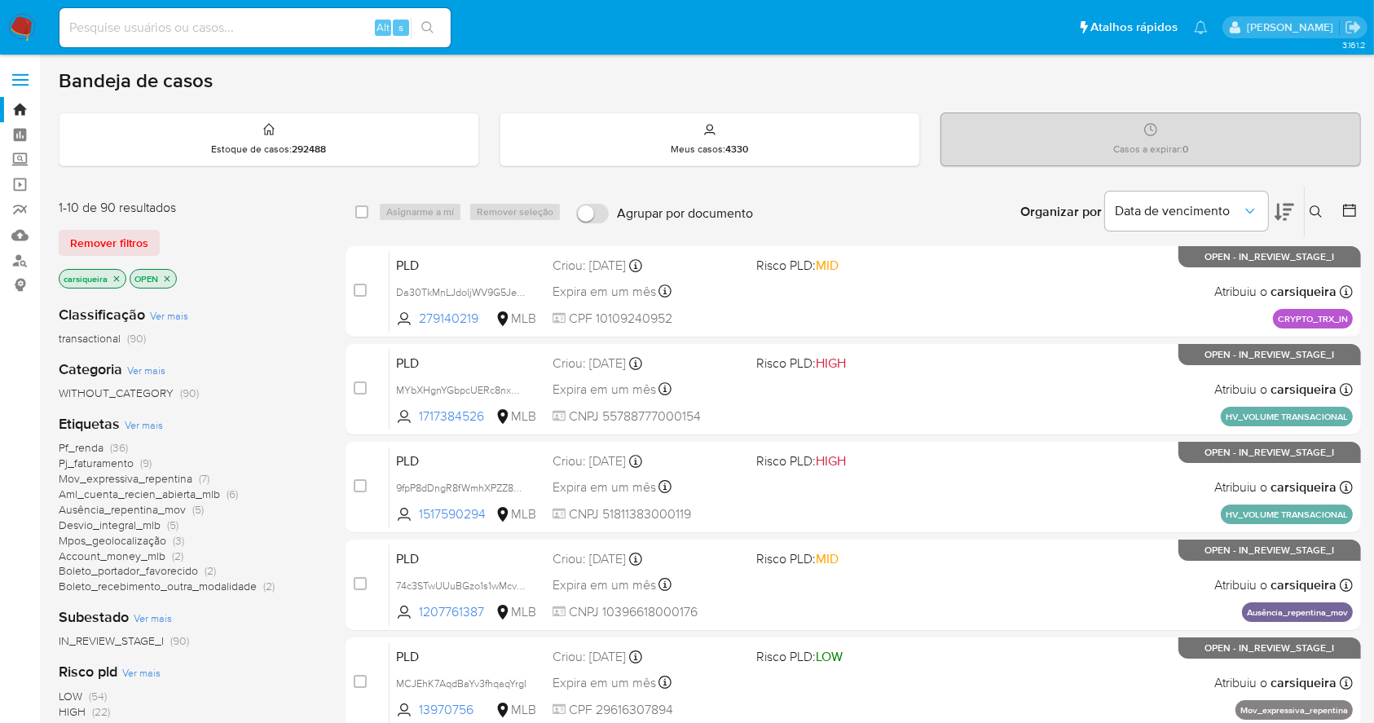
click at [16, 16] on img at bounding box center [22, 28] width 28 height 28
click at [178, 540] on span "(3)" at bounding box center [178, 540] width 11 height 16
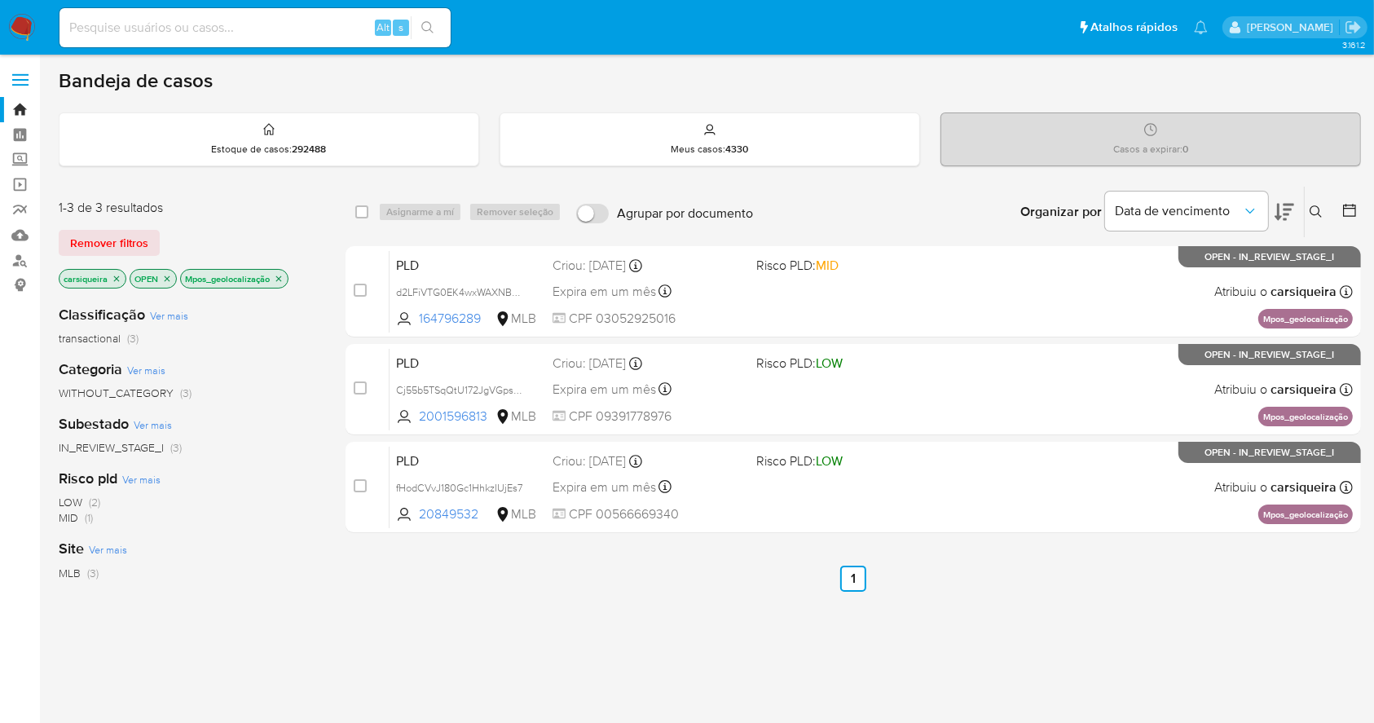
click at [278, 277] on icon "close-filter" at bounding box center [279, 279] width 10 height 10
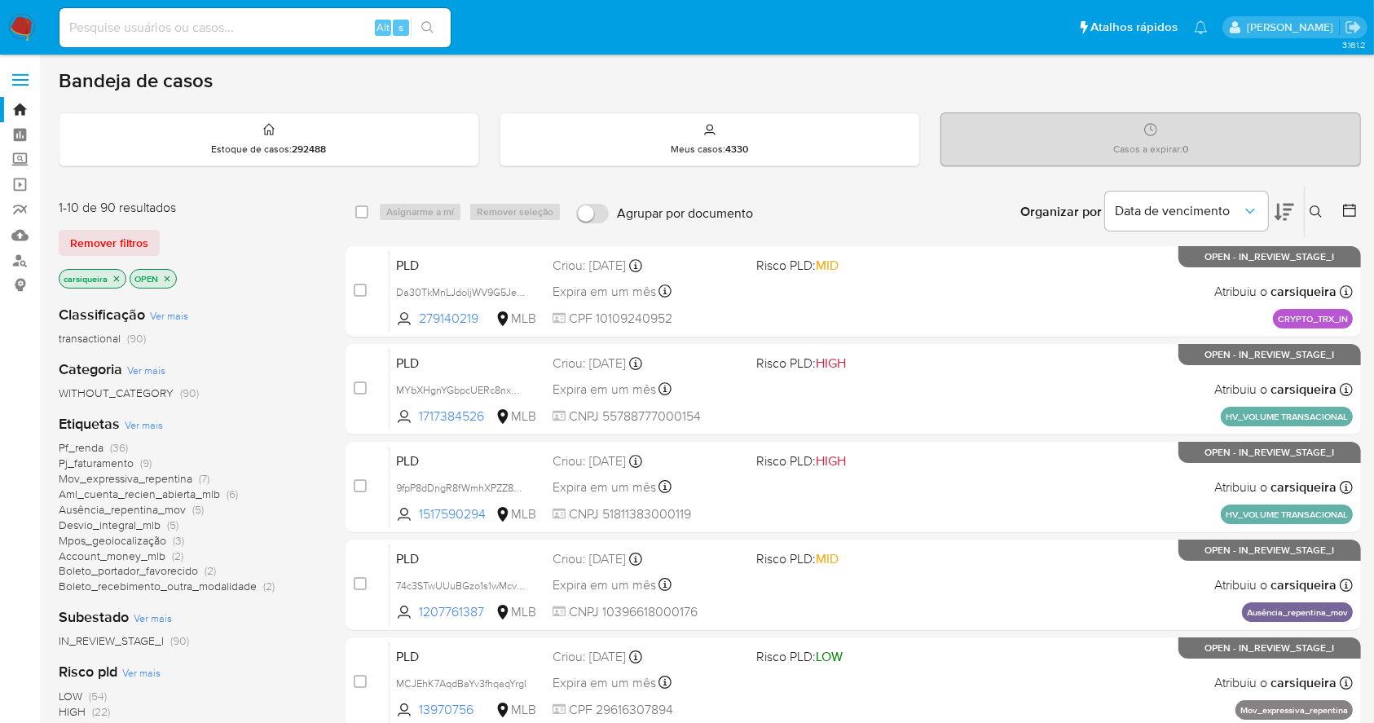
click at [242, 700] on div "LOW (54) HIGH (22) MID (14)" at bounding box center [189, 712] width 261 height 46
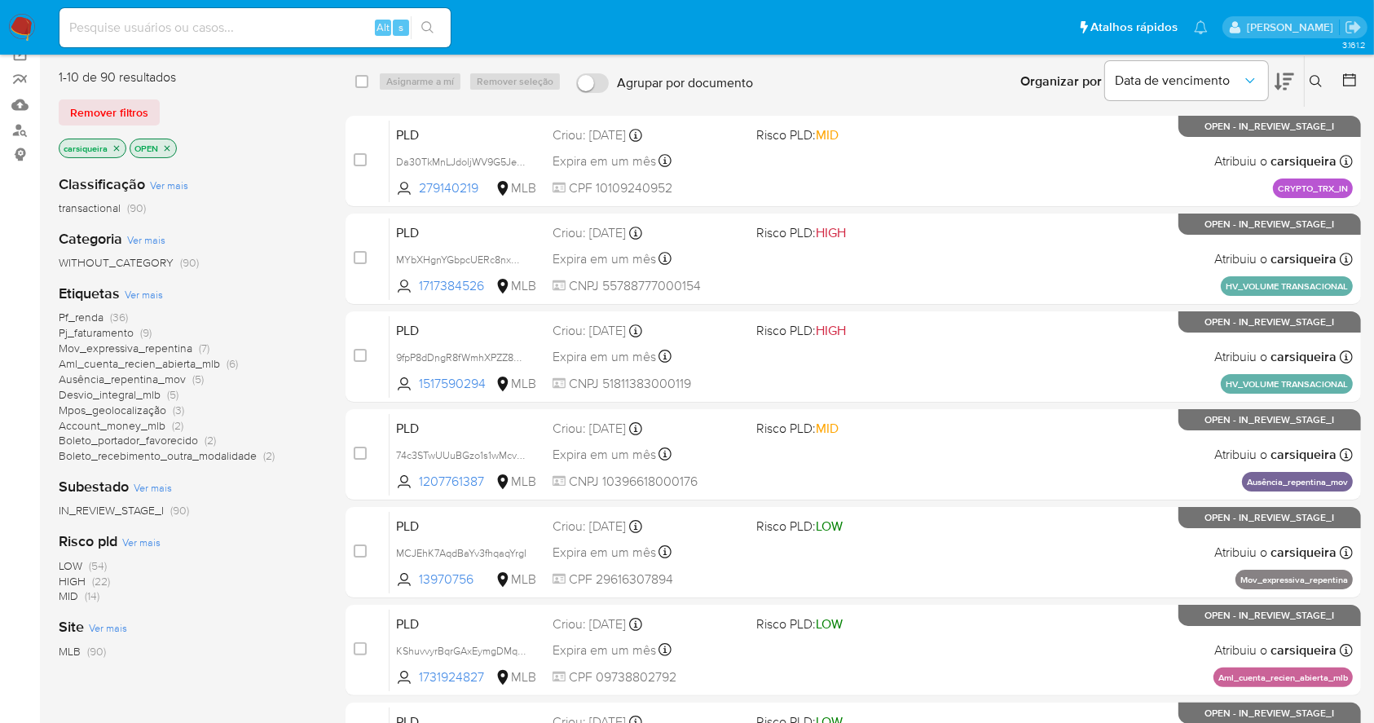
scroll to position [144, 0]
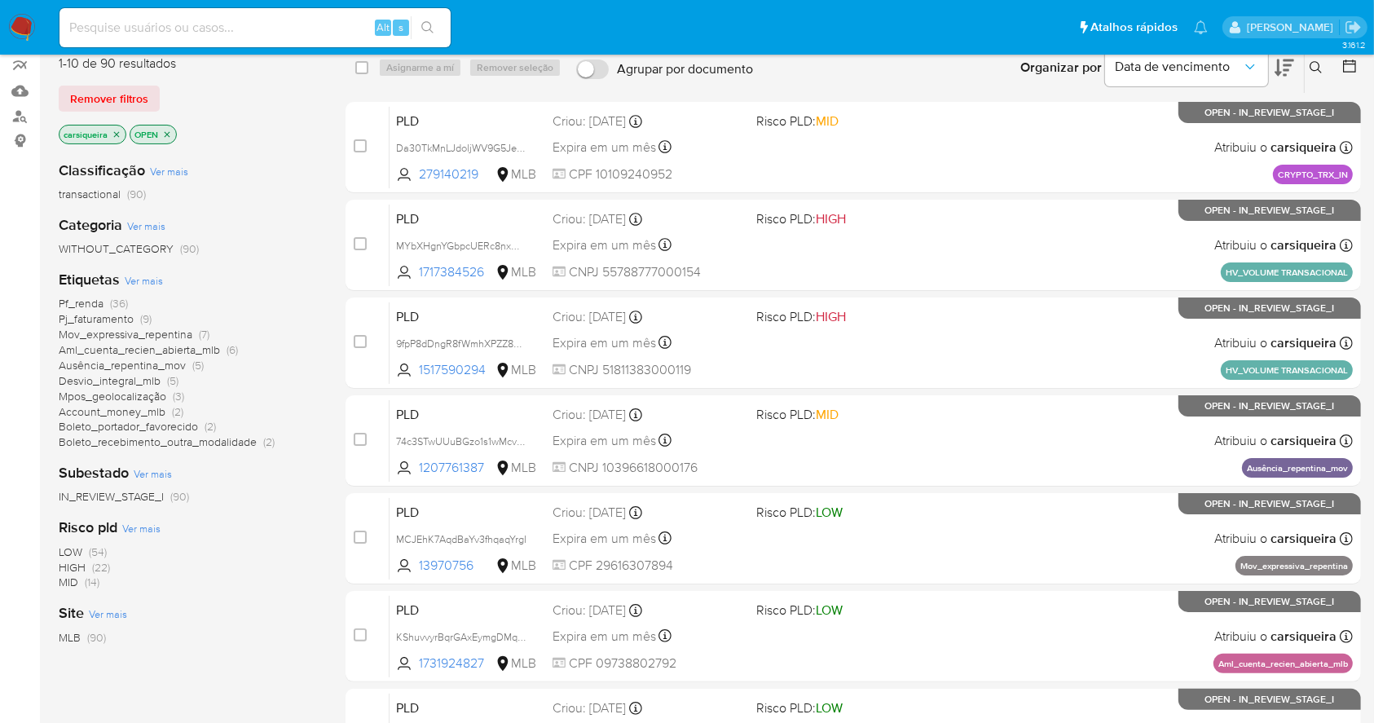
click at [111, 303] on span "(36)" at bounding box center [119, 303] width 18 height 16
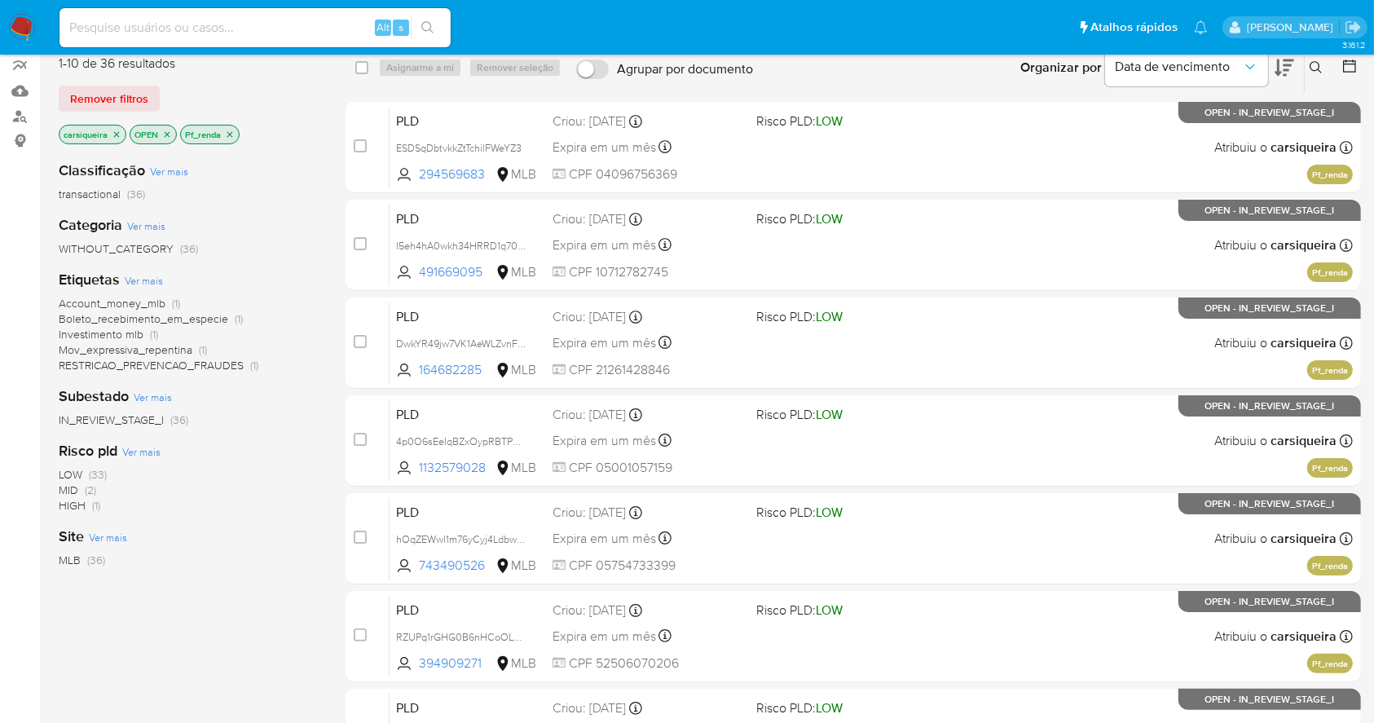
click at [92, 486] on span "(2)" at bounding box center [90, 490] width 11 height 16
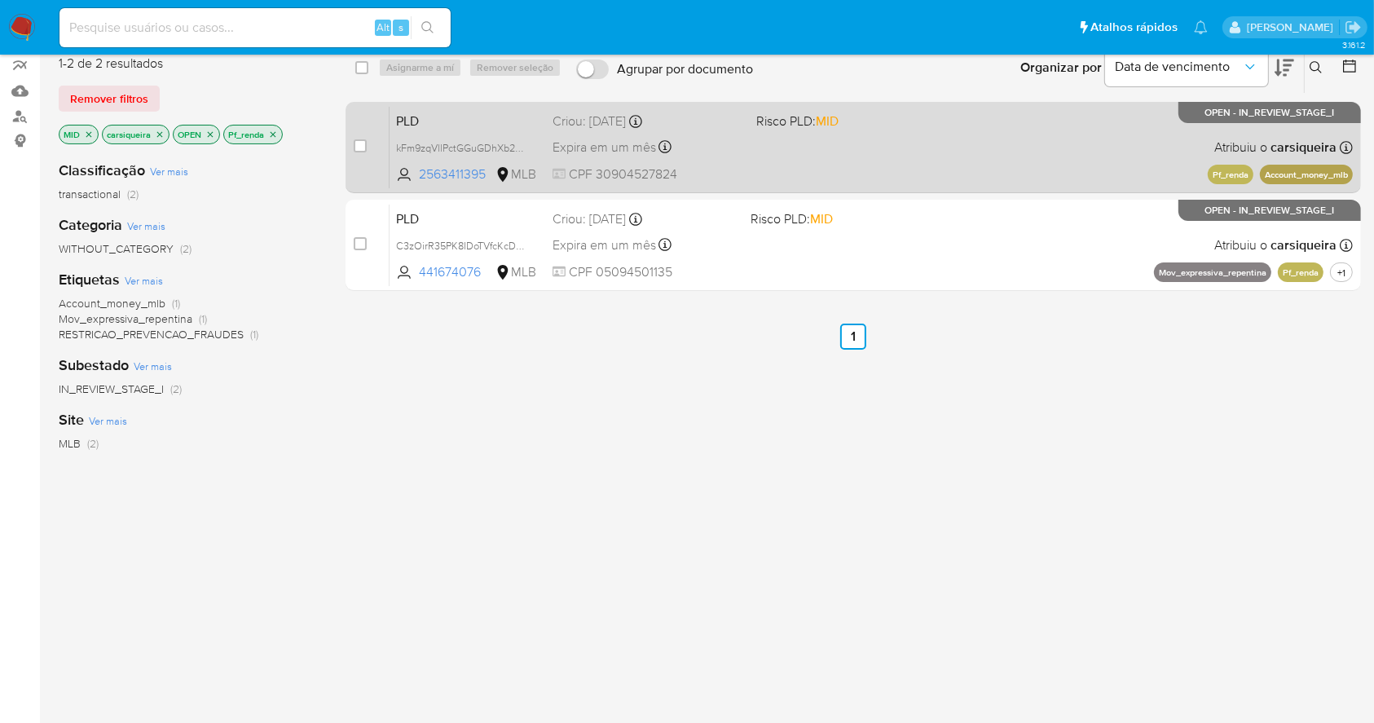
click at [965, 106] on div "PLD kFm9zqVllPctGGuGDhXb2F8t 2563411395 MLB Risco PLD: MID Criou: 12/09/2025 Cr…" at bounding box center [871, 147] width 963 height 82
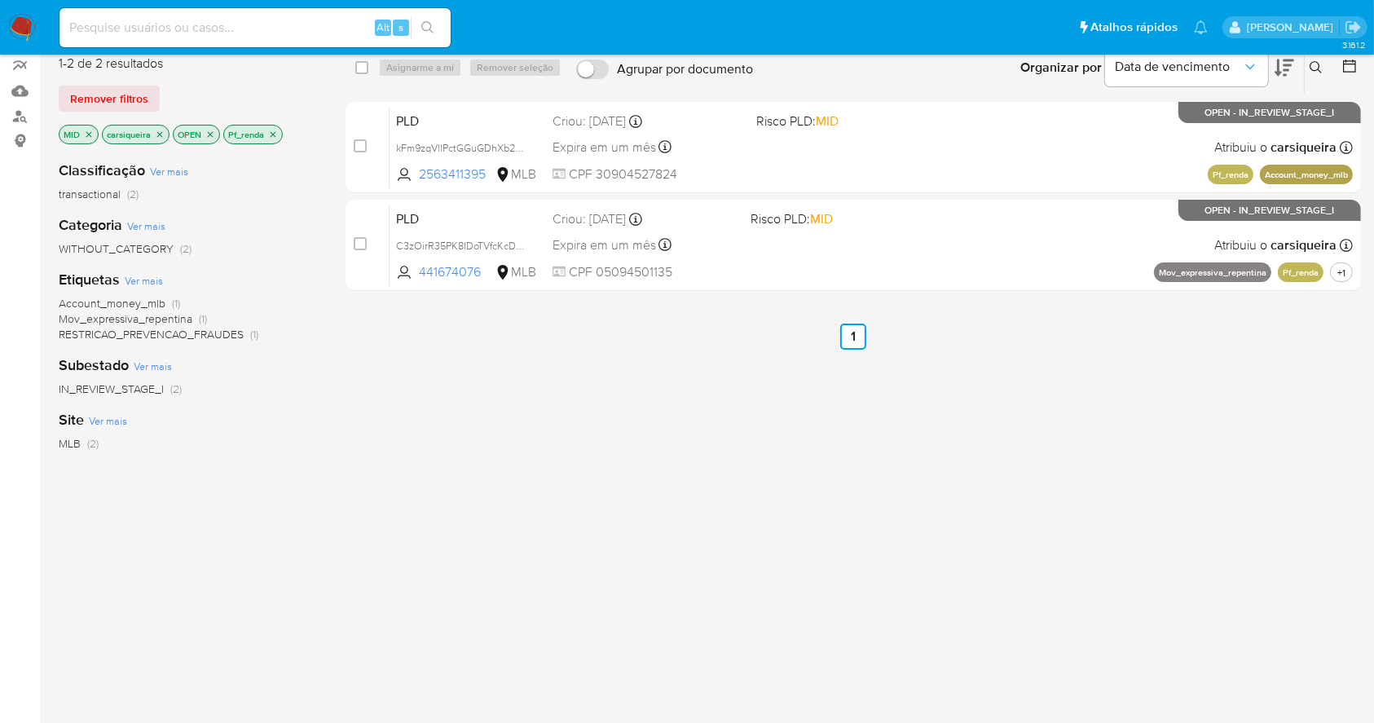
click at [25, 21] on img at bounding box center [22, 28] width 28 height 28
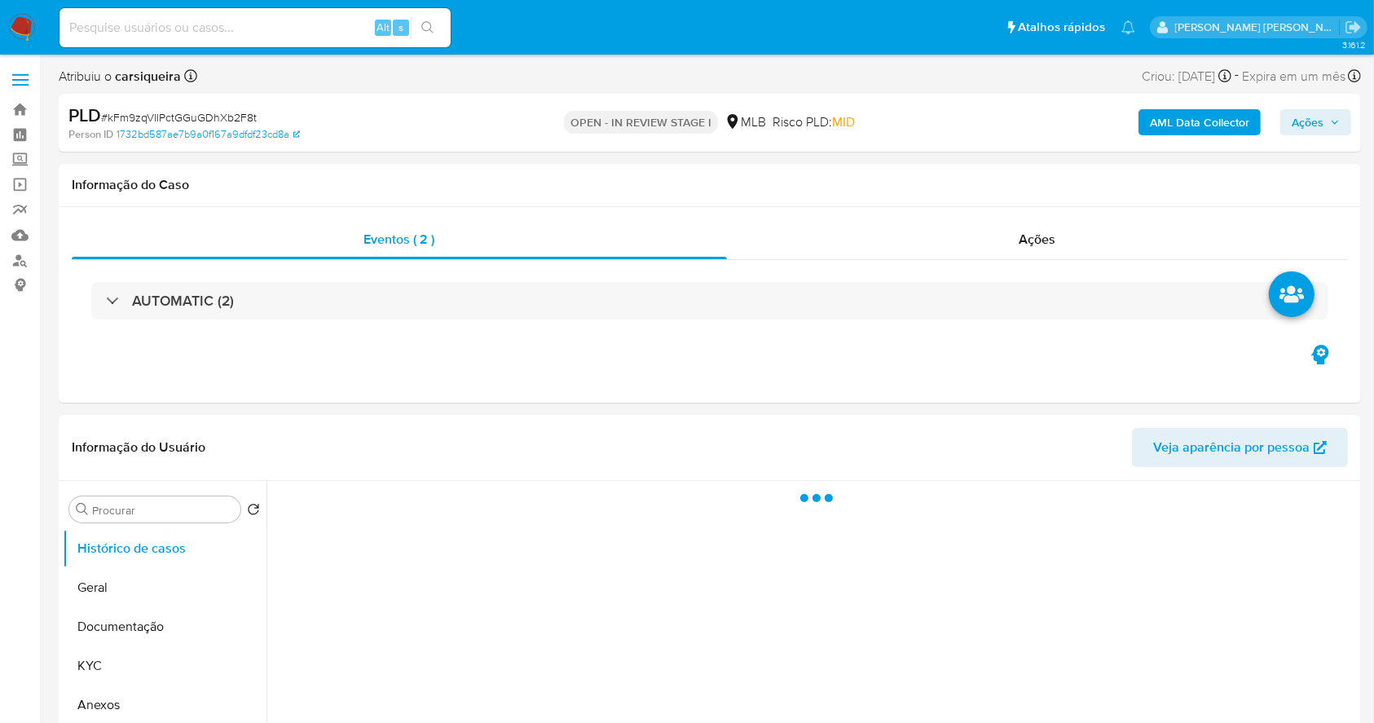
select select "10"
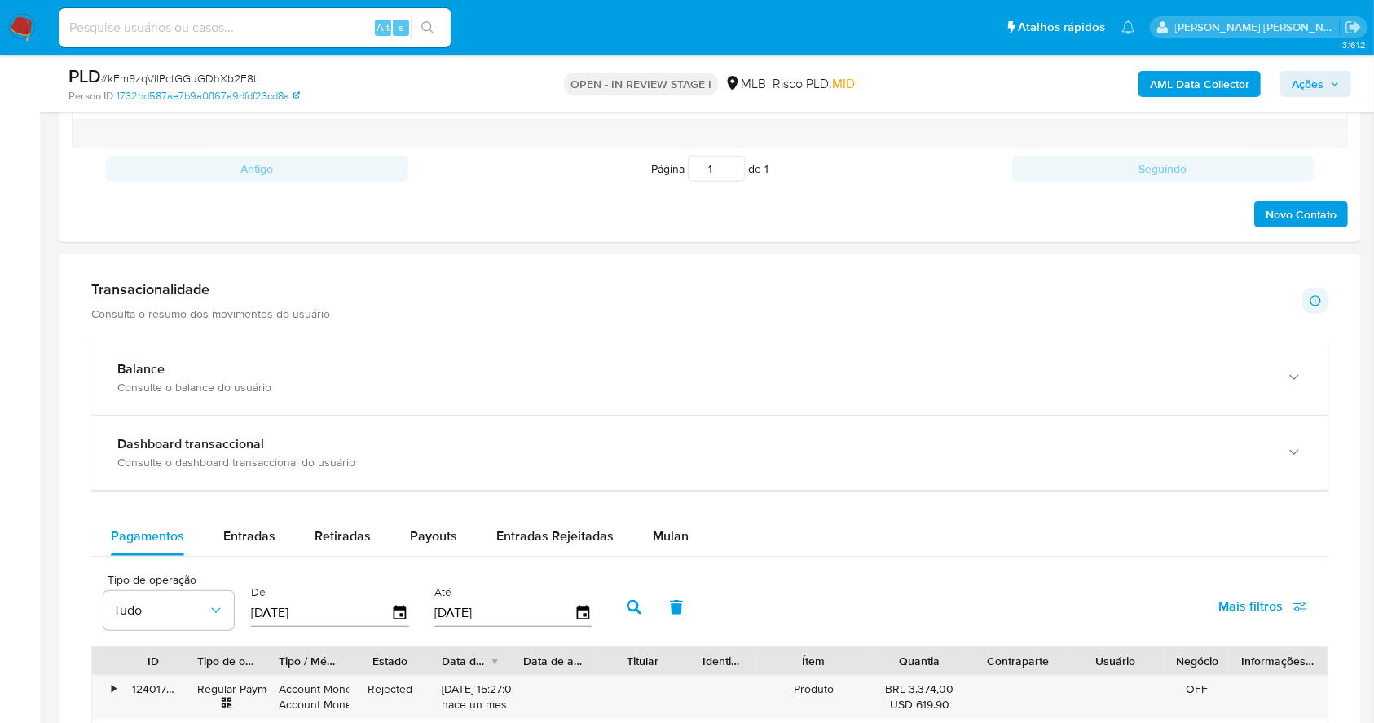
scroll to position [1157, 0]
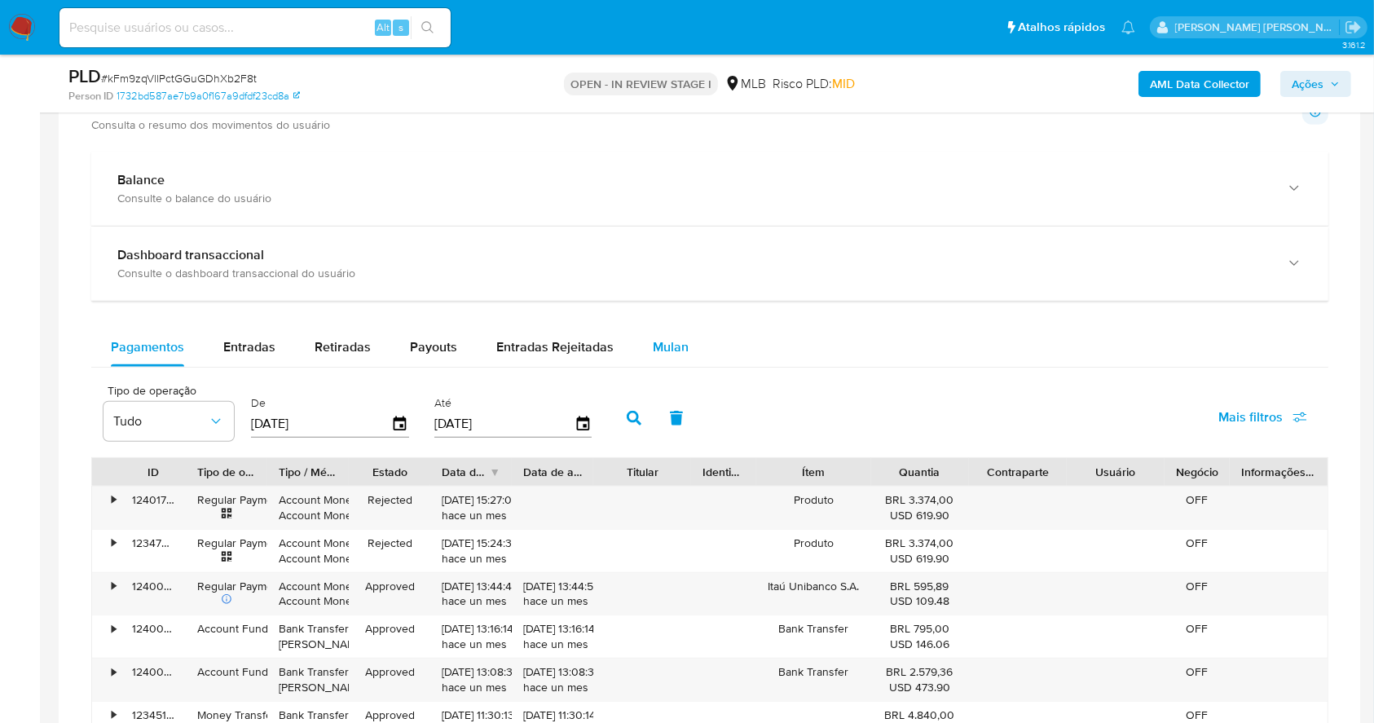
click at [644, 350] on button "Mulan" at bounding box center [670, 347] width 75 height 39
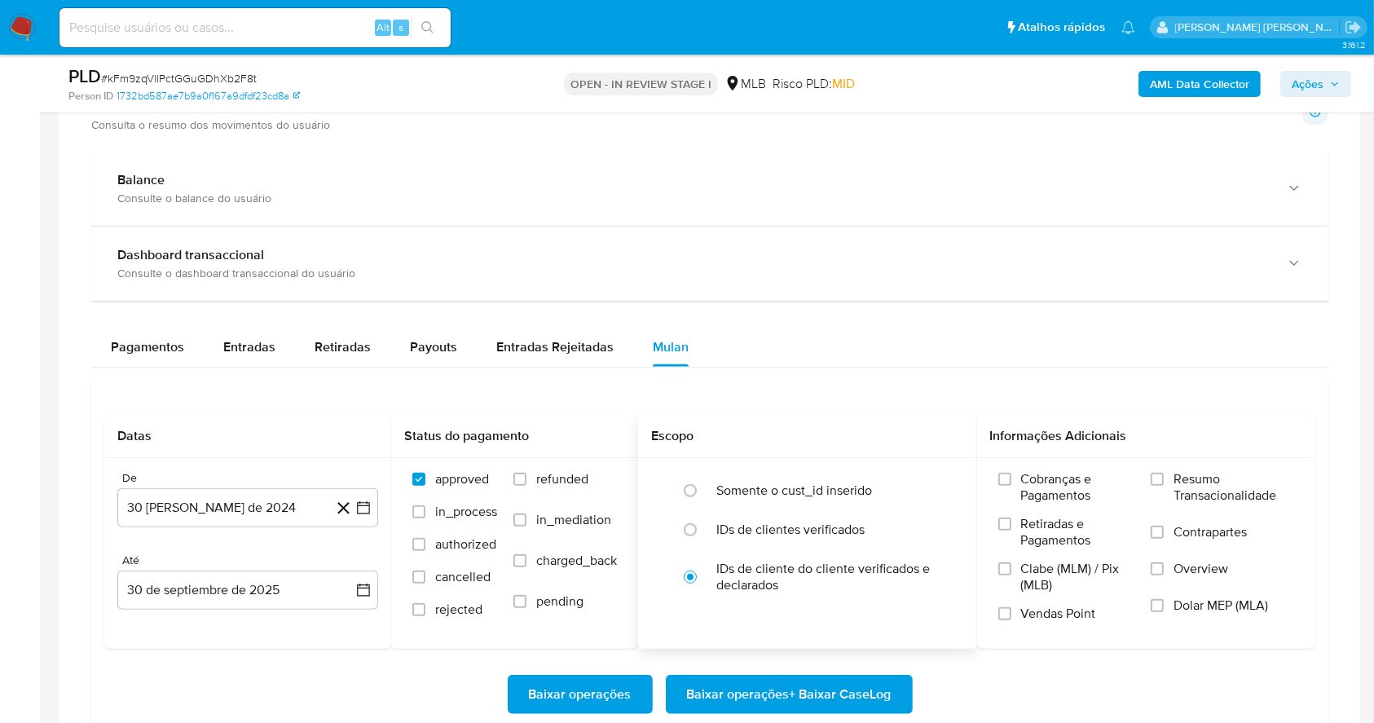
click at [893, 422] on div "Escopo" at bounding box center [807, 436] width 339 height 43
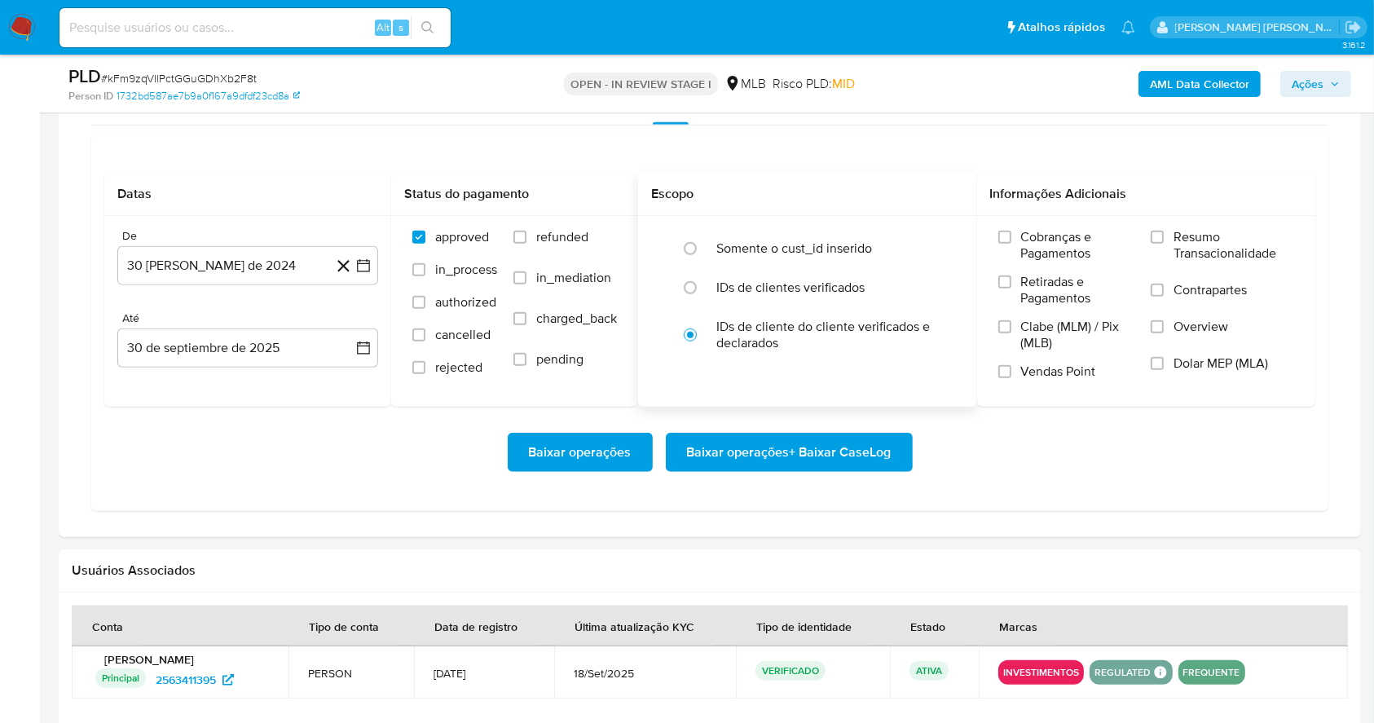
scroll to position [1418, 0]
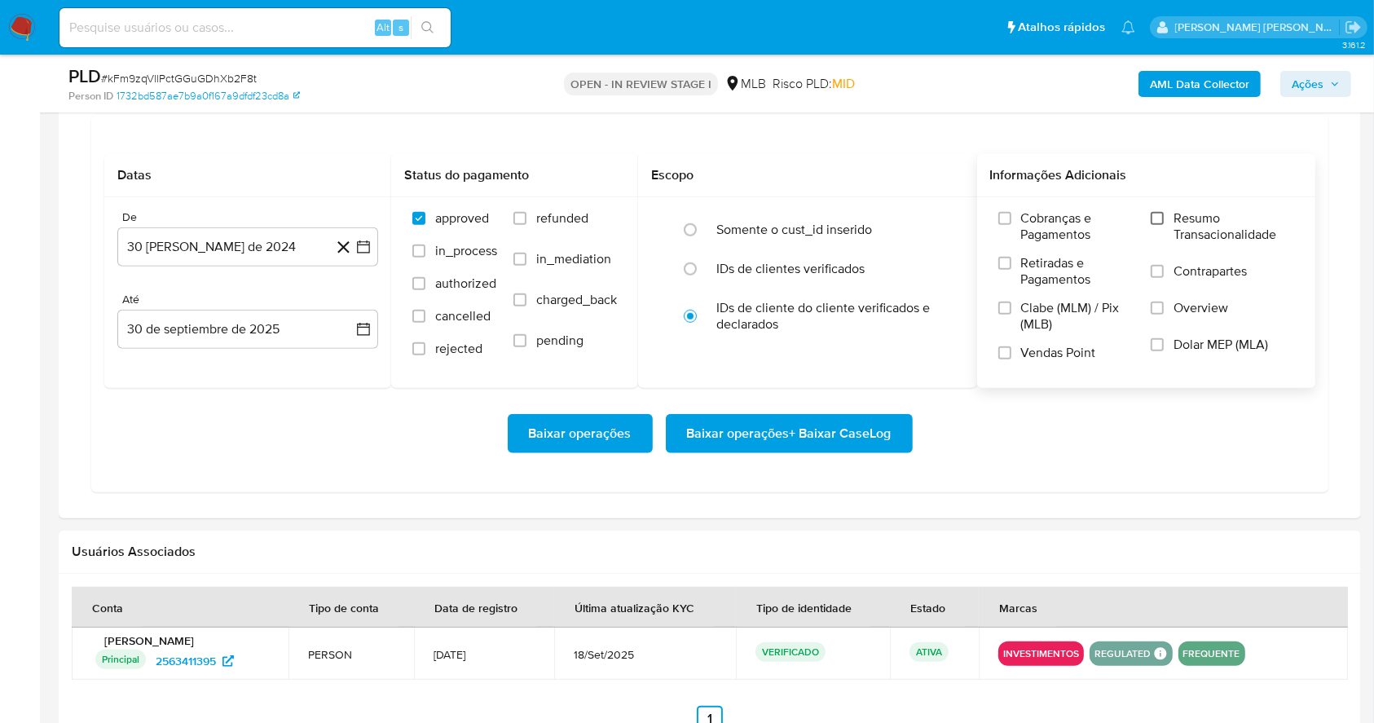
click at [1158, 213] on input "Resumo Transacionalidade" at bounding box center [1157, 218] width 13 height 13
click at [1005, 355] on input "Vendas Point" at bounding box center [1004, 352] width 13 height 13
click at [355, 254] on button "30 [PERSON_NAME] de 2024" at bounding box center [247, 246] width 261 height 39
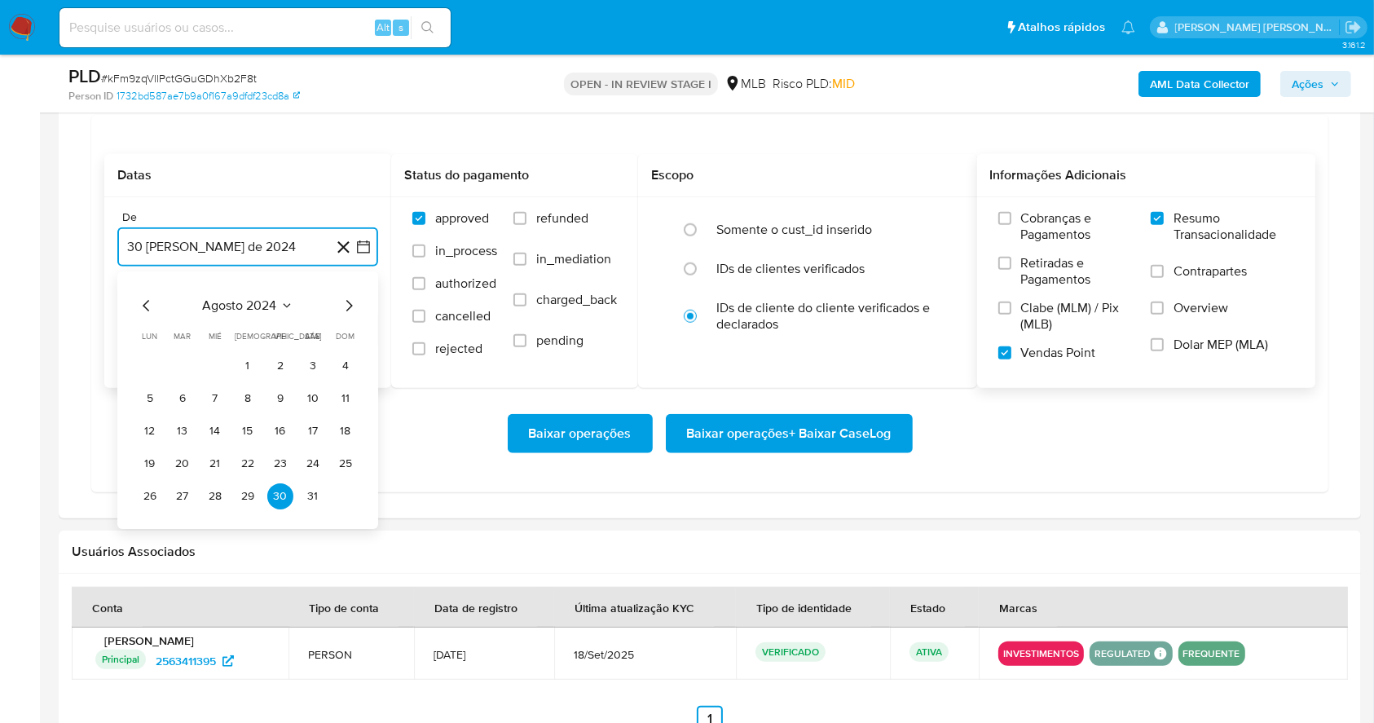
click at [346, 305] on icon "Mes siguiente" at bounding box center [349, 306] width 20 height 20
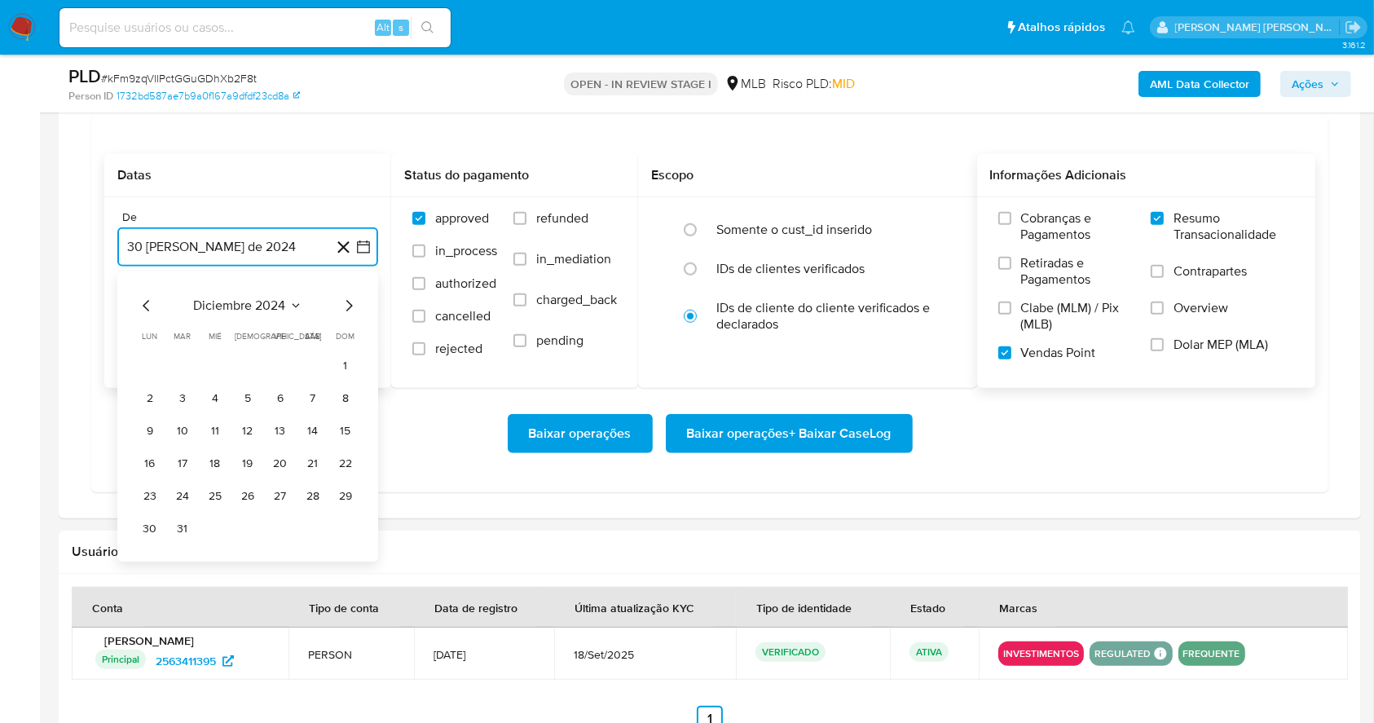
click at [346, 305] on icon "Mes siguiente" at bounding box center [349, 306] width 20 height 20
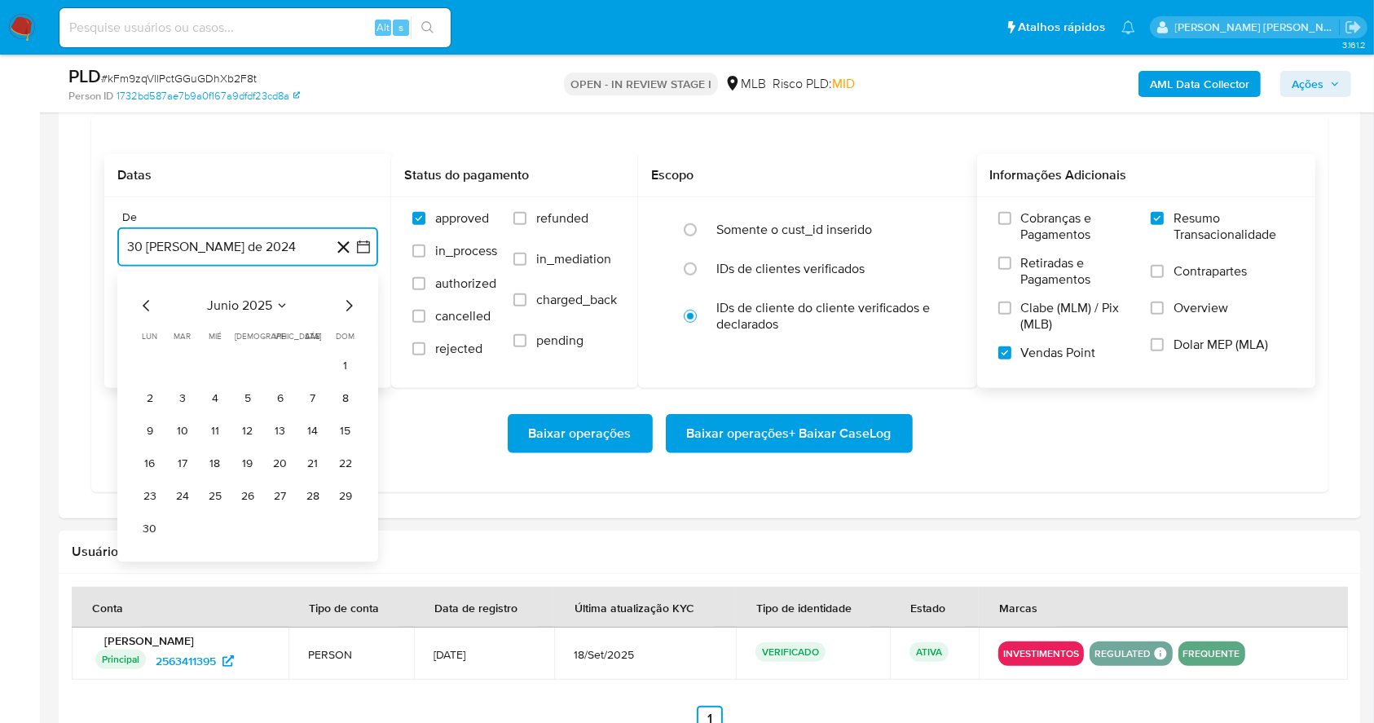
click at [346, 305] on icon "Mes siguiente" at bounding box center [349, 306] width 20 height 20
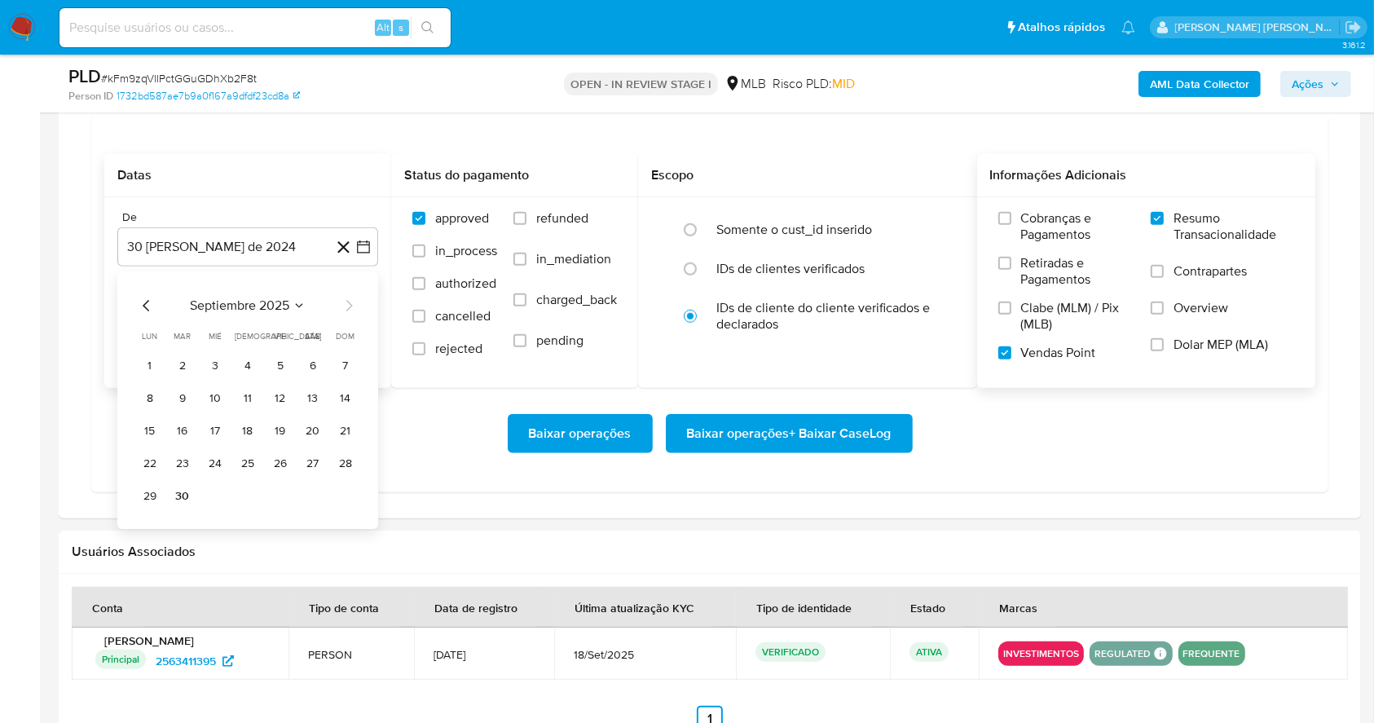
click at [156, 302] on div "septiembre 2025" at bounding box center [248, 306] width 222 height 20
click at [143, 305] on icon "Mes anterior" at bounding box center [147, 306] width 20 height 20
click at [277, 361] on button "1" at bounding box center [280, 366] width 26 height 26
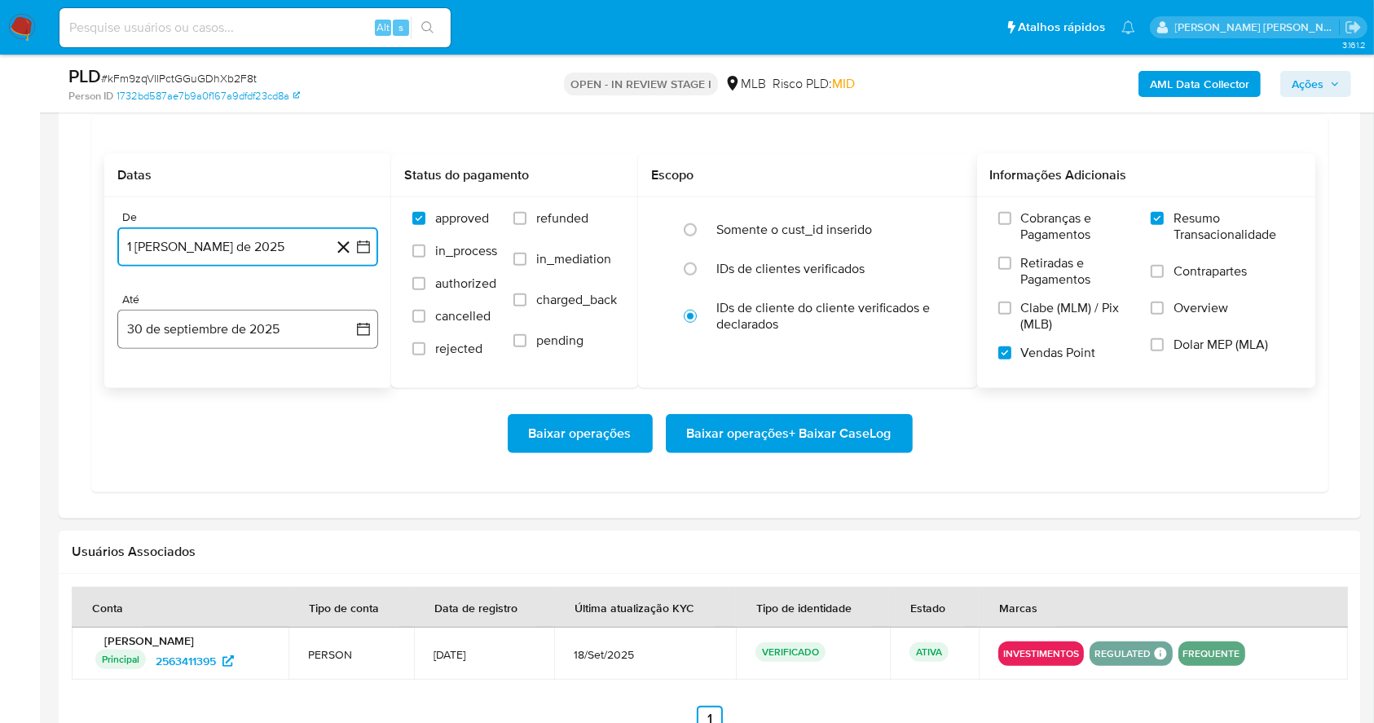
click at [254, 317] on button "30 de septiembre de 2025" at bounding box center [247, 329] width 261 height 39
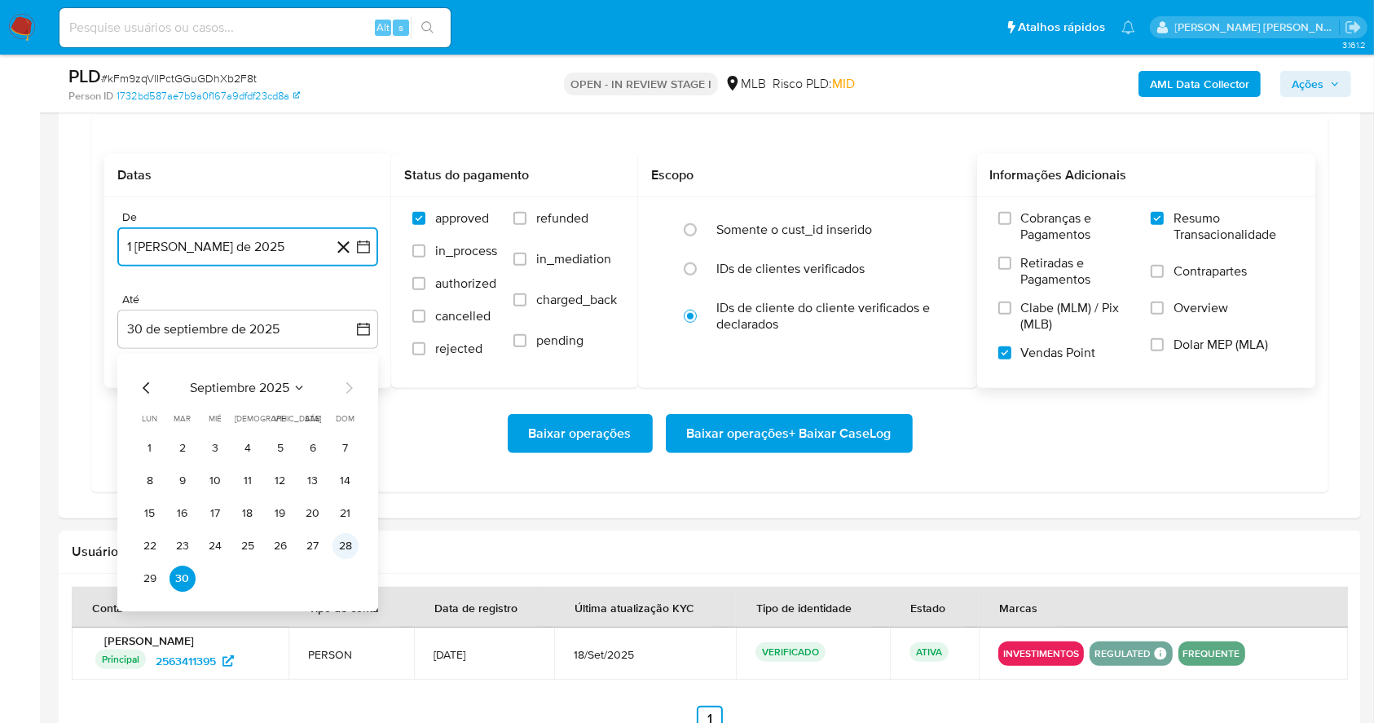
click at [343, 545] on button "28" at bounding box center [345, 546] width 26 height 26
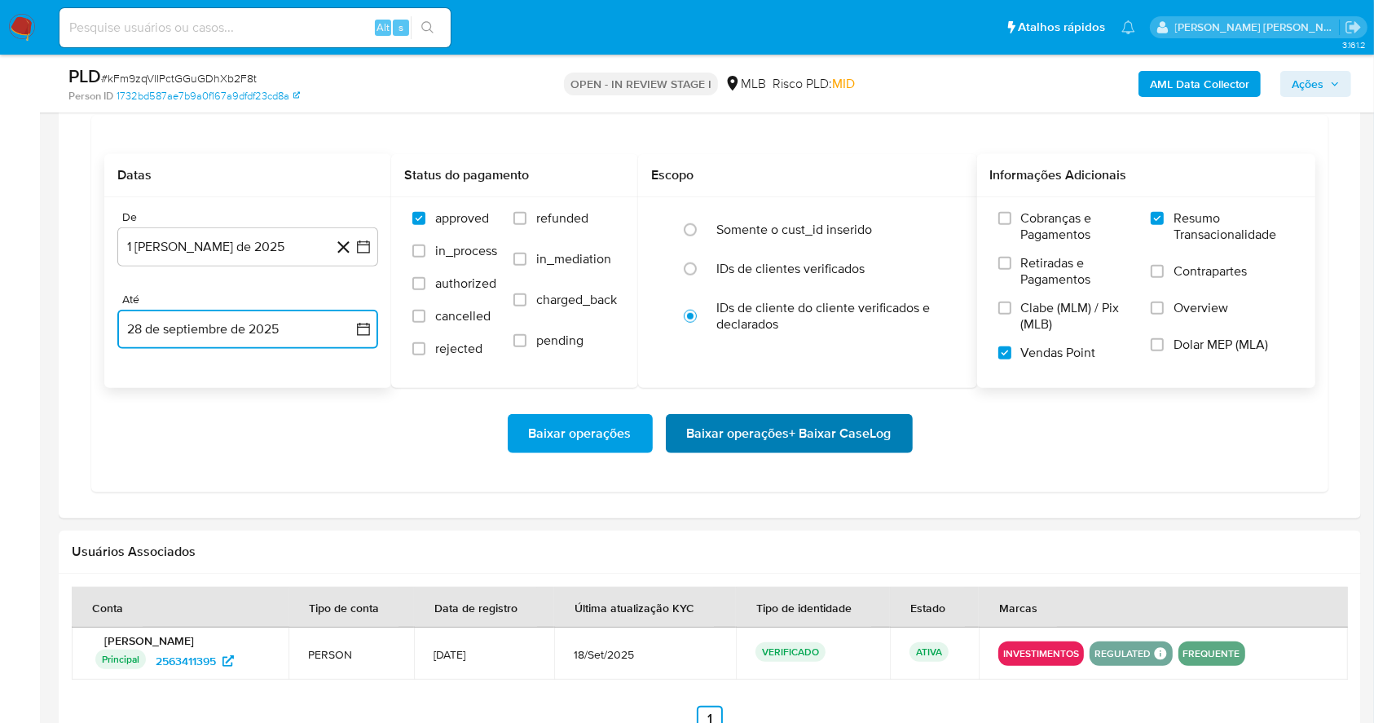
click at [806, 423] on span "Baixar operações + Baixar CaseLog" at bounding box center [789, 434] width 205 height 36
